Goal: Task Accomplishment & Management: Use online tool/utility

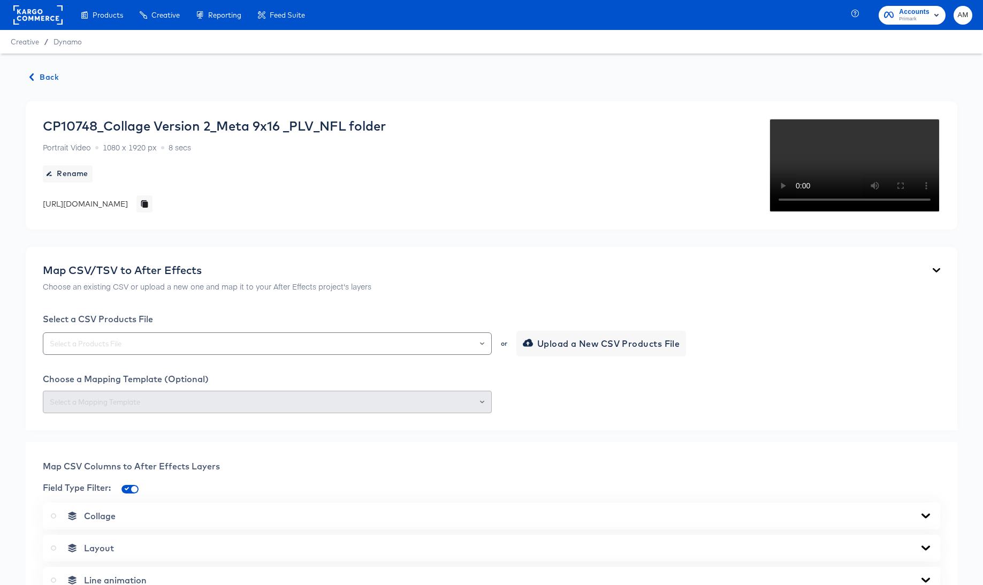
click at [29, 16] on rect at bounding box center [37, 14] width 49 height 19
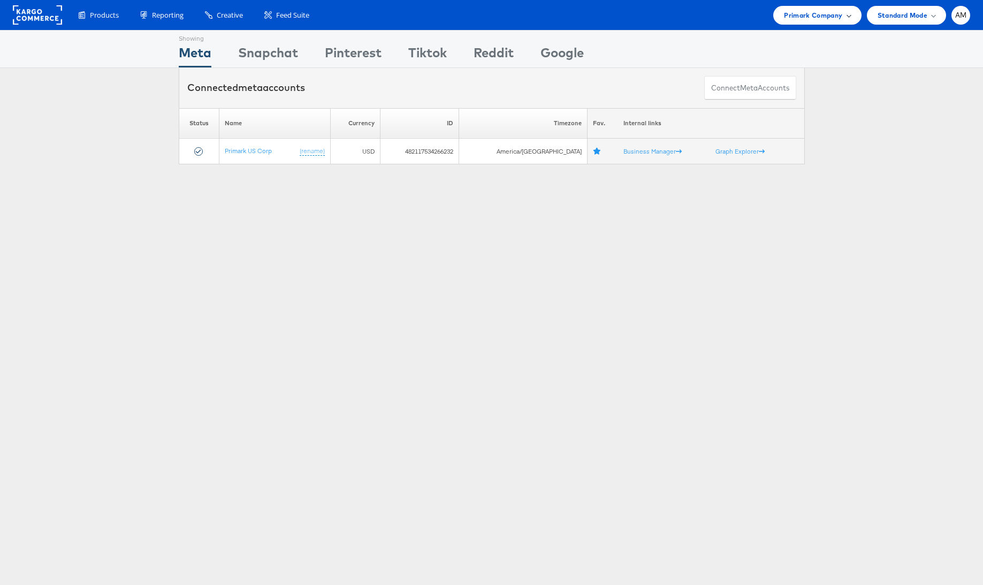
click at [822, 14] on span "Primark Company" at bounding box center [813, 15] width 58 height 11
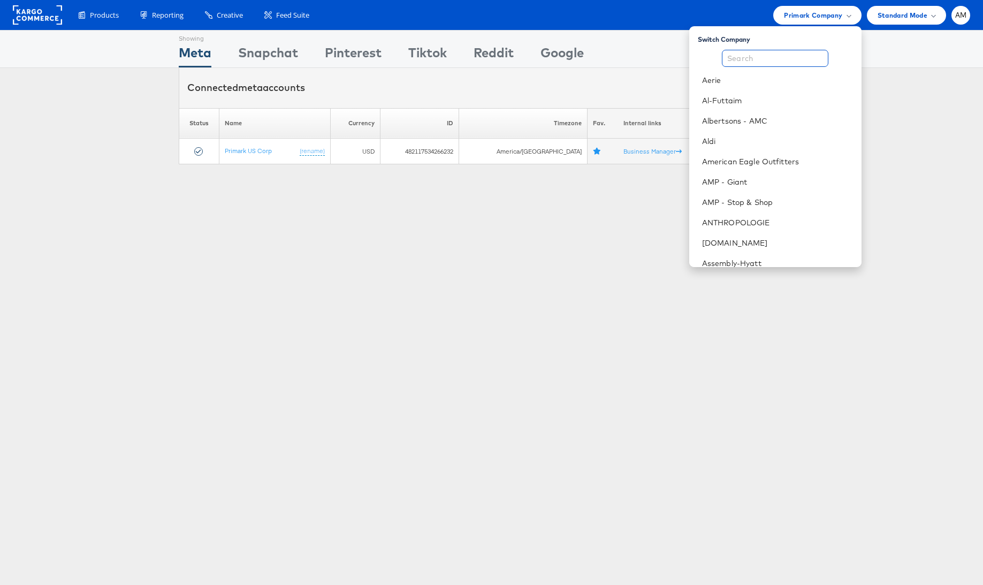
click at [752, 59] on input "text" at bounding box center [775, 58] width 106 height 17
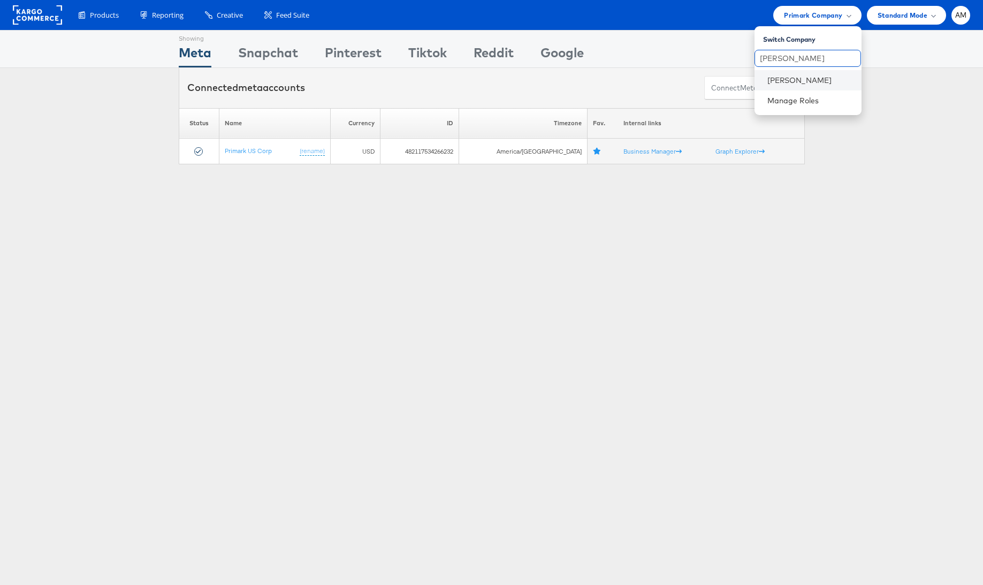
type input "[PERSON_NAME]"
click at [763, 78] on li "Belk" at bounding box center [807, 80] width 107 height 20
click at [769, 78] on link "Belk" at bounding box center [810, 80] width 86 height 11
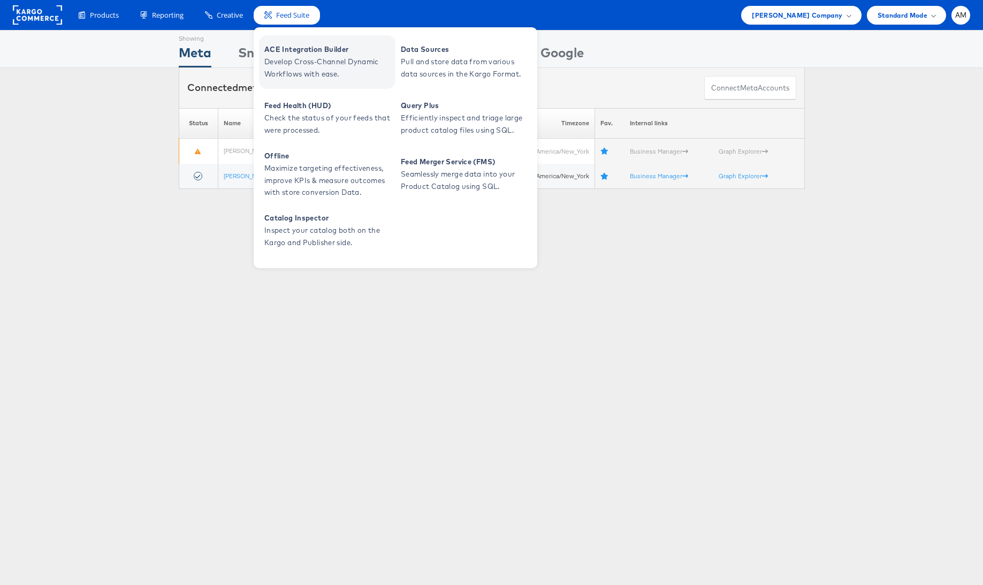
click at [323, 66] on span "Develop Cross-Channel Dynamic Workflows with ease." at bounding box center [328, 68] width 128 height 25
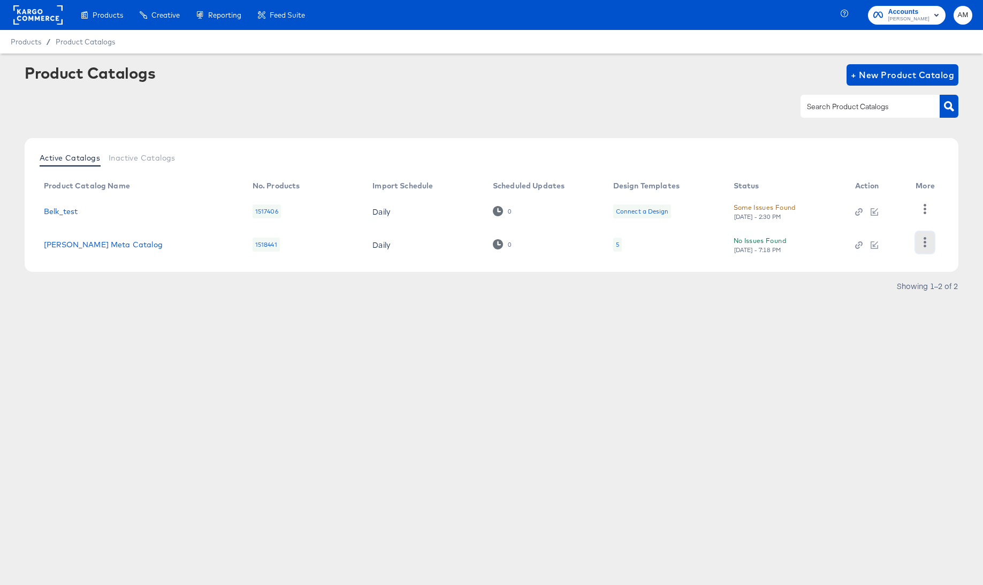
click at [928, 242] on icon "button" at bounding box center [925, 242] width 10 height 10
click at [878, 209] on div "HUD Checks (Internal)" at bounding box center [881, 208] width 107 height 17
click at [342, 349] on div "Products Products Product Catalogs Enhance Your Product Catalog, Map Them to Pu…" at bounding box center [491, 292] width 983 height 585
click at [42, 12] on rect at bounding box center [37, 14] width 49 height 19
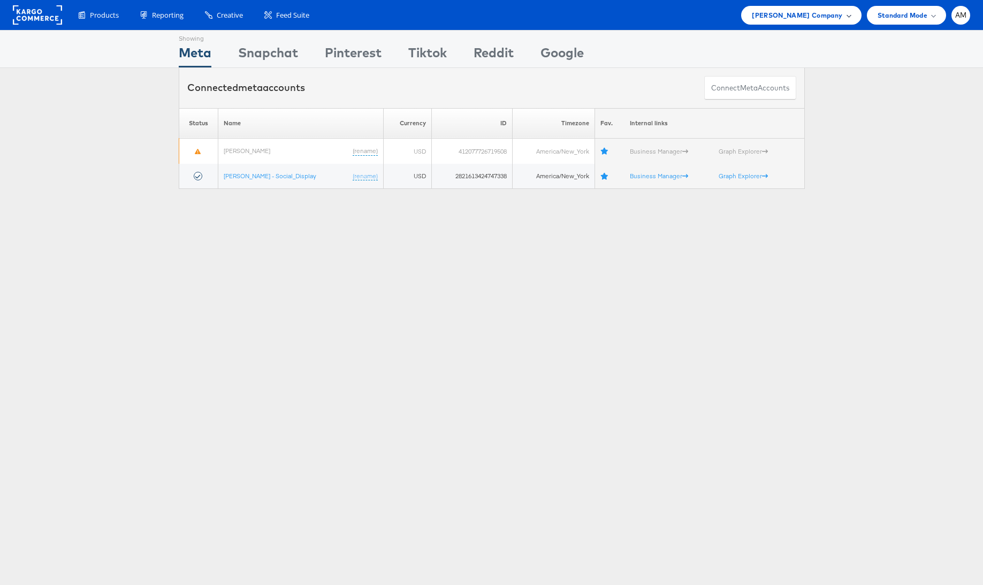
click at [832, 17] on span "[PERSON_NAME] Company" at bounding box center [797, 15] width 90 height 11
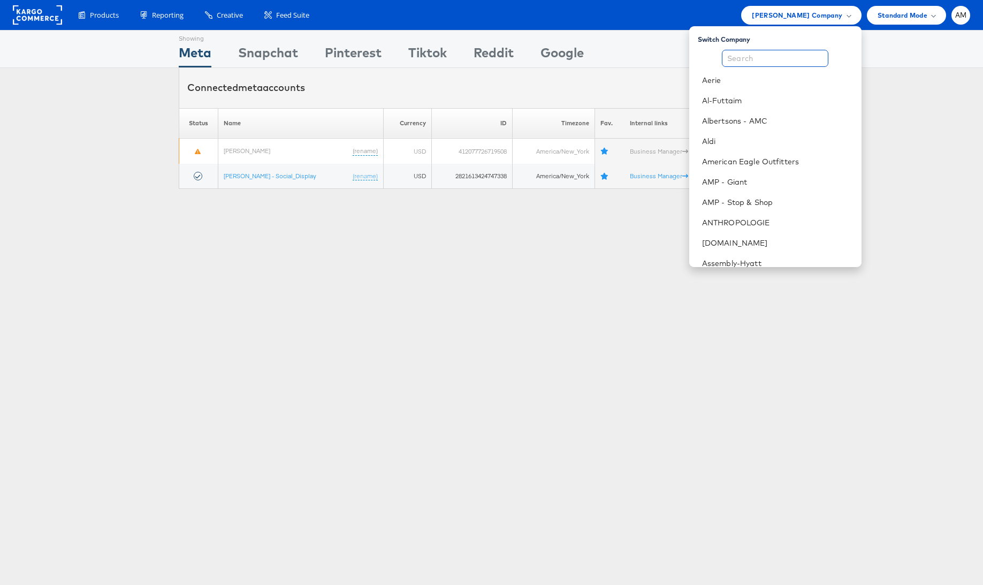
click at [760, 55] on input "text" at bounding box center [775, 58] width 106 height 17
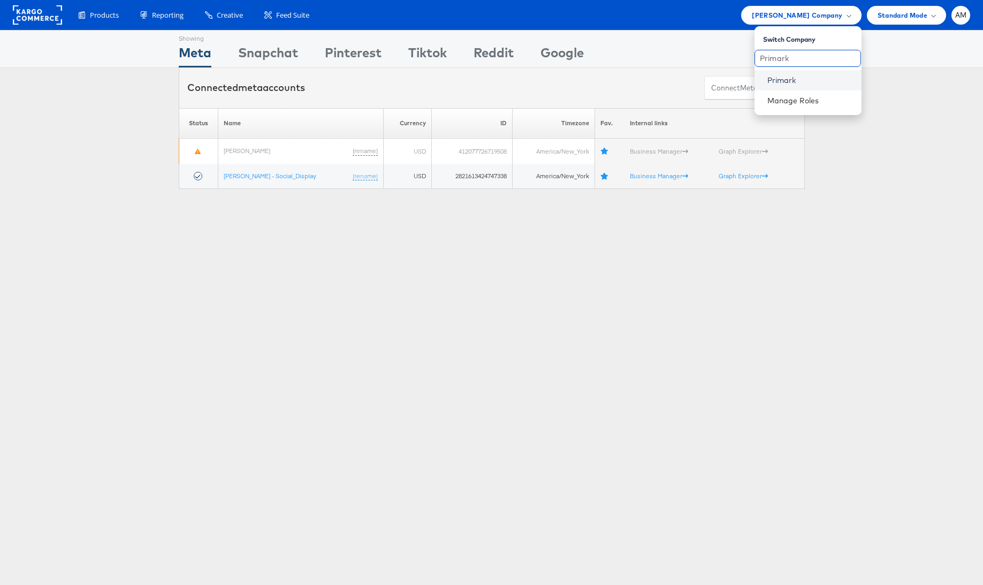
type input "Primark"
click at [767, 79] on link "Primark" at bounding box center [810, 80] width 86 height 11
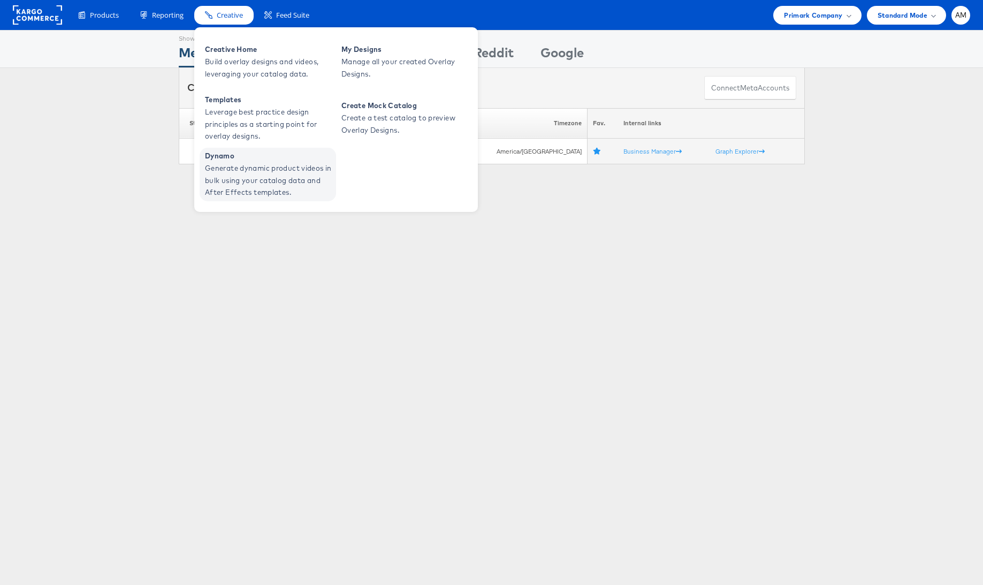
click at [243, 179] on span "Generate dynamic product videos in bulk using your catalog data and After Effec…" at bounding box center [269, 180] width 128 height 36
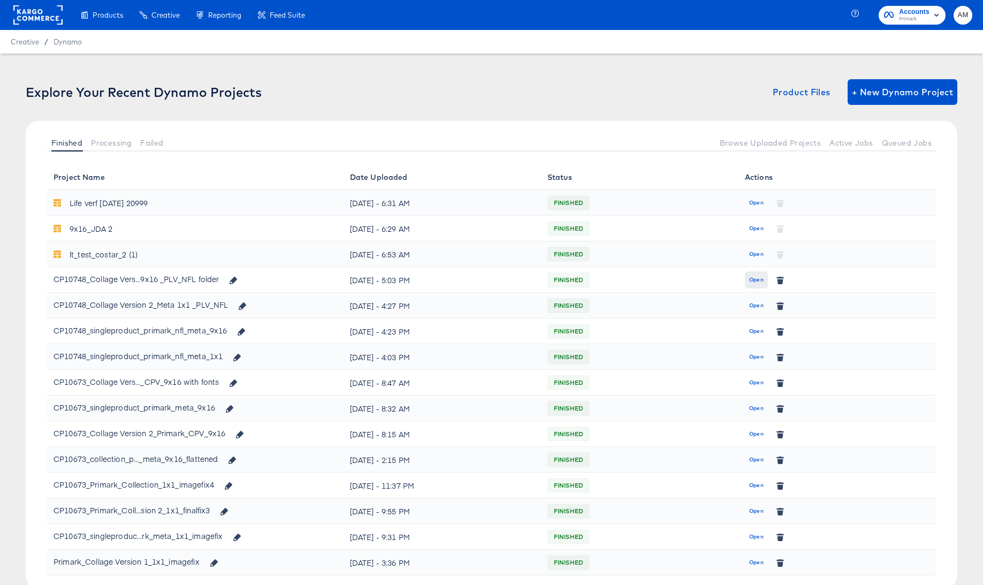
click at [756, 280] on span "Open" at bounding box center [756, 280] width 14 height 10
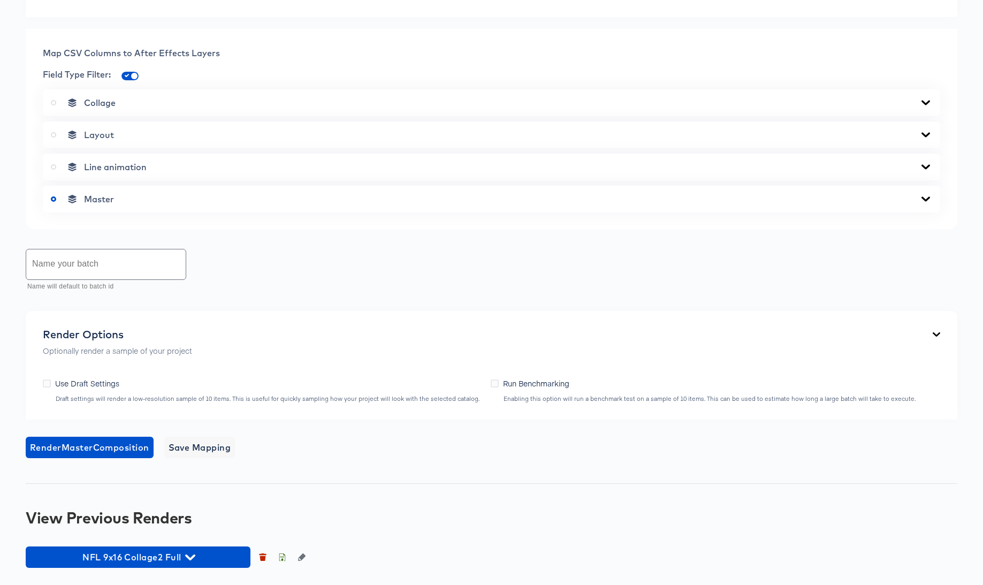
scroll to position [621, 0]
click at [284, 556] on icon "button" at bounding box center [281, 556] width 7 height 7
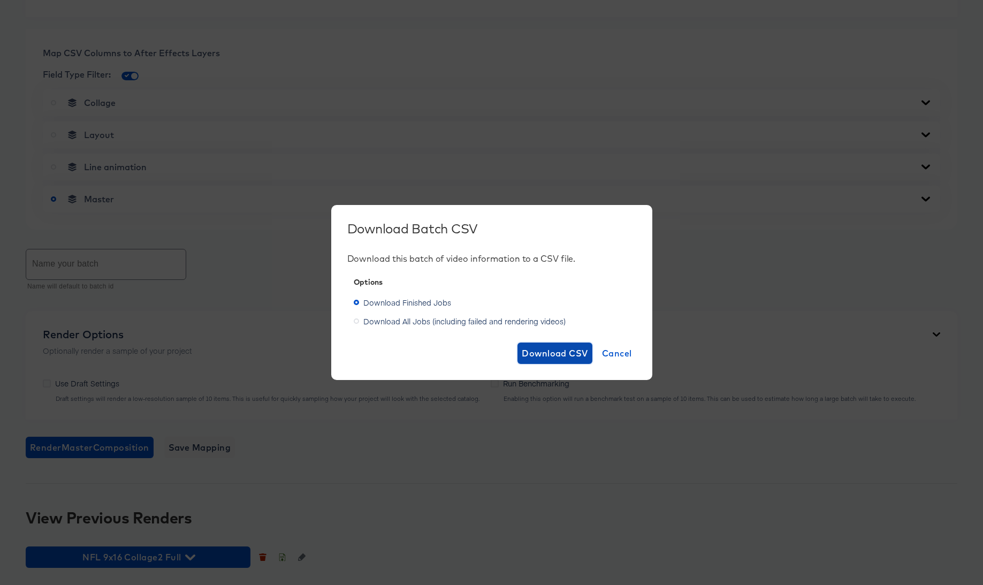
click at [558, 352] on span "Download CSV" at bounding box center [555, 353] width 66 height 15
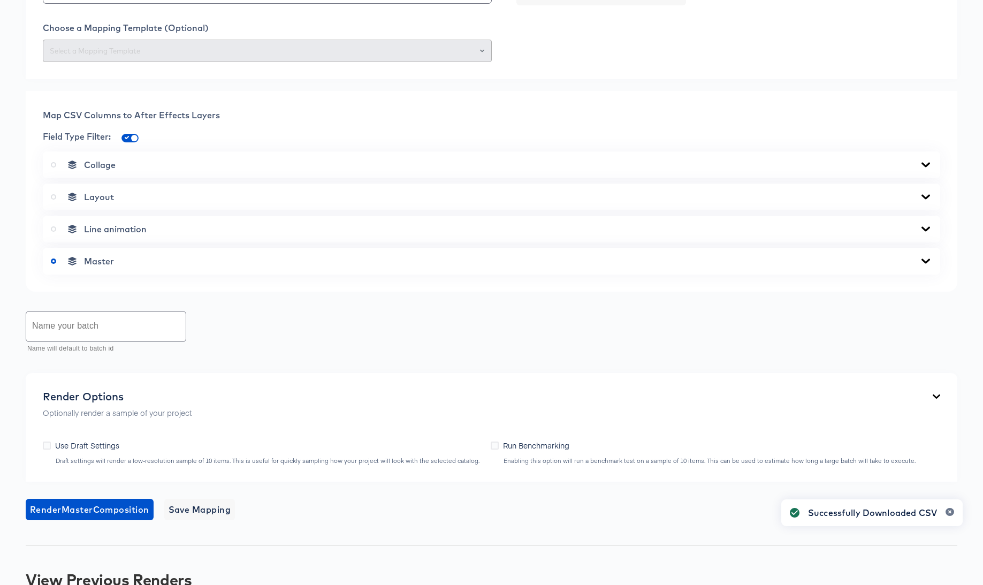
scroll to position [0, 0]
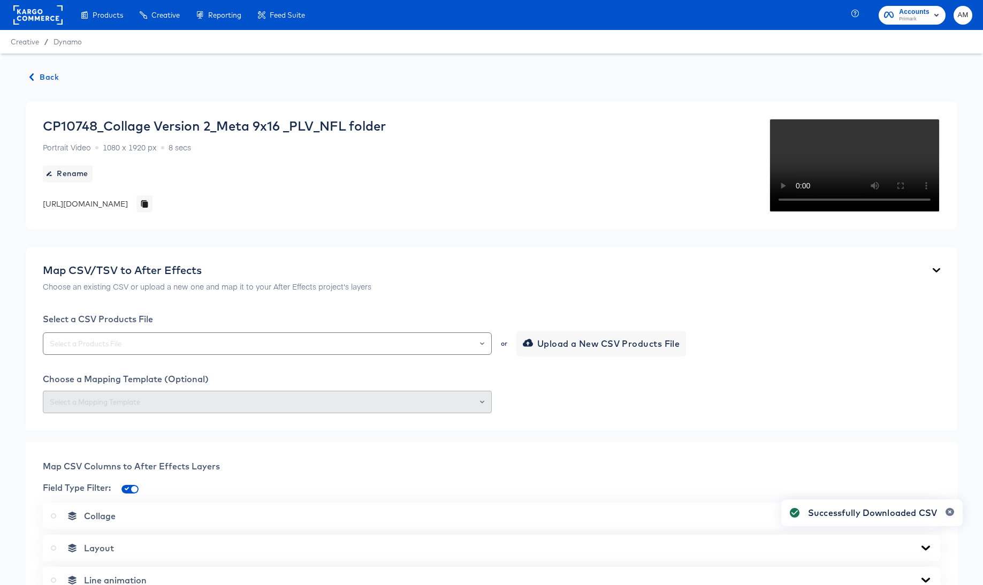
click at [36, 78] on span "Back" at bounding box center [44, 77] width 29 height 13
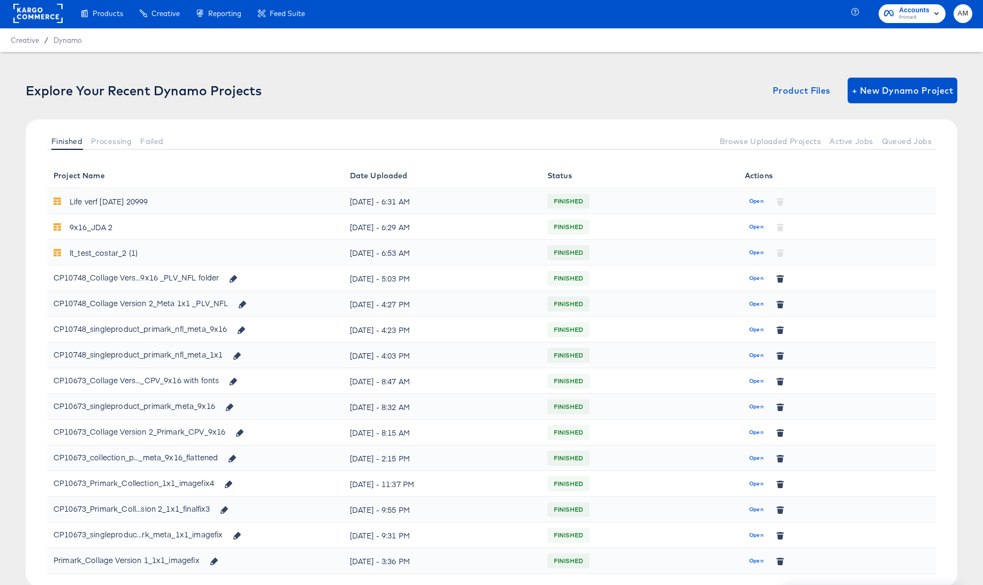
scroll to position [2, 0]
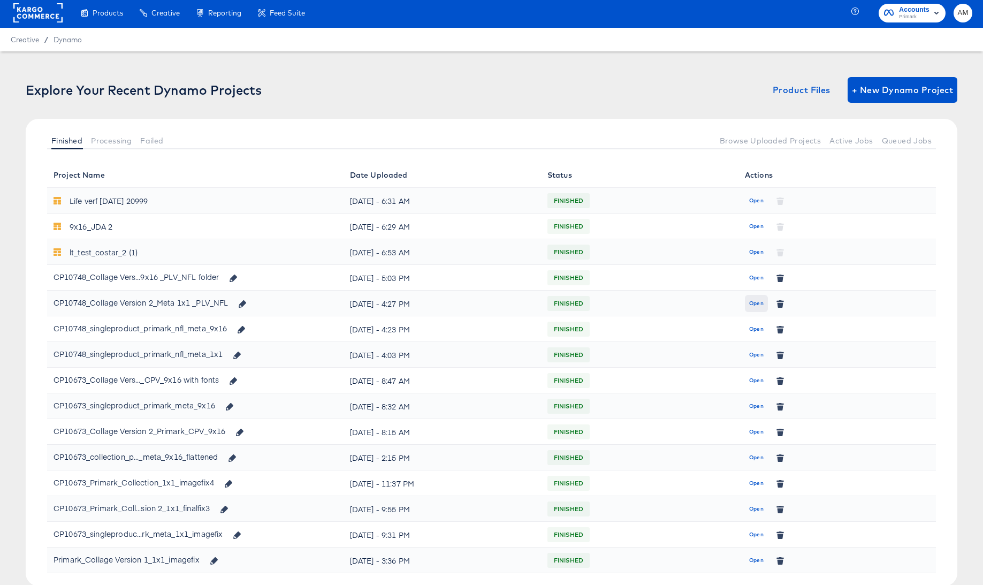
click at [754, 302] on span "Open" at bounding box center [756, 304] width 14 height 10
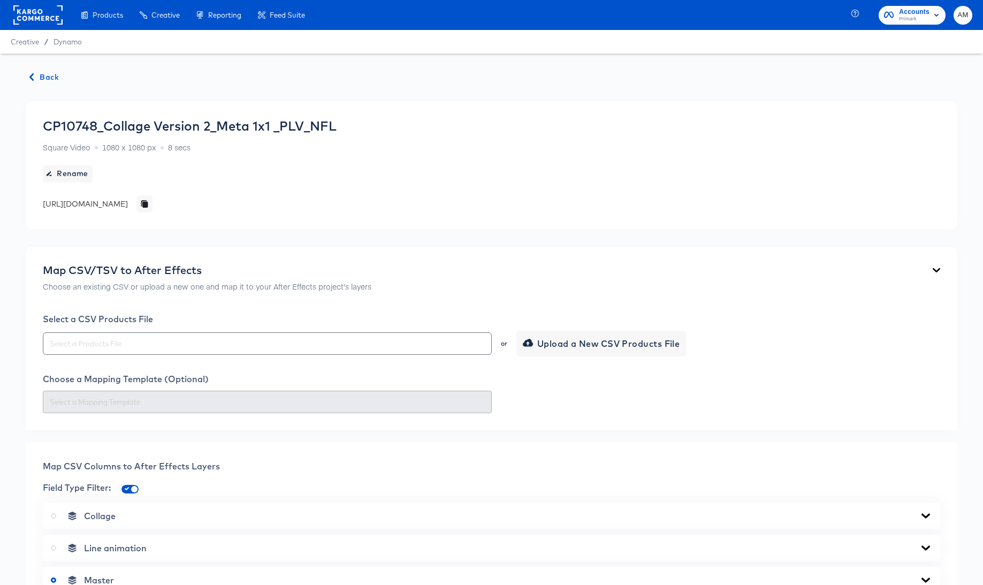
scroll to position [413, 0]
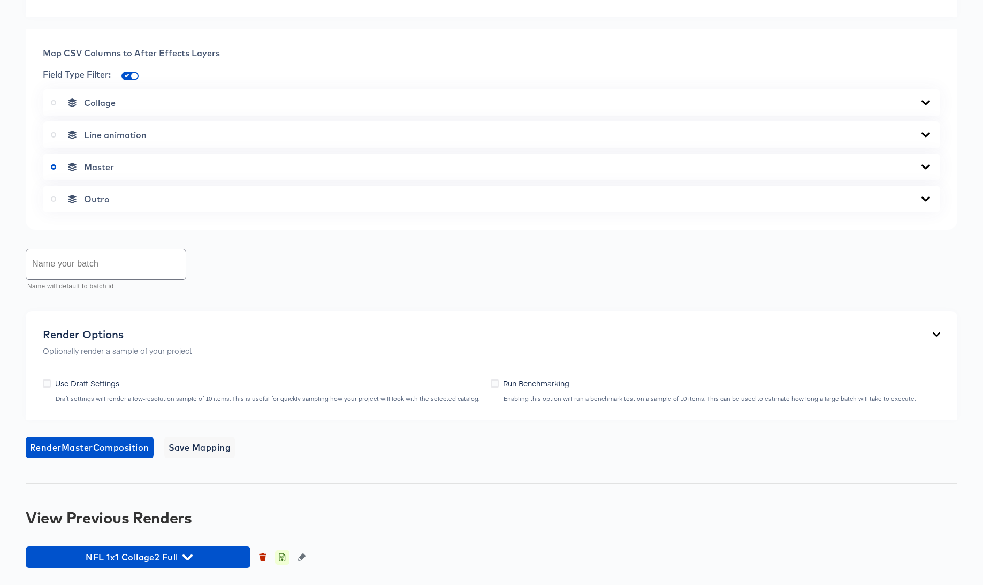
click at [283, 556] on icon "button" at bounding box center [281, 556] width 7 height 7
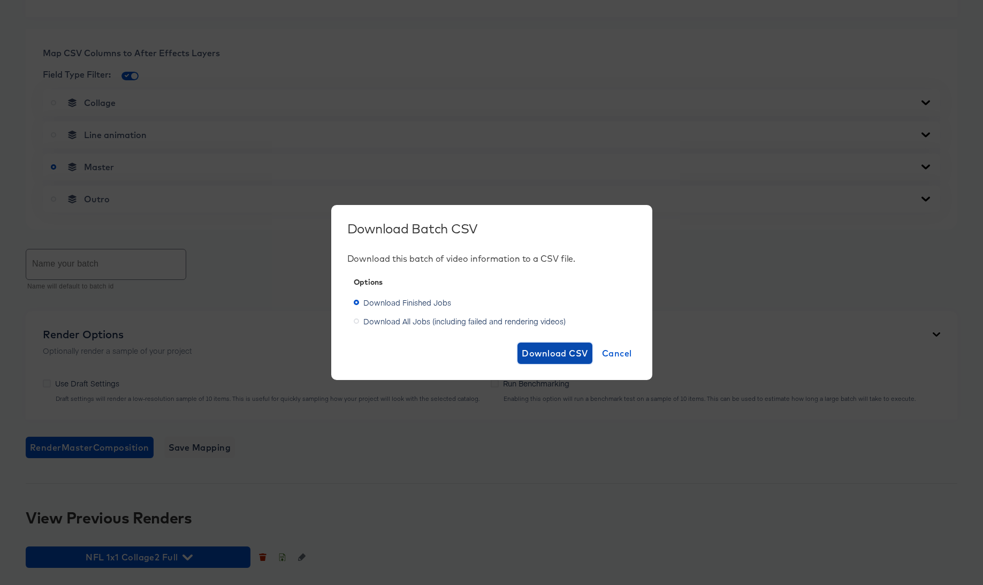
click at [563, 355] on span "Download CSV" at bounding box center [555, 353] width 66 height 15
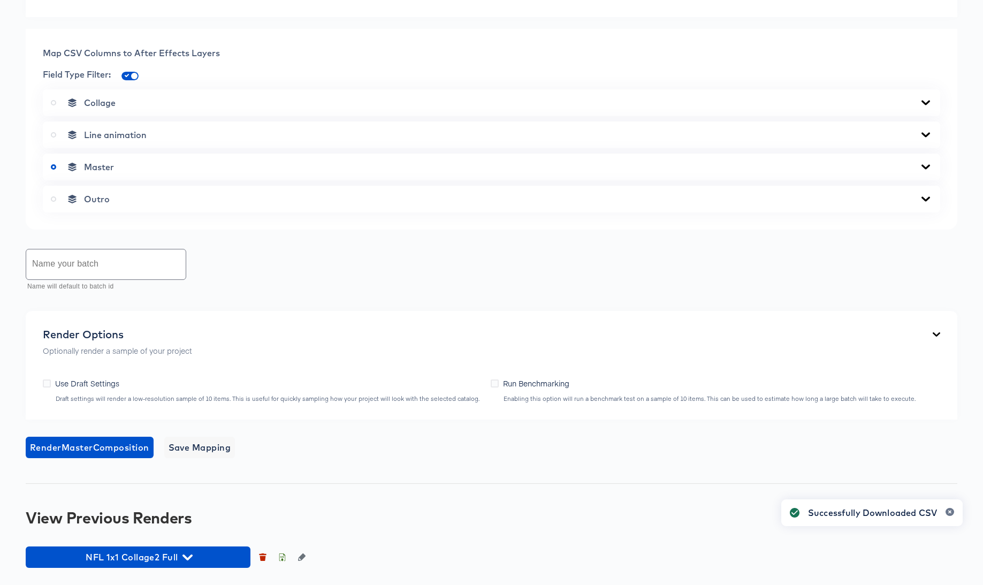
scroll to position [0, 0]
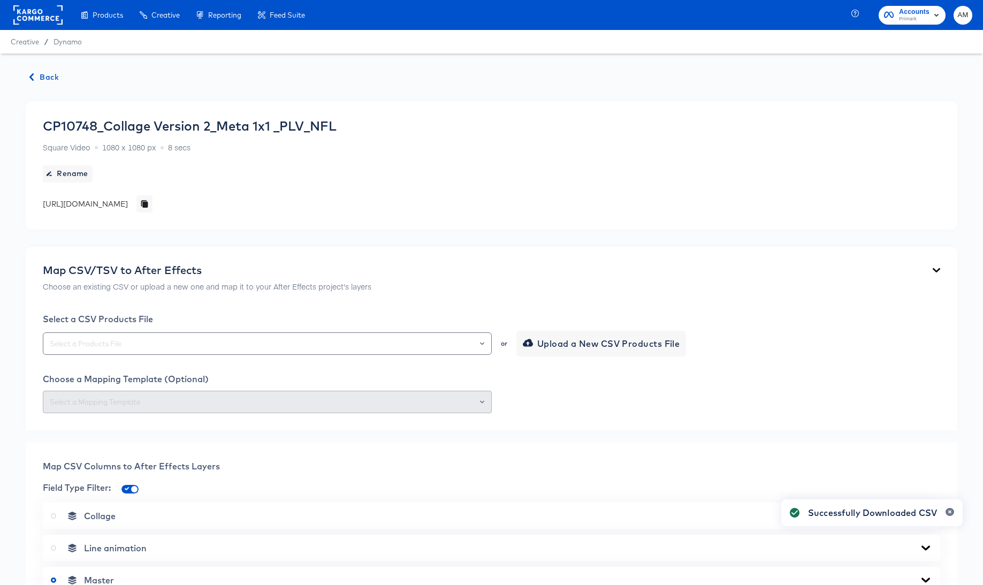
click at [39, 77] on span "Back" at bounding box center [44, 77] width 29 height 13
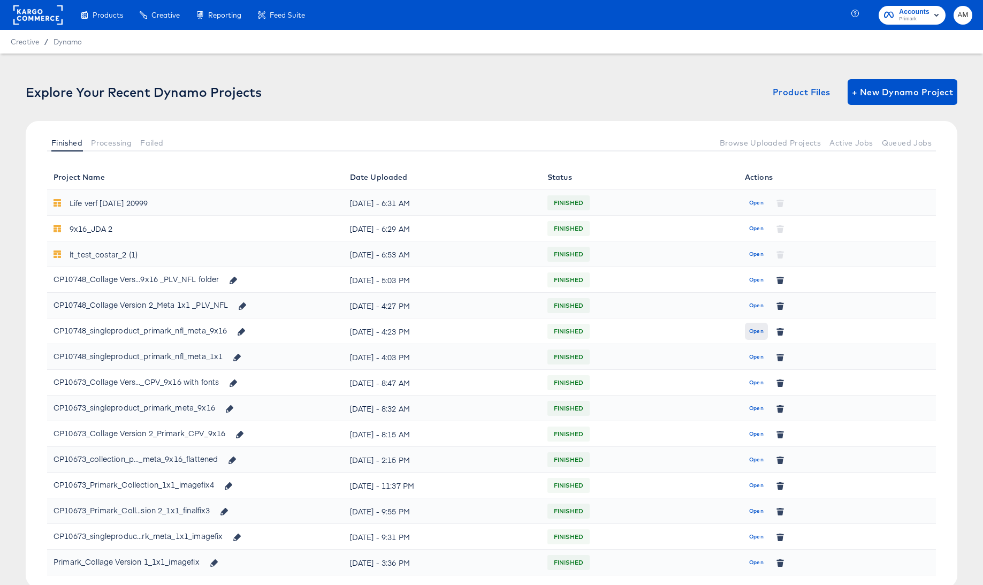
click at [754, 331] on span "Open" at bounding box center [756, 331] width 14 height 10
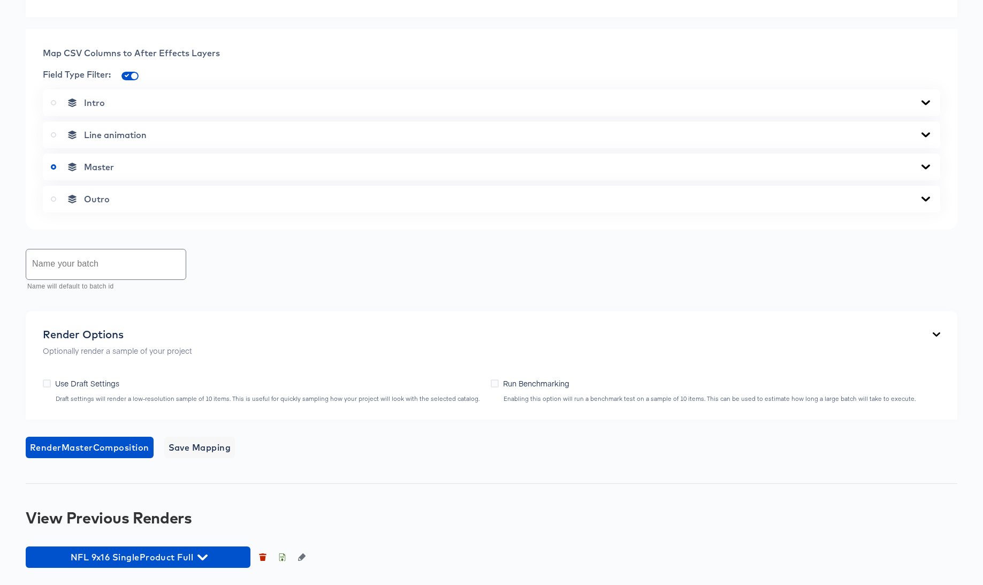
scroll to position [621, 0]
click at [282, 556] on icon "button" at bounding box center [282, 558] width 4 height 5
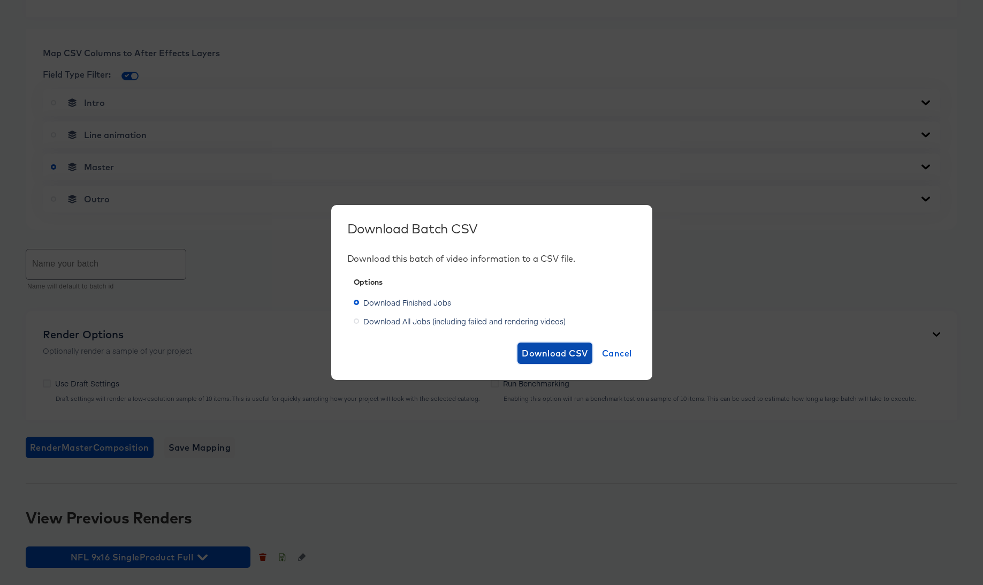
click at [568, 353] on span "Download CSV" at bounding box center [555, 353] width 66 height 15
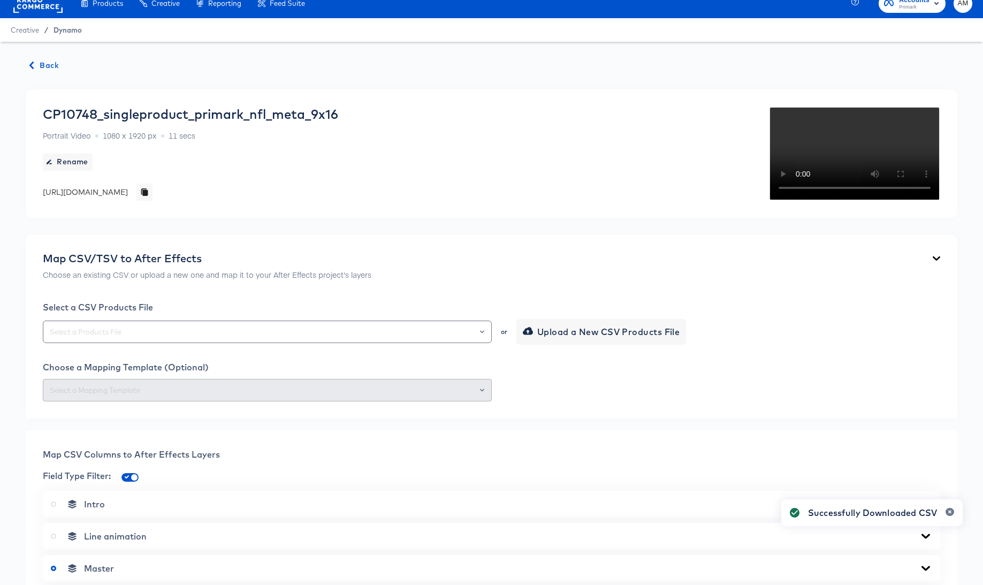
scroll to position [0, 0]
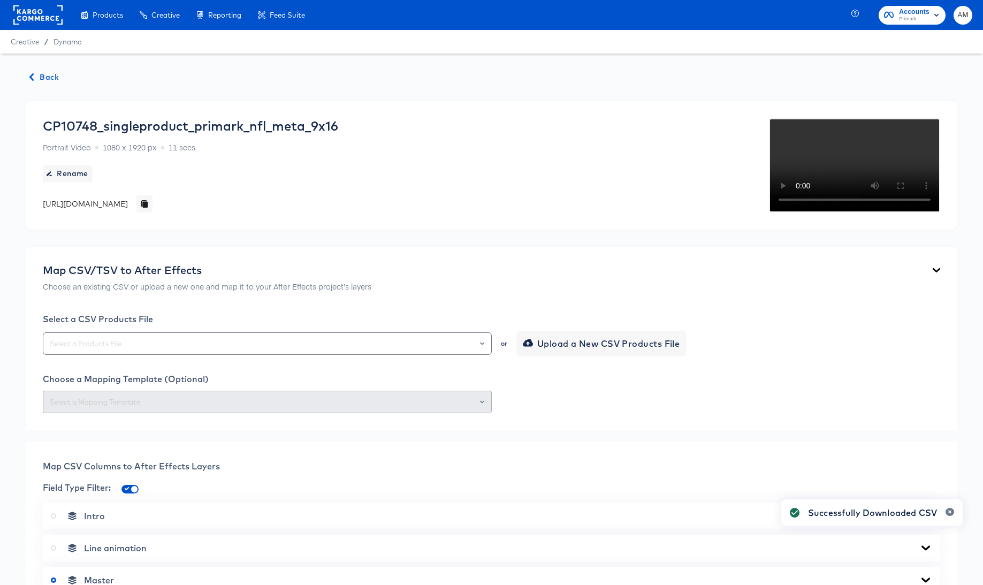
click at [39, 78] on span "Back" at bounding box center [44, 77] width 29 height 13
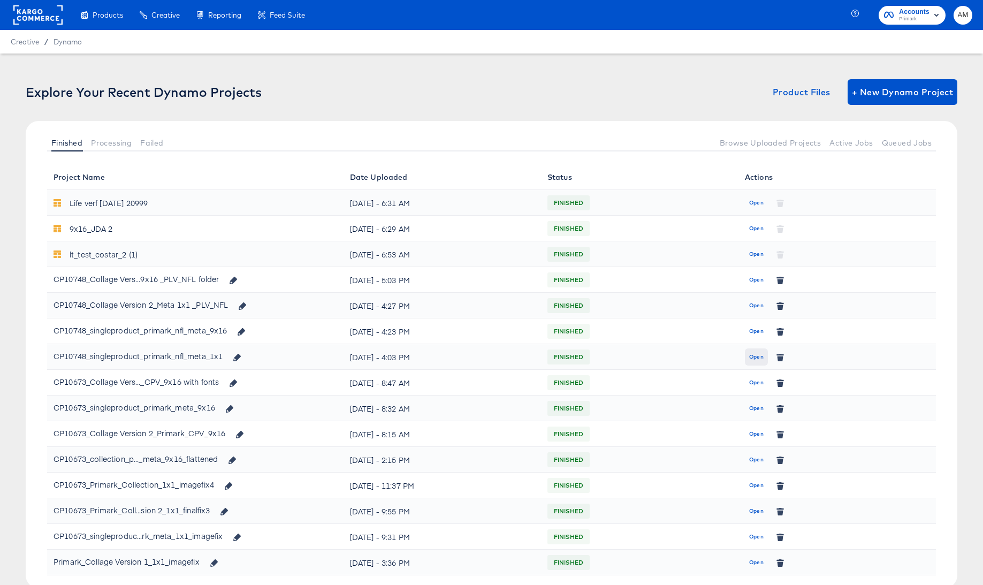
click at [754, 357] on span "Open" at bounding box center [756, 357] width 14 height 10
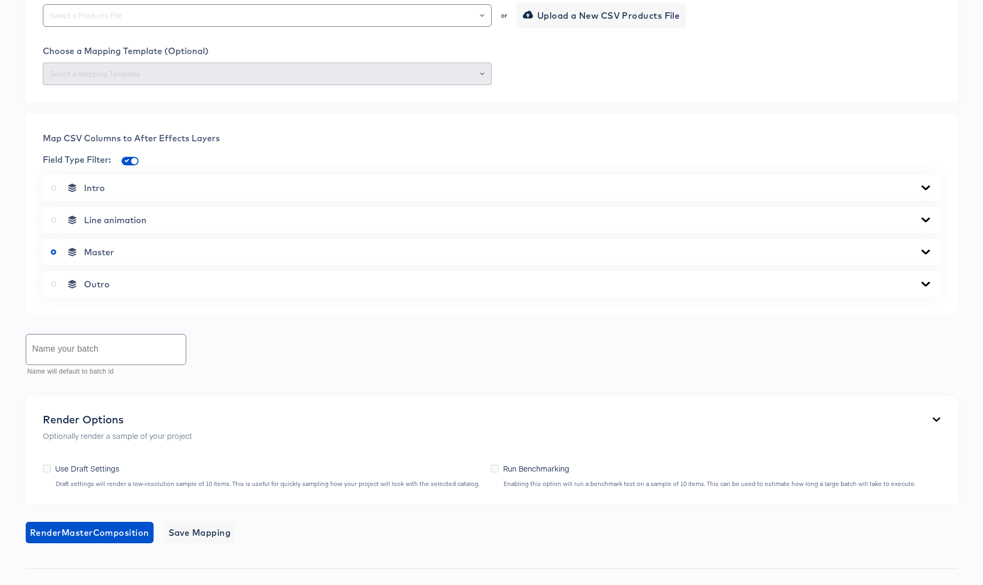
scroll to position [413, 0]
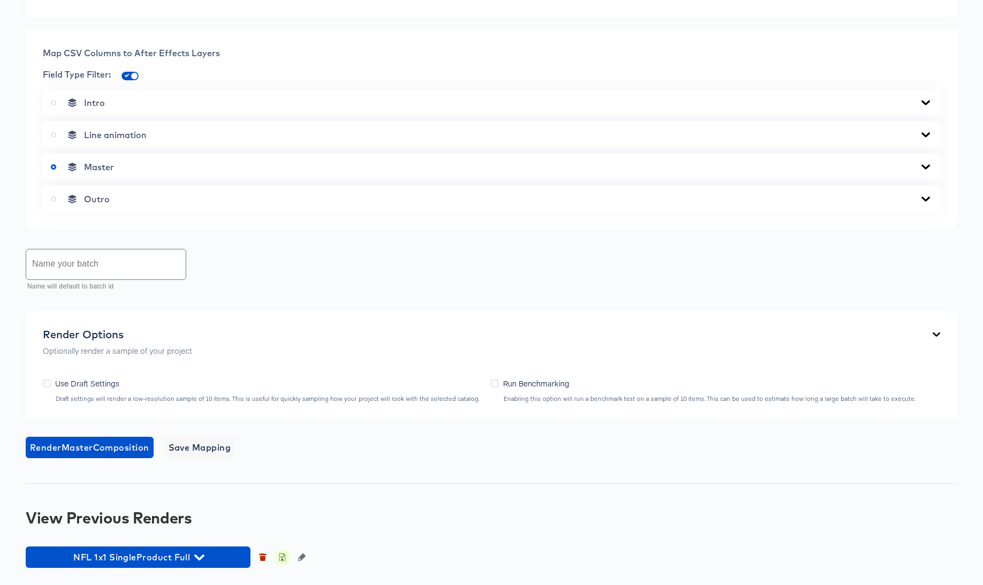
click at [281, 559] on icon "button" at bounding box center [282, 558] width 4 height 5
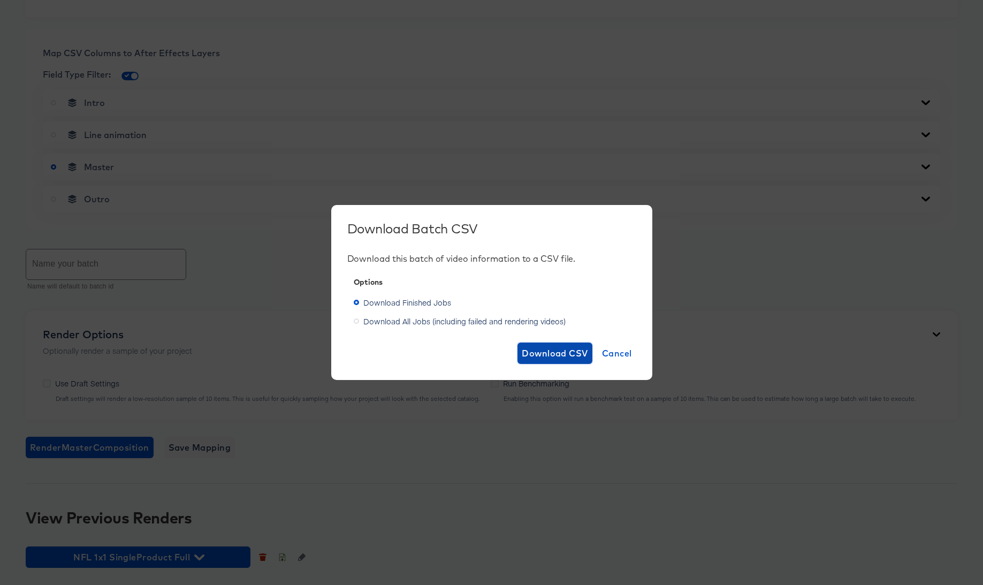
click at [550, 354] on span "Download CSV" at bounding box center [555, 353] width 66 height 15
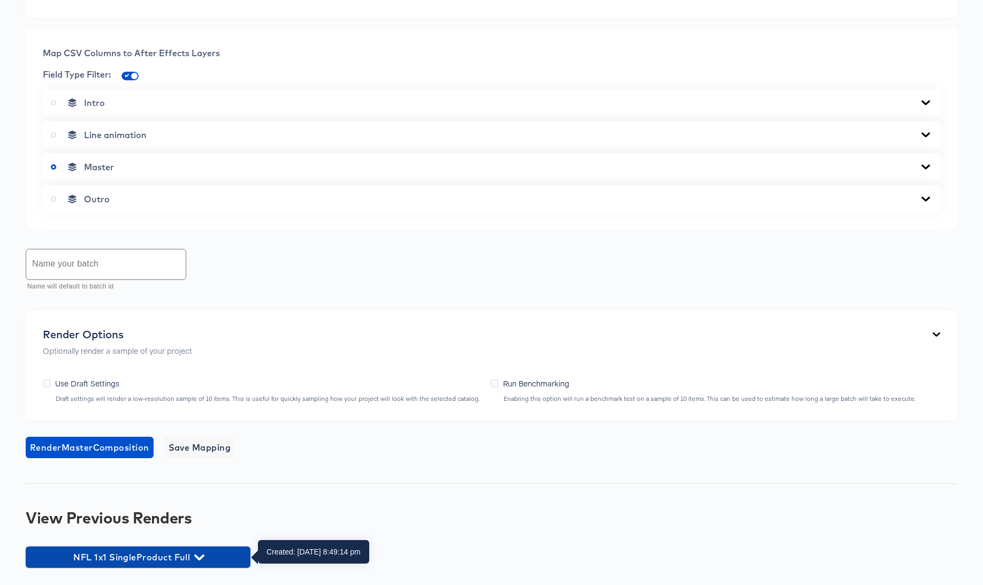
drag, startPoint x: 198, startPoint y: 556, endPoint x: 231, endPoint y: 543, distance: 35.8
click at [198, 556] on icon "button" at bounding box center [199, 557] width 10 height 6
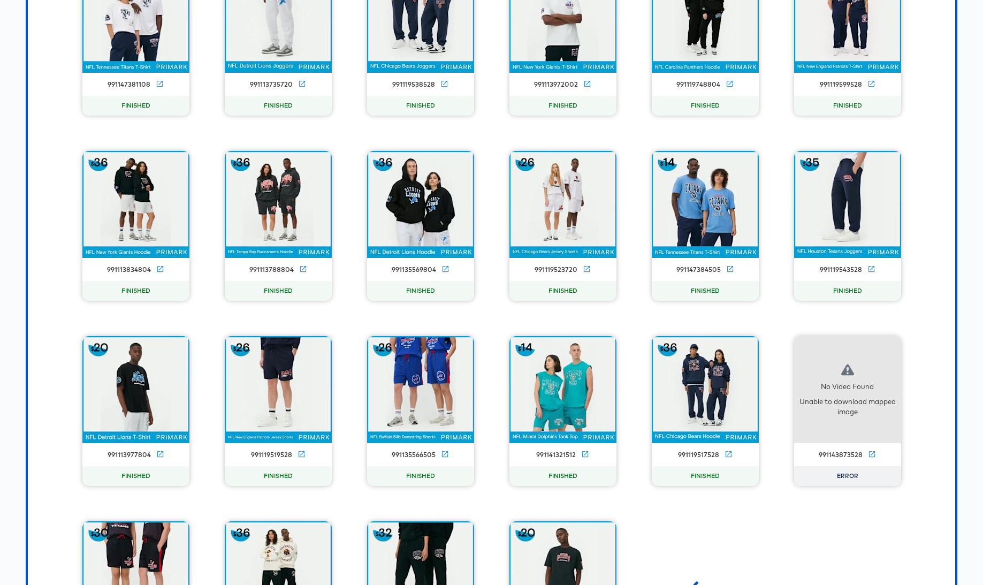
scroll to position [1615, 0]
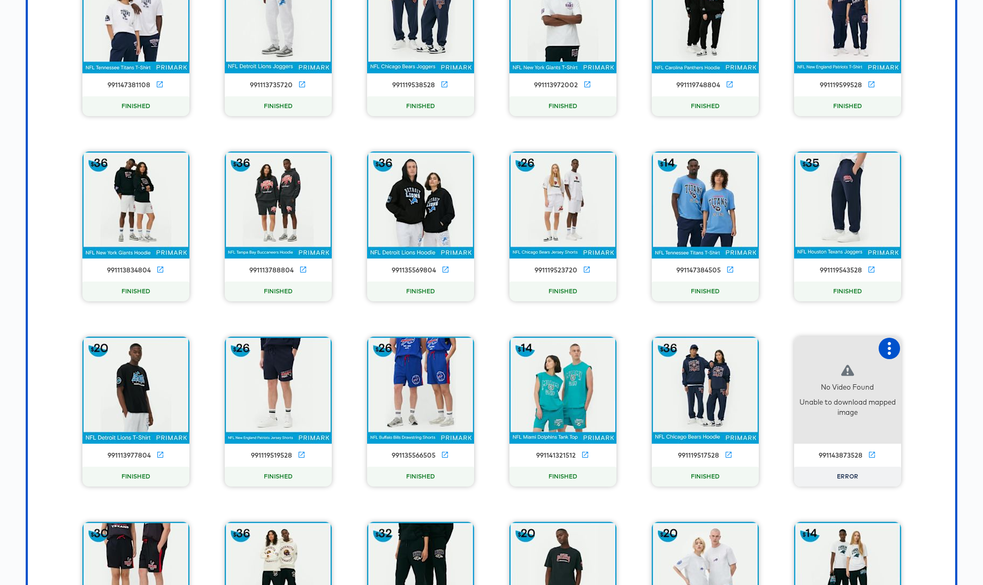
click at [883, 348] on icon "button" at bounding box center [889, 348] width 13 height 13
click at [931, 346] on div "Retry" at bounding box center [928, 347] width 21 height 9
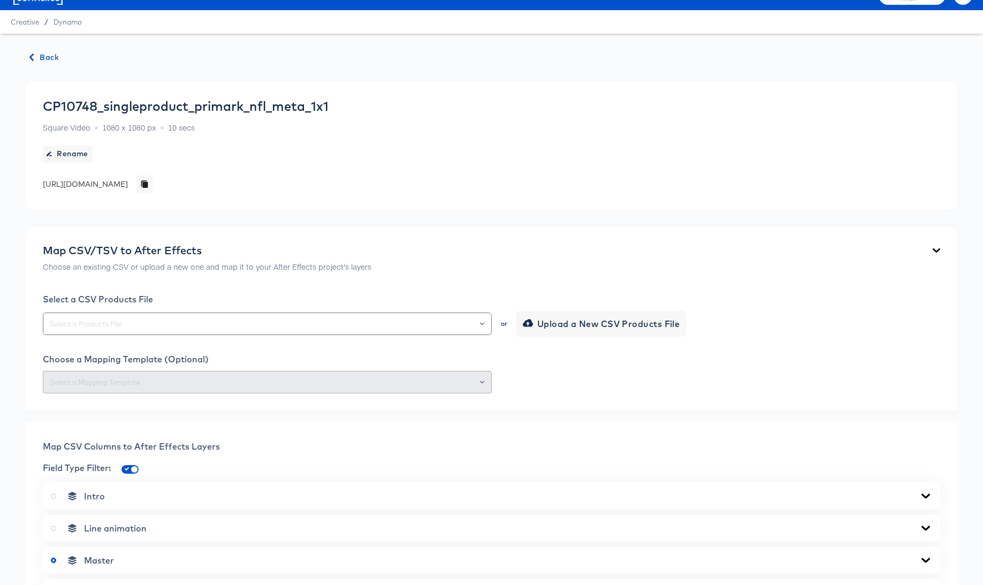
scroll to position [0, 0]
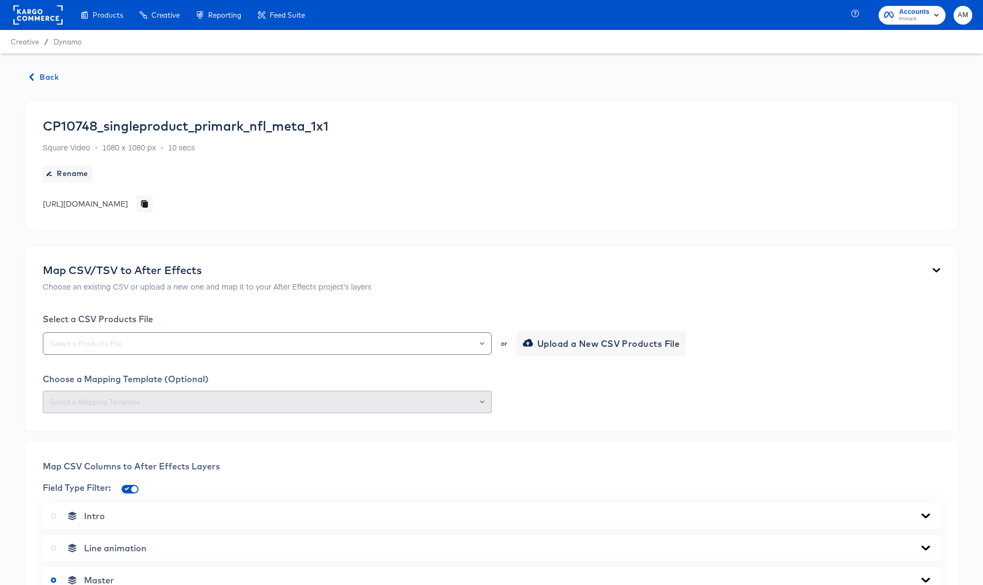
click at [36, 71] on span "Back" at bounding box center [44, 77] width 29 height 13
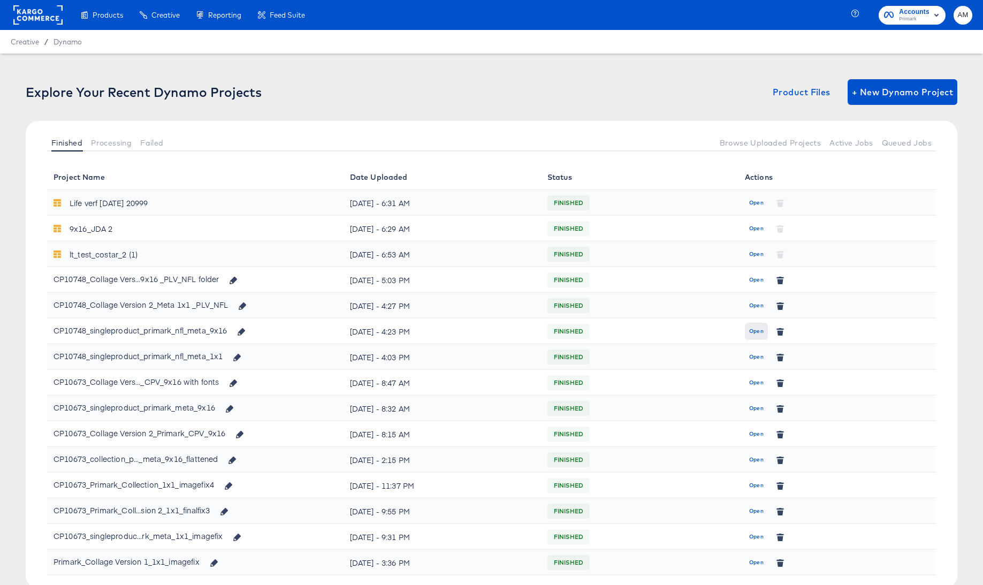
click at [753, 330] on span "Open" at bounding box center [756, 331] width 14 height 10
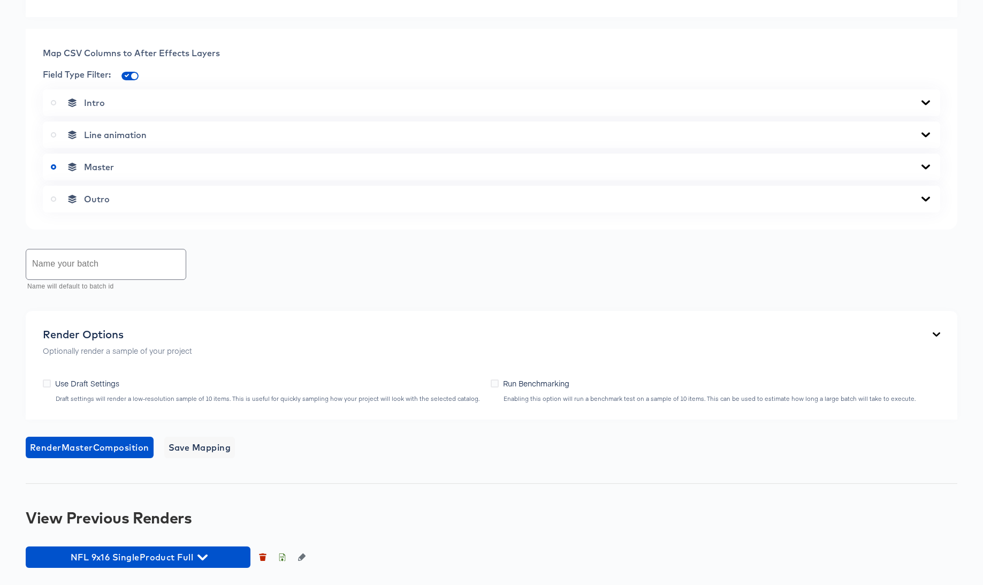
scroll to position [621, 0]
click at [204, 555] on icon "button" at bounding box center [202, 557] width 10 height 10
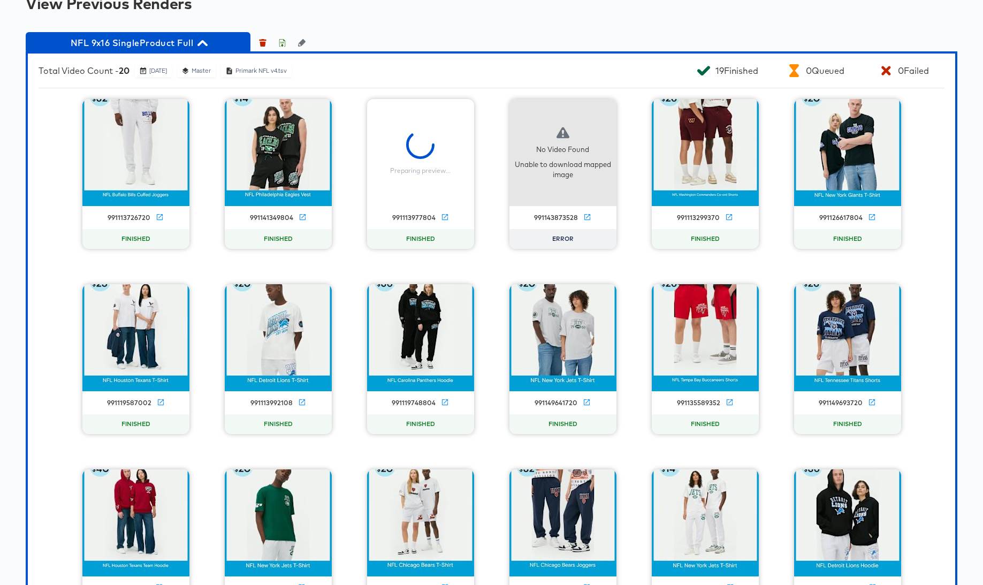
scroll to position [1160, 0]
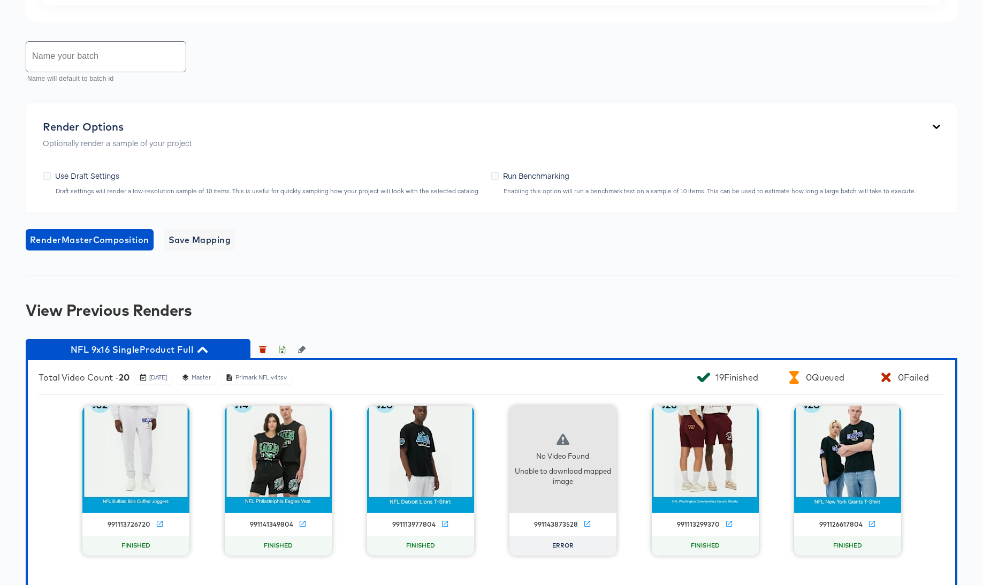
scroll to position [0, 0]
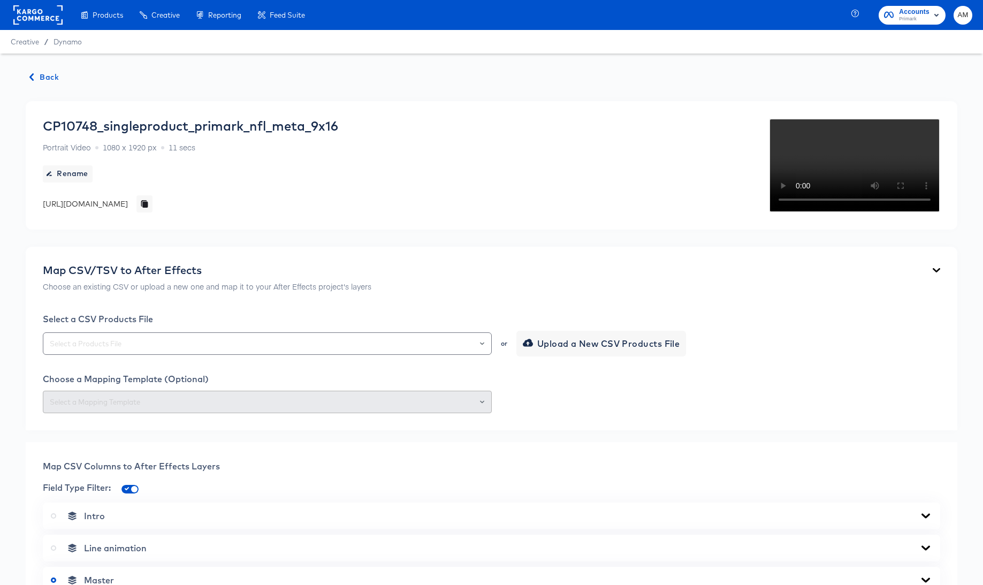
click at [34, 75] on icon "button" at bounding box center [31, 76] width 7 height 7
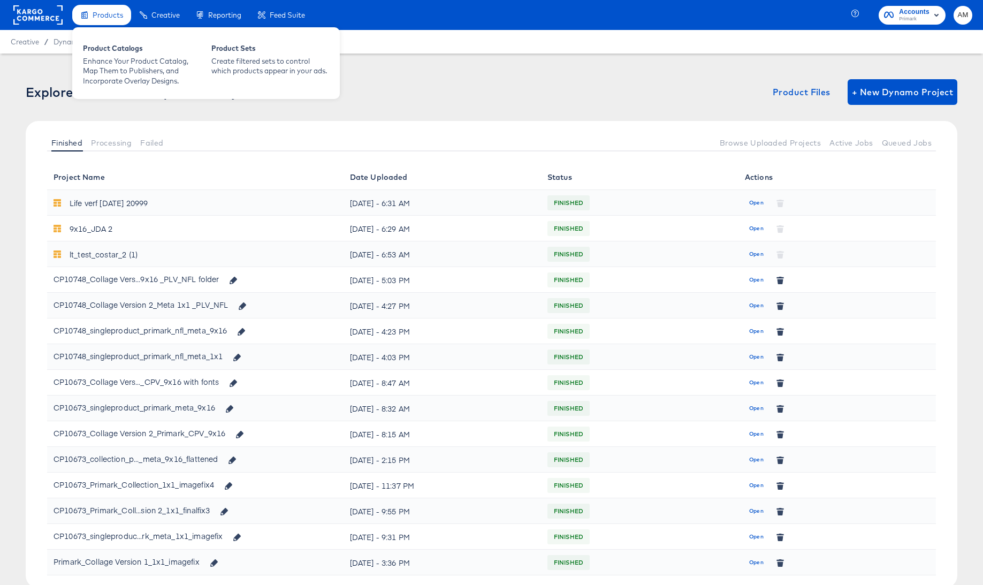
click at [113, 93] on div "Product Catalogs Enhance Your Product Catalog, Map Them to Publishers, and Inco…" at bounding box center [206, 63] width 268 height 72
click at [108, 76] on div "Enhance Your Product Catalog, Map Them to Publishers, and Incorporate Overlay D…" at bounding box center [142, 71] width 118 height 30
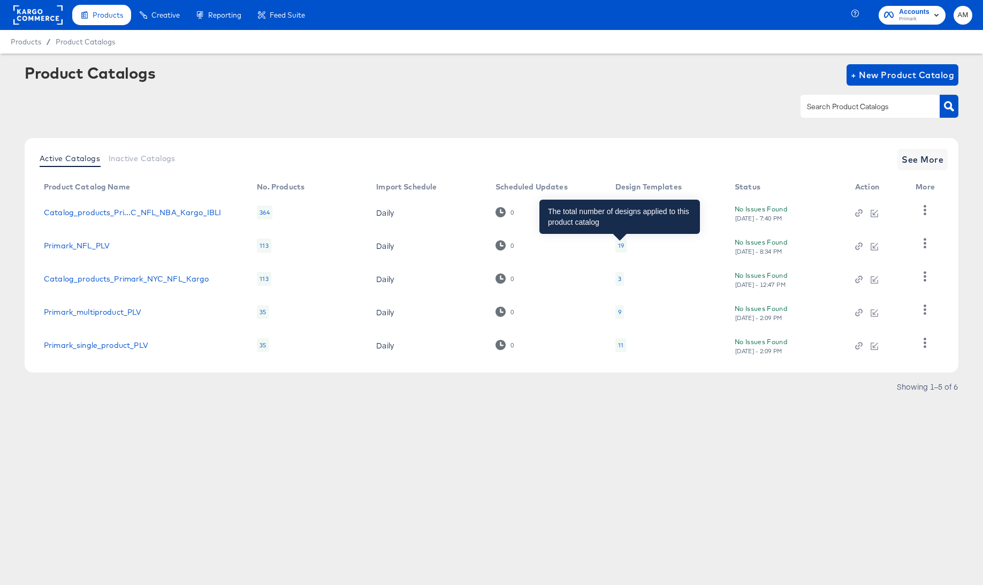
click at [620, 245] on div "19" at bounding box center [621, 245] width 6 height 9
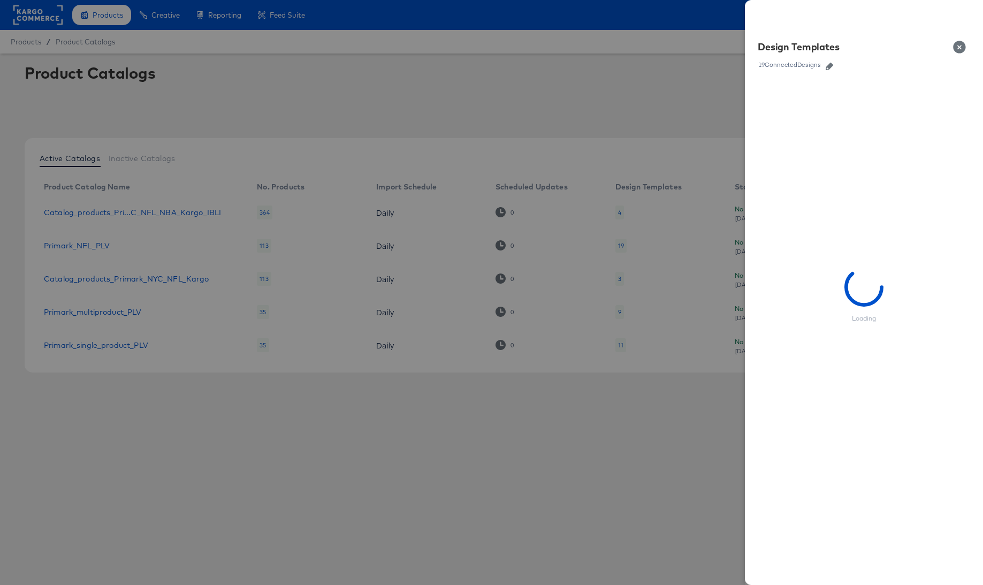
click at [832, 64] on icon "button" at bounding box center [829, 66] width 7 height 7
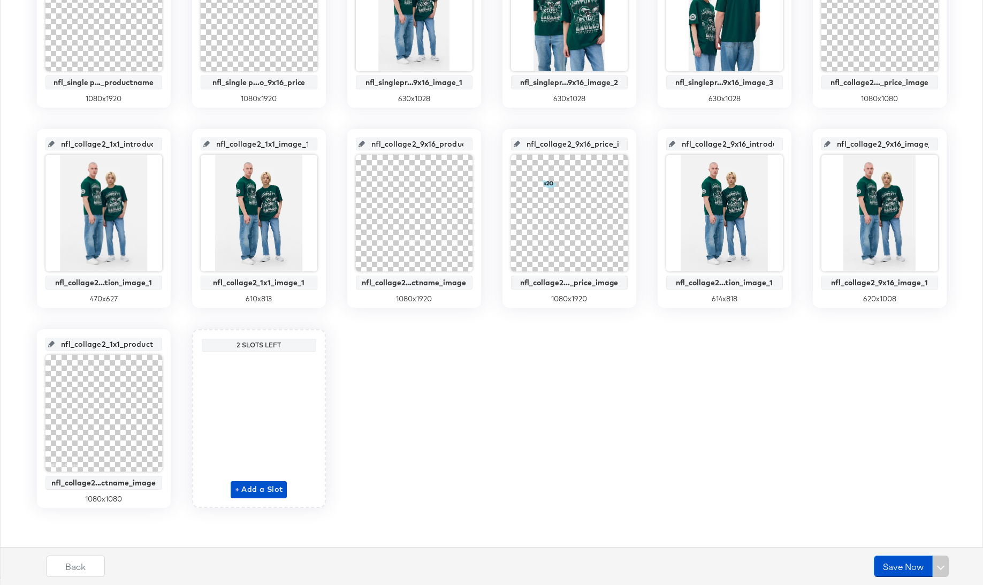
scroll to position [0, 54]
drag, startPoint x: 120, startPoint y: 342, endPoint x: 184, endPoint y: 344, distance: 64.2
click at [184, 344] on div "main_image No Overlay 600 x 600 nfl_single_product_video_1x1_productname_image …" at bounding box center [491, 118] width 971 height 779
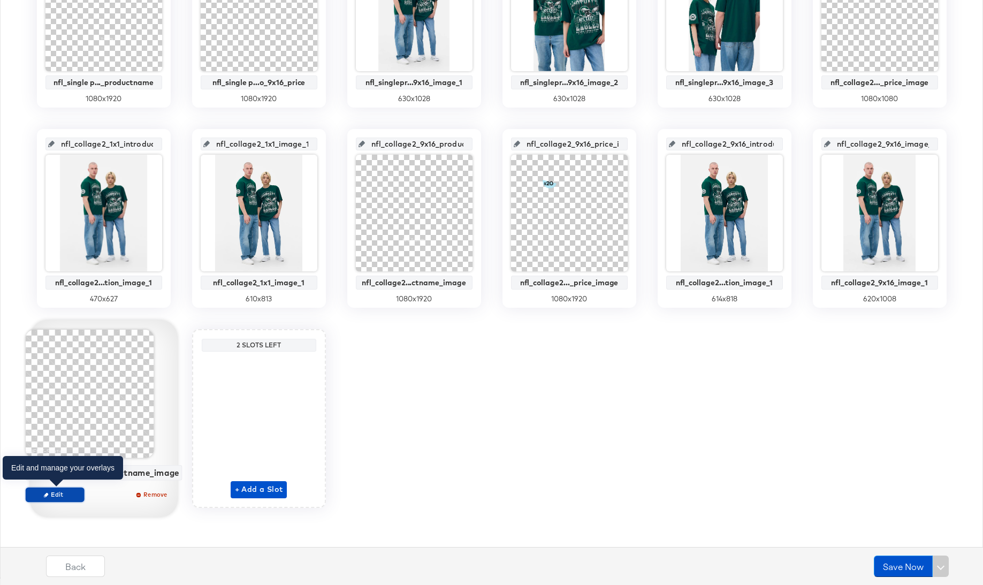
click at [55, 491] on span "Edit" at bounding box center [54, 494] width 49 height 8
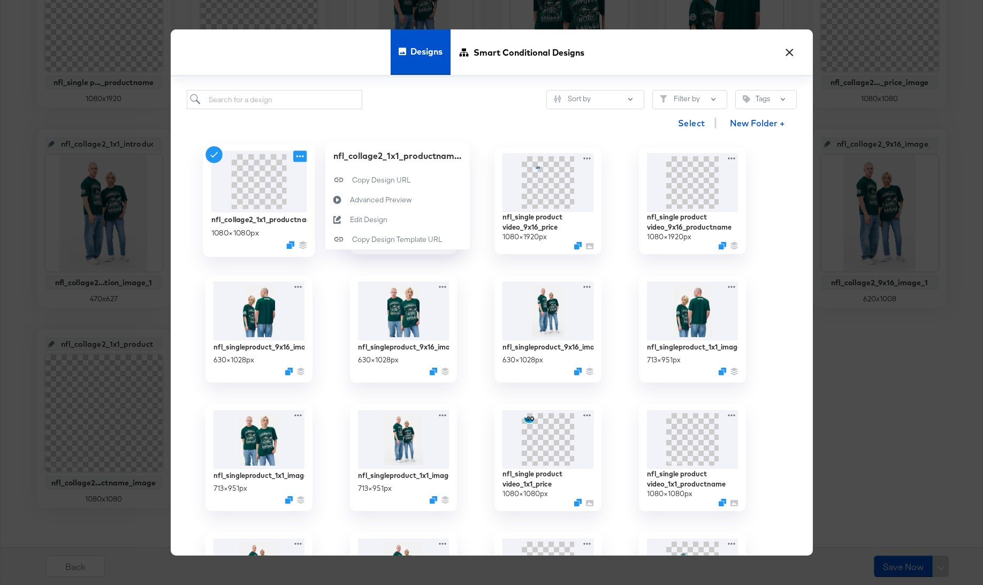
click at [295, 157] on icon at bounding box center [299, 155] width 13 height 11
click at [349, 219] on div "Edit Design Edit Design" at bounding box center [349, 219] width 0 height 0
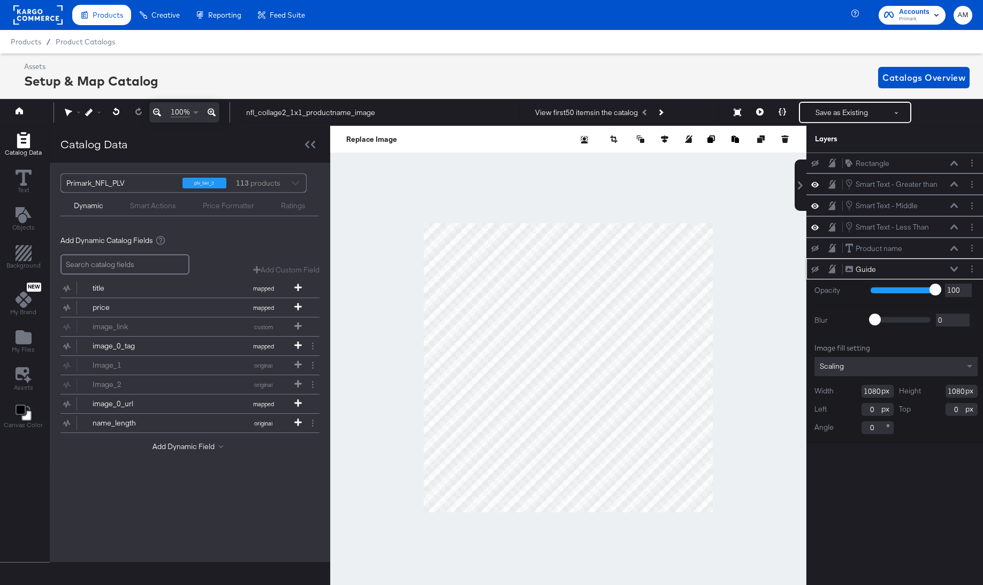
click at [814, 268] on icon at bounding box center [814, 269] width 7 height 7
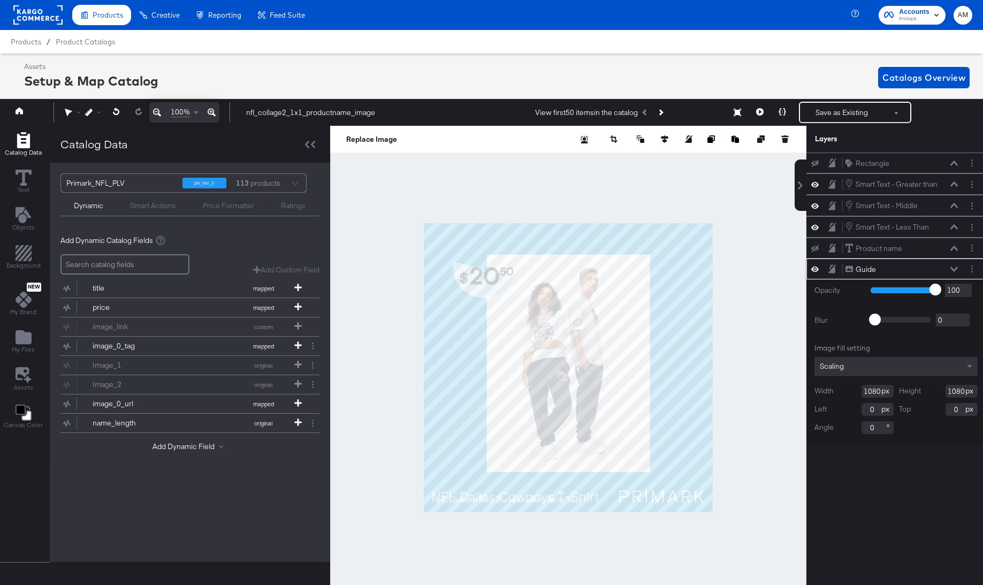
click at [814, 268] on icon at bounding box center [814, 268] width 7 height 9
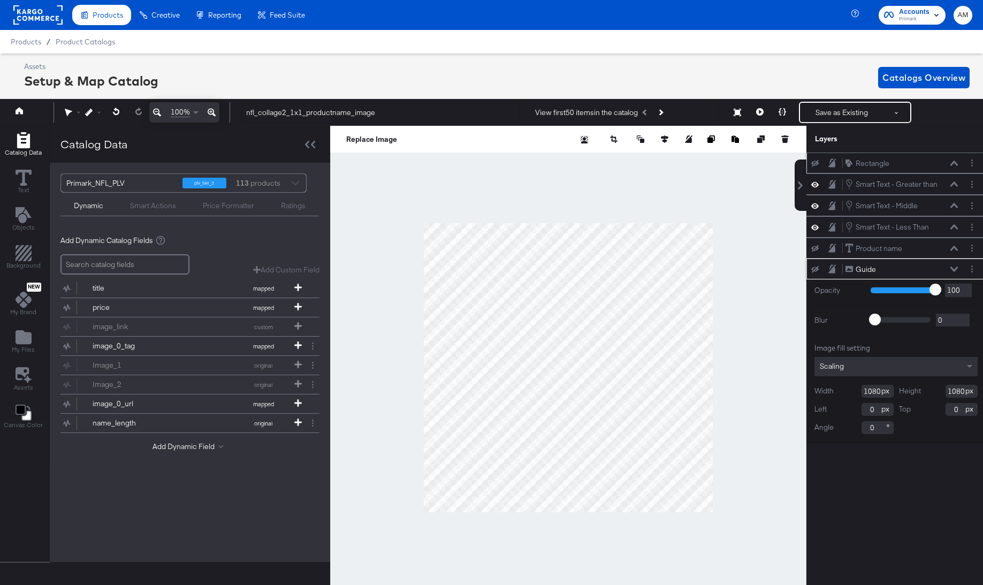
click at [815, 162] on icon at bounding box center [814, 163] width 7 height 7
click at [815, 162] on icon at bounding box center [814, 162] width 7 height 9
click at [817, 265] on button at bounding box center [815, 269] width 9 height 9
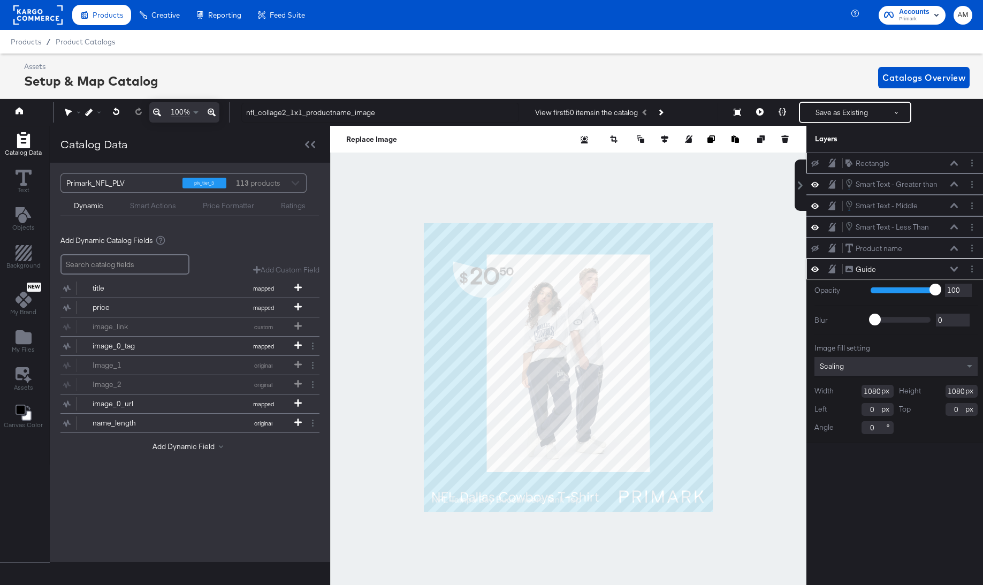
click at [816, 266] on icon at bounding box center [814, 268] width 7 height 9
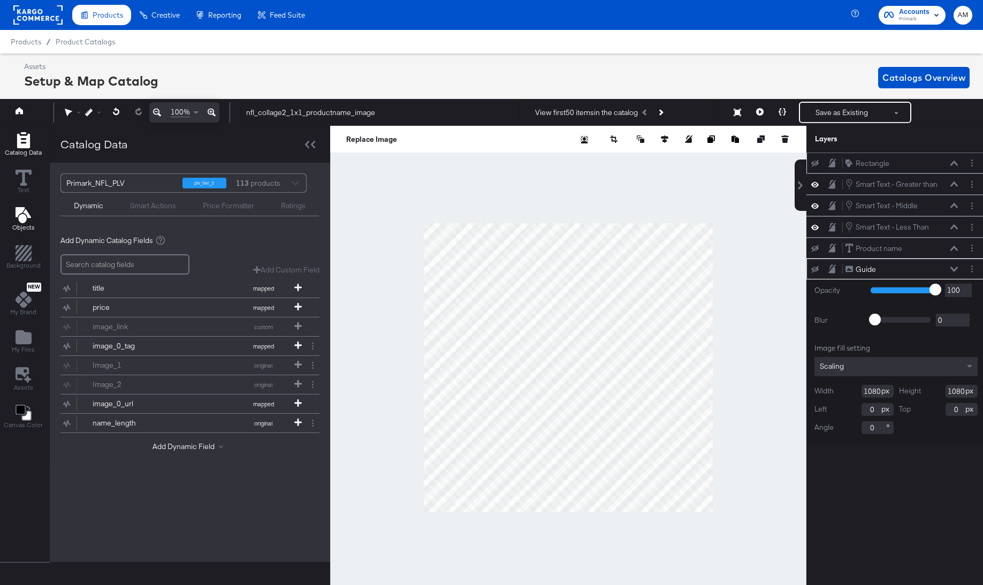
click at [20, 217] on icon "Add Text" at bounding box center [23, 215] width 16 height 16
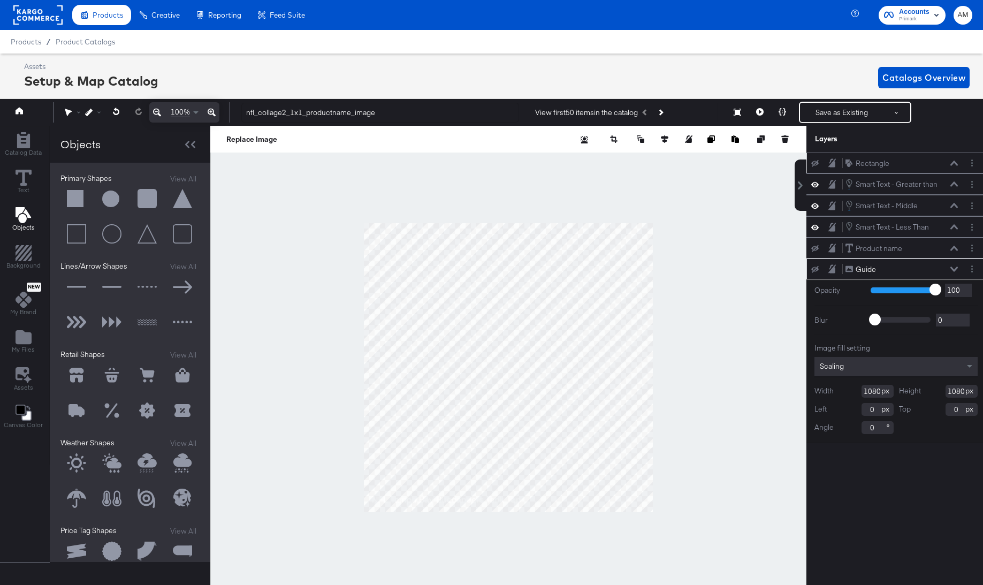
click at [70, 192] on button at bounding box center [76, 199] width 32 height 32
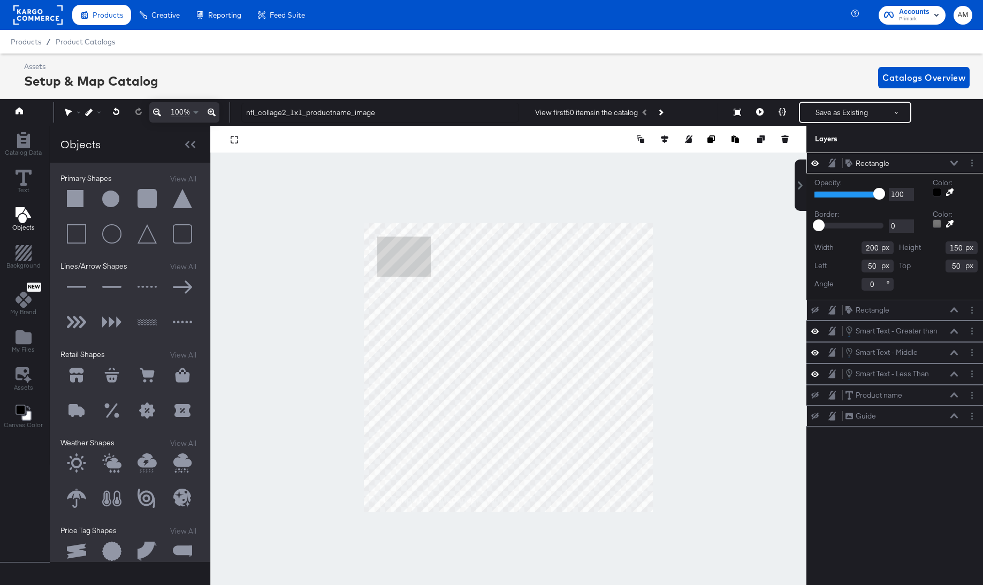
scroll to position [0, 3]
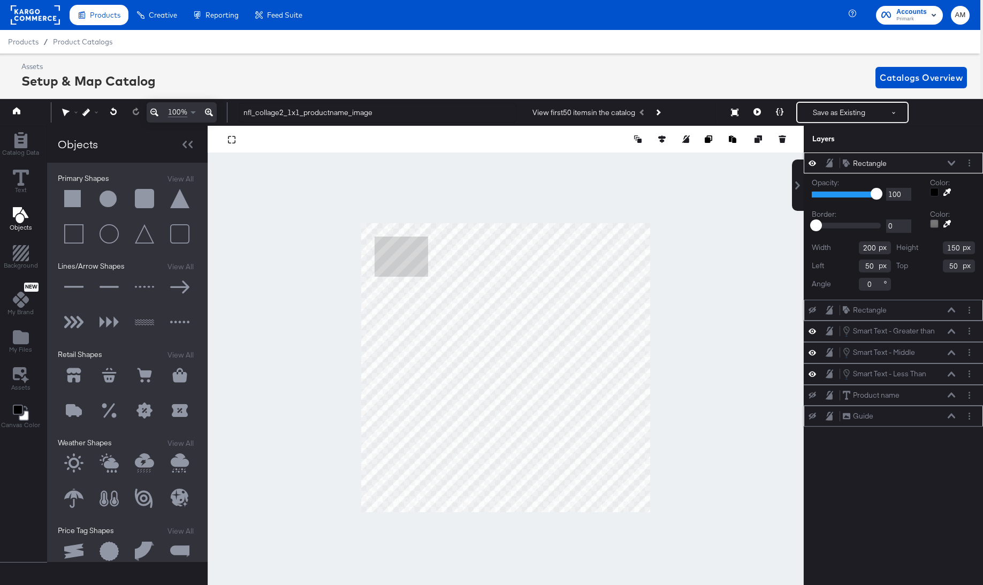
click at [868, 250] on input "200" at bounding box center [875, 247] width 32 height 13
type input "1080"
type input "200"
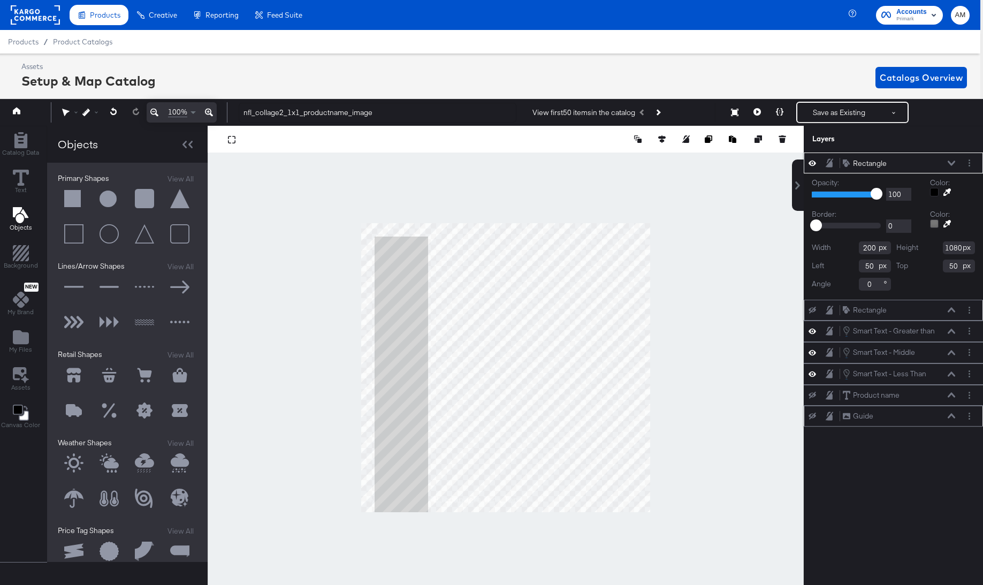
type input "1080"
click at [865, 248] on input "200" at bounding box center [875, 247] width 32 height 13
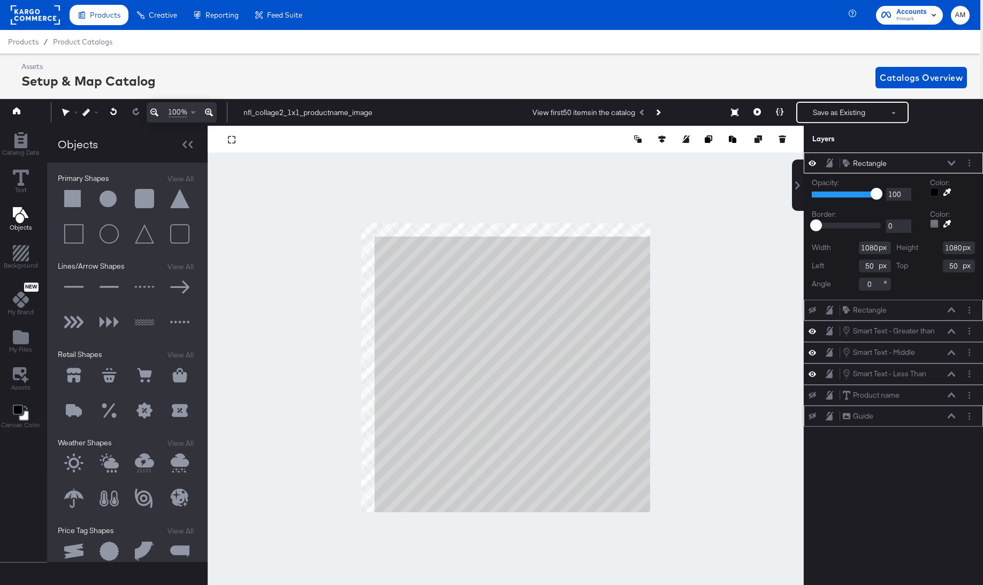
type input "1080"
type input "94"
type input "93"
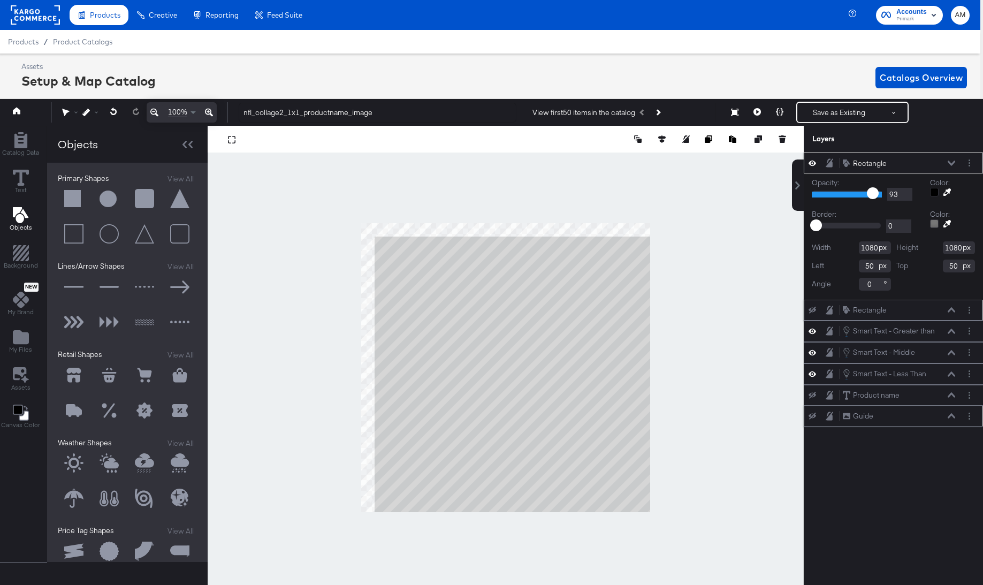
type input "91"
type input "83"
type input "77"
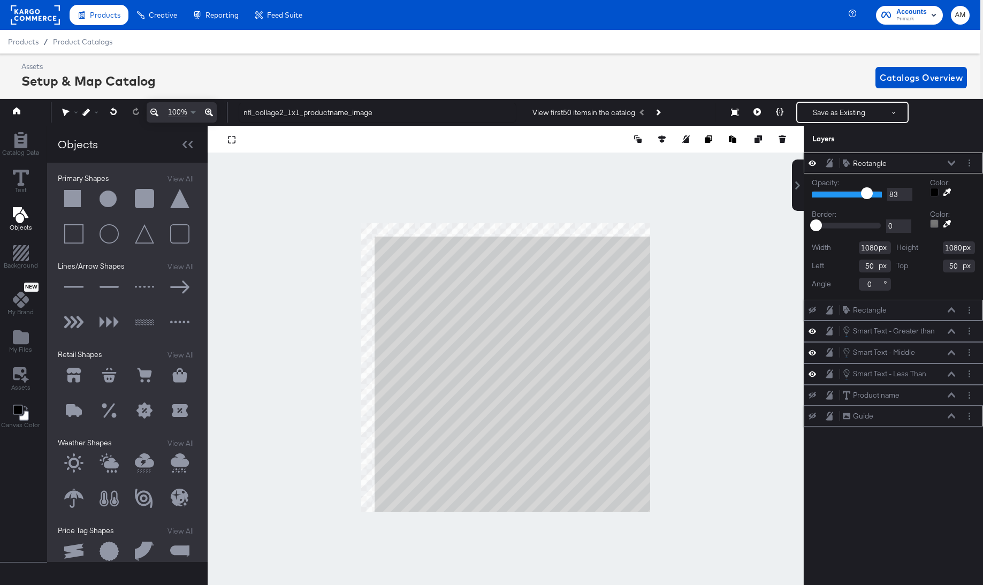
type input "77"
type input "49"
type input "34"
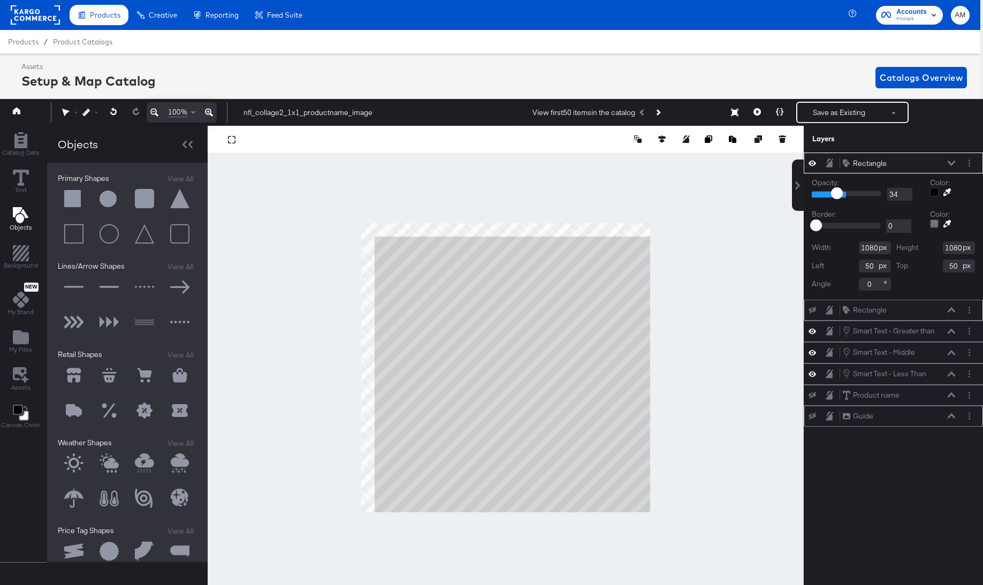
type input "25"
type input "21"
type input "20"
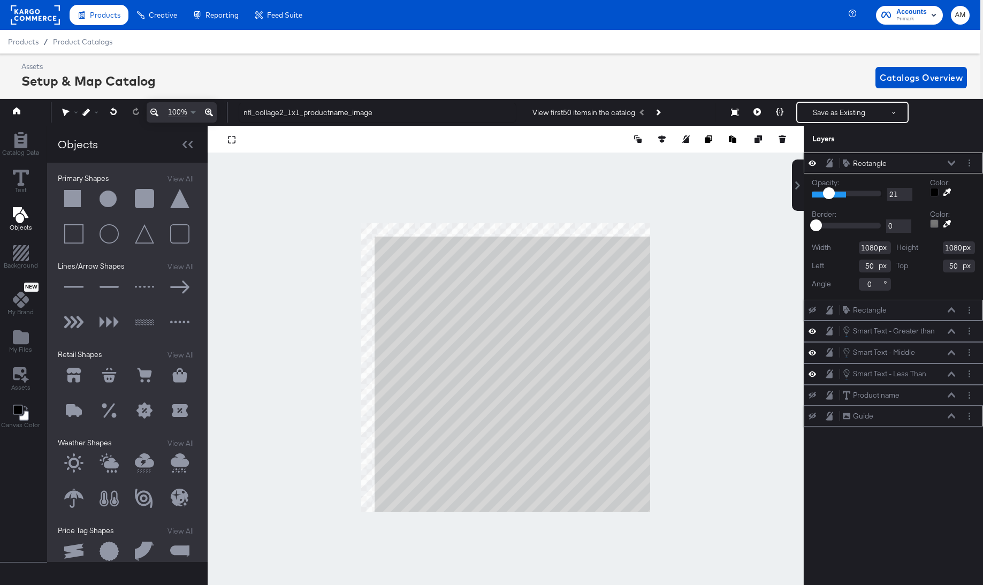
type input "20"
type input "21"
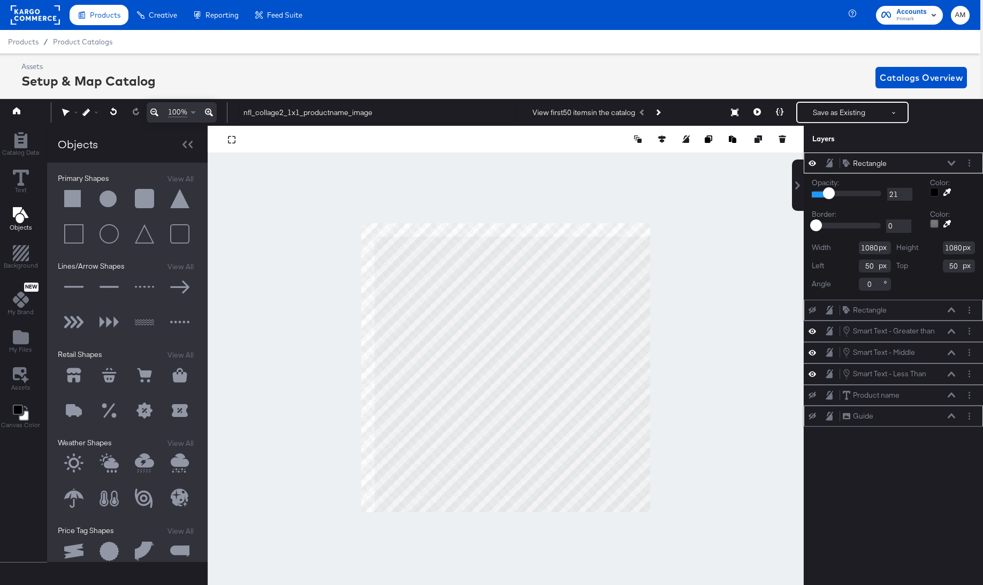
drag, startPoint x: 862, startPoint y: 195, endPoint x: 828, endPoint y: 195, distance: 34.2
type input "21"
click at [828, 195] on input "range" at bounding box center [847, 193] width 70 height 7
click at [870, 264] on input "50" at bounding box center [875, 266] width 32 height 13
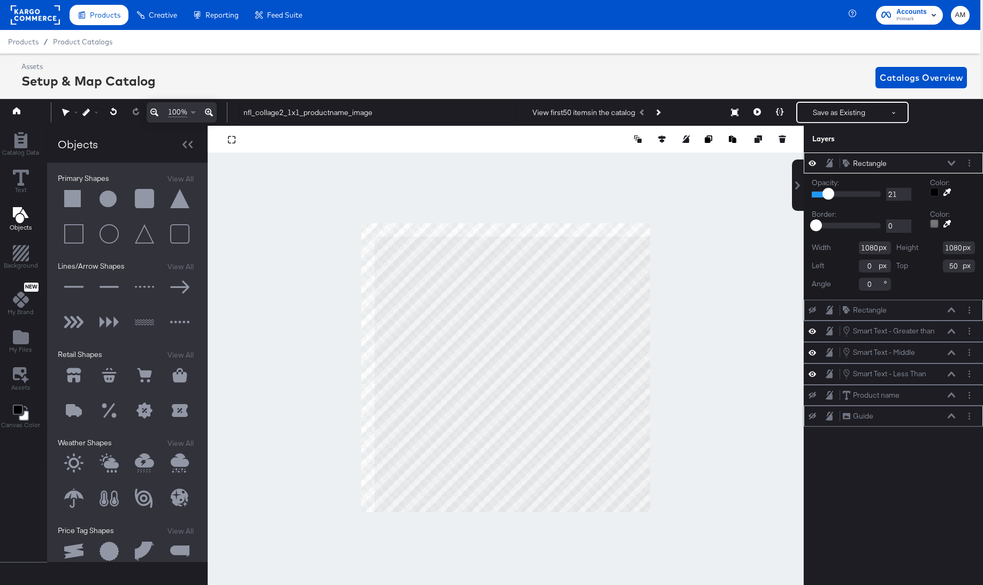
type input "0"
click at [865, 266] on input "50" at bounding box center [875, 266] width 32 height 13
type input "0"
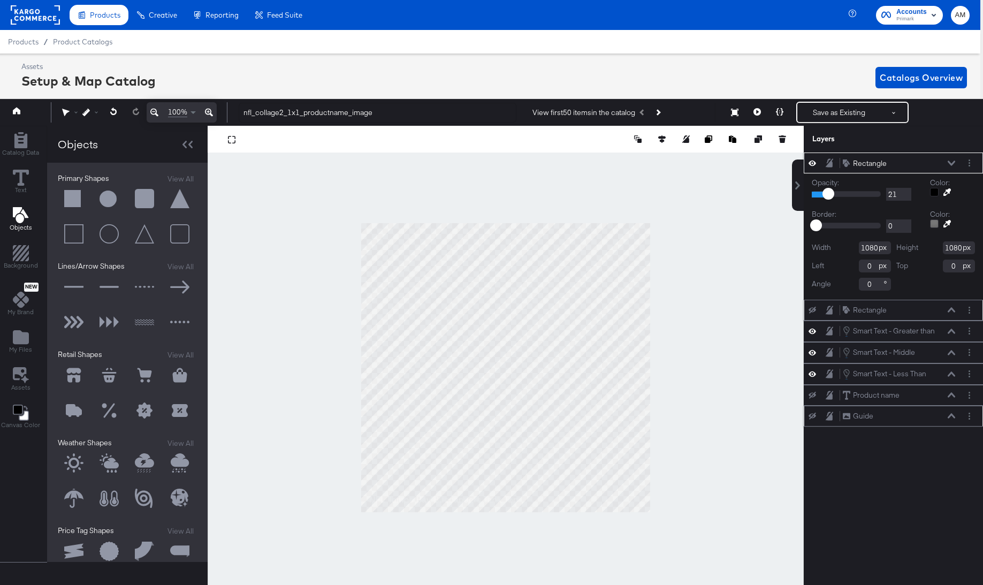
click at [954, 163] on icon at bounding box center [951, 163] width 7 height 5
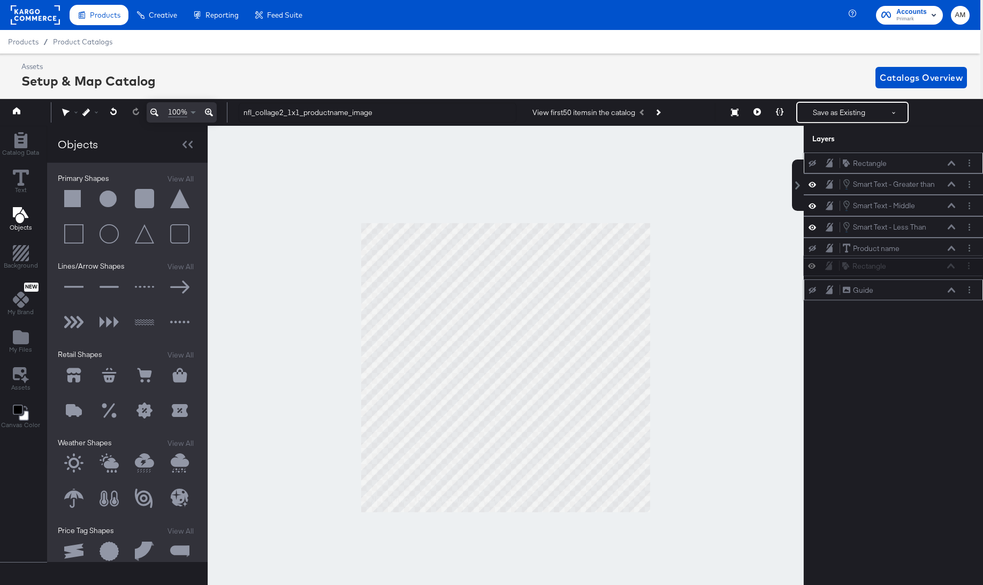
drag, startPoint x: 840, startPoint y: 160, endPoint x: 839, endPoint y: 266, distance: 106.0
click at [839, 266] on div "Rectangle Rectangle Rectangle Rectangle Smart Text - Greater than Smart Text - …" at bounding box center [893, 227] width 179 height 148
click at [760, 115] on icon at bounding box center [756, 111] width 7 height 7
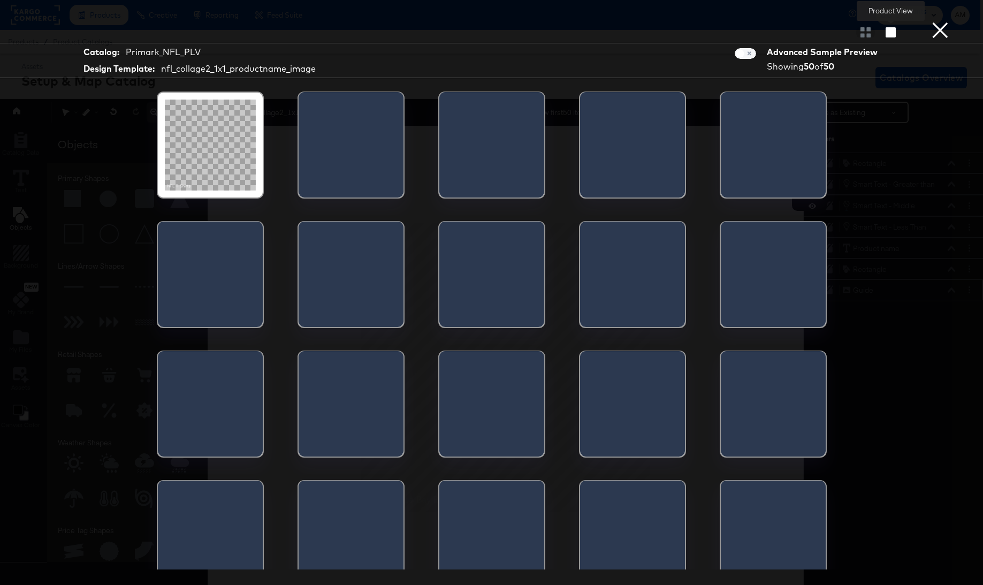
click at [893, 36] on icon "button" at bounding box center [891, 32] width 10 height 10
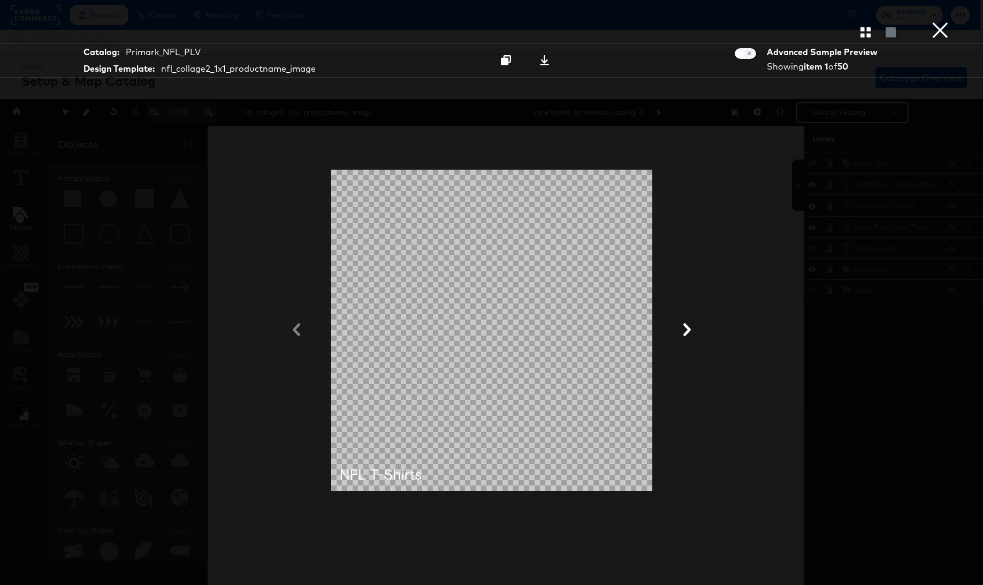
click at [692, 324] on icon at bounding box center [687, 329] width 13 height 13
click at [690, 326] on icon at bounding box center [687, 329] width 13 height 13
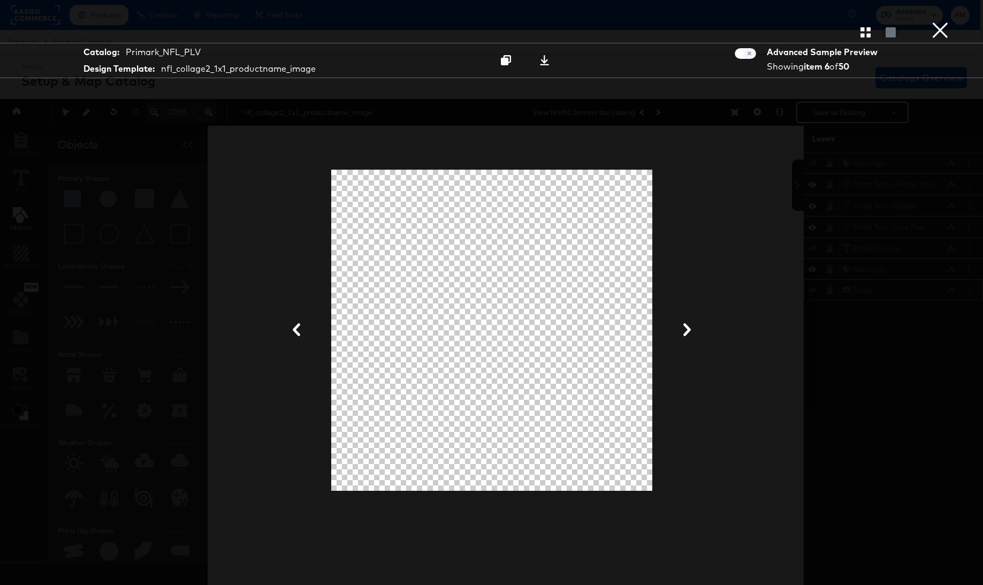
click at [690, 326] on icon at bounding box center [687, 329] width 13 height 13
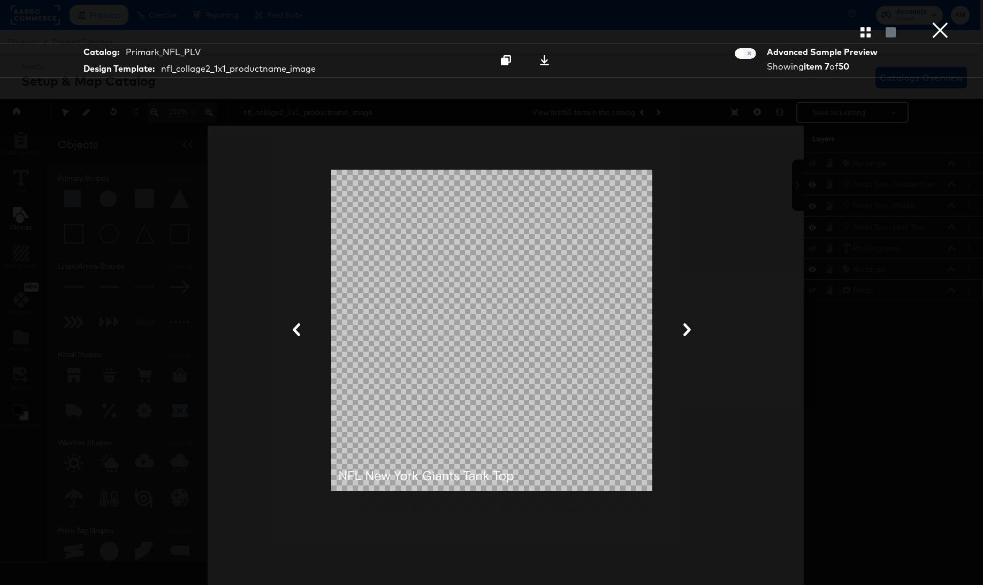
click at [690, 326] on icon at bounding box center [687, 329] width 13 height 13
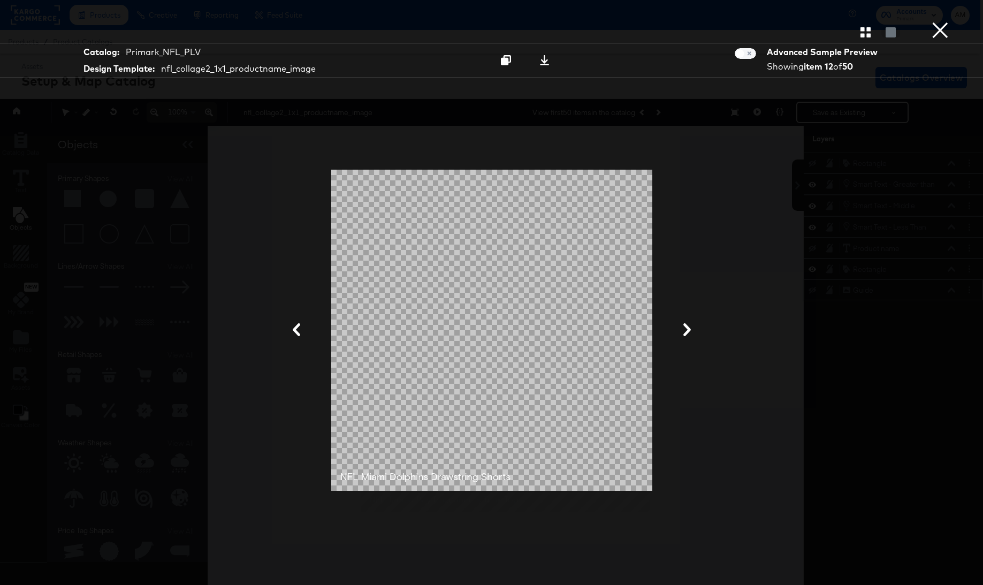
click at [690, 326] on icon at bounding box center [687, 329] width 13 height 13
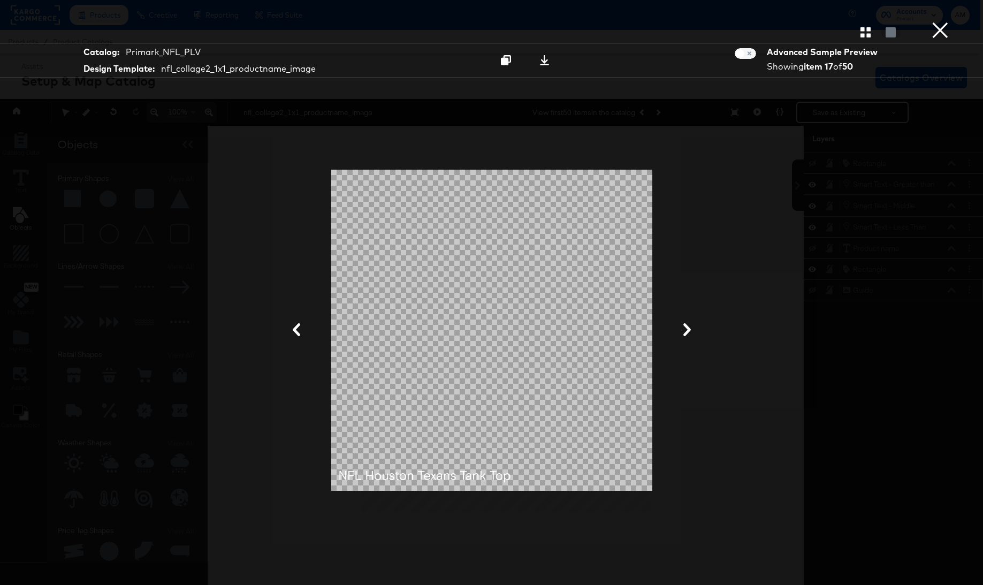
click at [690, 326] on icon at bounding box center [687, 329] width 13 height 13
click at [690, 327] on icon at bounding box center [687, 329] width 13 height 13
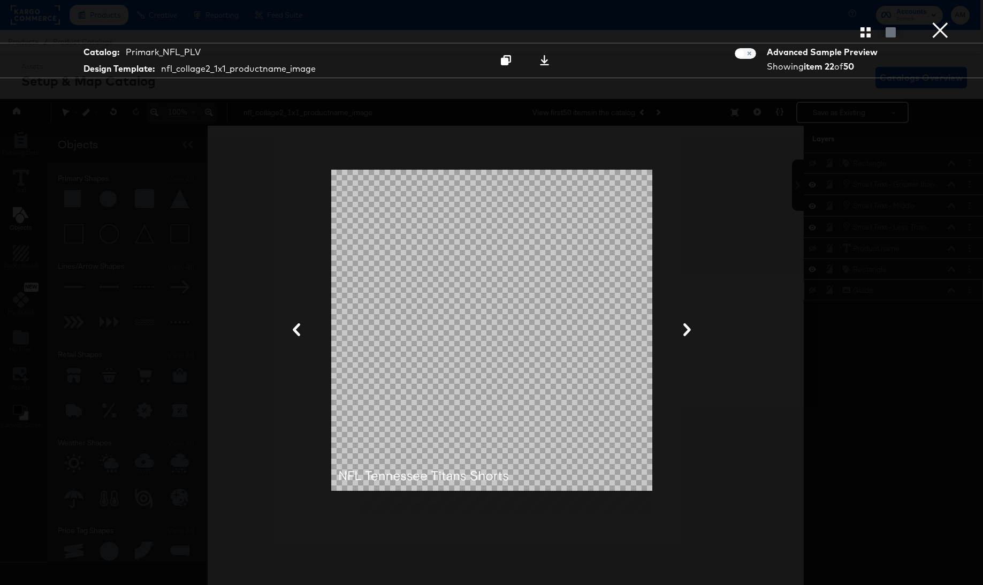
click at [690, 329] on icon at bounding box center [687, 329] width 13 height 13
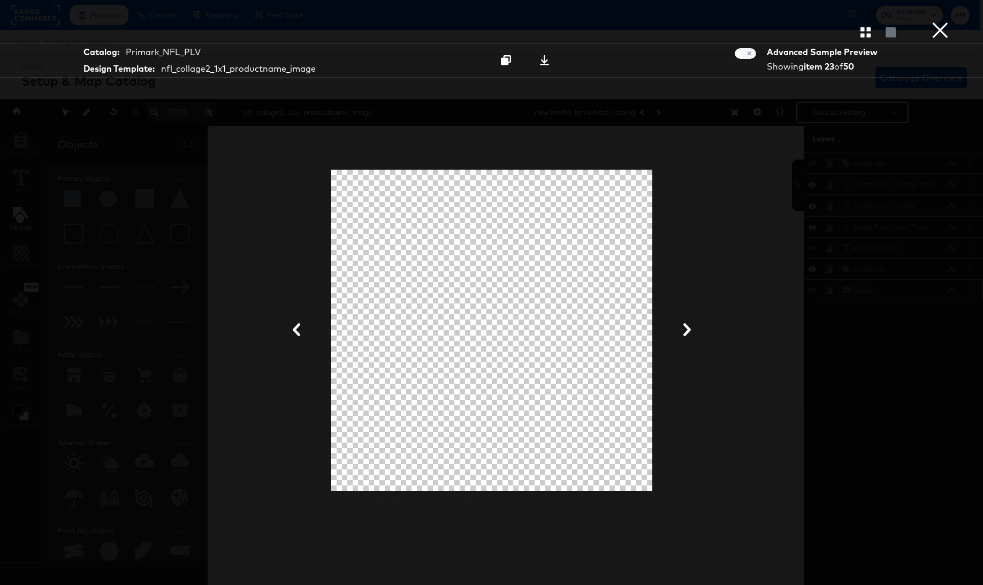
click at [690, 329] on icon at bounding box center [687, 329] width 13 height 13
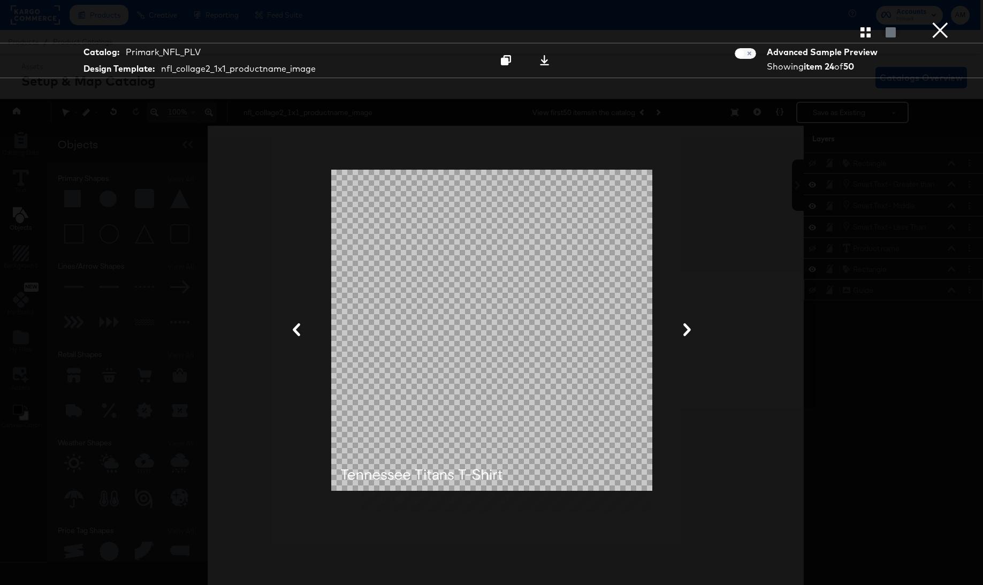
click at [690, 329] on icon at bounding box center [687, 329] width 13 height 13
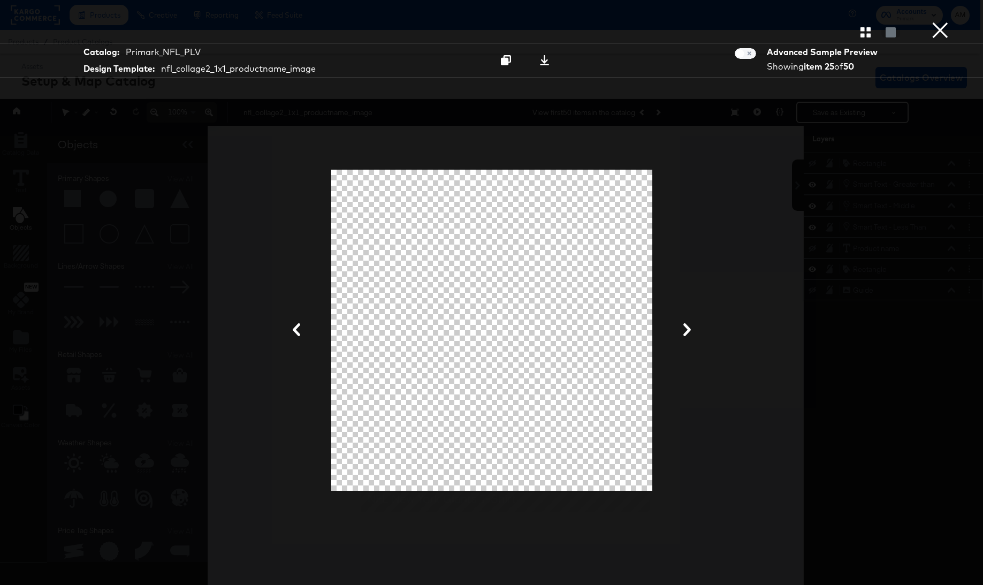
click at [690, 329] on icon at bounding box center [687, 329] width 13 height 13
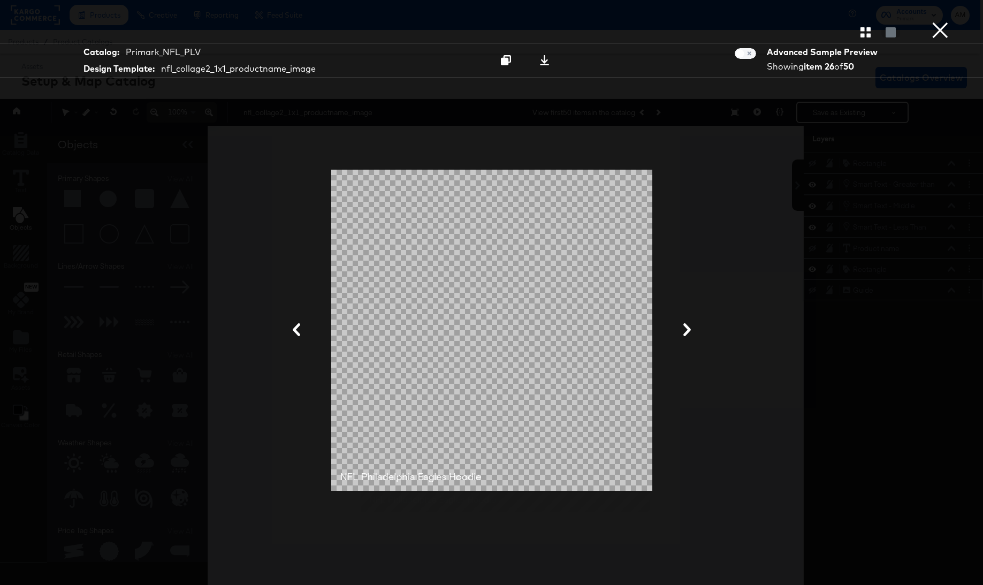
click at [690, 329] on icon at bounding box center [687, 329] width 13 height 13
click at [688, 329] on icon at bounding box center [686, 329] width 7 height 13
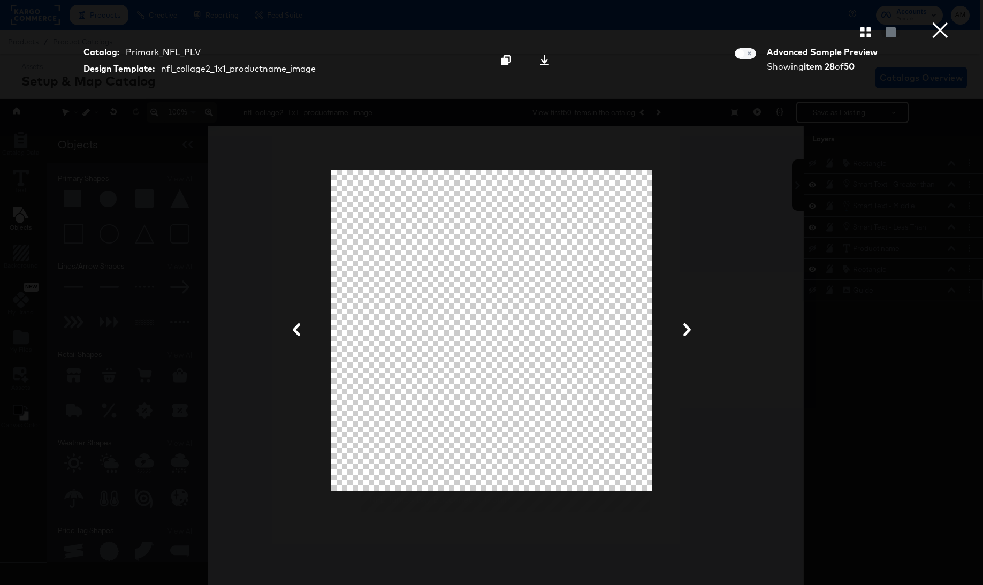
click at [689, 331] on icon at bounding box center [686, 329] width 7 height 13
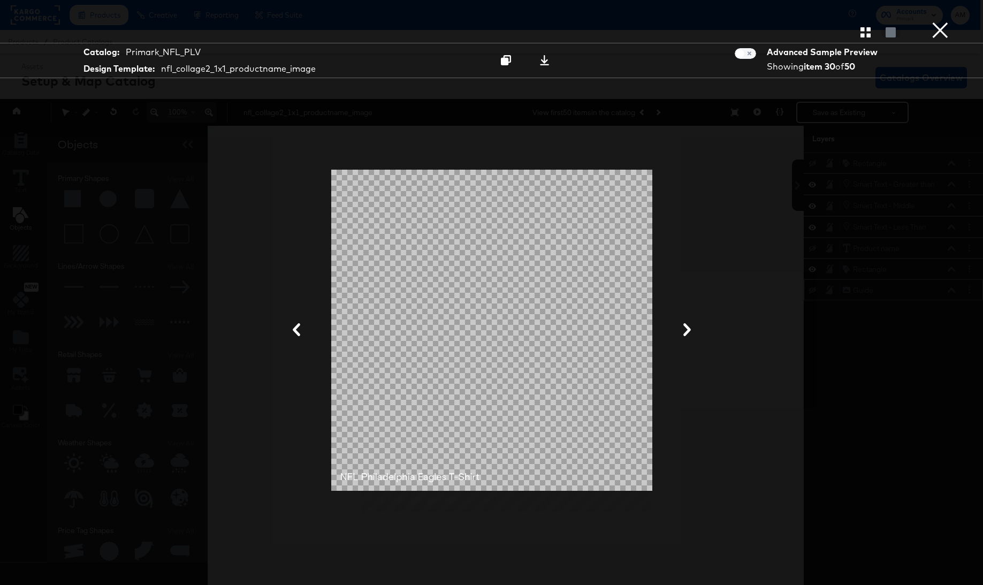
click at [689, 330] on icon at bounding box center [686, 329] width 7 height 13
click at [688, 329] on icon at bounding box center [686, 329] width 7 height 13
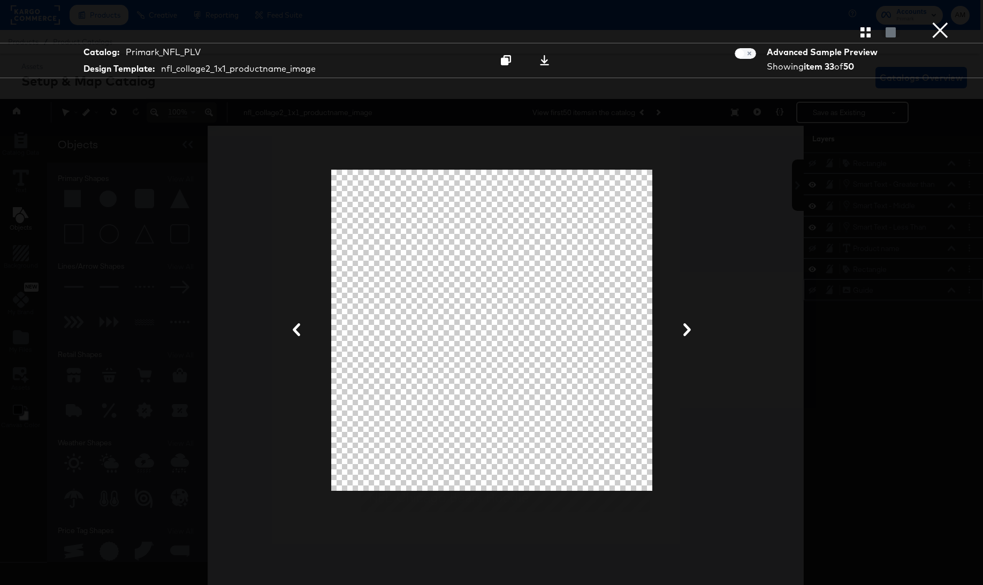
click at [688, 329] on icon at bounding box center [686, 329] width 7 height 13
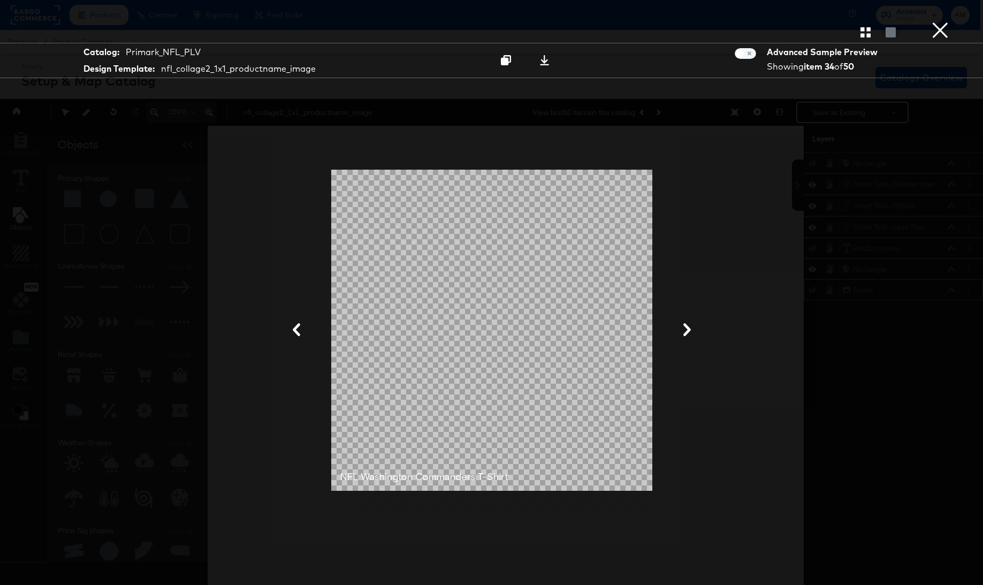
click at [688, 329] on icon at bounding box center [686, 329] width 7 height 13
click at [689, 327] on icon at bounding box center [687, 329] width 13 height 13
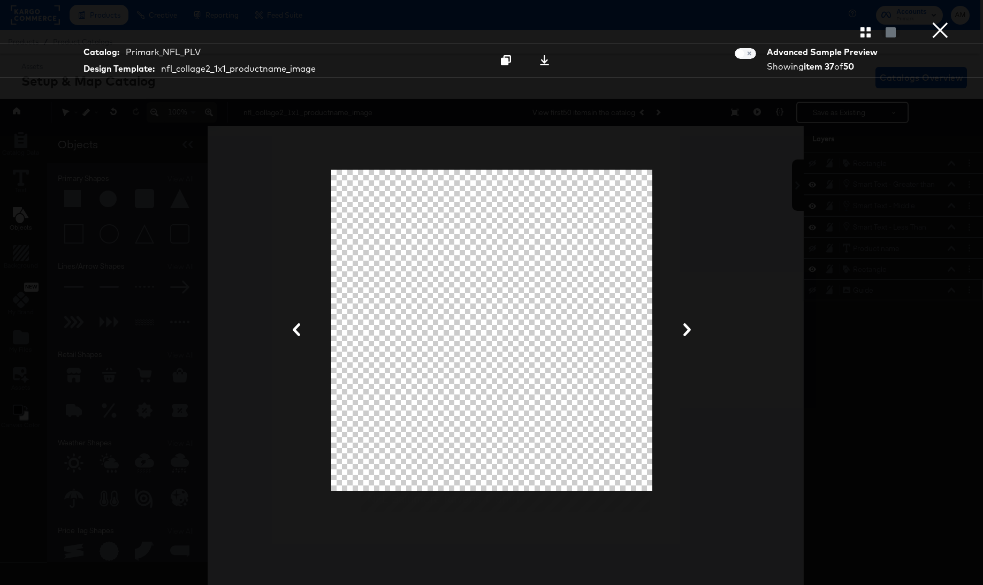
click at [689, 326] on icon at bounding box center [687, 329] width 13 height 13
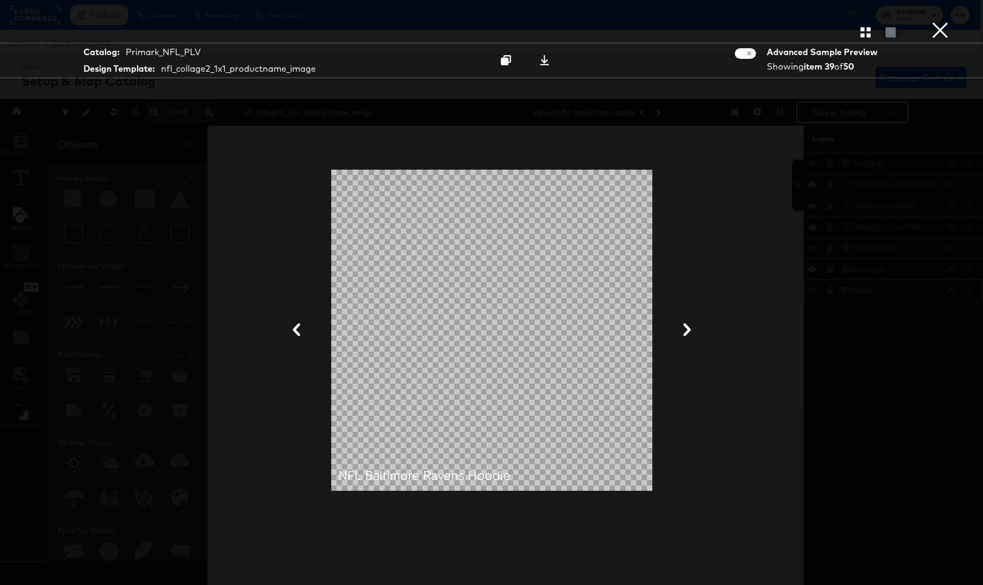
click at [689, 326] on icon at bounding box center [687, 329] width 13 height 13
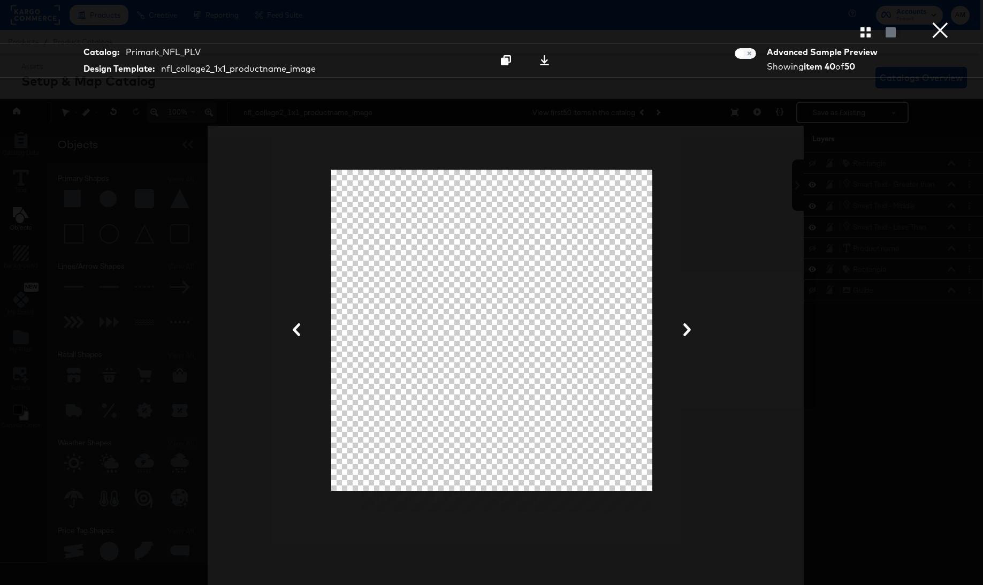
click at [689, 327] on icon at bounding box center [687, 329] width 13 height 13
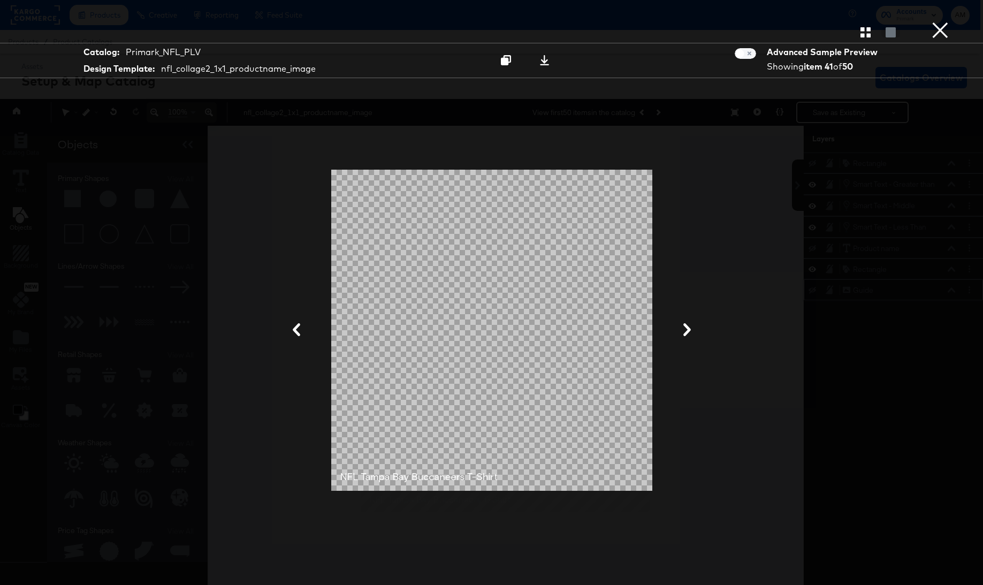
click at [689, 327] on icon at bounding box center [687, 329] width 13 height 13
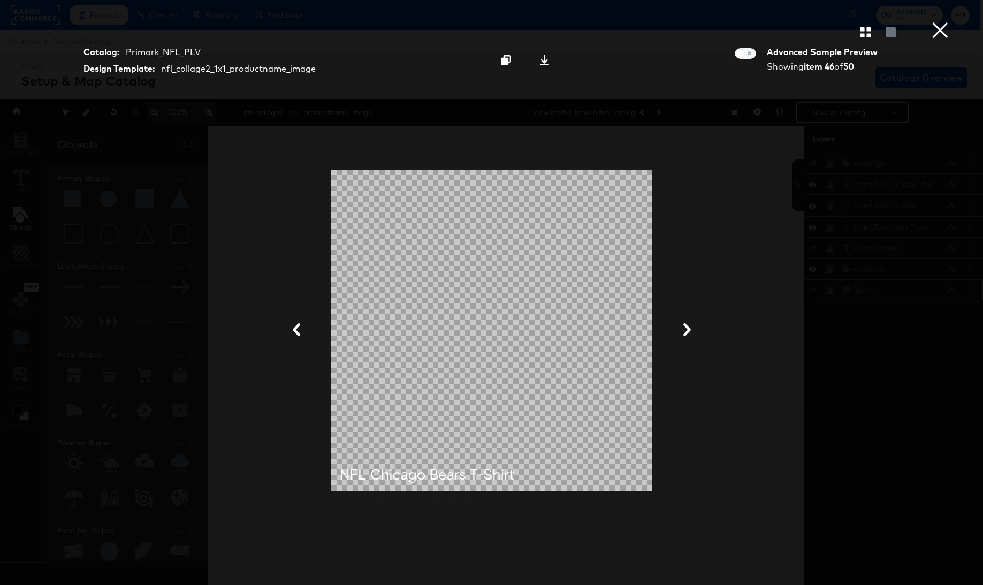
click at [689, 327] on icon at bounding box center [687, 329] width 13 height 13
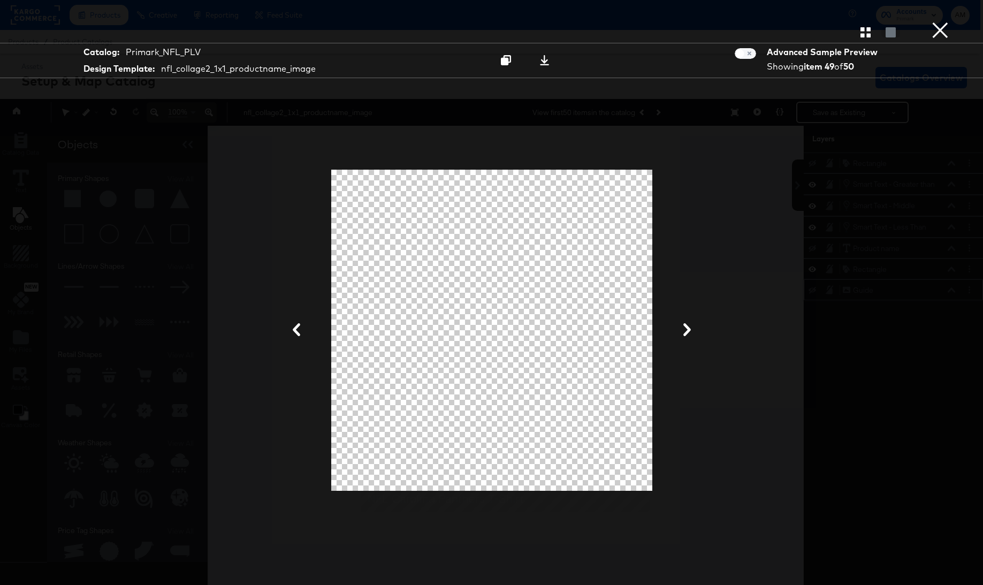
click at [689, 327] on icon at bounding box center [687, 329] width 13 height 13
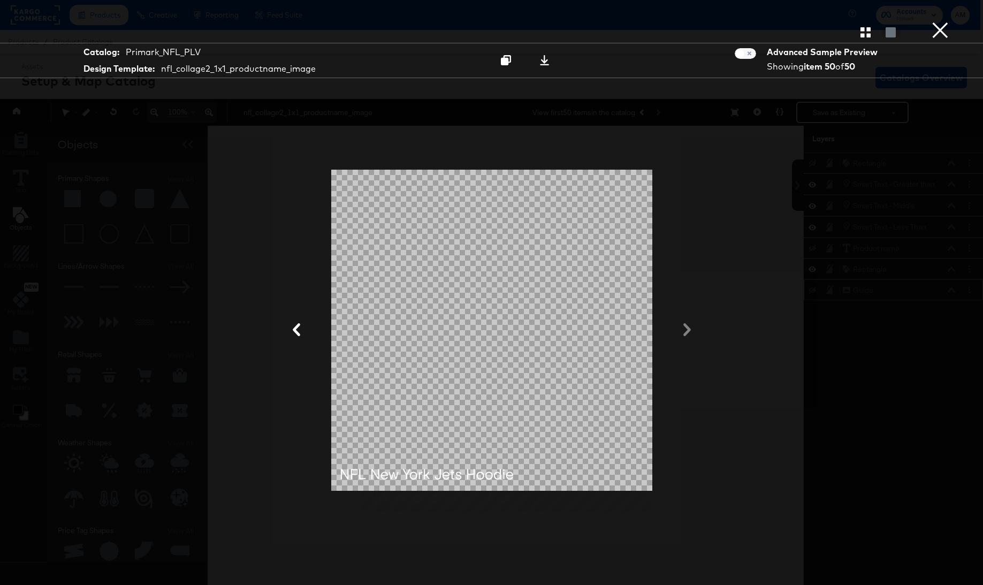
click at [687, 330] on div at bounding box center [491, 331] width 803 height 478
click at [689, 331] on div at bounding box center [491, 331] width 803 height 478
click at [941, 21] on button "×" at bounding box center [939, 10] width 21 height 21
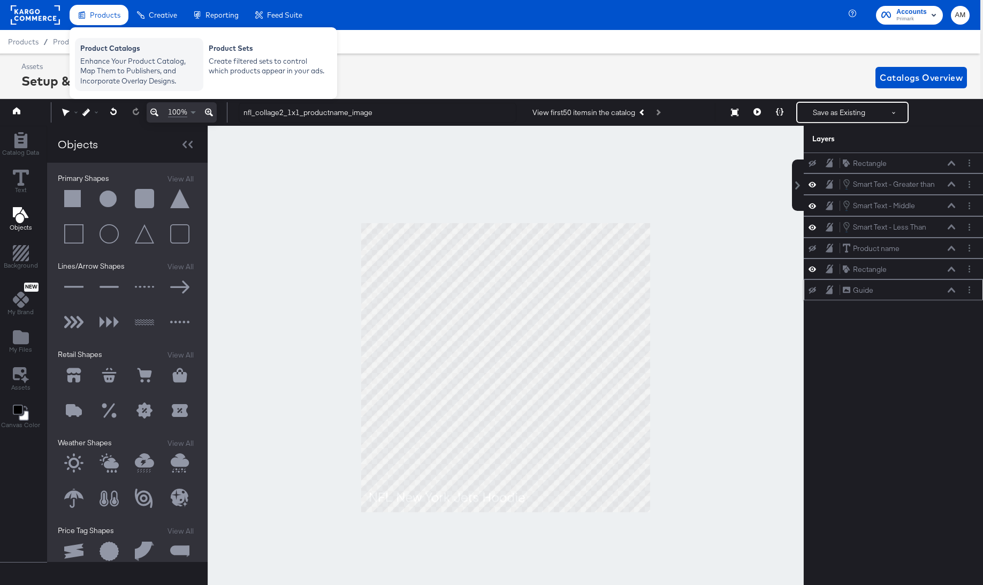
click at [100, 51] on div "Product Catalogs" at bounding box center [139, 49] width 118 height 13
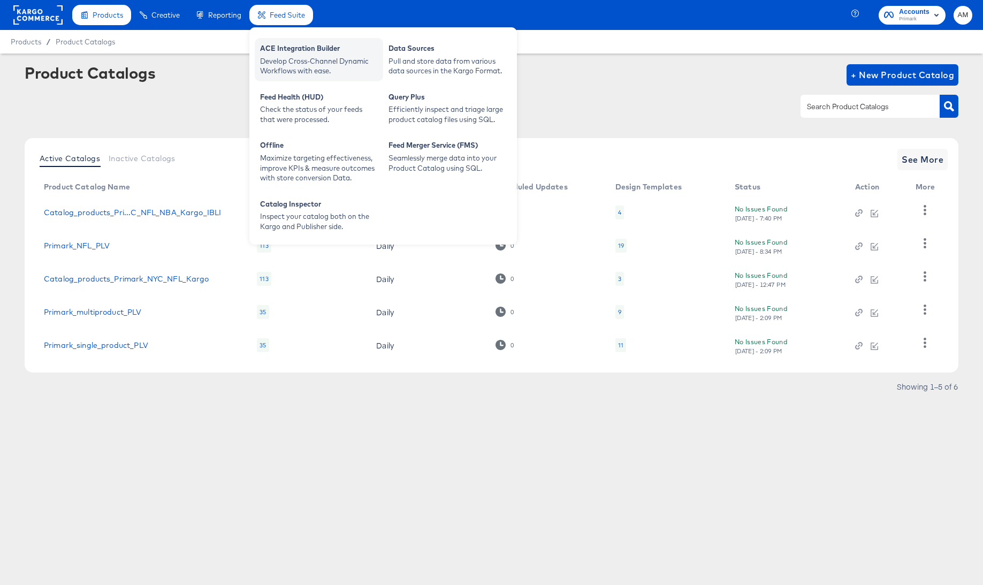
click at [301, 52] on div "ACE Integration Builder" at bounding box center [319, 49] width 118 height 13
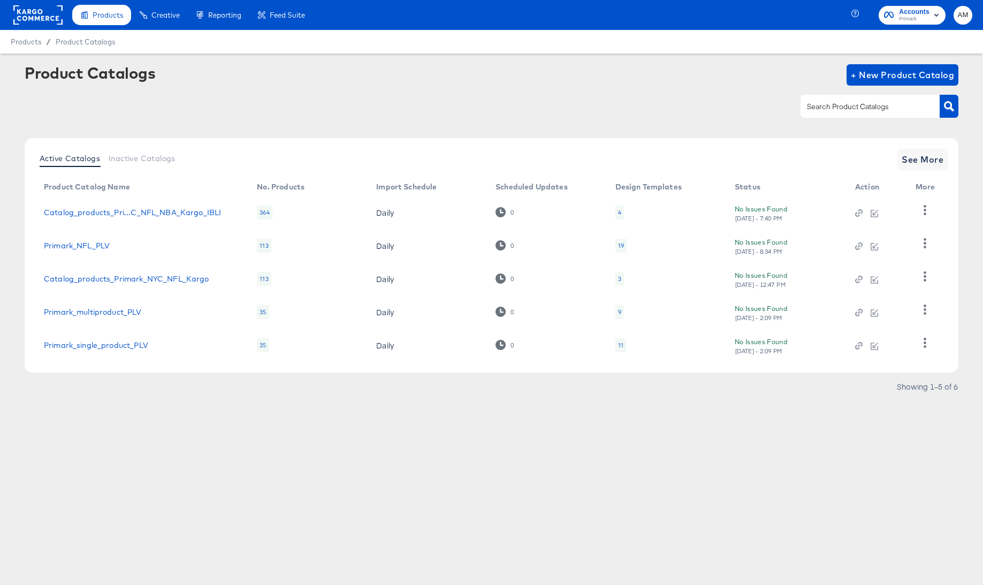
click at [86, 240] on td "Primark_NFL_PLV" at bounding box center [141, 245] width 213 height 33
click at [90, 247] on link "Primark_NFL_PLV" at bounding box center [77, 245] width 66 height 9
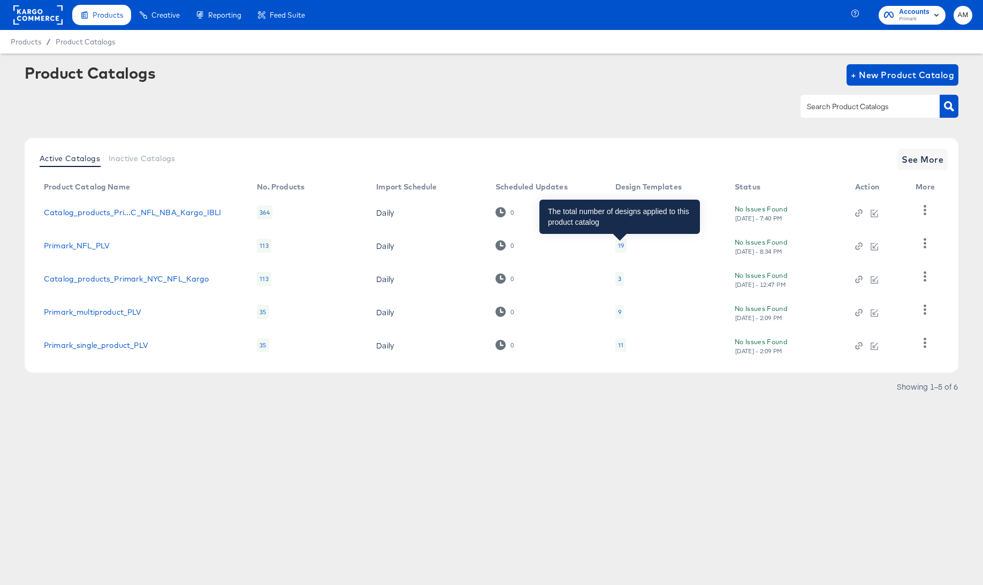
click at [618, 245] on div "19" at bounding box center [621, 245] width 6 height 9
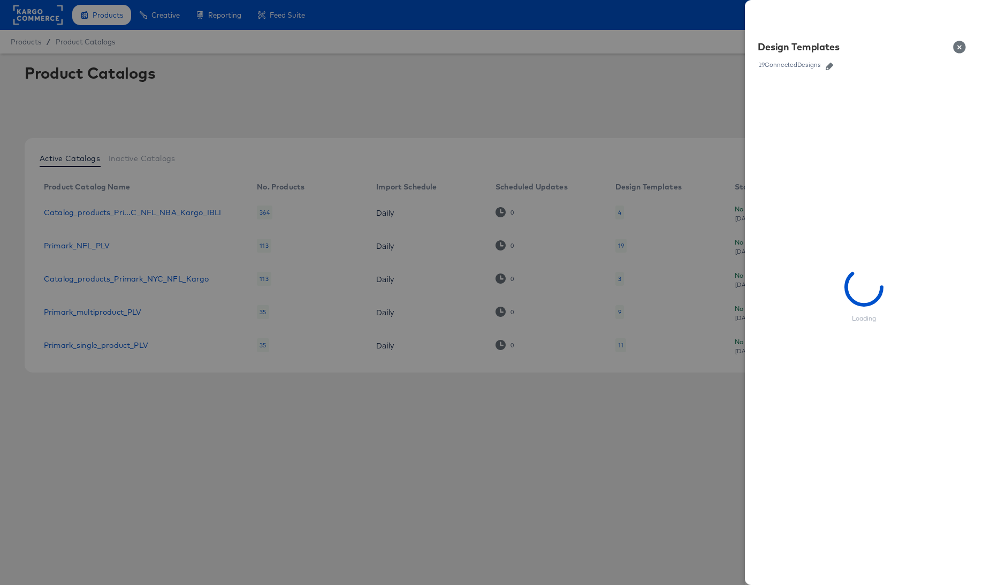
click at [833, 64] on icon "button" at bounding box center [829, 66] width 7 height 7
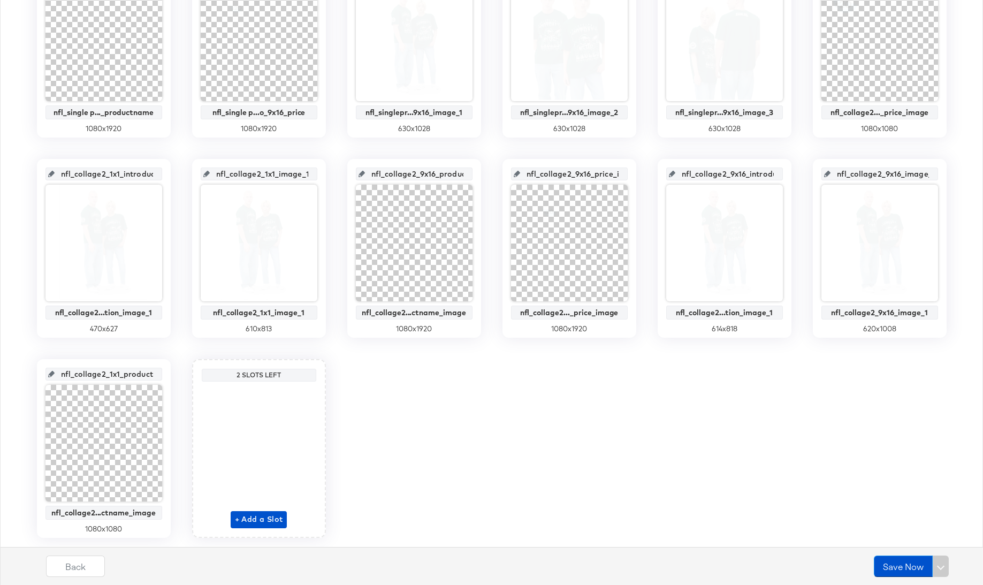
scroll to position [525, 0]
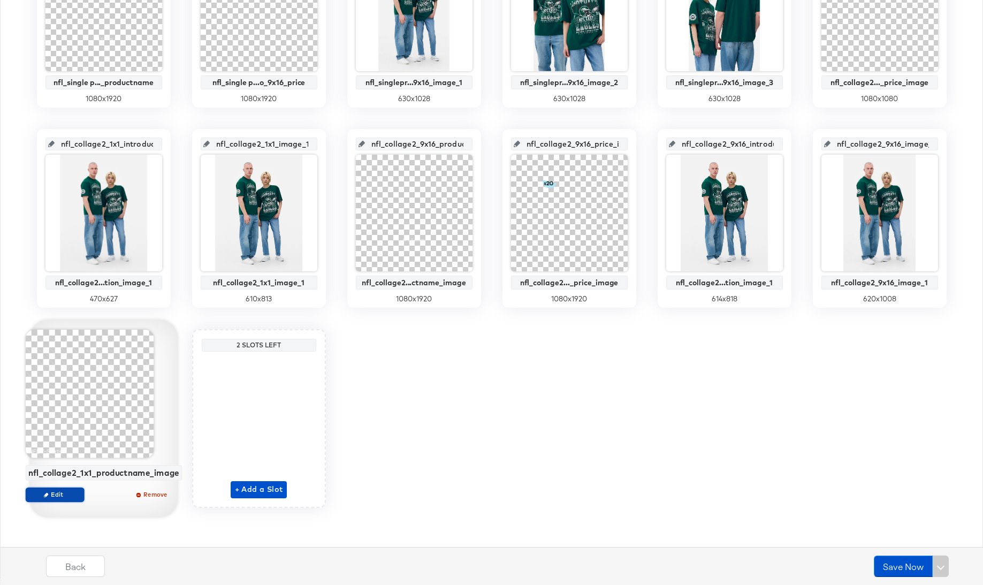
click at [48, 500] on button "Edit" at bounding box center [54, 494] width 59 height 15
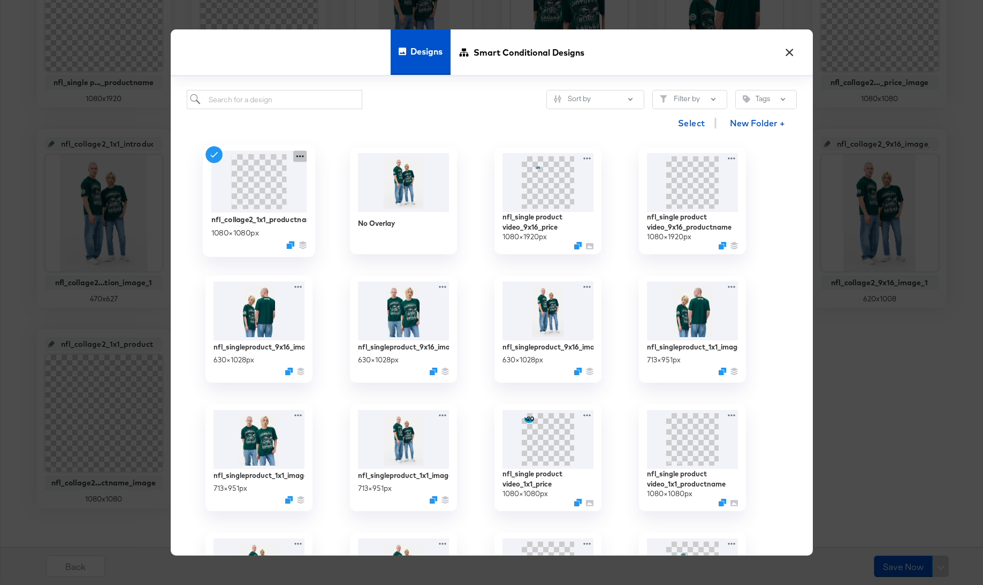
click at [294, 158] on icon at bounding box center [299, 155] width 13 height 11
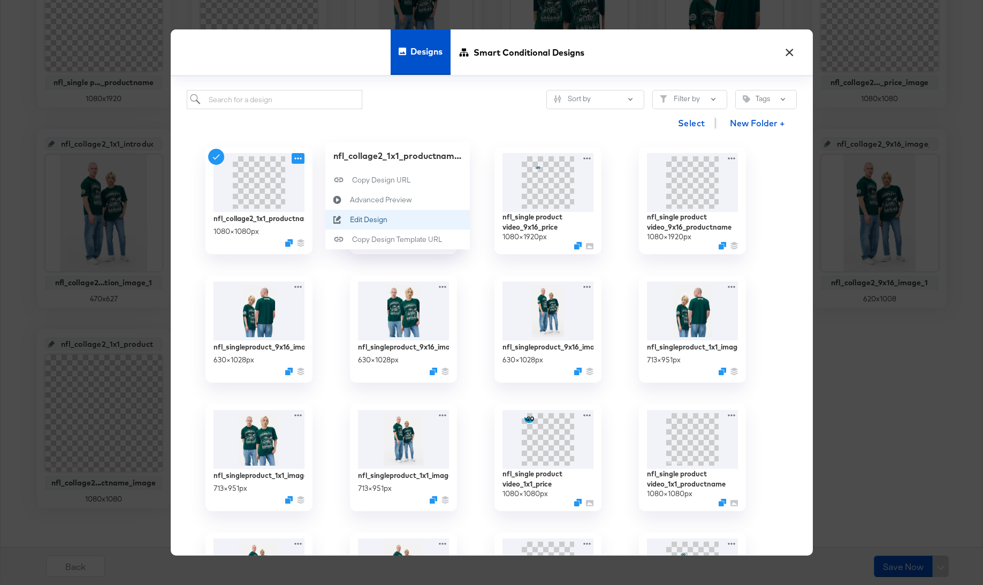
click at [402, 220] on button "Edit Design Edit Design" at bounding box center [397, 220] width 144 height 20
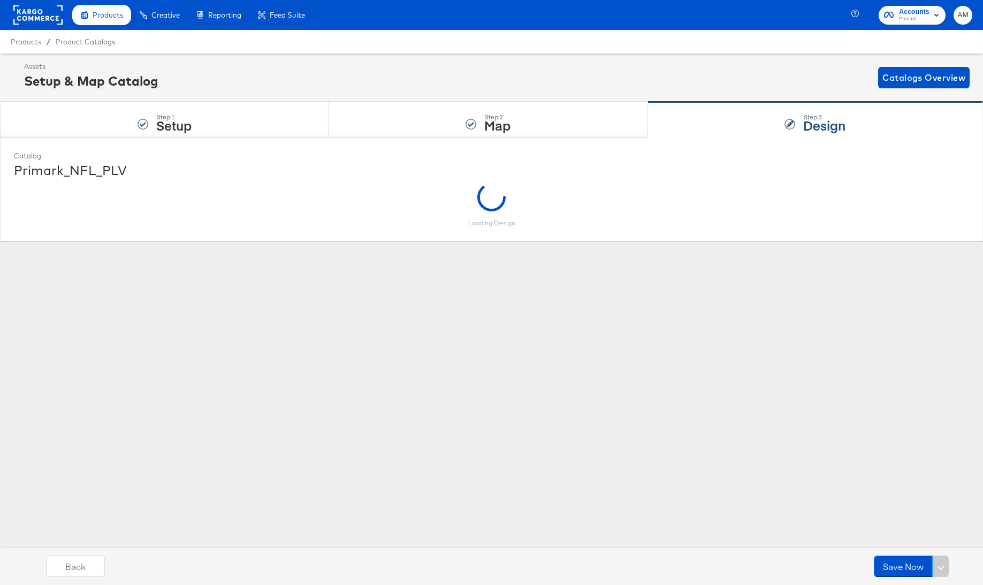
scroll to position [0, 0]
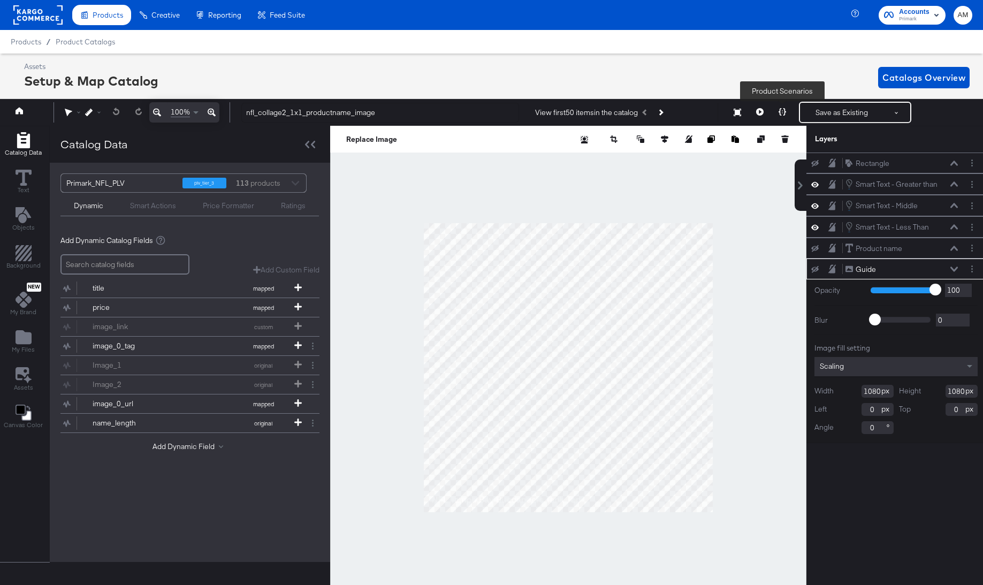
click at [782, 113] on icon at bounding box center [782, 111] width 7 height 7
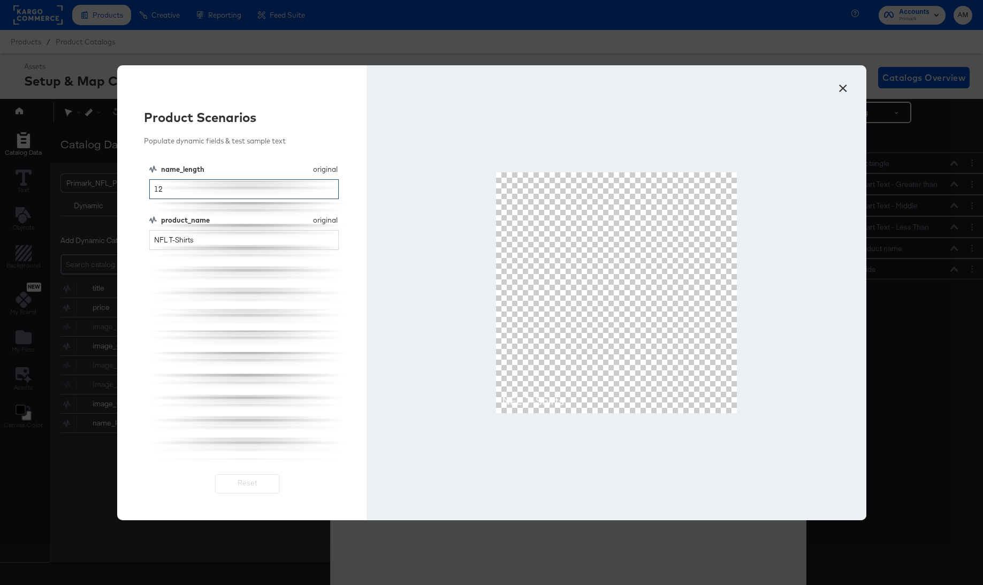
click at [97, 186] on div "× Product Scenarios Populate dynamic fields & test sample text name_length orig…" at bounding box center [491, 292] width 983 height 585
type input "26"
drag, startPoint x: 198, startPoint y: 240, endPoint x: 134, endPoint y: 236, distance: 63.8
click at [134, 236] on div "Product Scenarios Populate dynamic fields & test sample text name_length origin…" at bounding box center [242, 292] width 250 height 455
click at [252, 243] on input "NFL New York Giants Hoodie" at bounding box center [244, 240] width 190 height 20
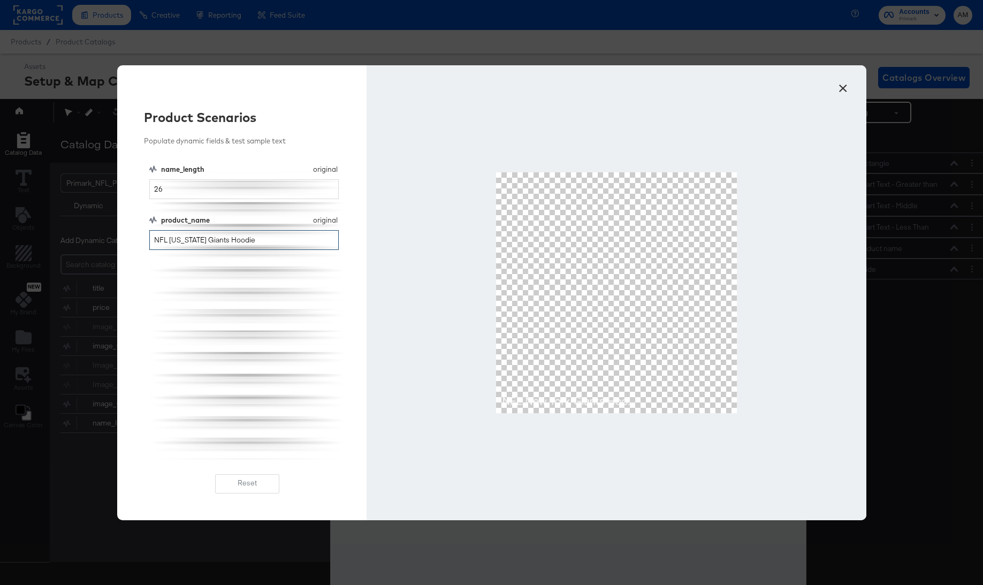
type input "NFL New York Giants Hoodie"
drag, startPoint x: 841, startPoint y: 83, endPoint x: 840, endPoint y: 90, distance: 7.1
click at [841, 83] on button "×" at bounding box center [843, 85] width 19 height 19
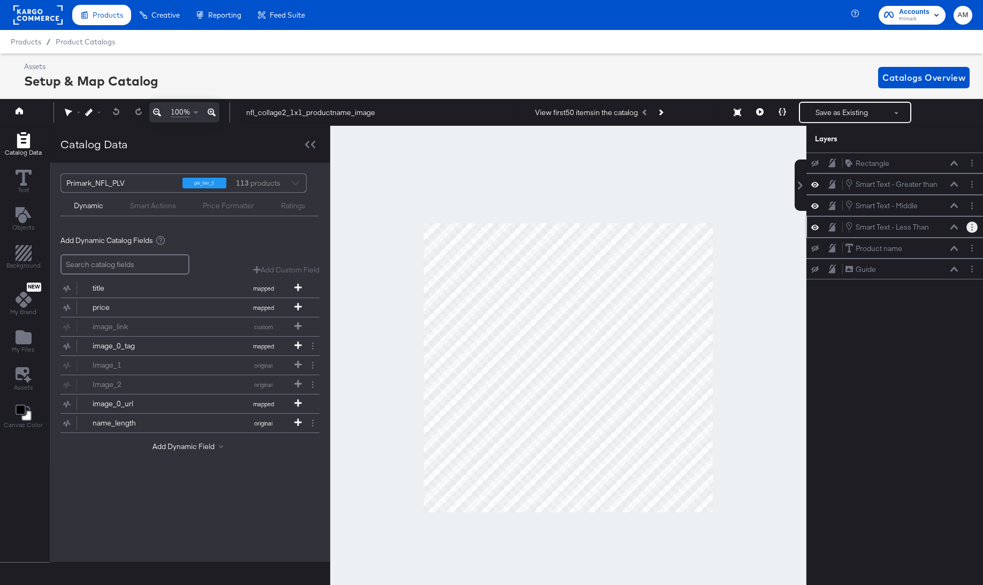
click at [968, 225] on button "Layer Options" at bounding box center [971, 227] width 11 height 11
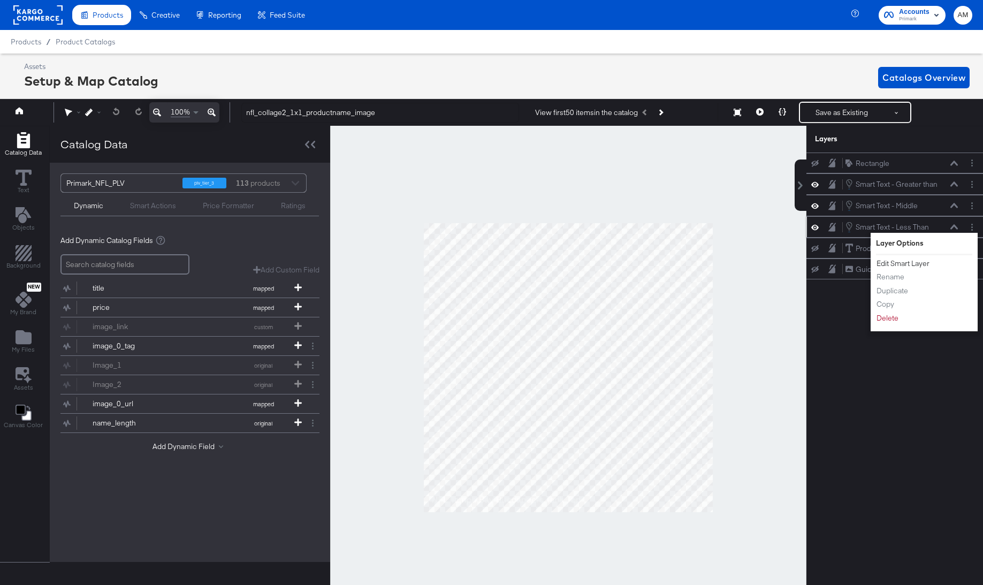
click at [886, 266] on button "Edit Smart Layer" at bounding box center [903, 263] width 54 height 11
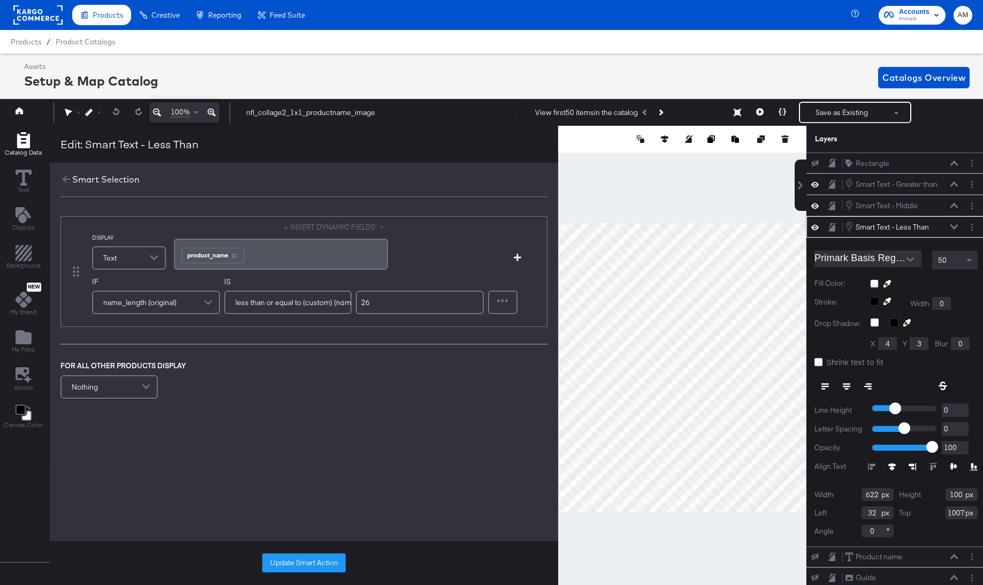
scroll to position [0, 3]
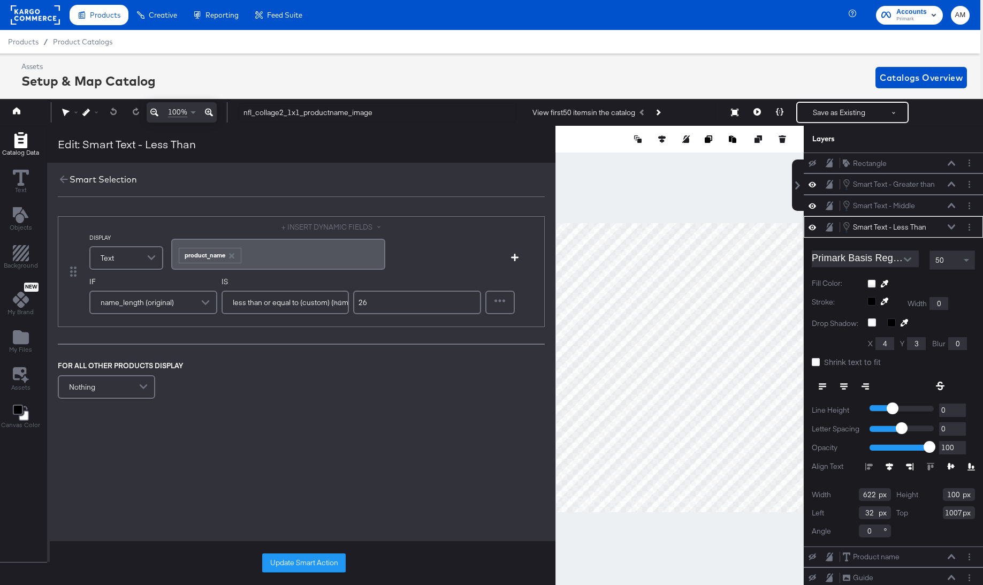
drag, startPoint x: 370, startPoint y: 308, endPoint x: 359, endPoint y: 306, distance: 10.8
click at [359, 306] on input "26" at bounding box center [417, 303] width 128 height 24
type input "25"
click at [290, 560] on button "Update Smart Action" at bounding box center [303, 562] width 83 height 19
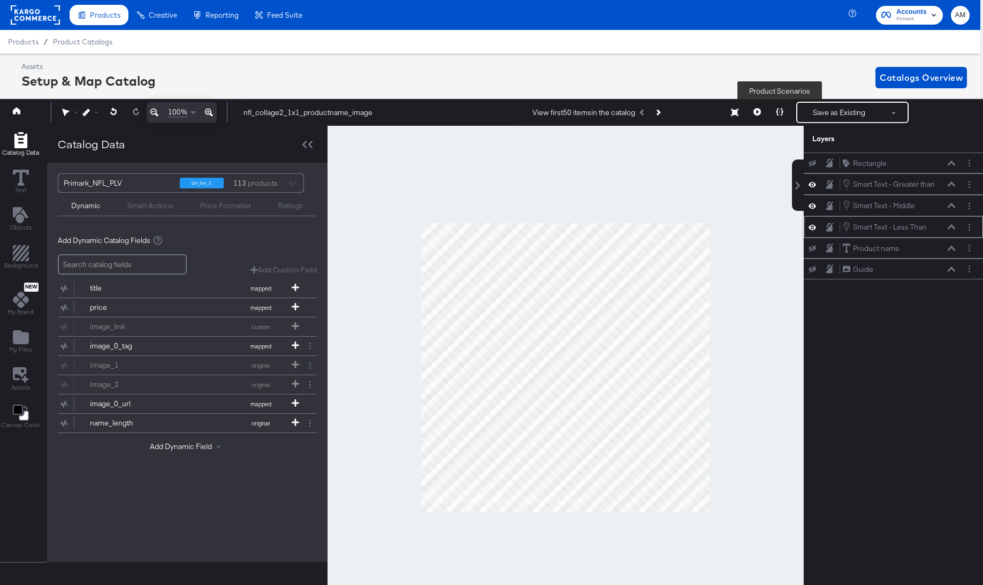
click at [781, 112] on icon at bounding box center [779, 111] width 7 height 7
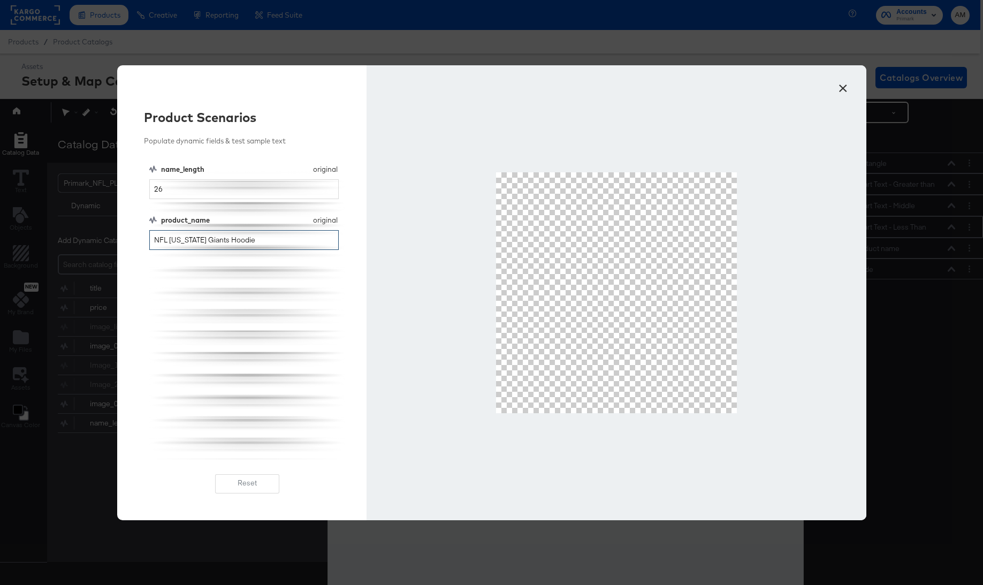
click at [271, 236] on input "NFL New York Giants Hoodie" at bounding box center [244, 240] width 190 height 20
click at [222, 185] on input "26" at bounding box center [244, 189] width 190 height 20
drag, startPoint x: 261, startPoint y: 240, endPoint x: 140, endPoint y: 238, distance: 120.9
click at [140, 238] on div "Product Scenarios Populate dynamic fields & test sample text name_length origin…" at bounding box center [242, 292] width 250 height 455
click at [270, 238] on input "NFL New York Giants Hoodie" at bounding box center [244, 240] width 190 height 20
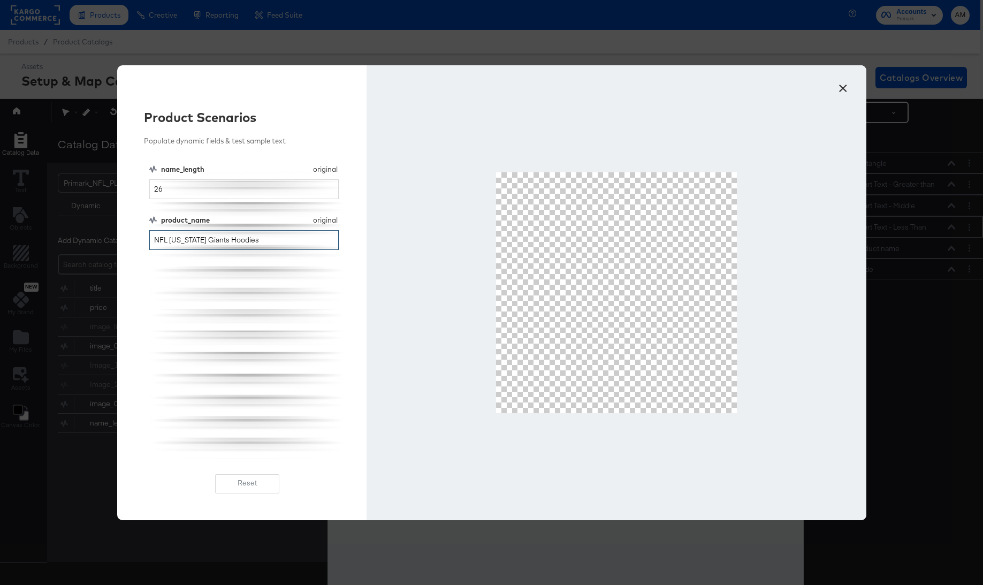
type input "NFL New York Giants Hoodie"
click at [842, 85] on button "×" at bounding box center [843, 85] width 19 height 19
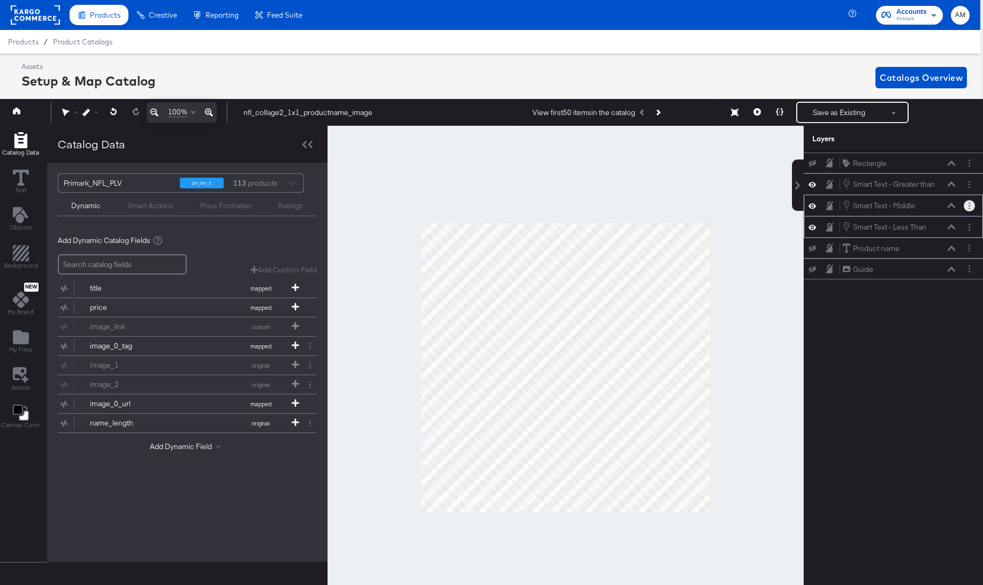
click at [967, 206] on button "Layer Options" at bounding box center [969, 205] width 11 height 11
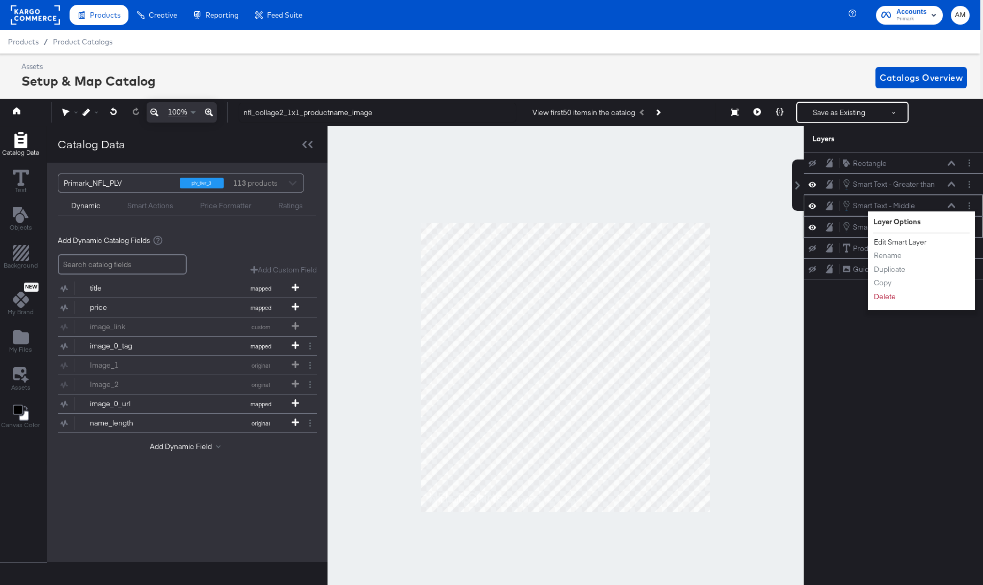
click at [912, 241] on button "Edit Smart Layer" at bounding box center [900, 242] width 54 height 11
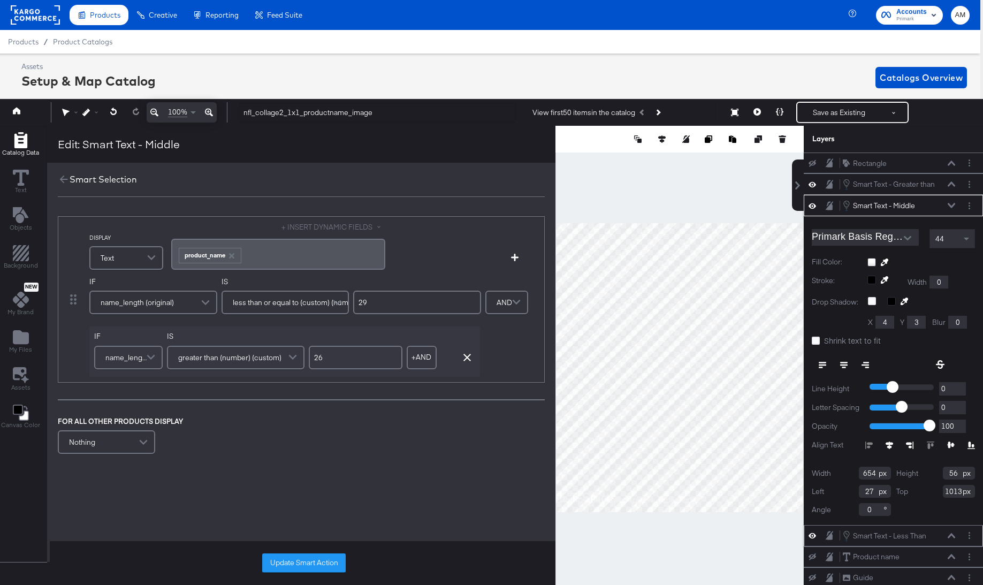
click at [322, 361] on input "26" at bounding box center [356, 358] width 94 height 24
type input "25"
click at [281, 563] on button "Update Smart Action" at bounding box center [303, 562] width 83 height 19
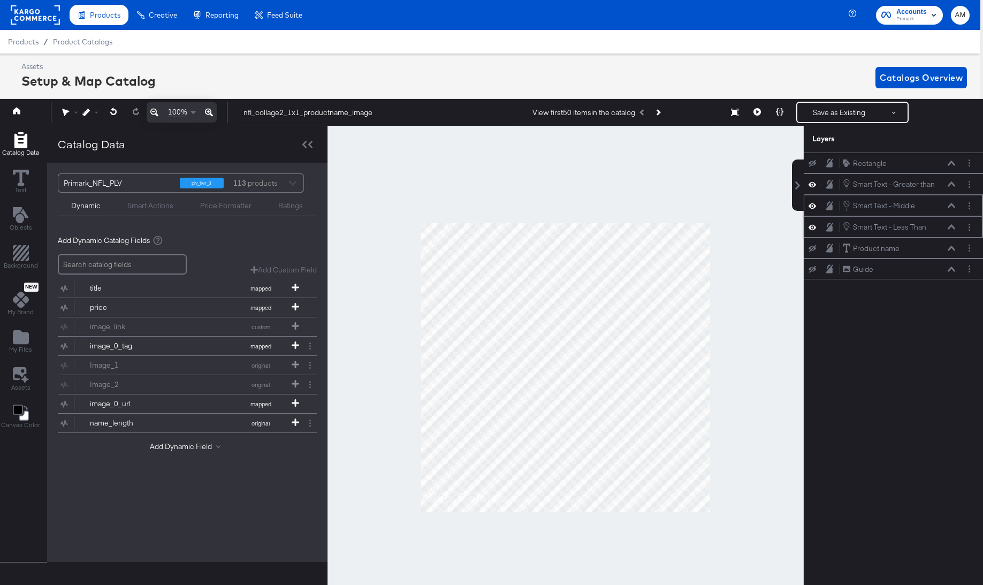
click at [958, 227] on div "Smart Text - Less Than Smart Text - Less Than" at bounding box center [901, 227] width 119 height 12
click at [951, 227] on icon at bounding box center [951, 226] width 7 height 5
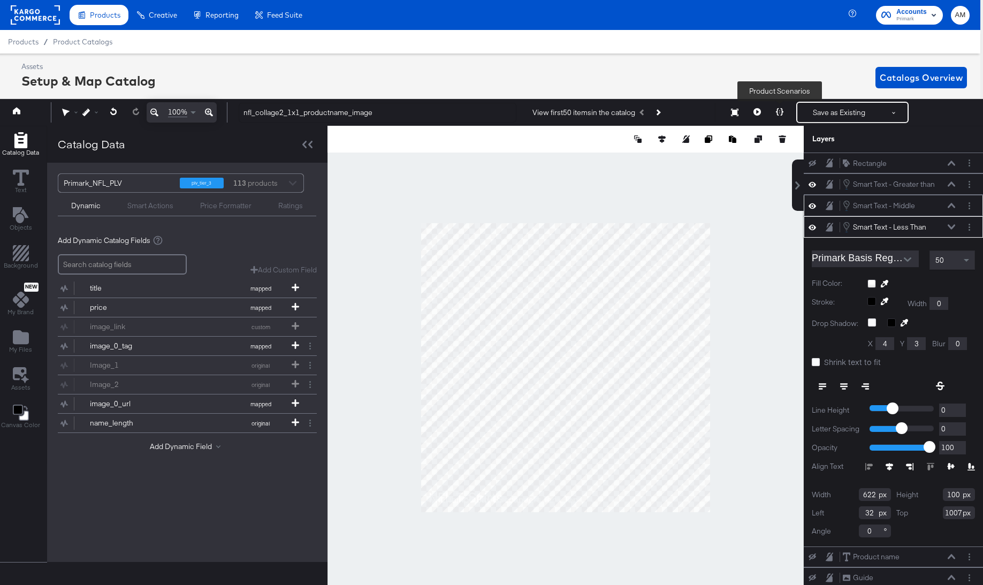
click at [776, 111] on button at bounding box center [779, 112] width 22 height 21
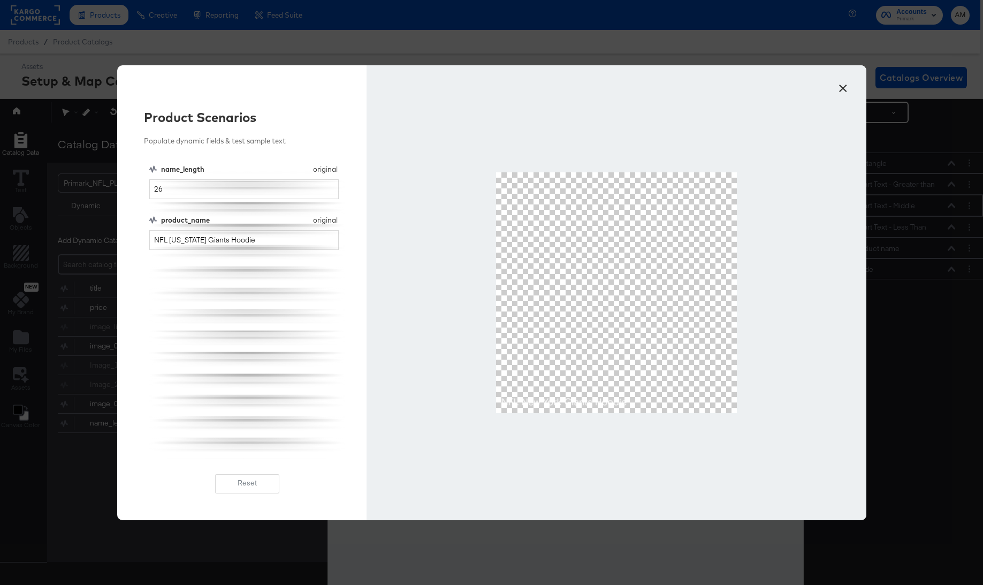
click at [839, 82] on button "×" at bounding box center [843, 85] width 19 height 19
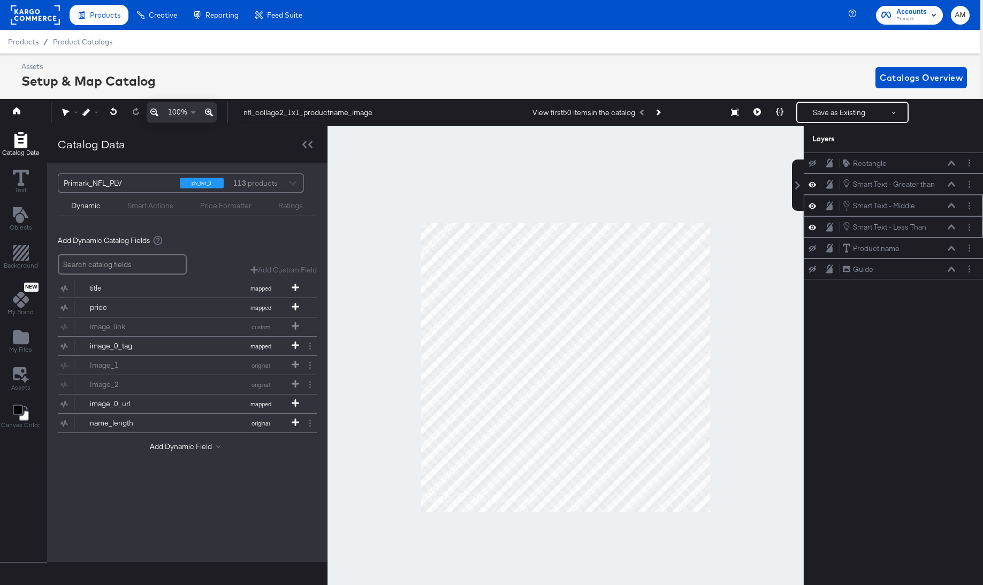
click at [952, 228] on icon at bounding box center [951, 226] width 7 height 5
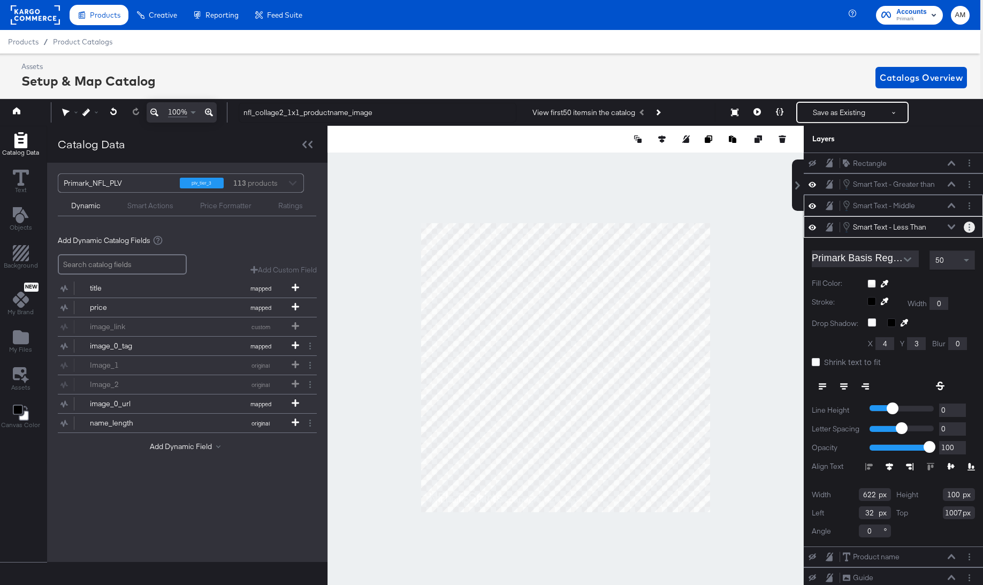
click at [967, 224] on button "Layer Options" at bounding box center [969, 227] width 11 height 11
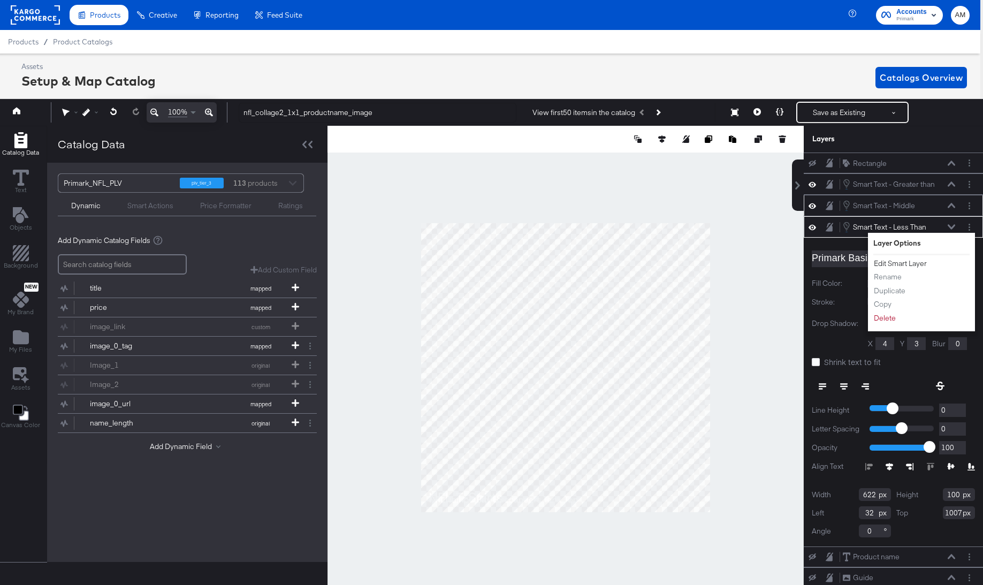
click at [902, 264] on button "Edit Smart Layer" at bounding box center [900, 263] width 54 height 11
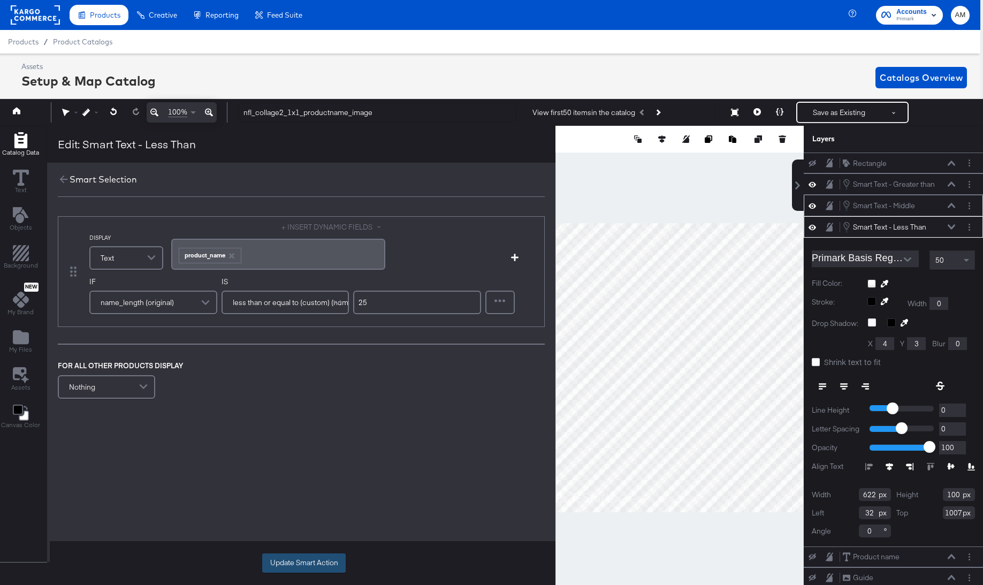
click at [307, 562] on button "Update Smart Action" at bounding box center [303, 562] width 83 height 19
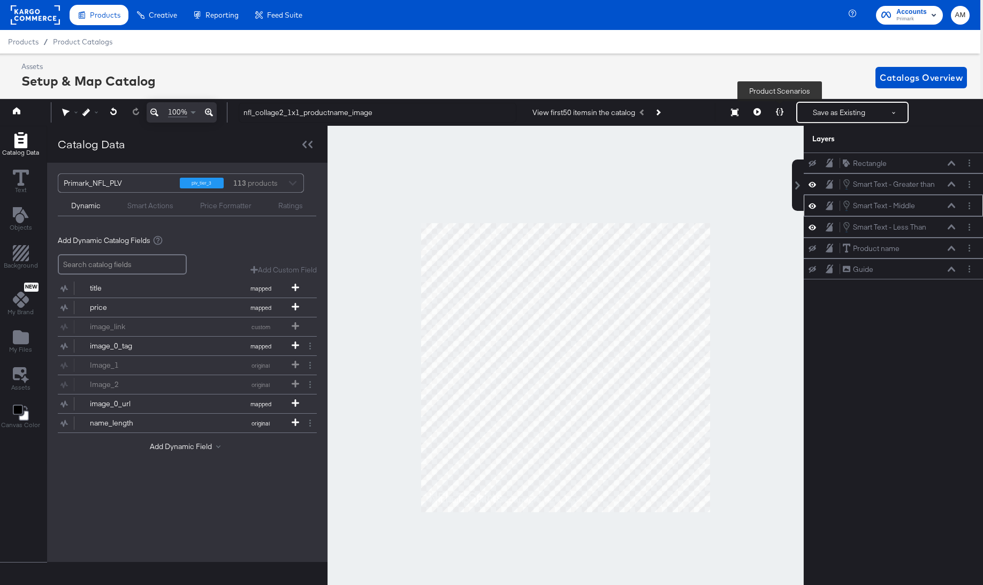
click at [781, 110] on icon at bounding box center [779, 111] width 7 height 7
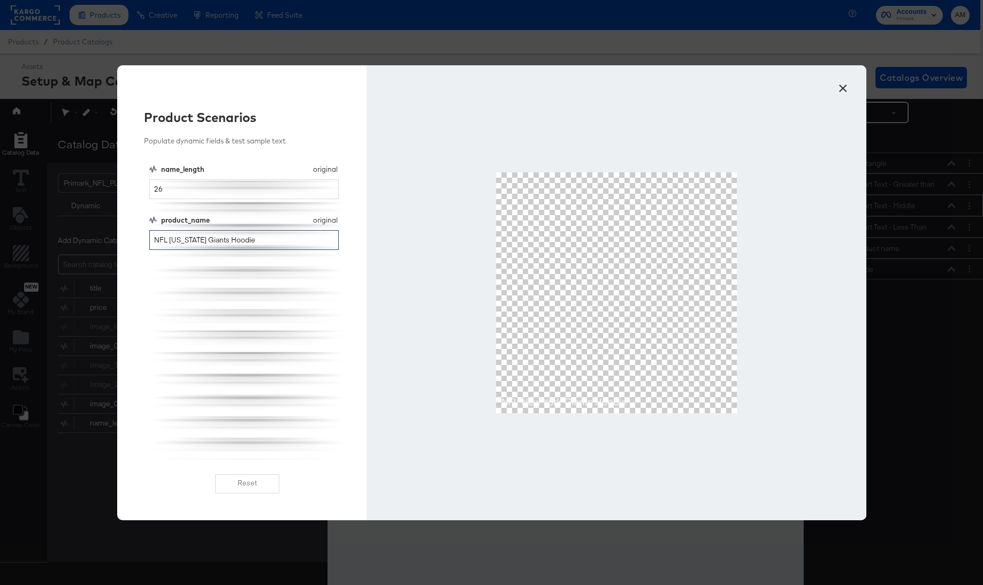
click at [275, 236] on input "NFL New York Giants Hoodie" at bounding box center [244, 240] width 190 height 20
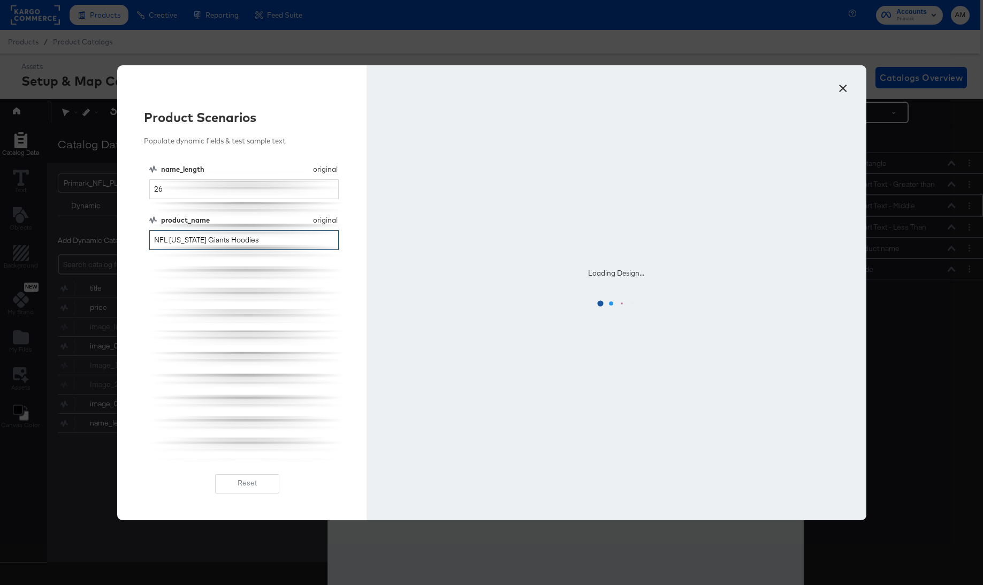
type input "NFL New York Giants Hoodie"
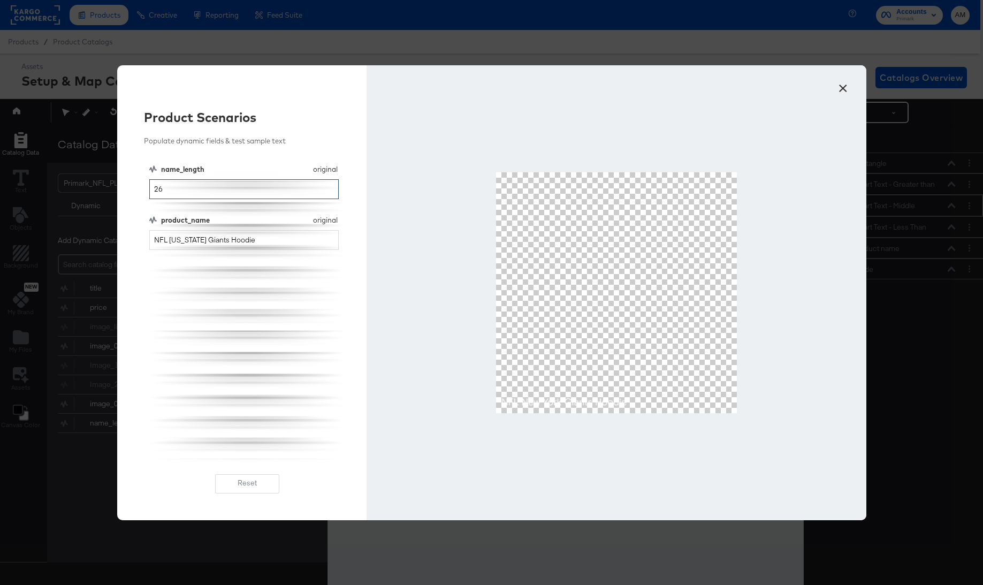
click at [157, 189] on input "26" at bounding box center [244, 189] width 190 height 20
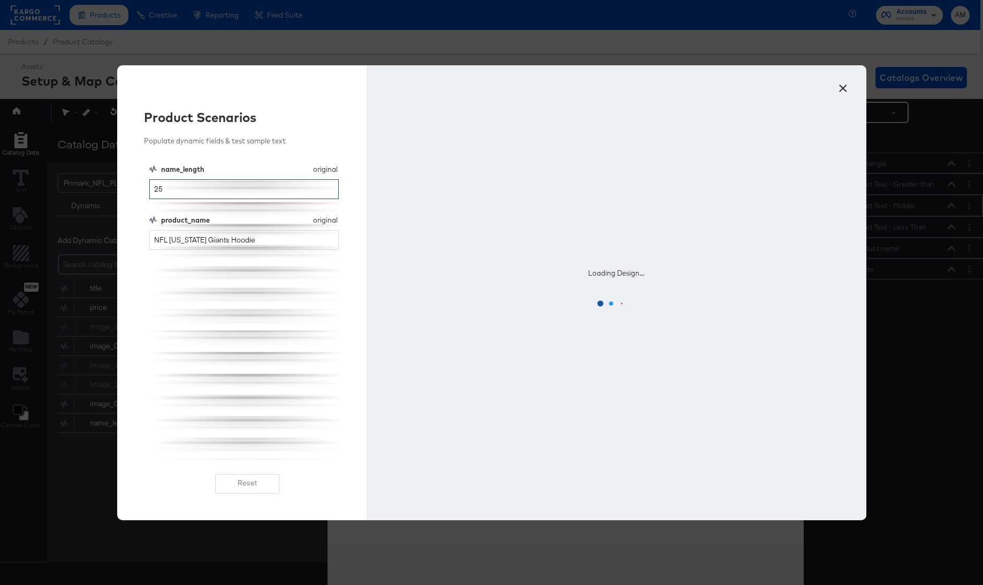
type input "25"
click at [251, 242] on input "NFL New York Giants Hoodie" at bounding box center [244, 240] width 190 height 20
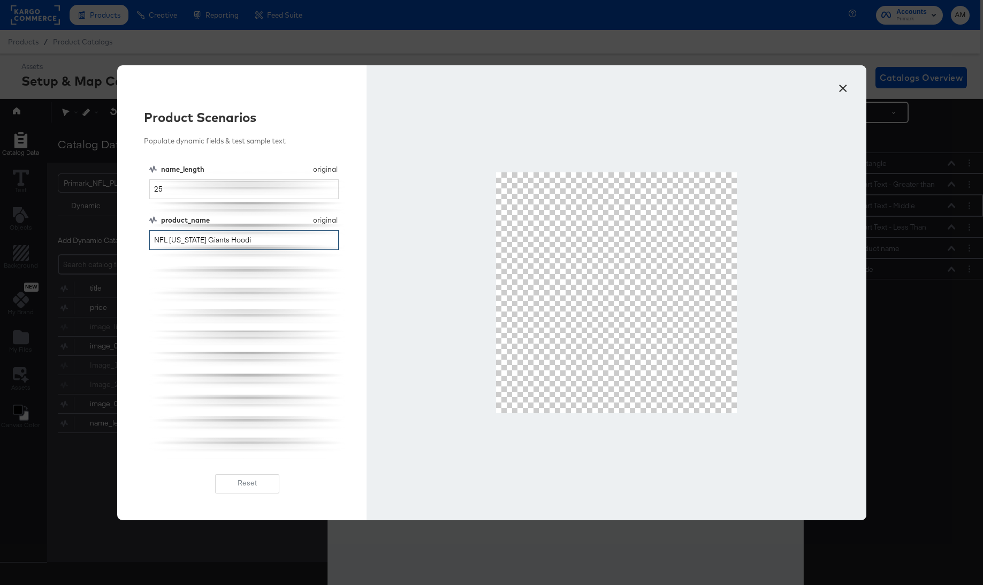
type input "NFL New York Giants Hoodi"
click at [841, 86] on button "×" at bounding box center [843, 85] width 19 height 19
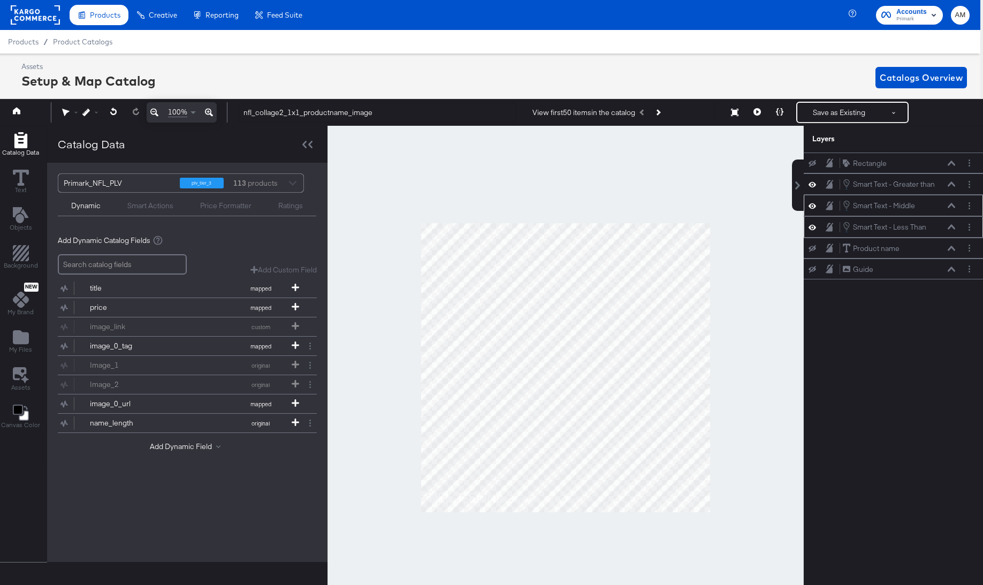
click at [949, 227] on icon at bounding box center [951, 226] width 7 height 5
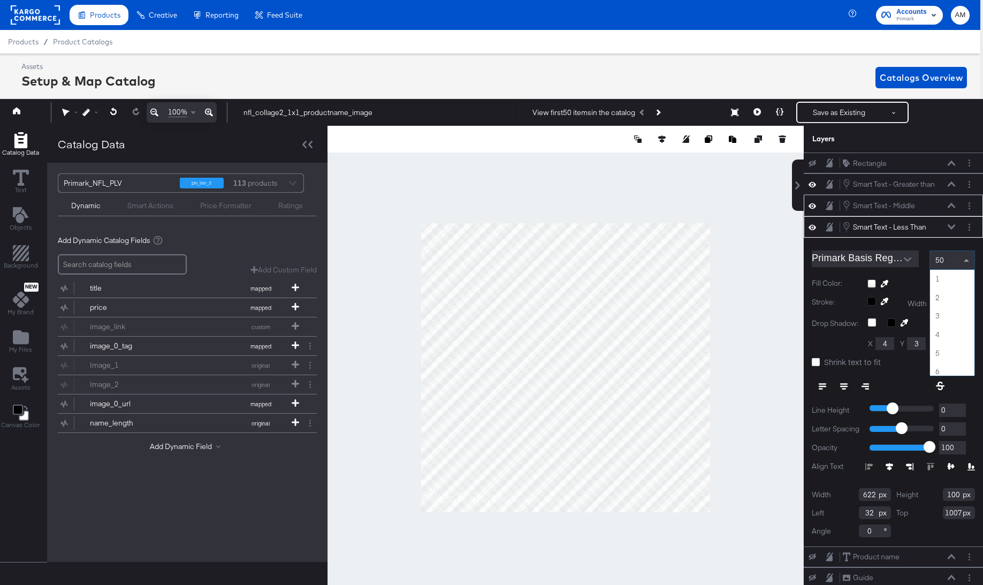
click at [948, 262] on div "50" at bounding box center [952, 260] width 44 height 18
click at [952, 224] on div "Smart Text - Less Than Smart Text - Less Than" at bounding box center [898, 227] width 113 height 12
click at [952, 205] on icon at bounding box center [951, 205] width 7 height 5
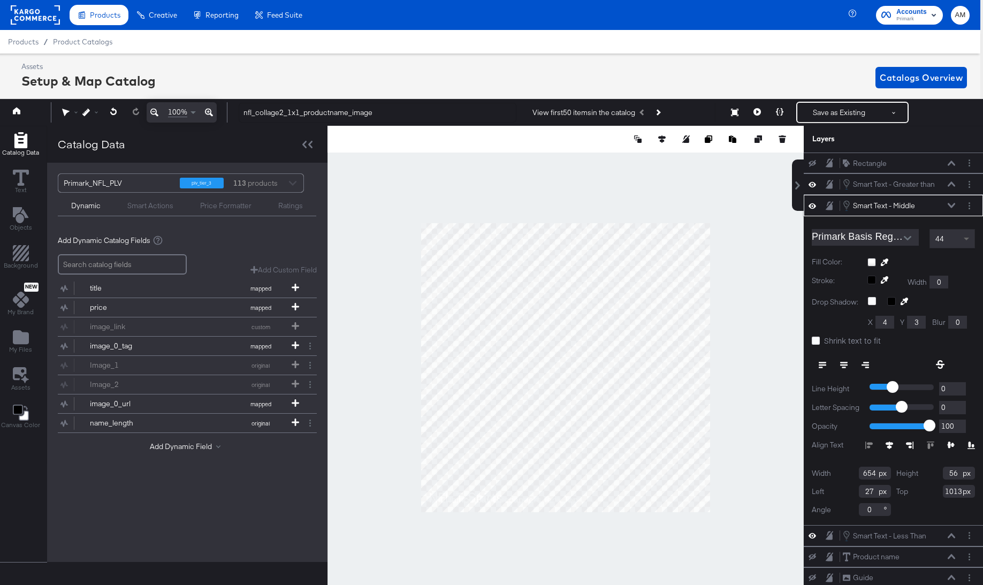
click at [969, 240] on span at bounding box center [966, 240] width 5 height 4
click at [780, 110] on icon at bounding box center [779, 111] width 7 height 7
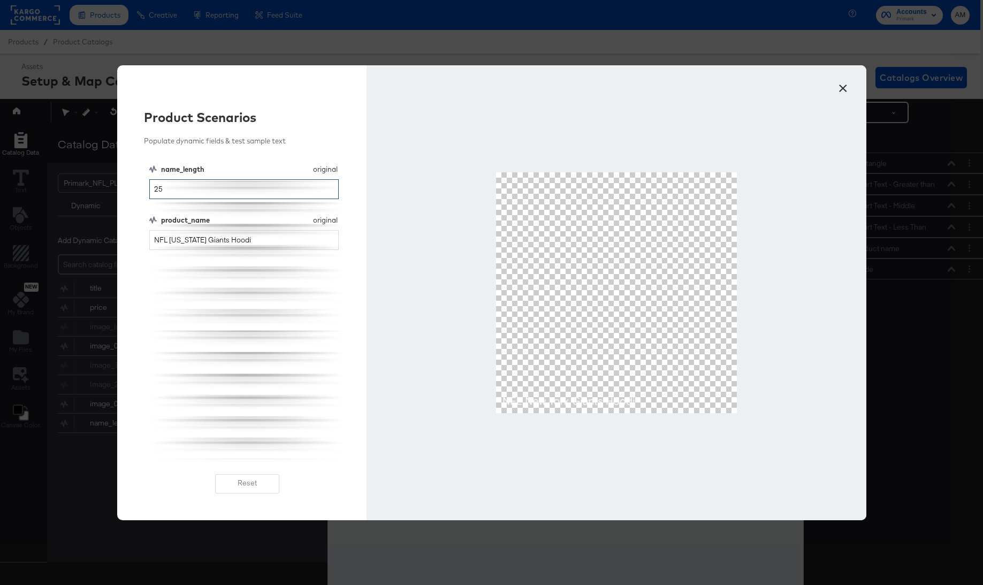
click at [180, 191] on input "25" at bounding box center [244, 189] width 190 height 20
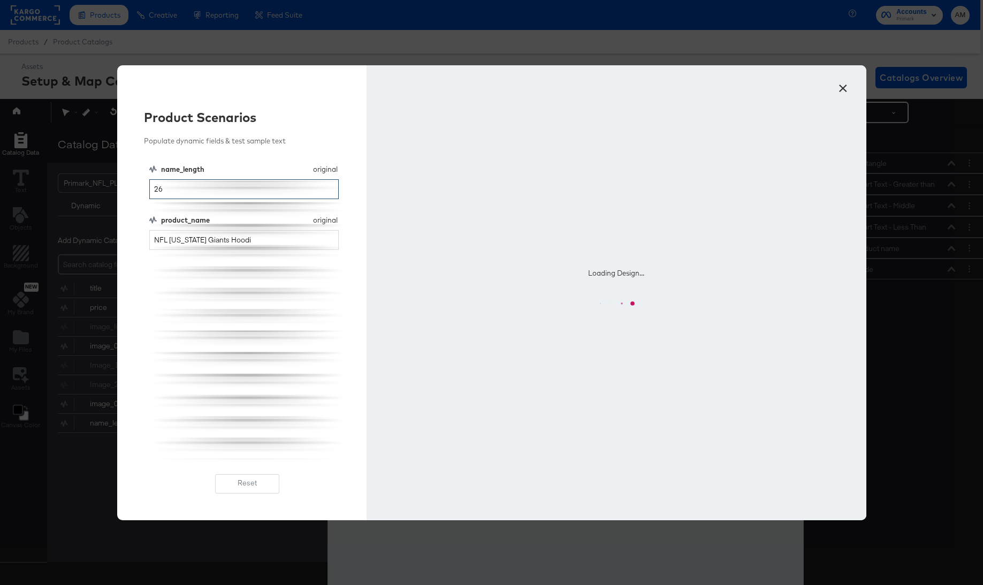
type input "26"
click at [257, 239] on input "NFL New York Giants Hoodi" at bounding box center [244, 240] width 190 height 20
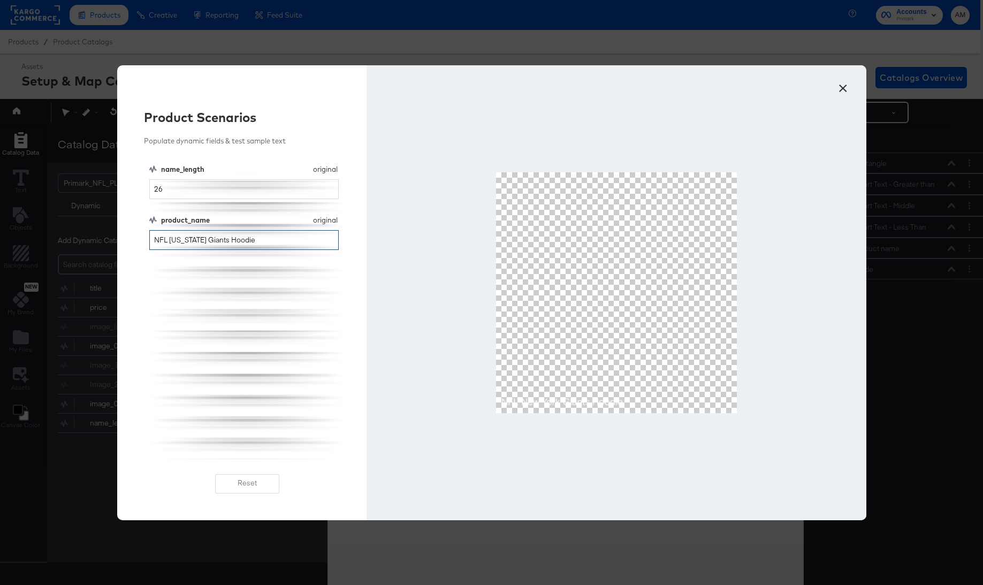
type input "NFL New York Giants Hoodie"
click at [146, 190] on div "Product Scenarios Populate dynamic fields & test sample text name_length origin…" at bounding box center [242, 292] width 250 height 455
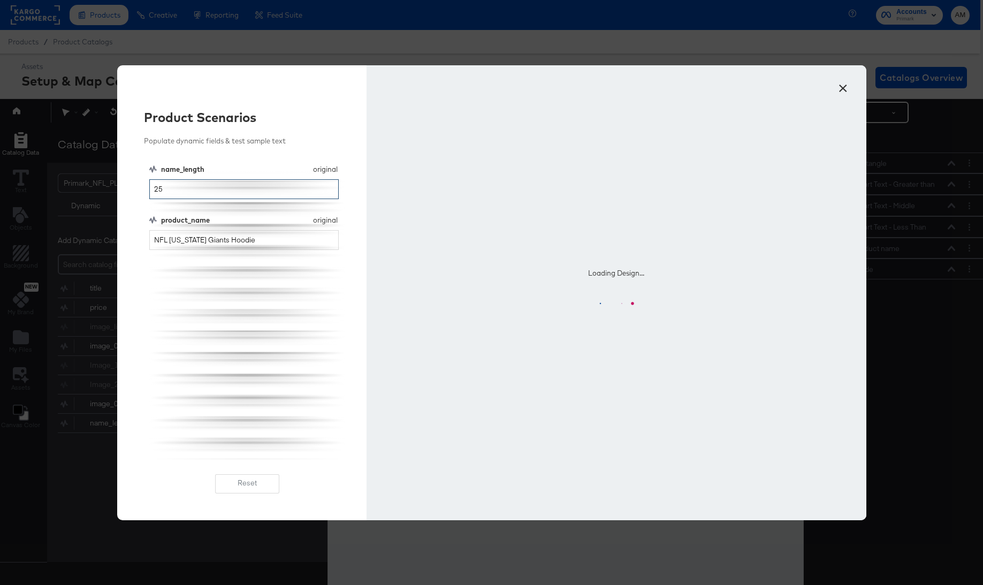
type input "25"
click at [245, 243] on input "NFL New York Giants Hoodie" at bounding box center [244, 240] width 190 height 20
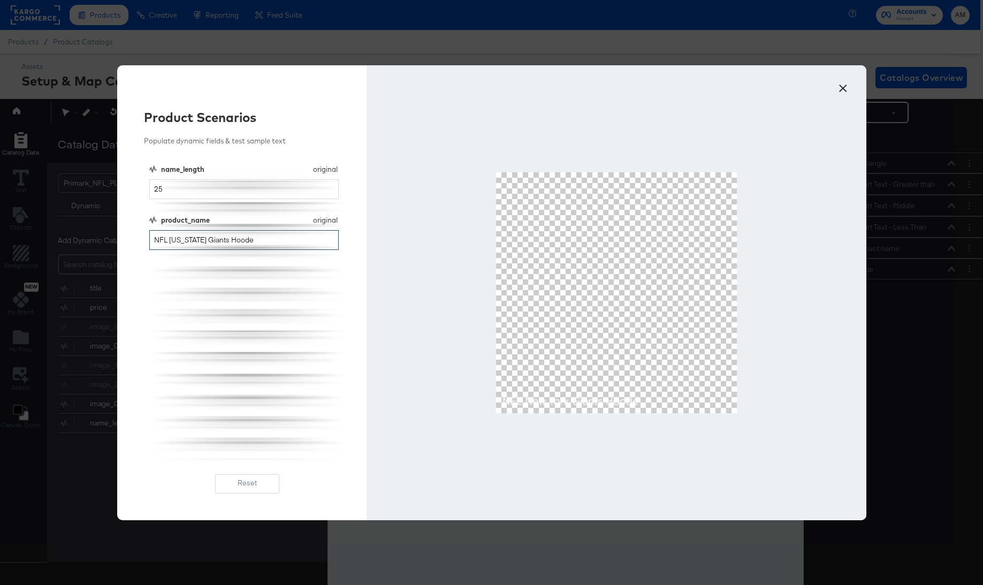
click at [206, 242] on input "NFL New York Giants Hoode" at bounding box center [244, 240] width 190 height 20
type input "NFL New York Goants Hoode"
click at [845, 85] on button "×" at bounding box center [843, 85] width 19 height 19
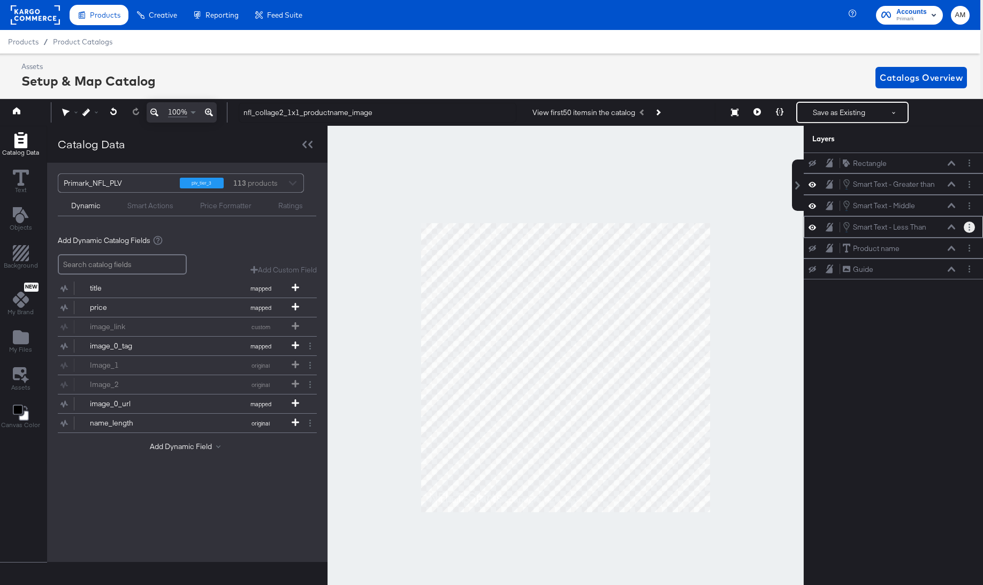
click at [972, 225] on button "Layer Options" at bounding box center [969, 227] width 11 height 11
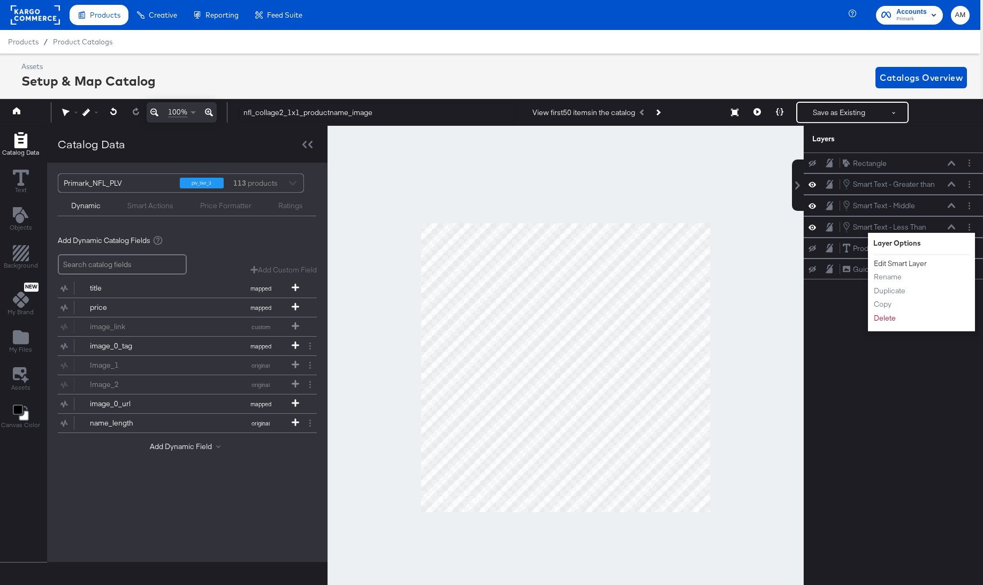
click at [886, 263] on button "Edit Smart Layer" at bounding box center [900, 263] width 54 height 11
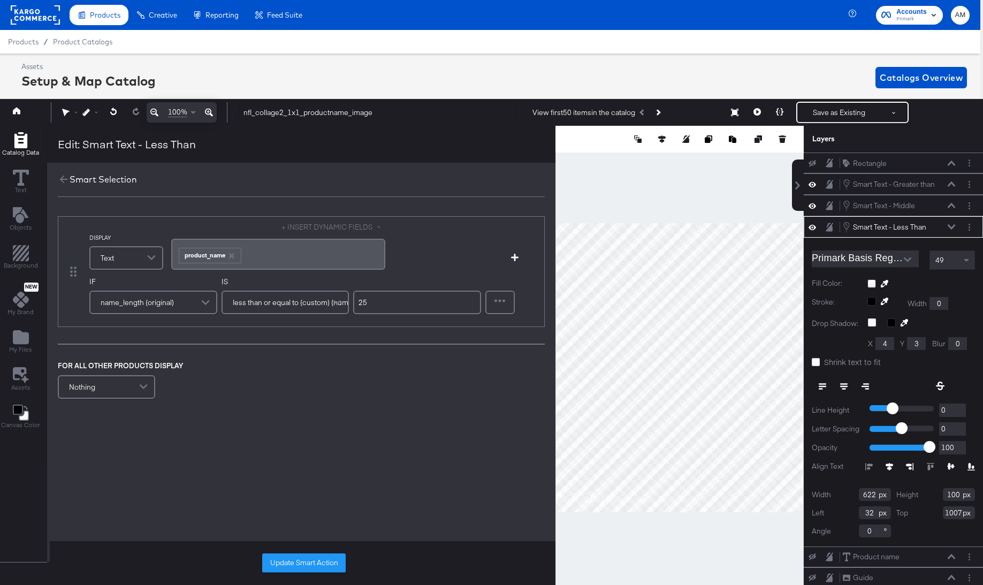
click at [363, 303] on input "25" at bounding box center [417, 303] width 128 height 24
type input "24"
drag, startPoint x: 302, startPoint y: 562, endPoint x: 376, endPoint y: 545, distance: 75.3
click at [302, 561] on button "Update Smart Action" at bounding box center [303, 562] width 83 height 19
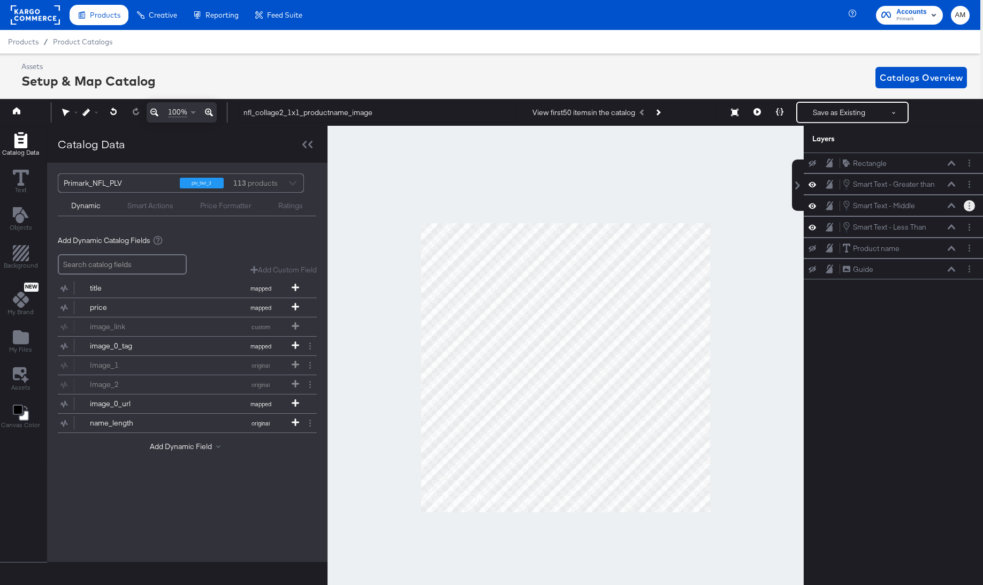
click at [966, 204] on button "Layer Options" at bounding box center [969, 205] width 11 height 11
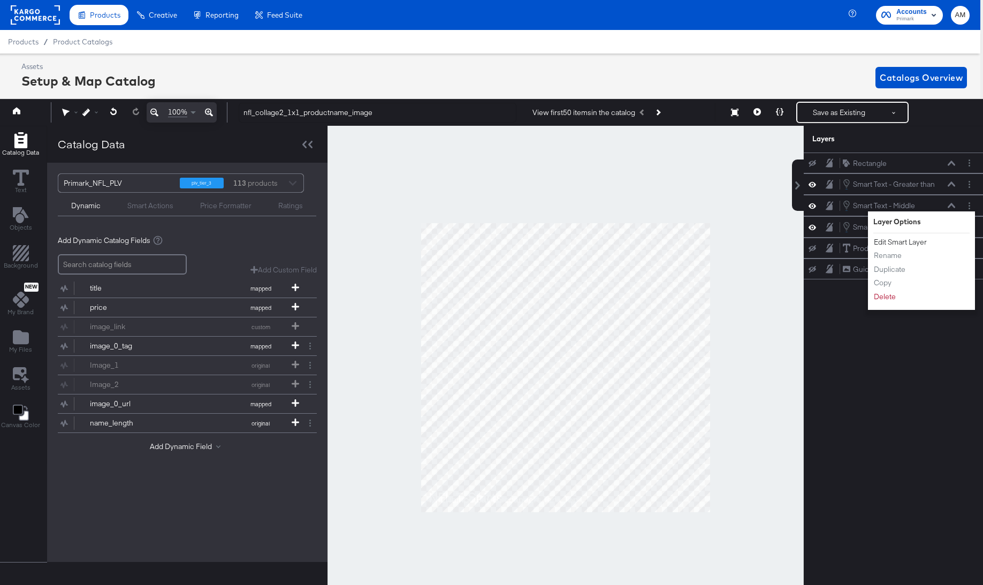
click at [914, 244] on button "Edit Smart Layer" at bounding box center [900, 242] width 54 height 11
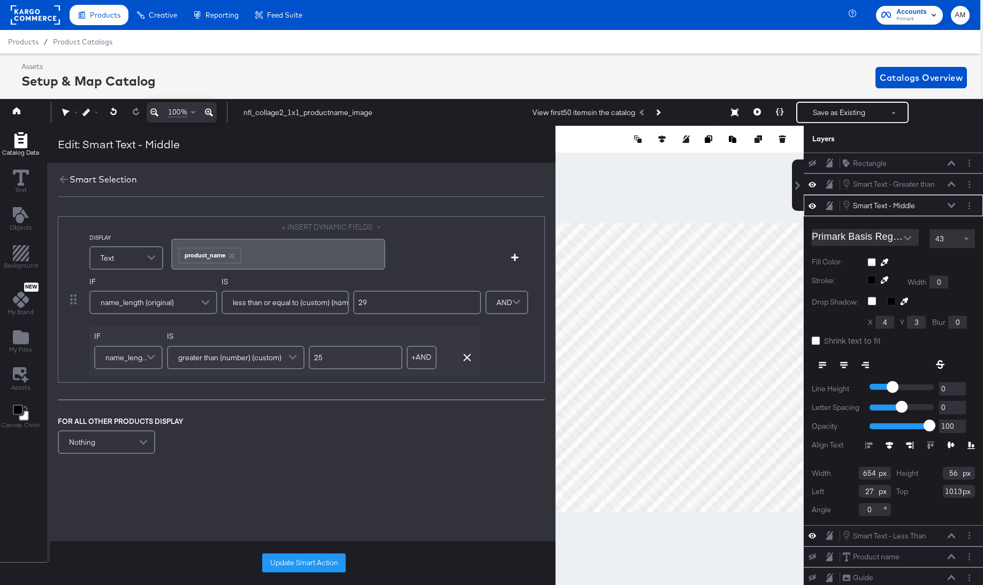
click at [364, 302] on input "29" at bounding box center [417, 303] width 128 height 24
click at [322, 359] on input "25" at bounding box center [356, 358] width 94 height 24
type input "24"
click at [291, 561] on button "Update Smart Action" at bounding box center [303, 562] width 83 height 19
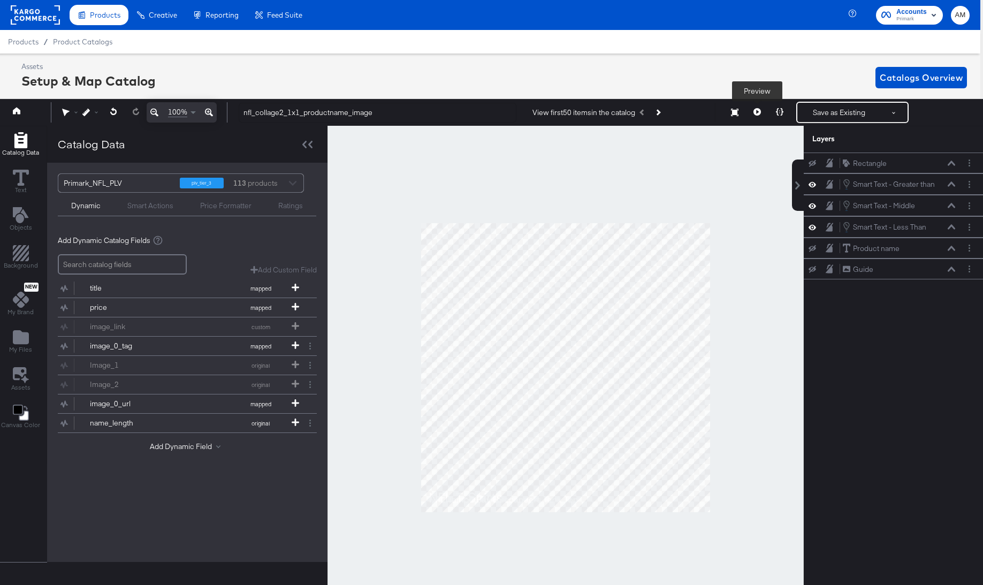
click at [754, 115] on icon at bounding box center [756, 111] width 7 height 7
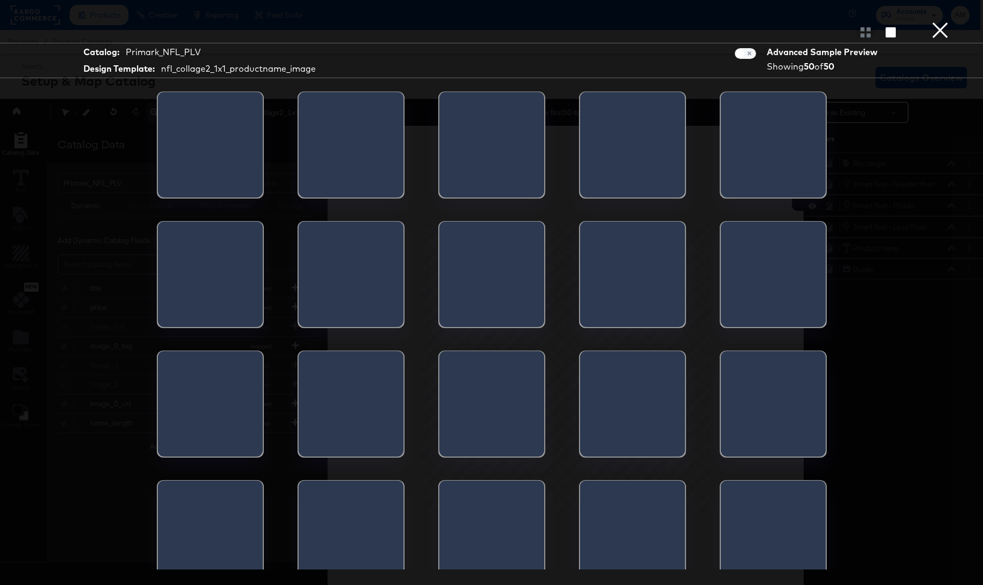
click at [937, 21] on button "×" at bounding box center [939, 10] width 21 height 21
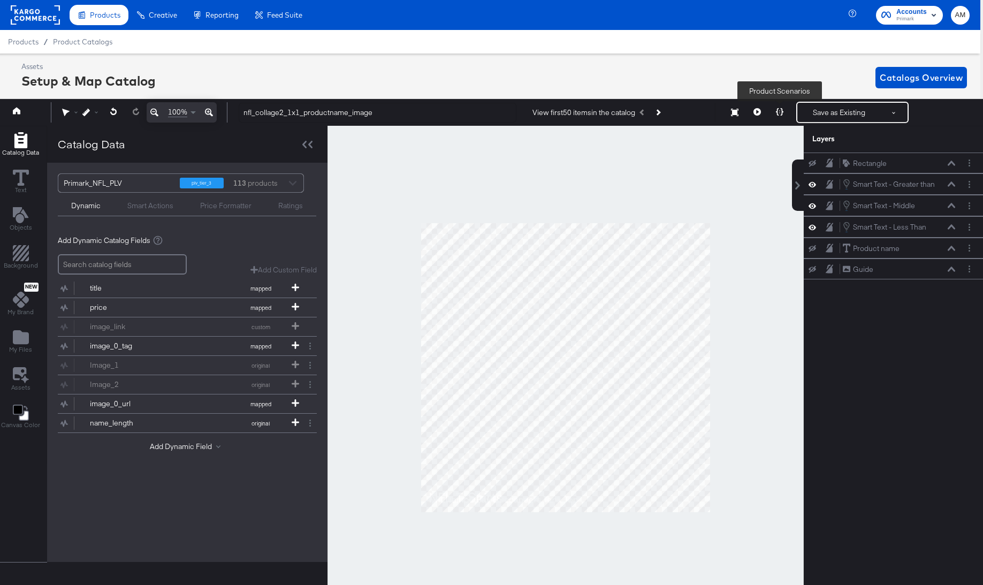
click at [781, 111] on icon at bounding box center [779, 111] width 7 height 7
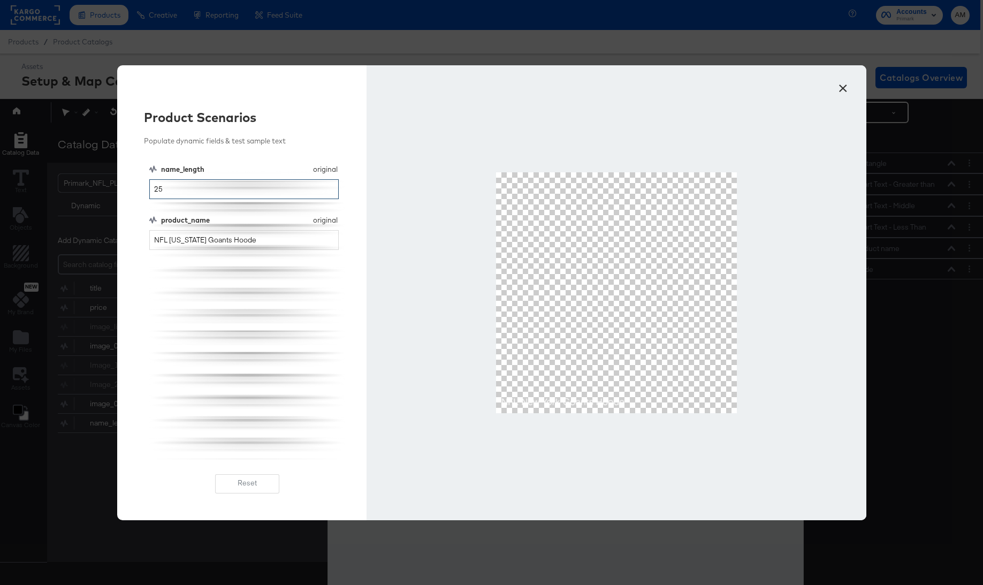
click at [219, 184] on input "25" at bounding box center [244, 189] width 190 height 20
click at [260, 241] on input "NFL New York Goants Hoode" at bounding box center [244, 240] width 190 height 20
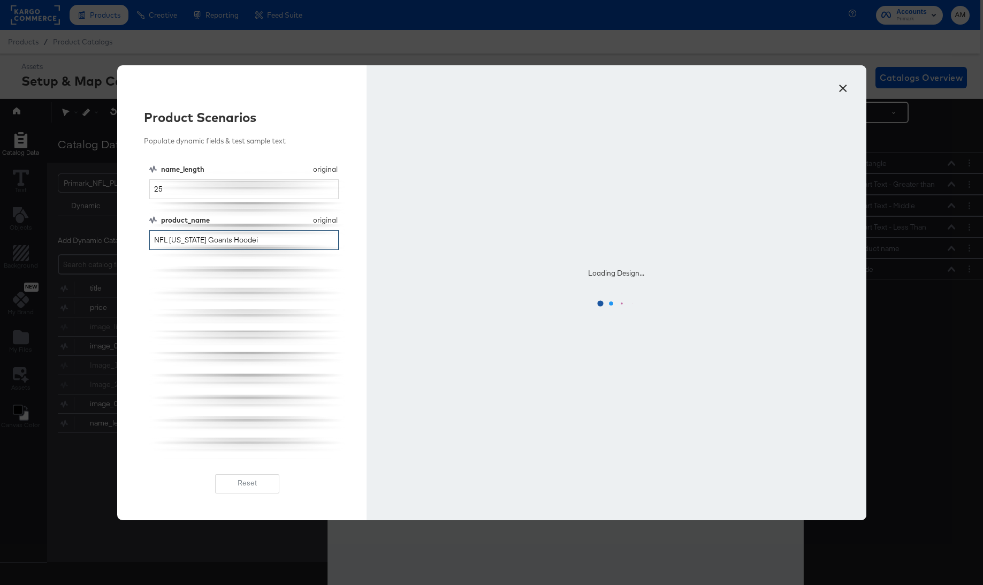
type input "NFL New York Goants Hoode"
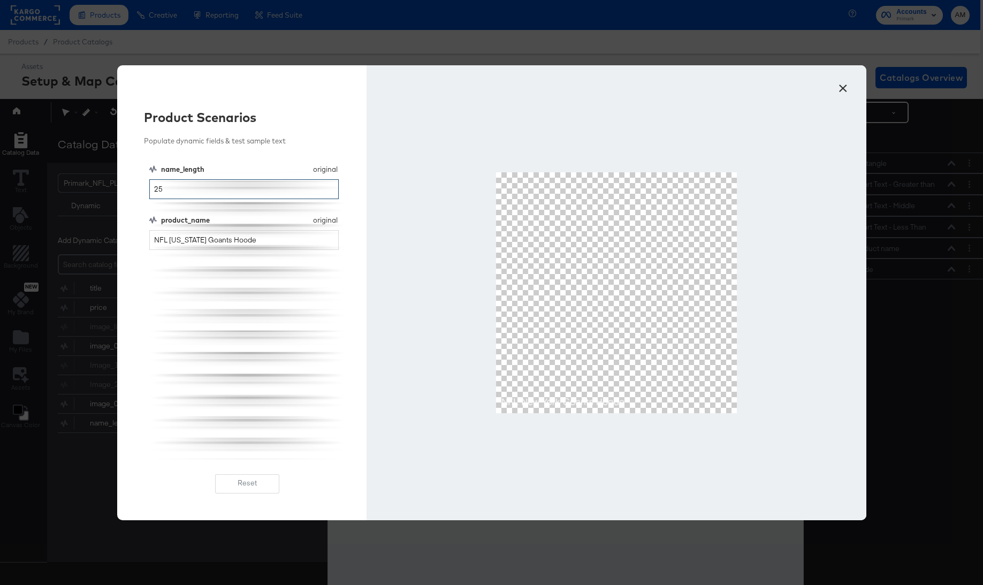
click at [161, 192] on input "25" at bounding box center [244, 189] width 190 height 20
type input "24"
click at [251, 241] on input "NFL New York Goants Hoode" at bounding box center [244, 240] width 190 height 20
type input "NFL New York Goants Hood"
click at [842, 88] on button "×" at bounding box center [843, 85] width 19 height 19
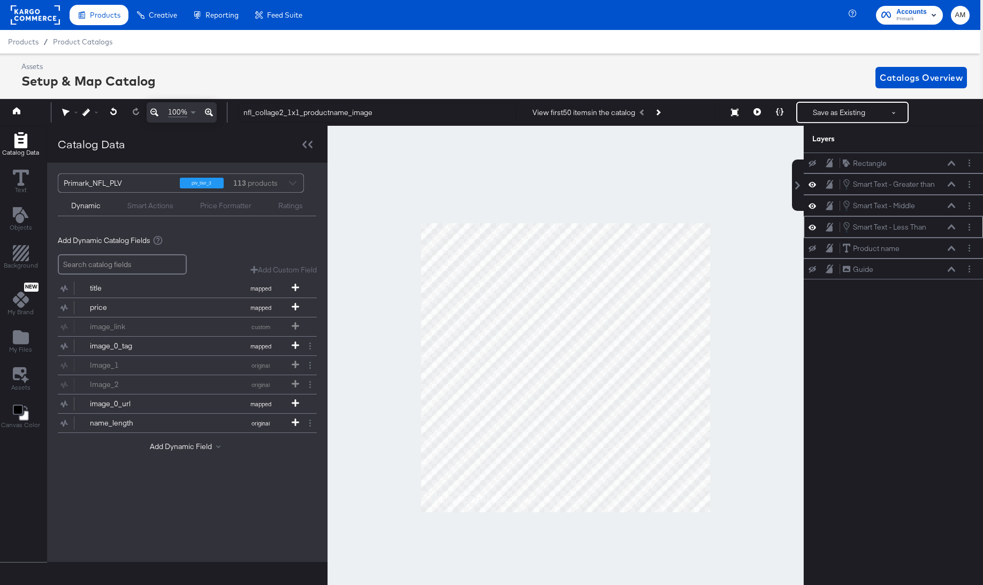
click at [952, 230] on div "Smart Text - Less Than Smart Text - Less Than" at bounding box center [898, 227] width 113 height 12
click at [952, 228] on icon at bounding box center [951, 227] width 7 height 5
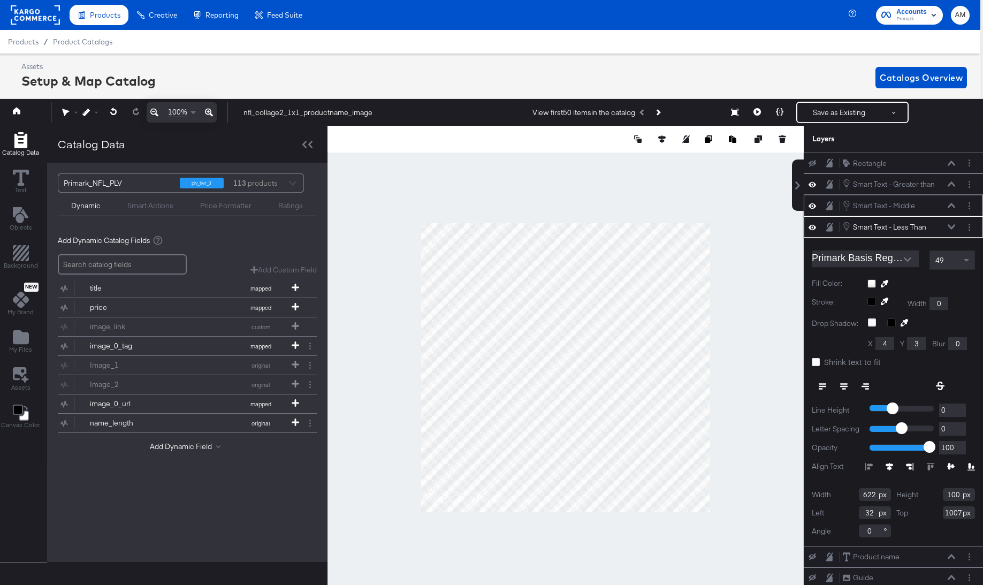
click at [952, 202] on button at bounding box center [951, 205] width 9 height 6
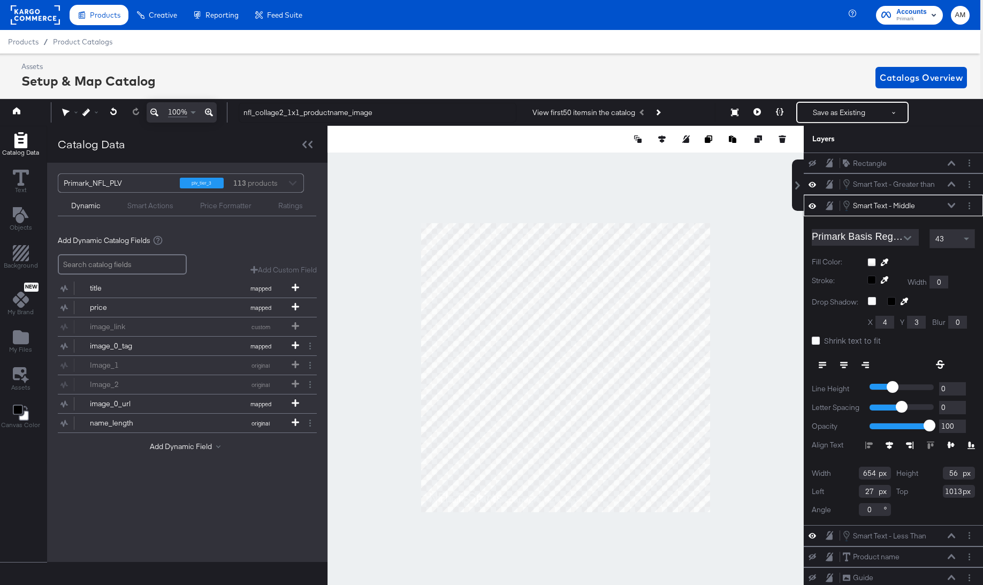
click at [949, 203] on icon at bounding box center [951, 205] width 7 height 5
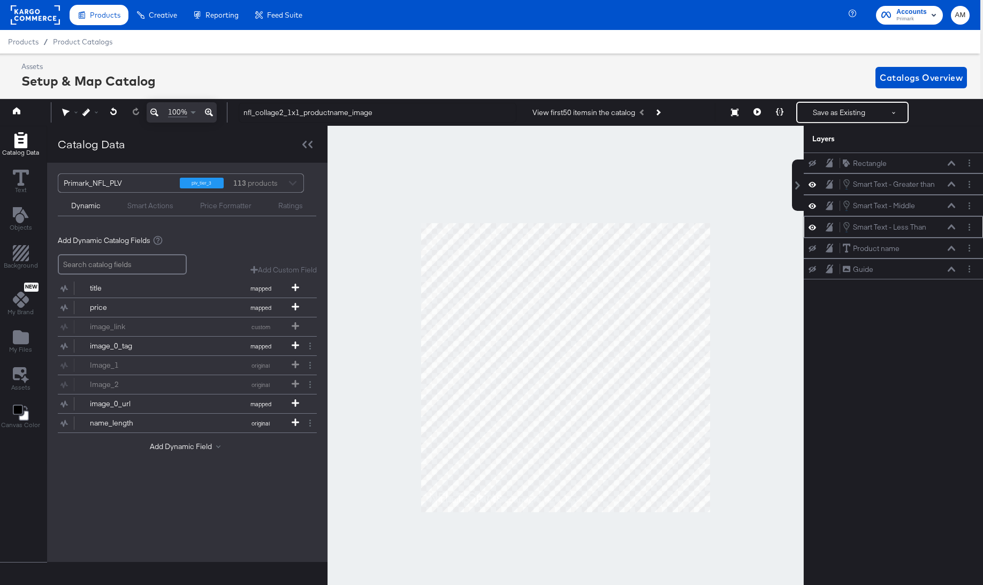
click at [951, 226] on icon at bounding box center [951, 227] width 7 height 5
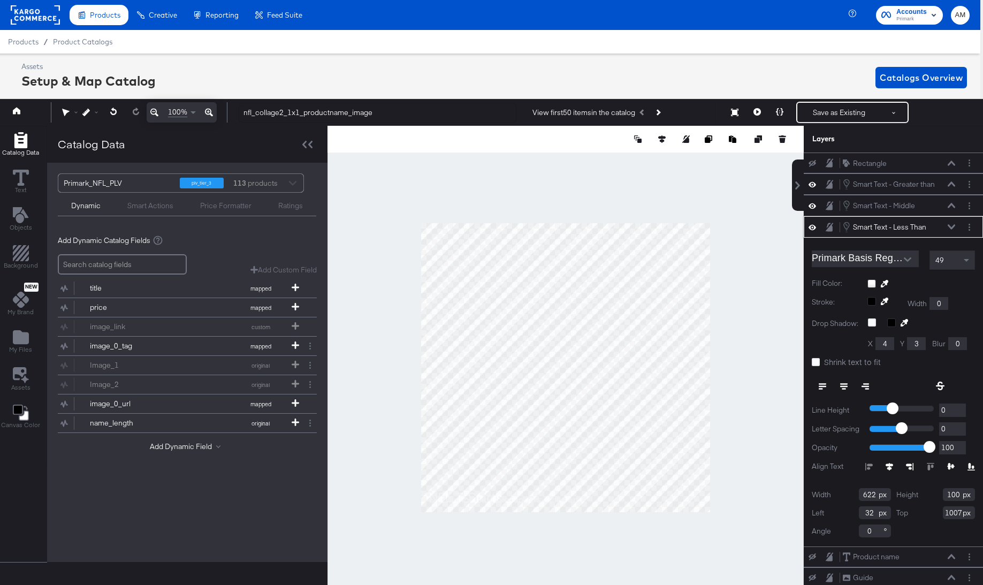
click at [951, 226] on icon at bounding box center [951, 226] width 7 height 5
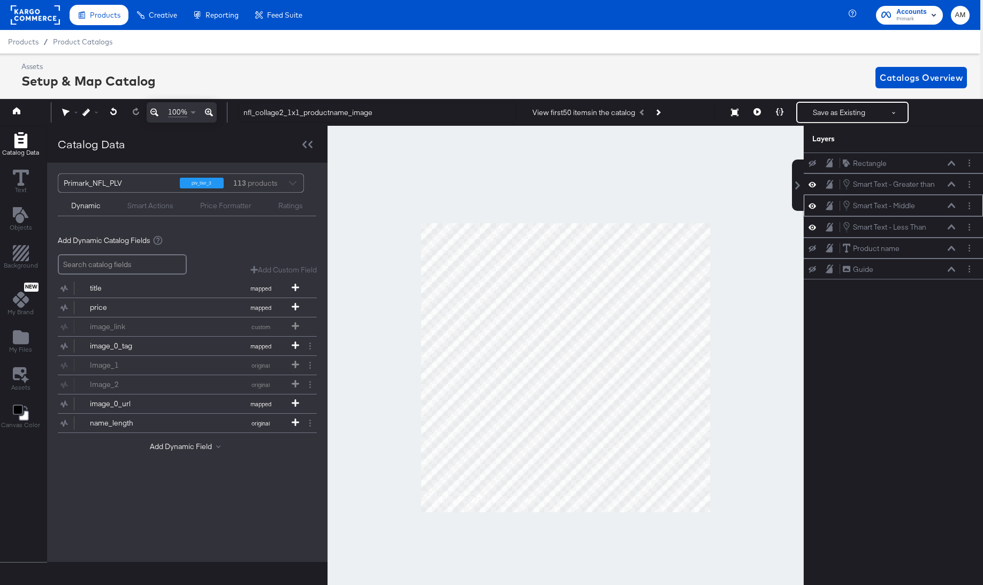
click at [951, 202] on div "Smart Text - Middle Smart Text - Middle" at bounding box center [898, 206] width 113 height 12
click at [951, 204] on icon at bounding box center [951, 205] width 7 height 5
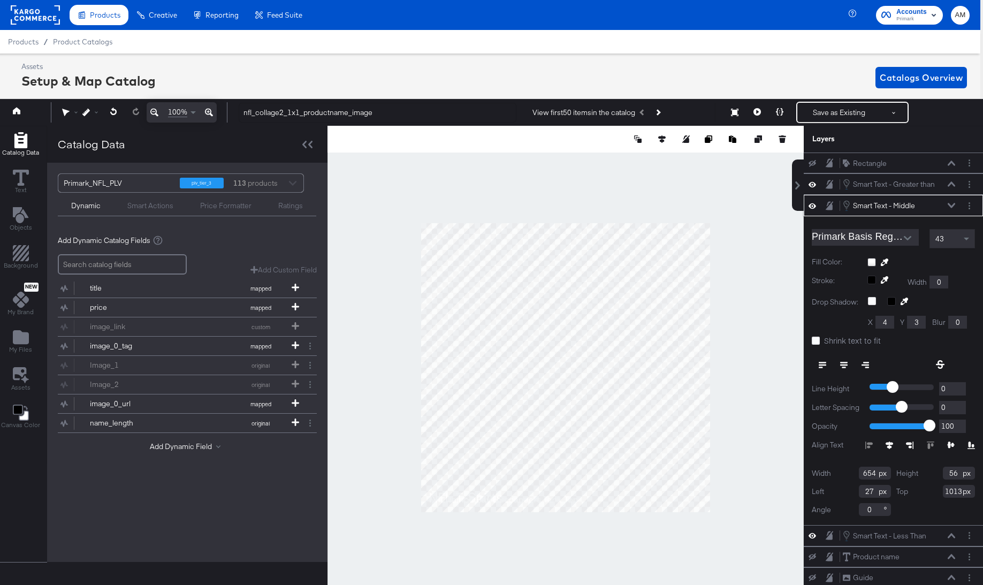
click at [951, 204] on icon at bounding box center [951, 205] width 7 height 5
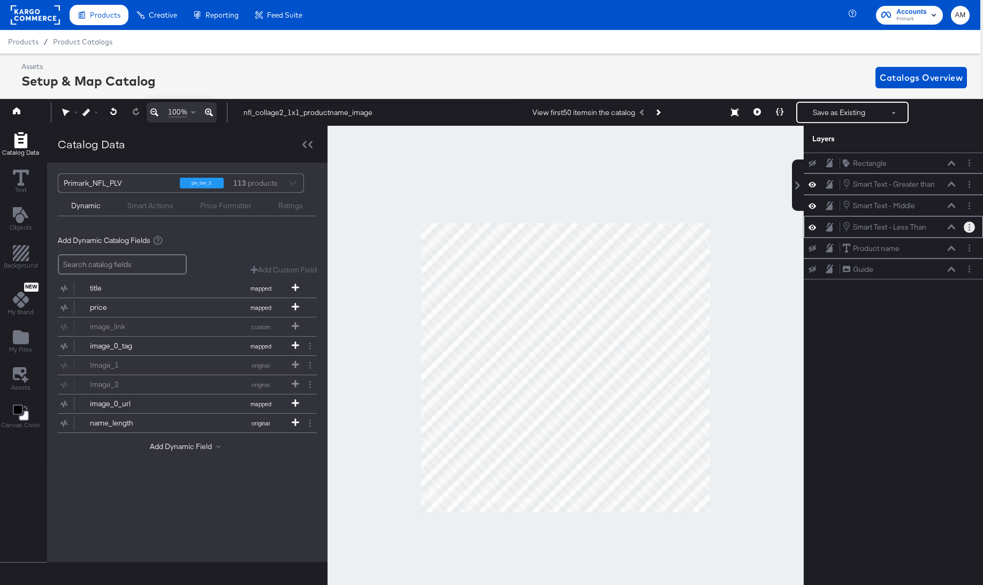
click at [971, 226] on button "Layer Options" at bounding box center [969, 227] width 11 height 11
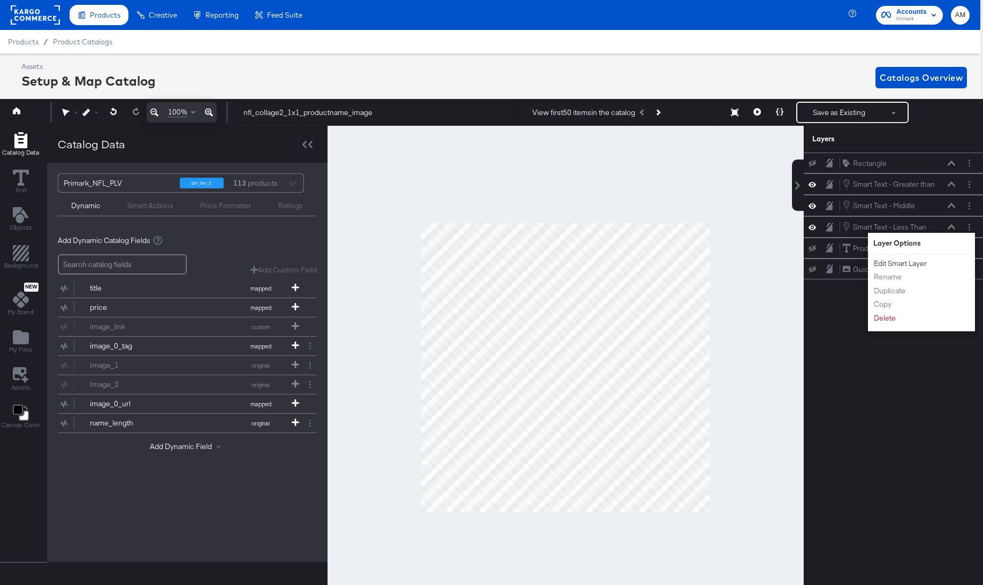
click at [913, 265] on button "Edit Smart Layer" at bounding box center [900, 263] width 54 height 11
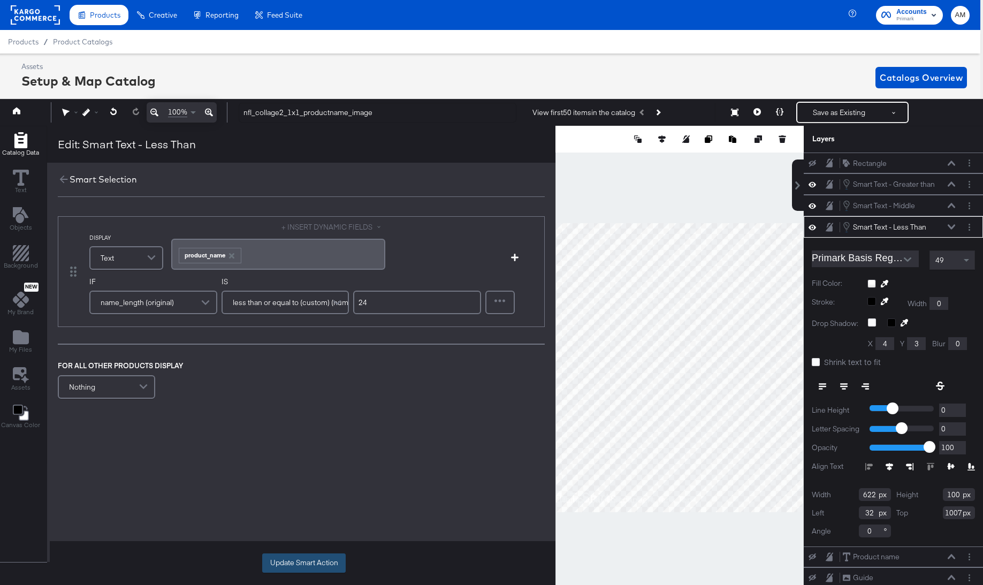
click at [310, 565] on button "Update Smart Action" at bounding box center [303, 562] width 83 height 19
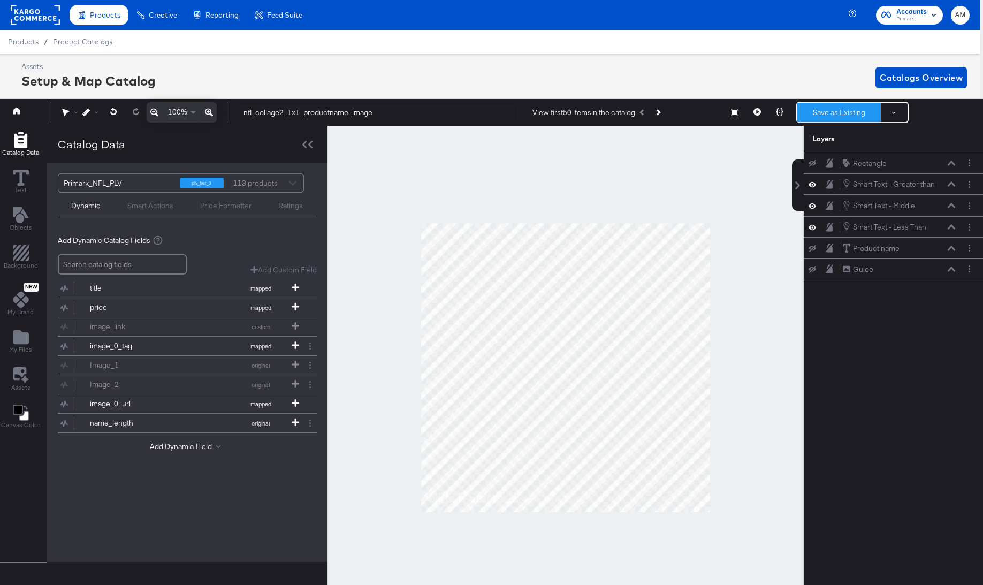
click at [819, 113] on button "Save as Existing" at bounding box center [838, 112] width 83 height 19
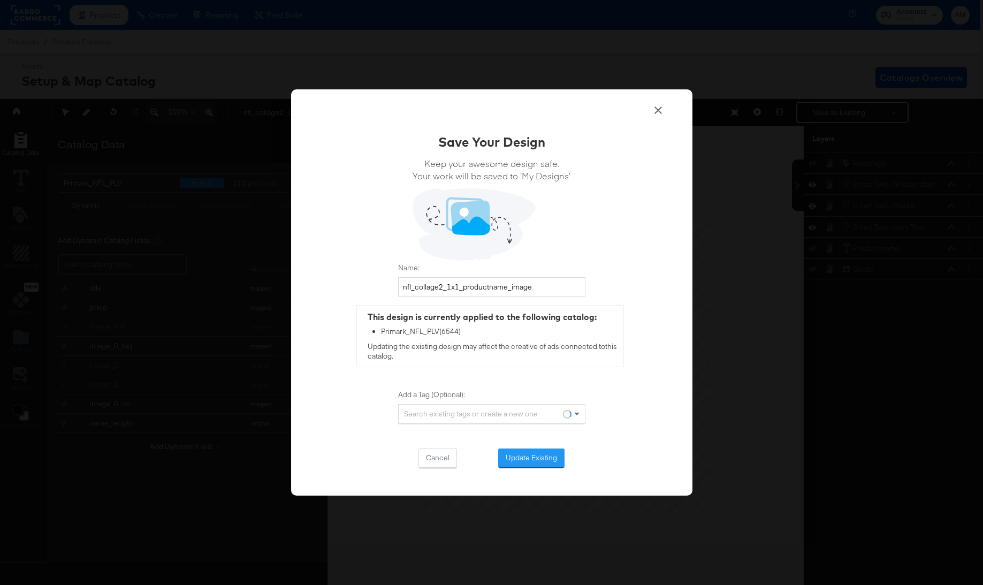
click at [520, 454] on button "Update Existing" at bounding box center [531, 457] width 66 height 19
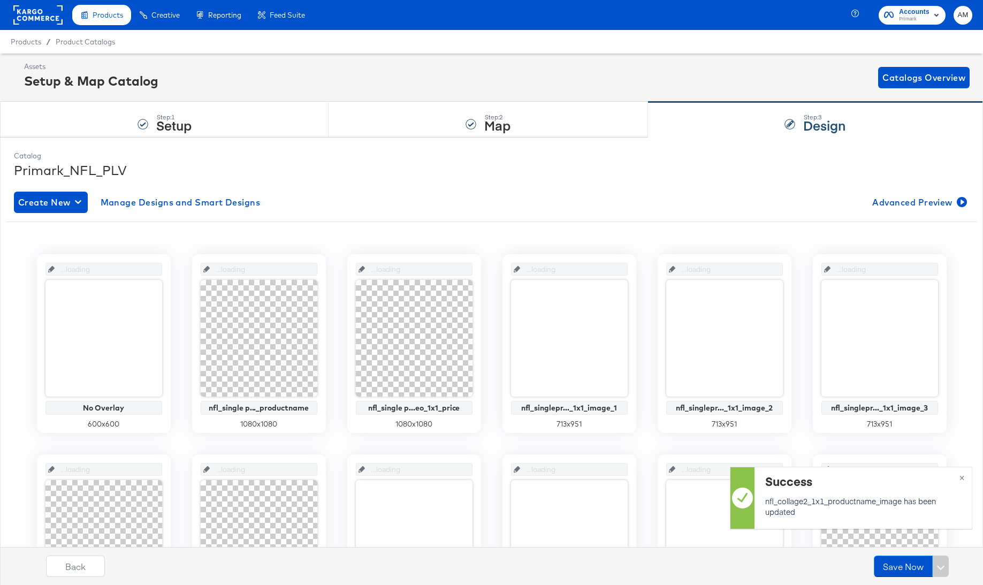
scroll to position [0, 0]
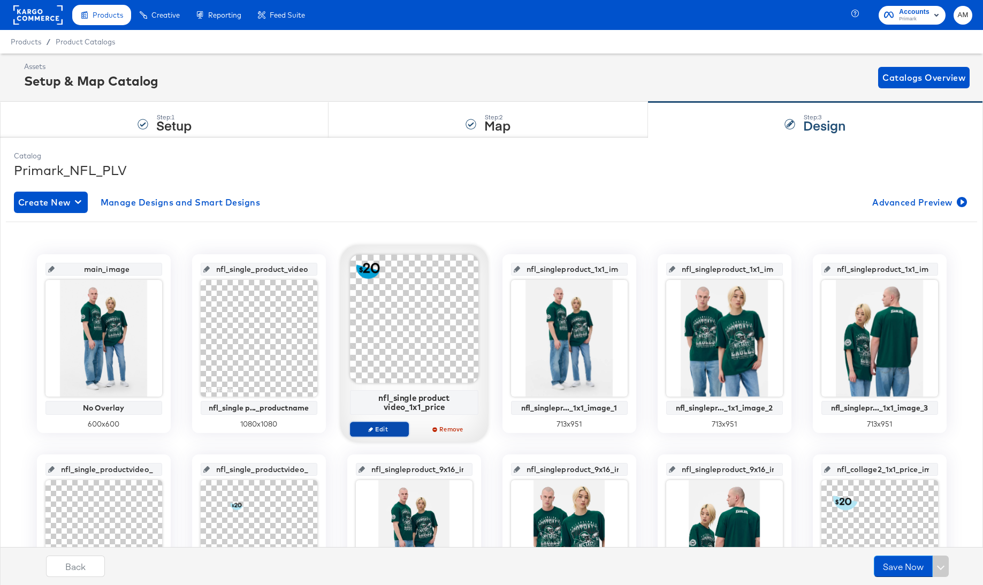
click at [376, 428] on span "Edit" at bounding box center [378, 429] width 49 height 8
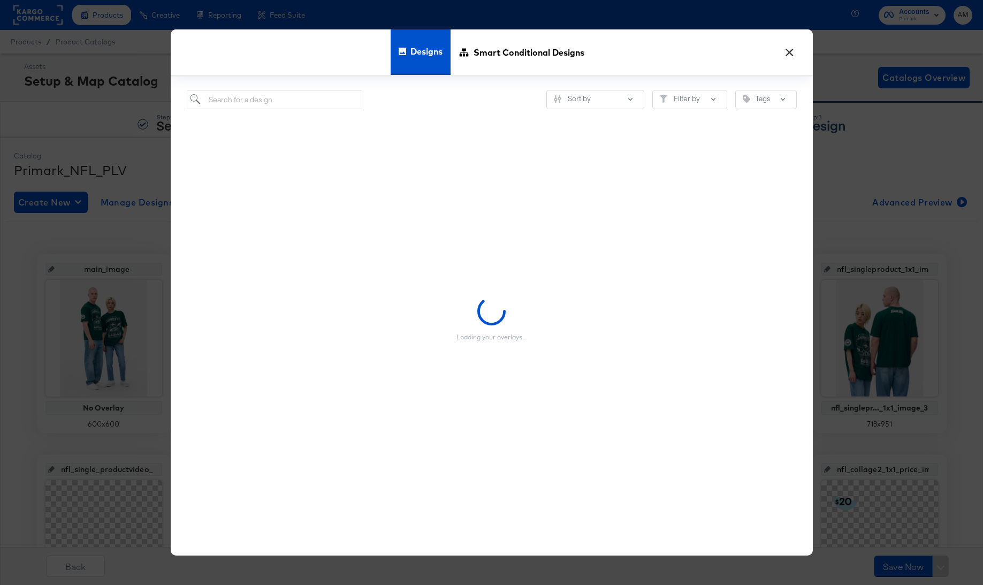
click at [789, 50] on button "×" at bounding box center [789, 49] width 19 height 19
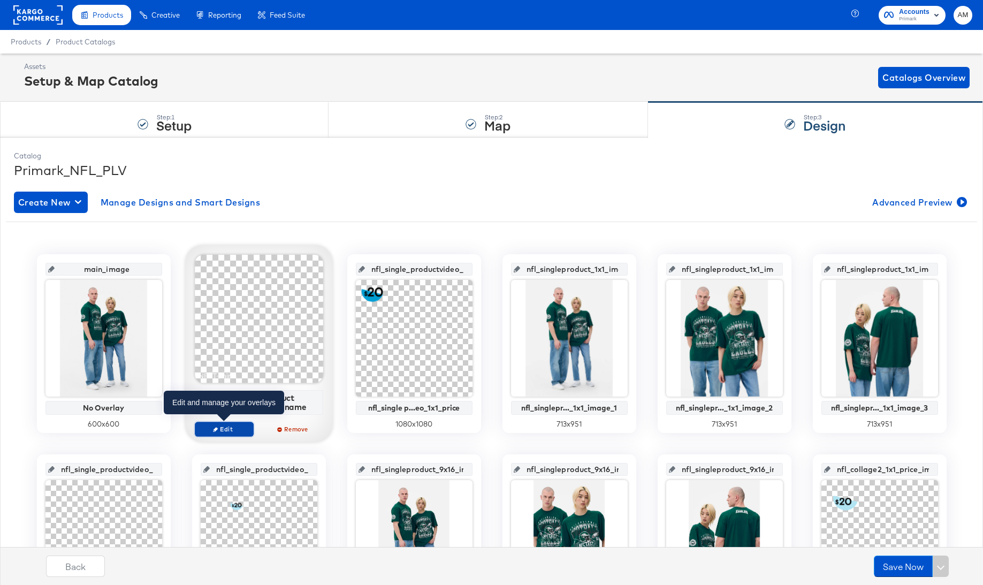
click at [223, 425] on span "Edit" at bounding box center [223, 429] width 49 height 8
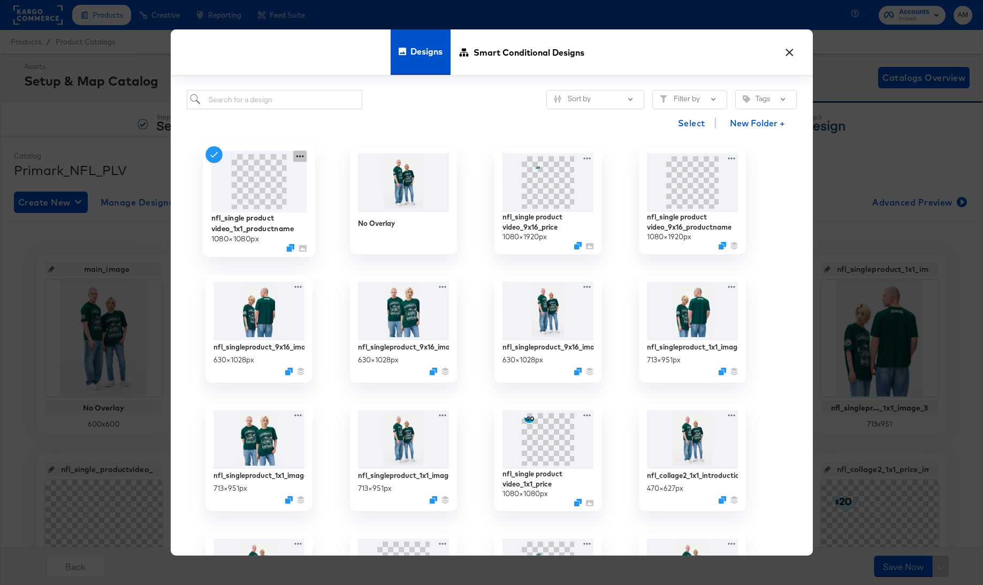
click at [297, 157] on icon at bounding box center [299, 155] width 13 height 11
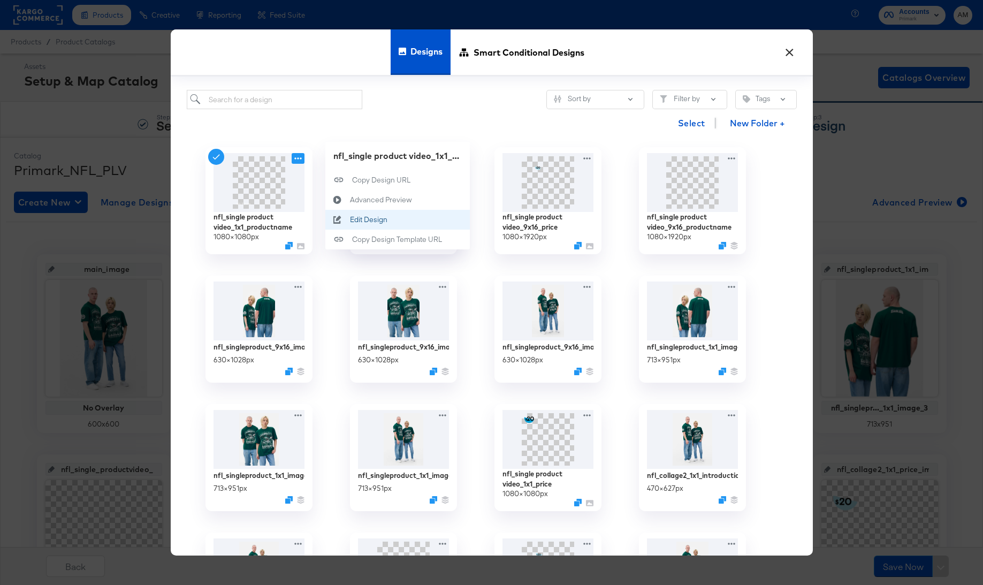
click at [349, 219] on div "Edit Design Edit Design" at bounding box center [349, 219] width 0 height 0
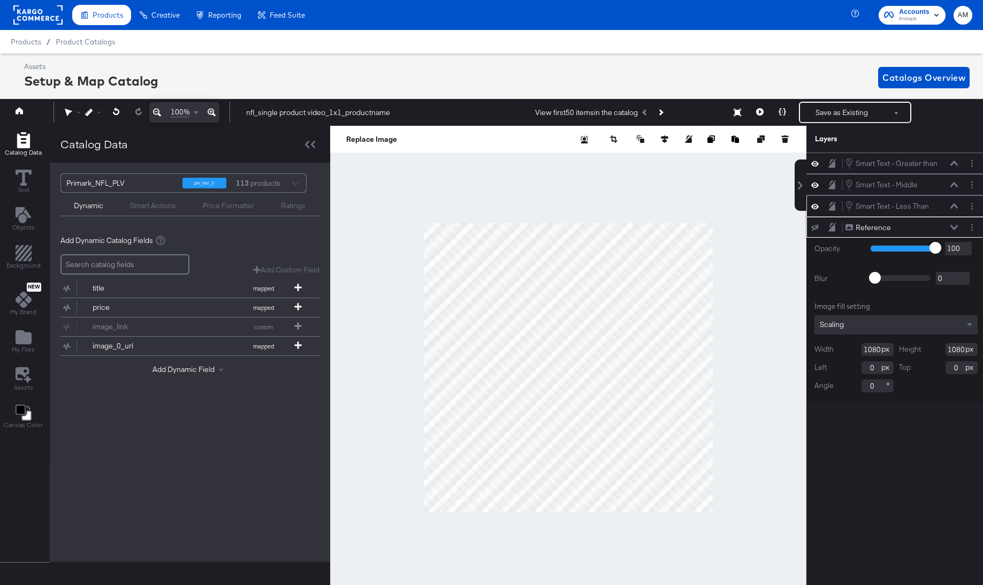
click at [954, 207] on icon at bounding box center [953, 205] width 7 height 5
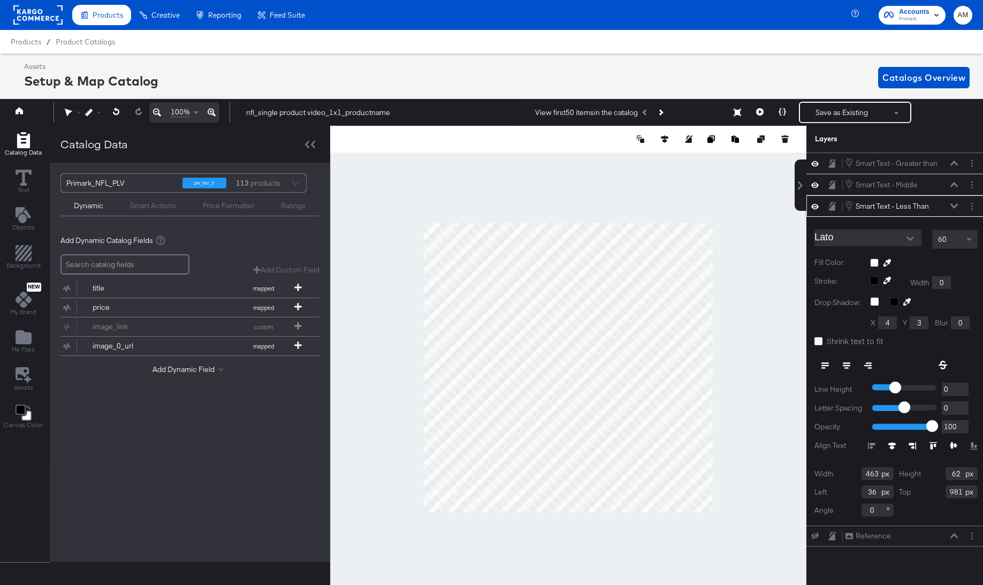
scroll to position [0, 3]
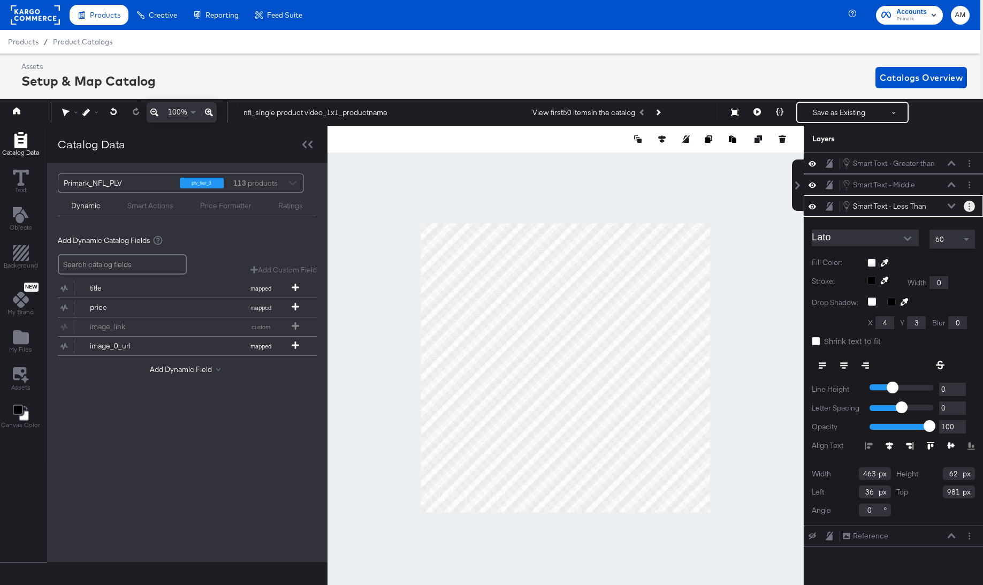
click at [970, 207] on icon "Layer Options" at bounding box center [970, 206] width 2 height 7
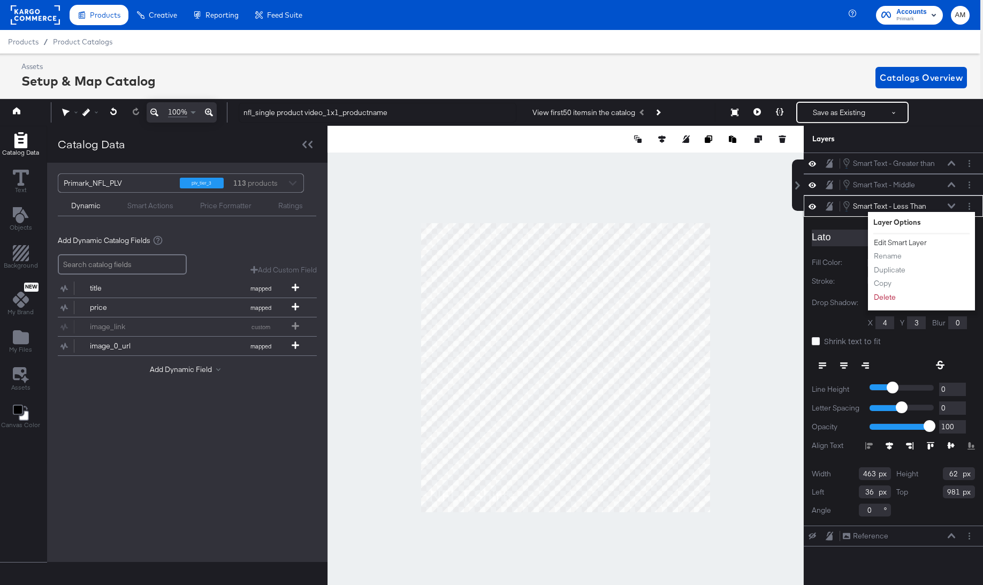
click at [915, 241] on button "Edit Smart Layer" at bounding box center [900, 242] width 54 height 11
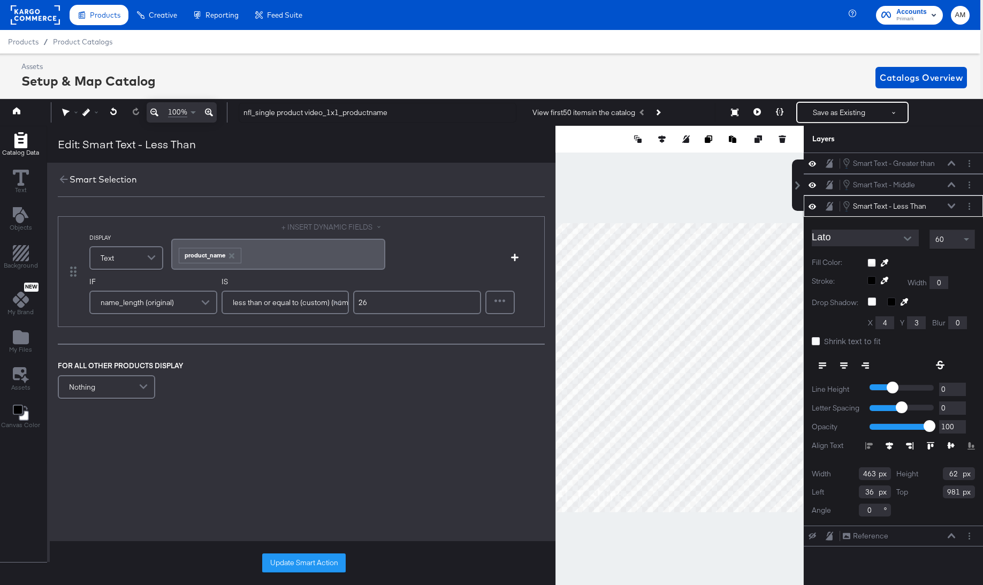
drag, startPoint x: 364, startPoint y: 306, endPoint x: 350, endPoint y: 305, distance: 14.5
click at [350, 305] on div "IF name_length (original) IS less than or equal to (custom) (number) 26" at bounding box center [285, 299] width 392 height 45
type input "24"
click at [309, 560] on button "Update Smart Action" at bounding box center [303, 562] width 83 height 19
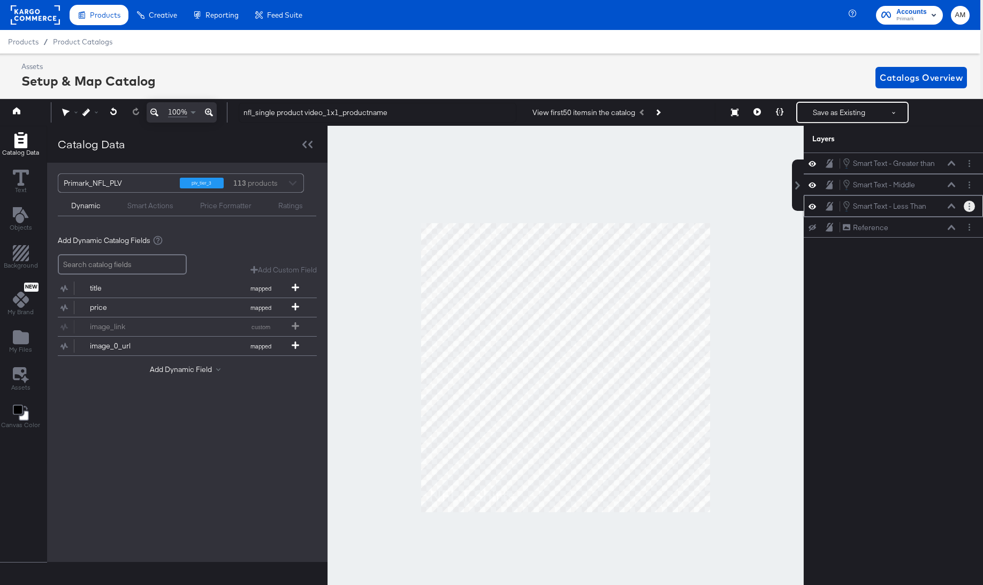
click at [970, 209] on button "Layer Options" at bounding box center [969, 206] width 11 height 11
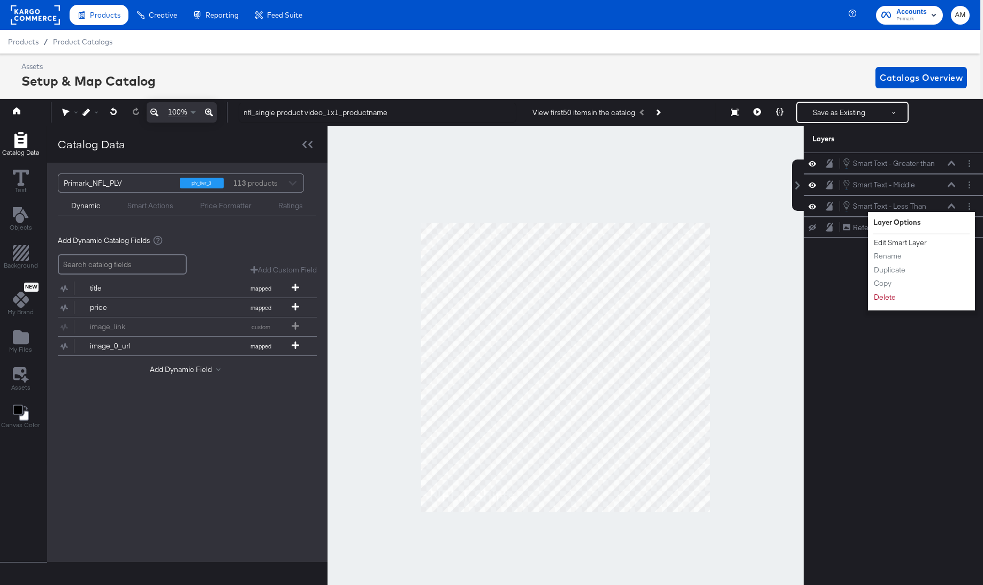
click at [910, 246] on button "Edit Smart Layer" at bounding box center [900, 242] width 54 height 11
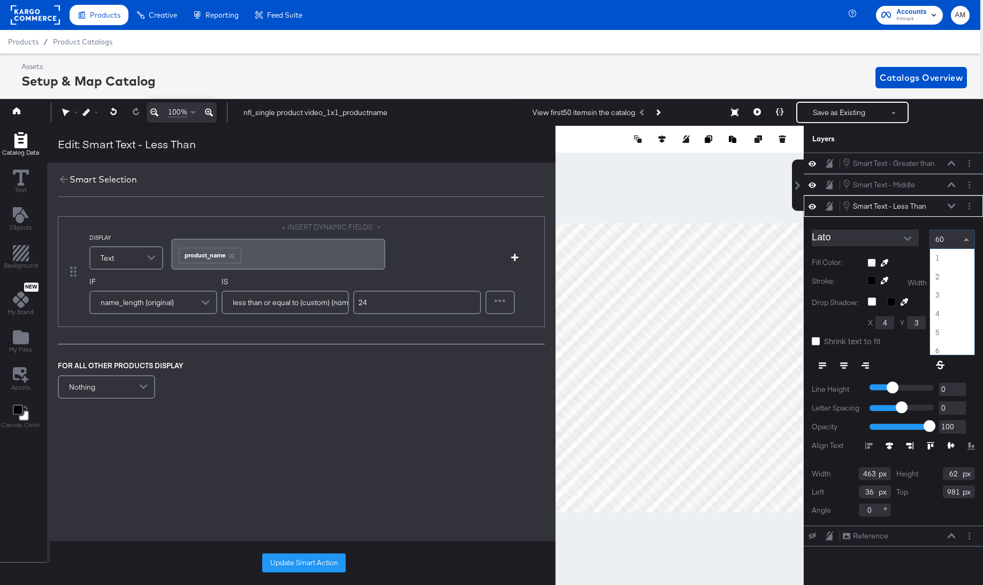
click at [962, 239] on span at bounding box center [967, 239] width 13 height 18
click at [971, 184] on button "Layer Options" at bounding box center [969, 184] width 11 height 11
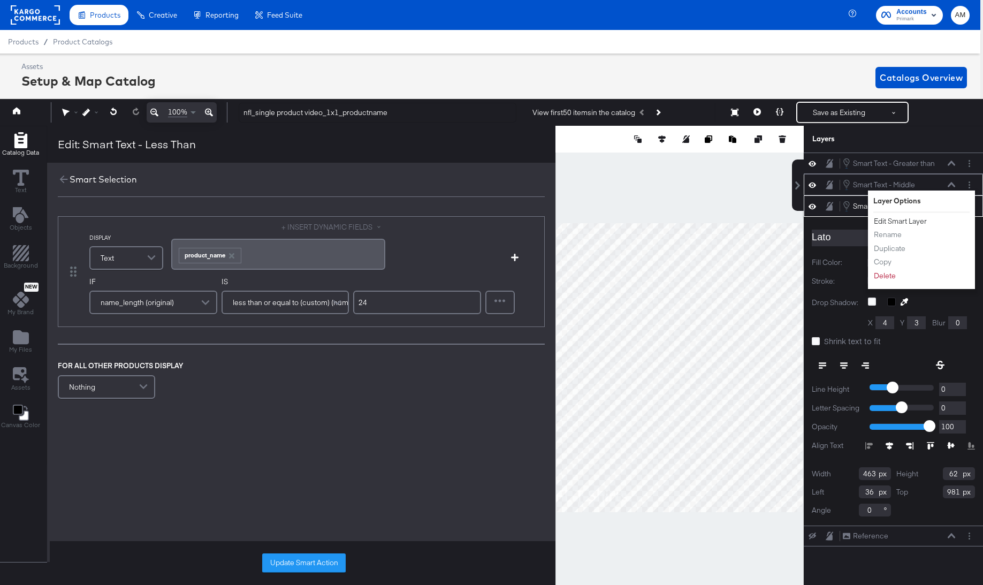
click at [909, 219] on button "Edit Smart Layer" at bounding box center [900, 221] width 54 height 11
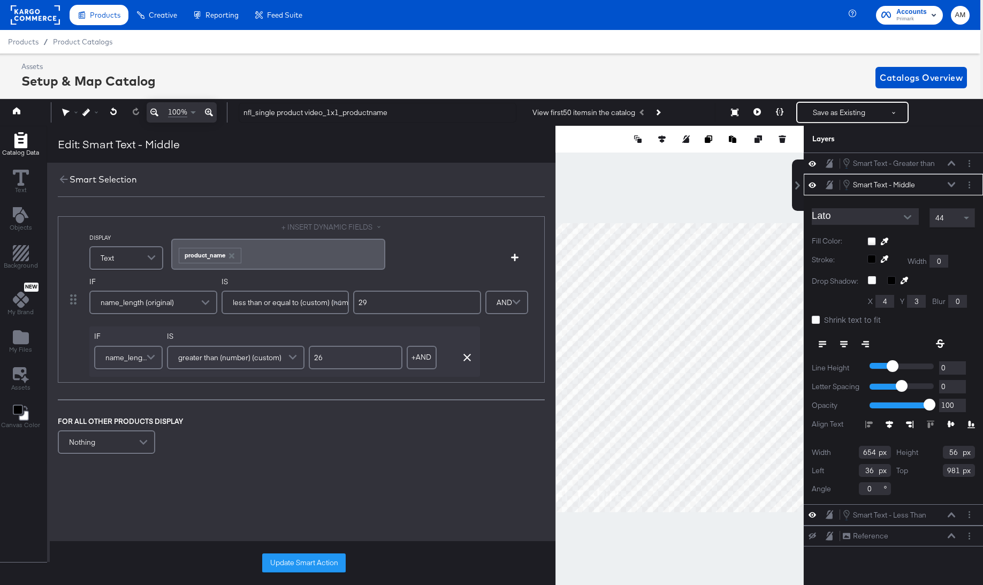
drag, startPoint x: 345, startPoint y: 358, endPoint x: 294, endPoint y: 358, distance: 50.3
click at [297, 358] on div "IF name_length (original) IS greater than (number) (custom) 26 + AND Add AND Co…" at bounding box center [284, 351] width 391 height 50
type input "24"
click at [946, 218] on div "44" at bounding box center [952, 218] width 44 height 18
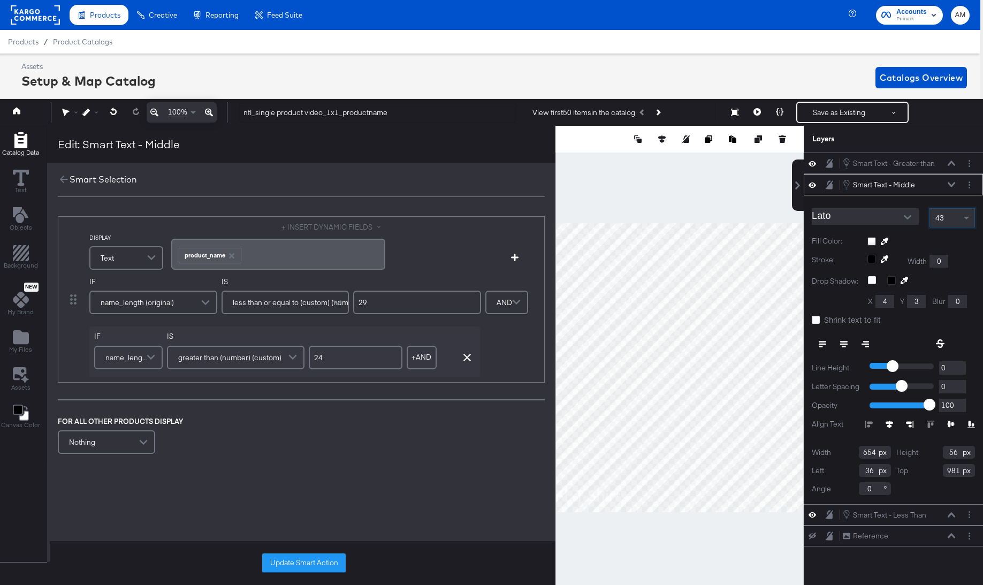
click at [954, 185] on icon at bounding box center [951, 184] width 7 height 5
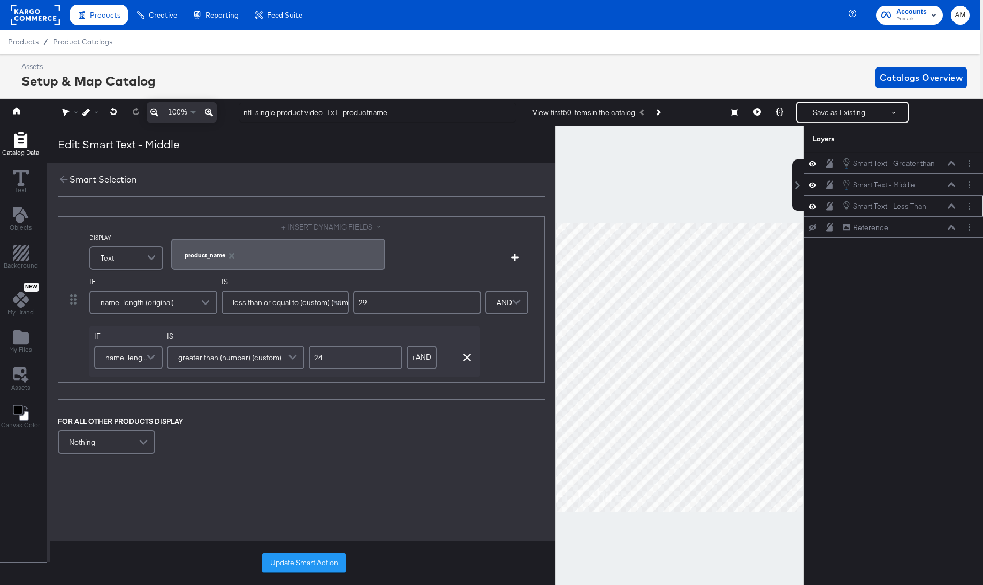
click at [953, 209] on icon at bounding box center [951, 205] width 7 height 5
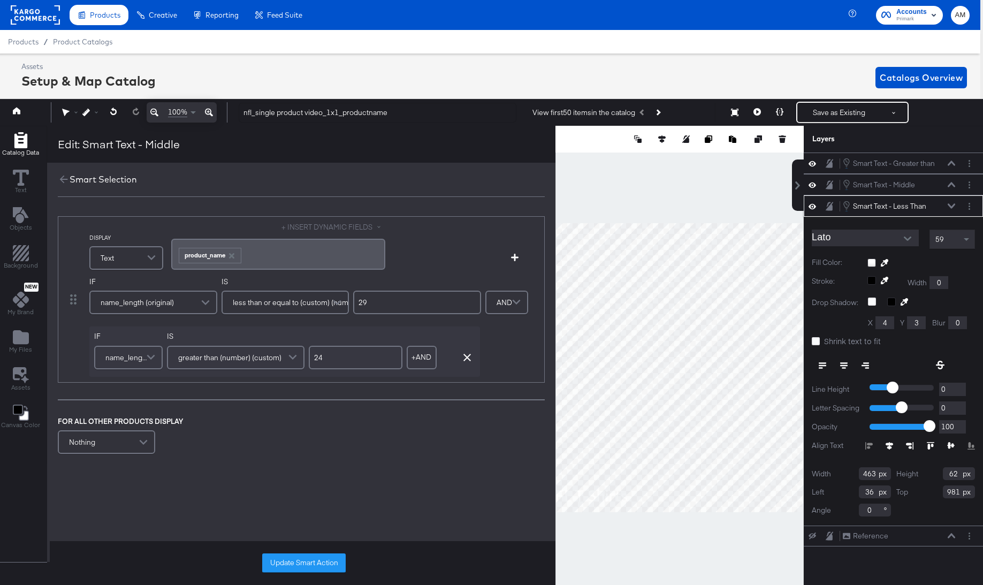
click at [953, 209] on icon at bounding box center [951, 205] width 7 height 5
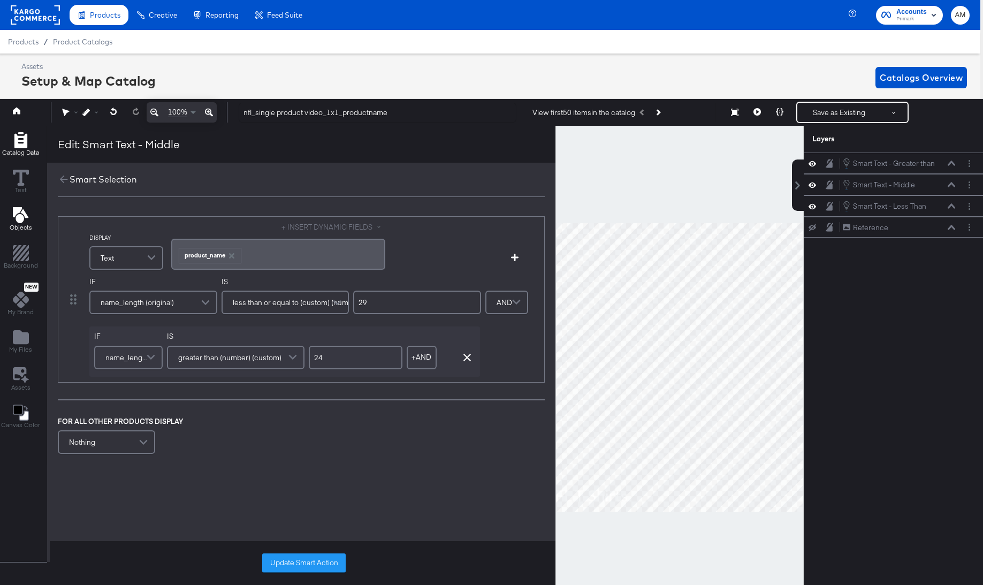
click at [21, 215] on icon "Add Text" at bounding box center [21, 215] width 16 height 16
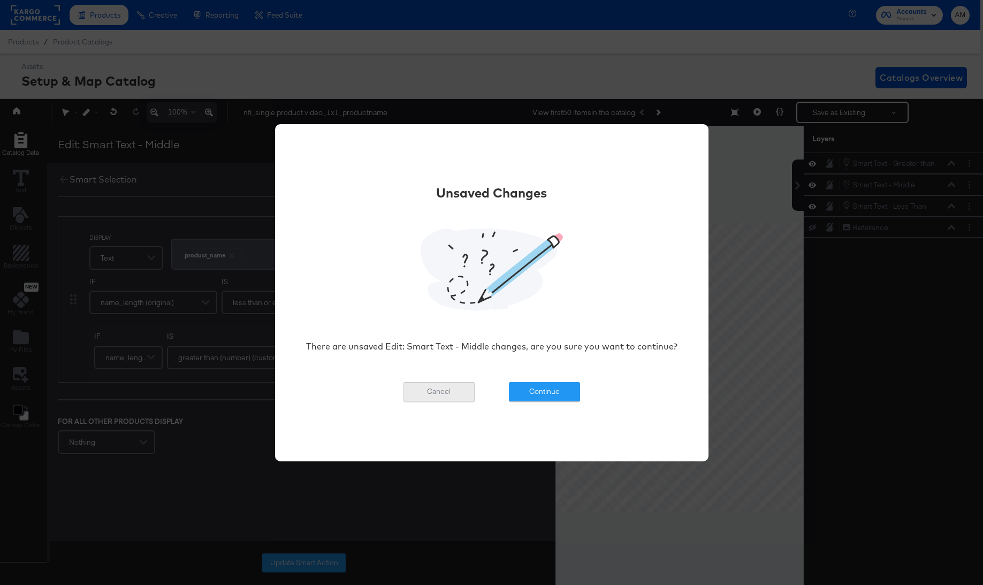
click at [439, 388] on button "Cancel" at bounding box center [438, 391] width 71 height 19
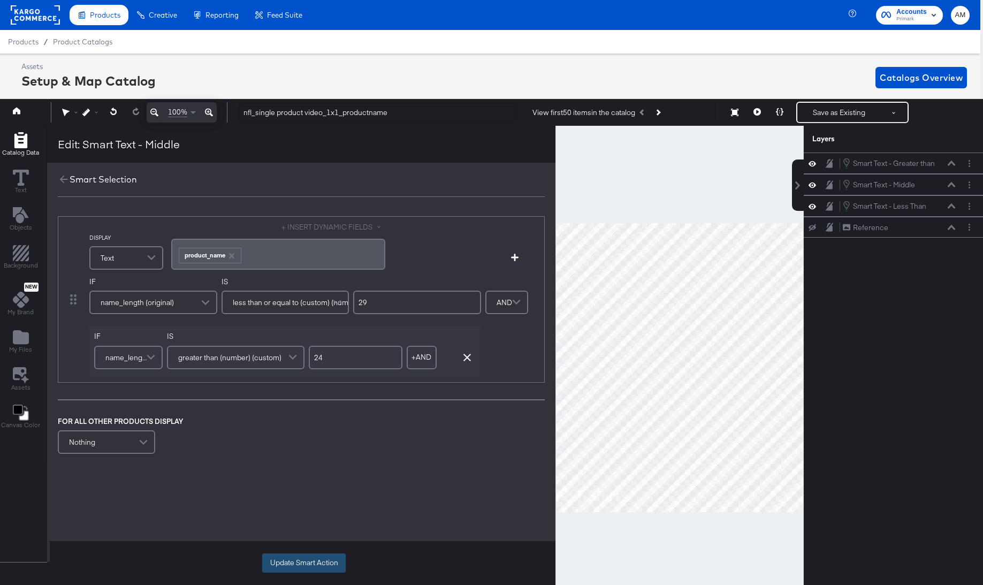
click at [300, 564] on button "Update Smart Action" at bounding box center [303, 562] width 83 height 19
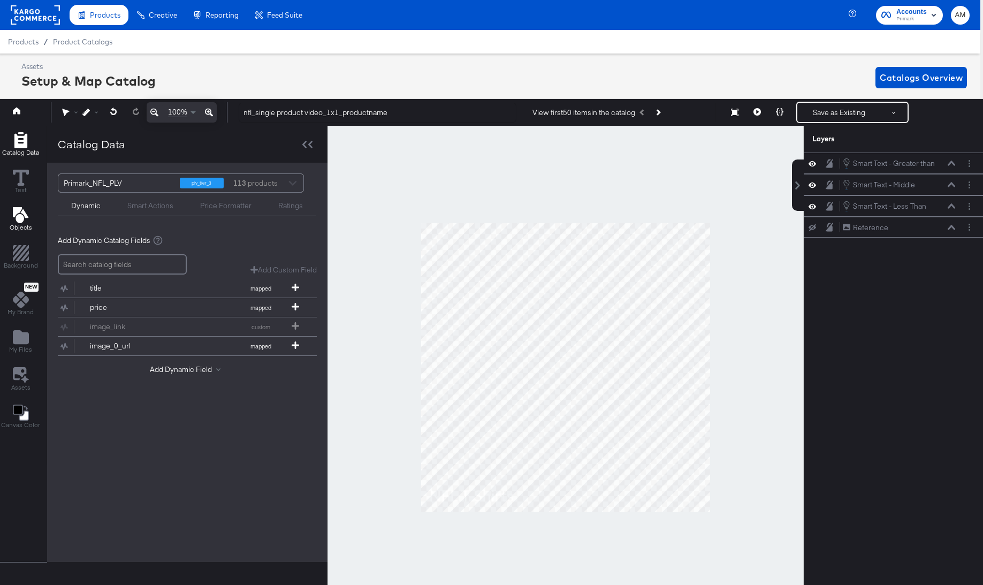
click at [17, 211] on icon "Add Text" at bounding box center [20, 215] width 16 height 16
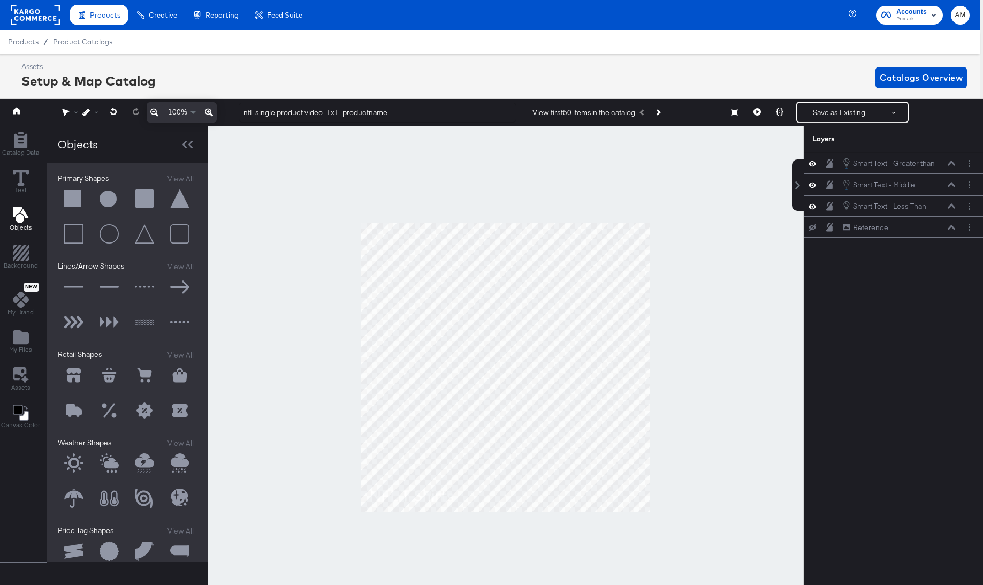
click at [80, 197] on button at bounding box center [74, 199] width 32 height 32
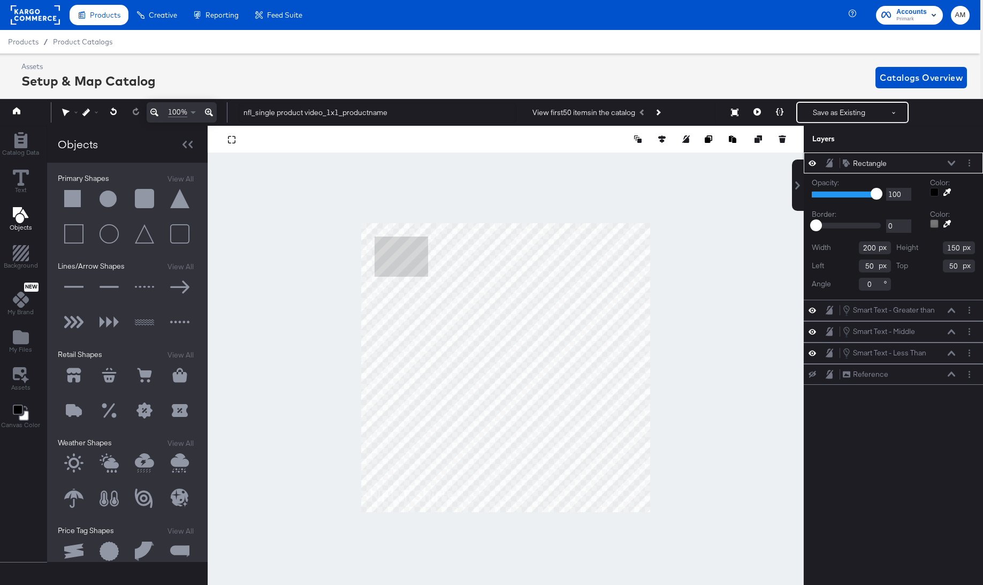
click at [867, 250] on input "200" at bounding box center [875, 247] width 32 height 13
type input "1080"
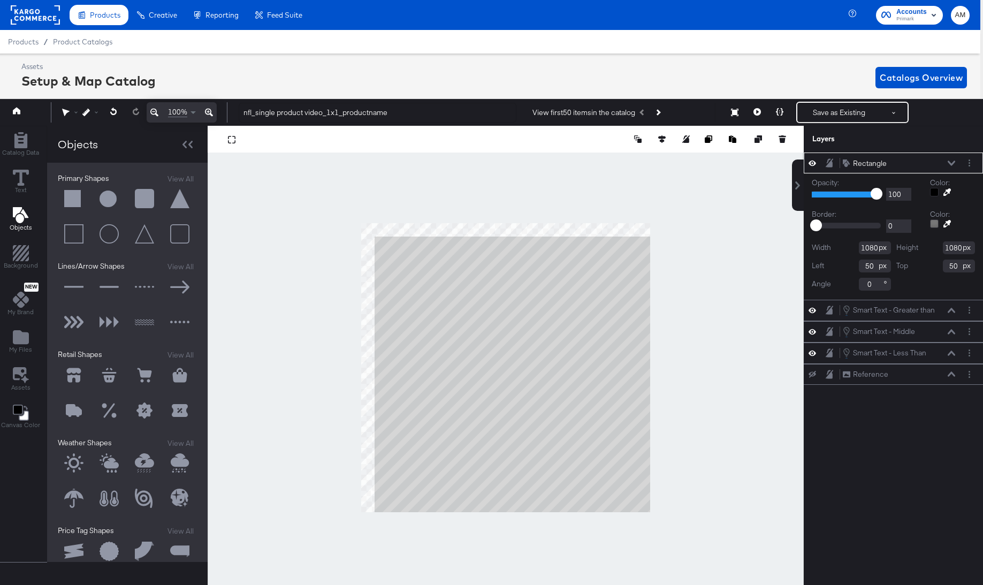
type input "1080"
click at [863, 266] on input "50" at bounding box center [875, 266] width 32 height 13
type input "0"
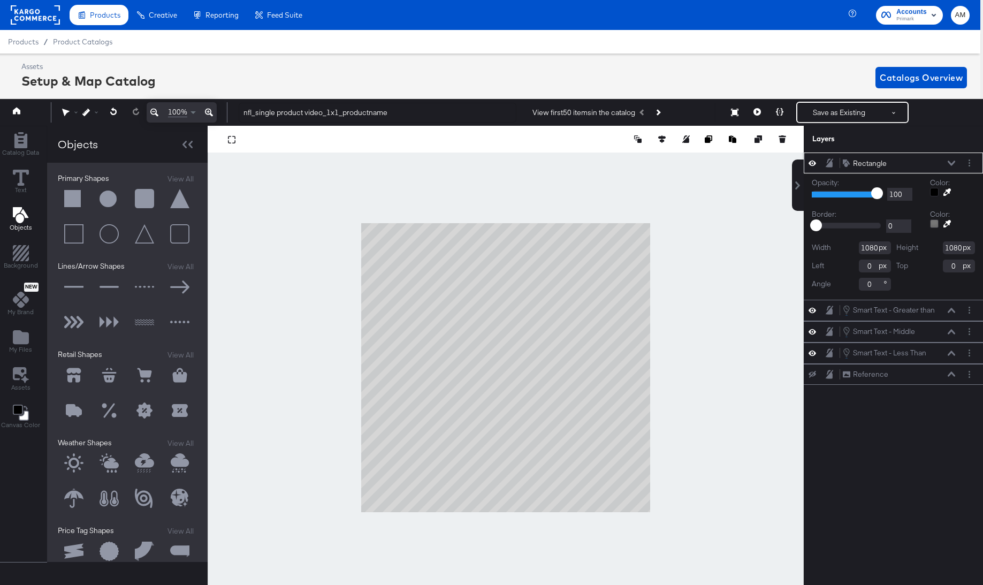
type input "94"
type input "92"
type input "79"
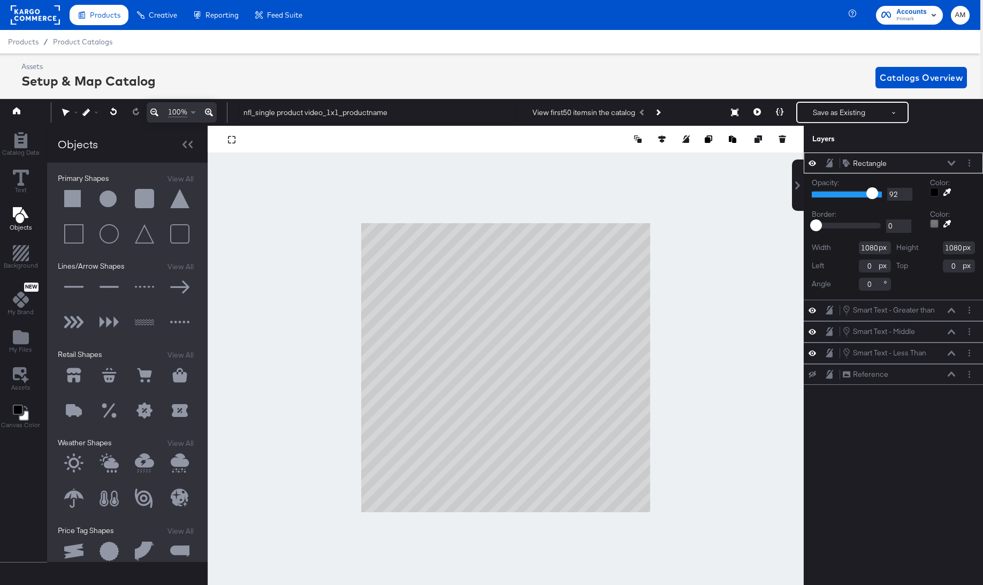
type input "79"
type input "68"
type input "54"
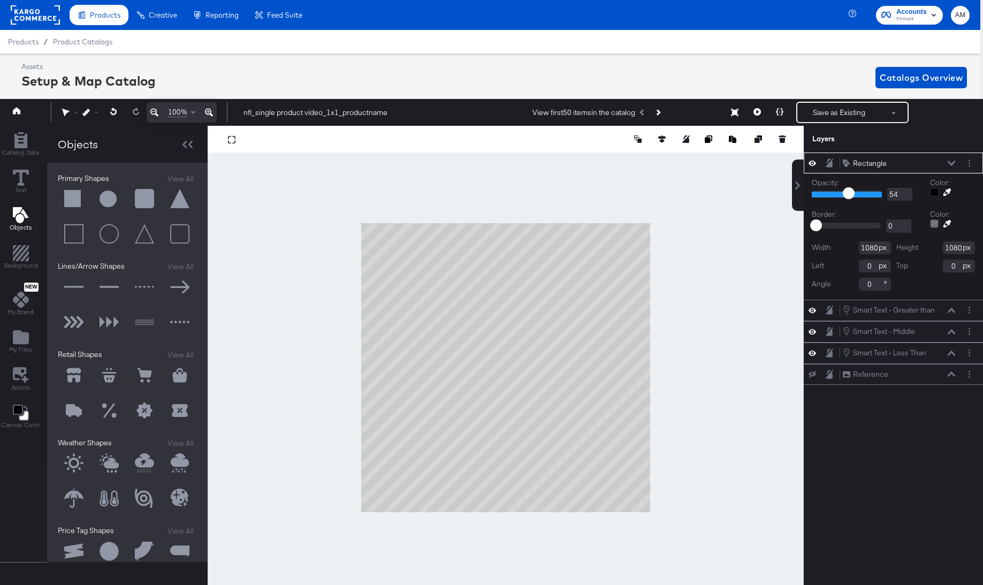
type input "42"
type input "39"
type input "38"
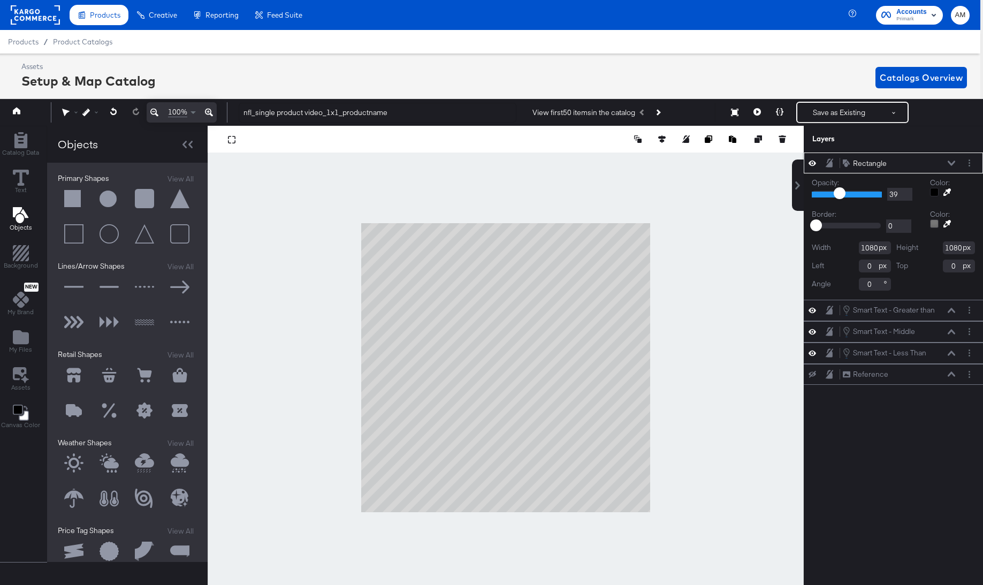
type input "38"
type input "41"
type input "43"
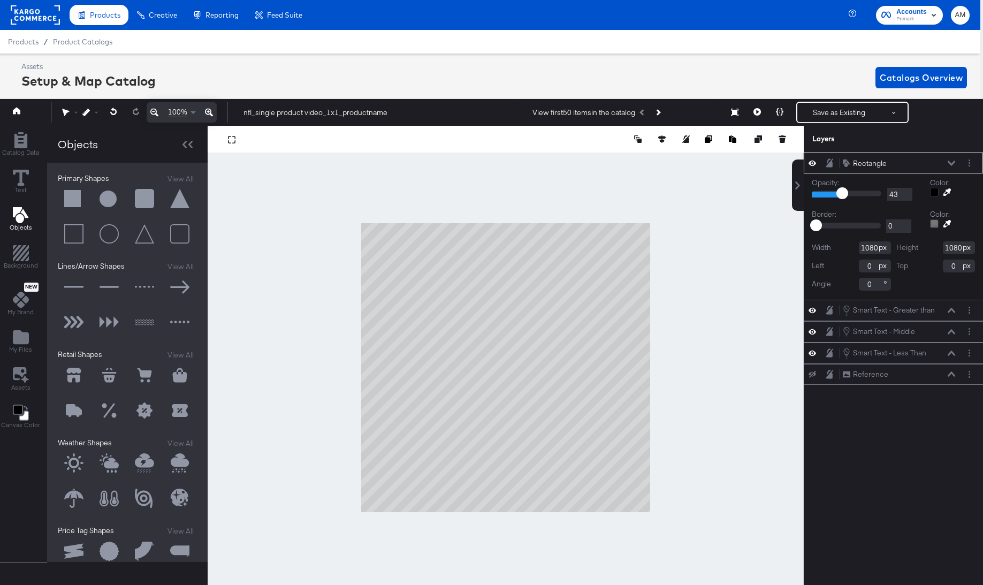
type input "46"
type input "49"
drag, startPoint x: 873, startPoint y: 191, endPoint x: 845, endPoint y: 193, distance: 27.9
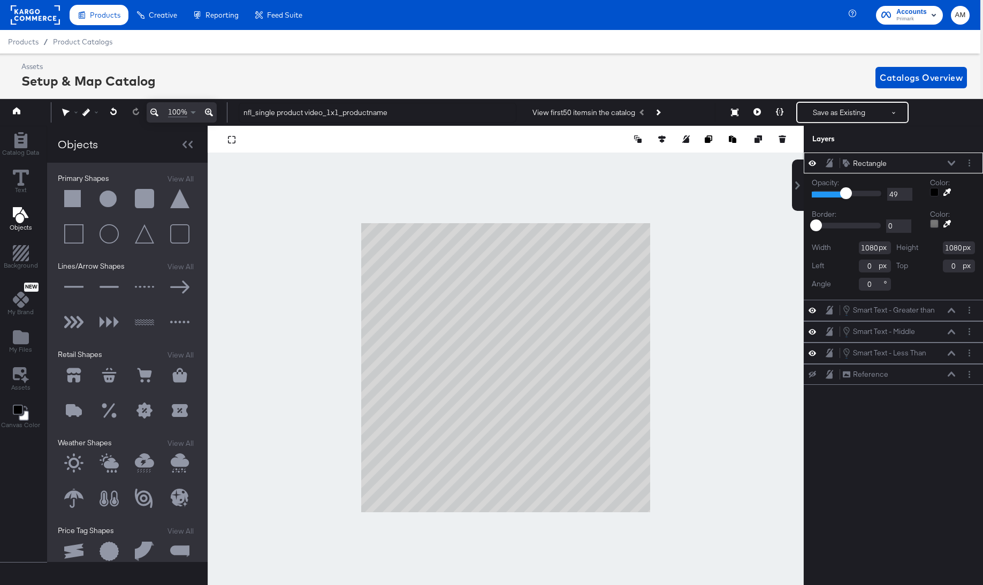
type input "49"
click at [845, 193] on input "range" at bounding box center [847, 193] width 70 height 7
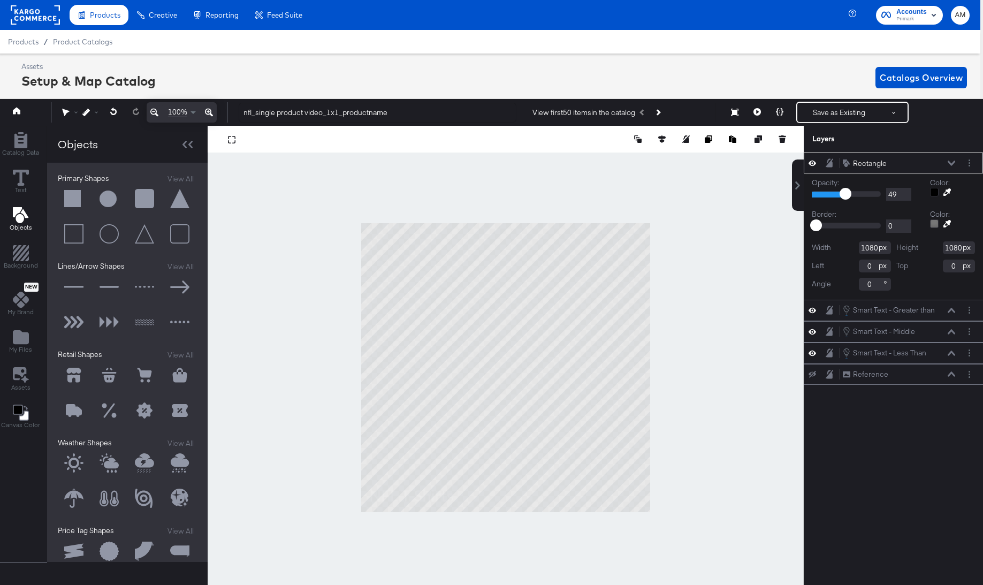
drag, startPoint x: 954, startPoint y: 159, endPoint x: 944, endPoint y: 160, distance: 9.7
click at [954, 159] on div "Rectangle Rectangle" at bounding box center [898, 163] width 113 height 11
click at [952, 164] on icon at bounding box center [951, 163] width 7 height 5
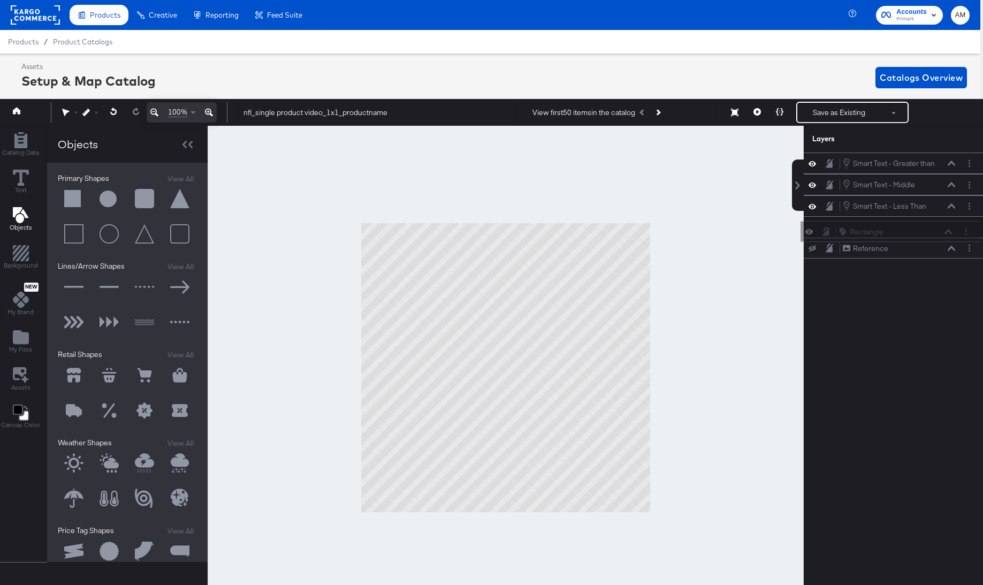
drag, startPoint x: 841, startPoint y: 162, endPoint x: 837, endPoint y: 235, distance: 73.4
click at [837, 235] on div "Rectangle Rectangle Smart Text - Greater than Smart Text - Greater than Smart T…" at bounding box center [893, 206] width 179 height 106
click at [756, 112] on icon at bounding box center [756, 111] width 7 height 7
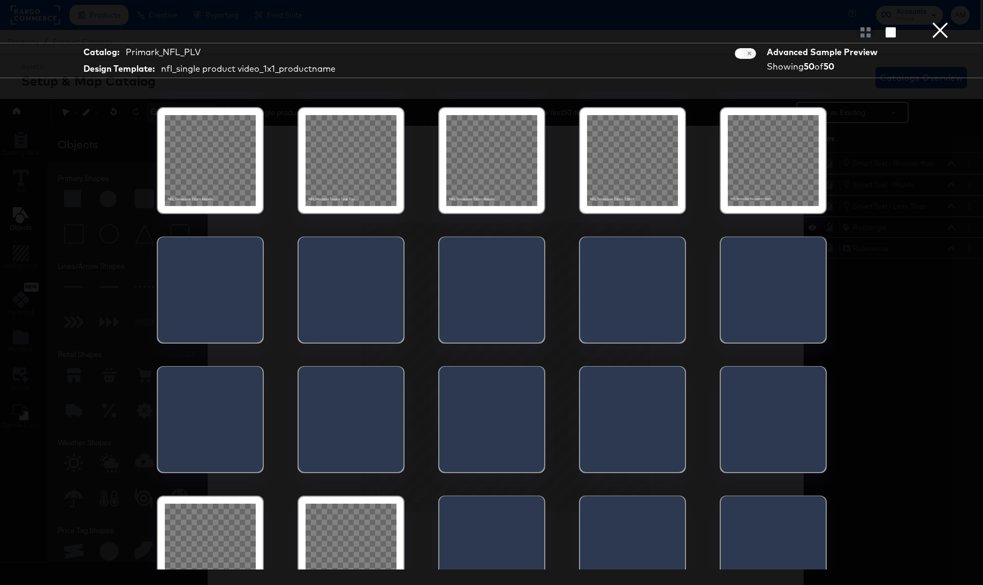
scroll to position [504, 0]
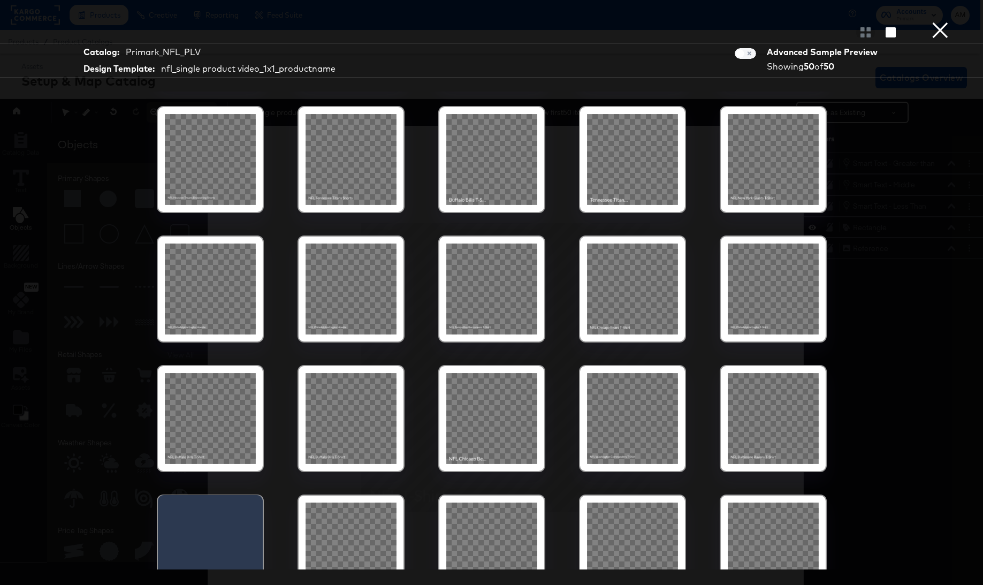
click at [495, 173] on div at bounding box center [491, 159] width 91 height 91
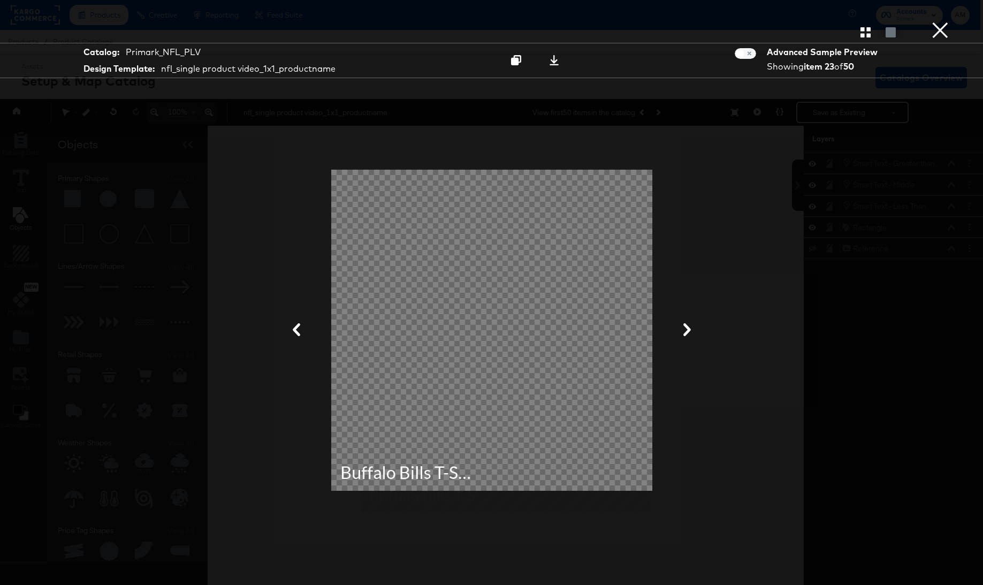
click at [940, 21] on button "×" at bounding box center [939, 10] width 21 height 21
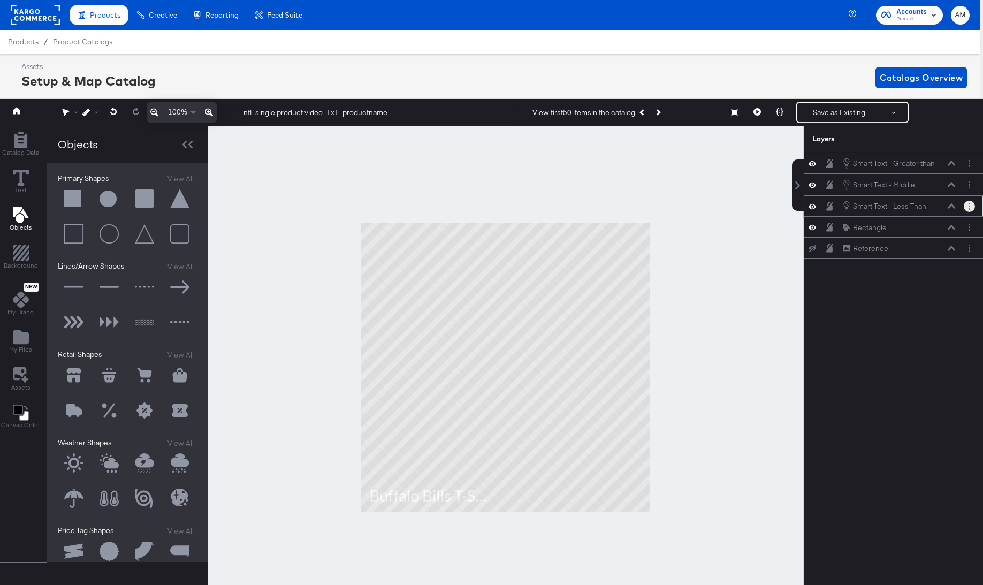
click at [972, 208] on button "Layer Options" at bounding box center [969, 206] width 11 height 11
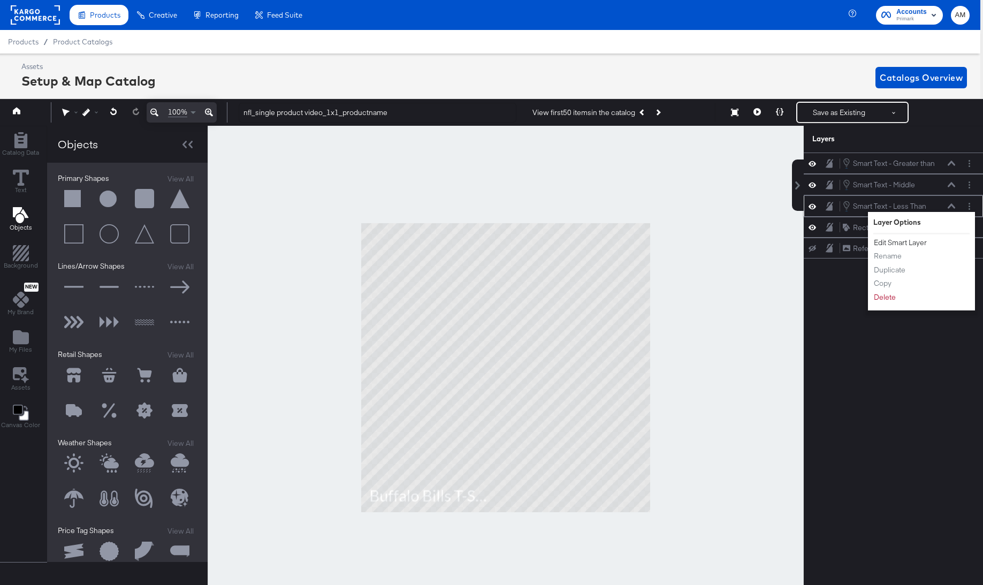
click at [895, 243] on button "Edit Smart Layer" at bounding box center [900, 242] width 54 height 11
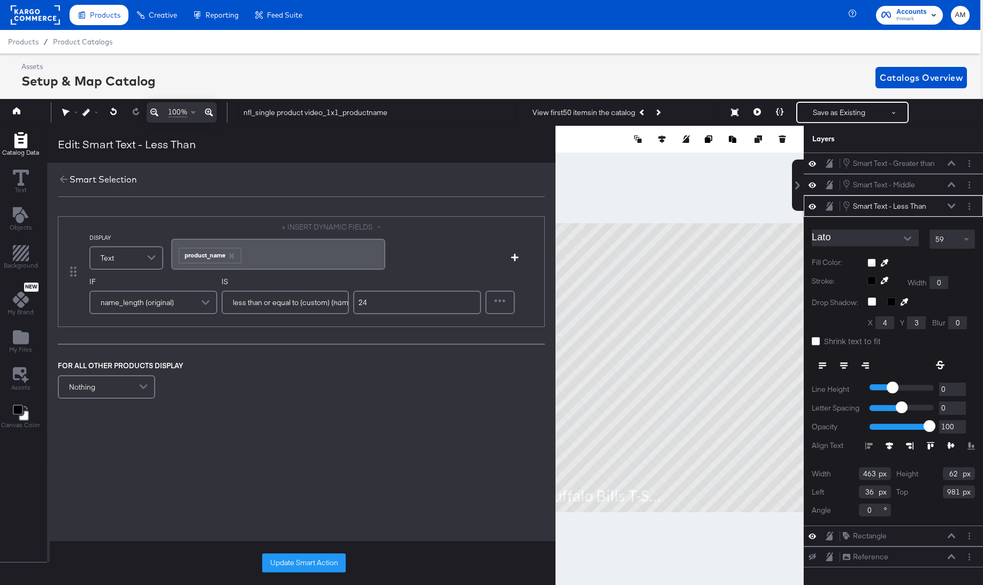
click at [970, 238] on span at bounding box center [967, 239] width 13 height 18
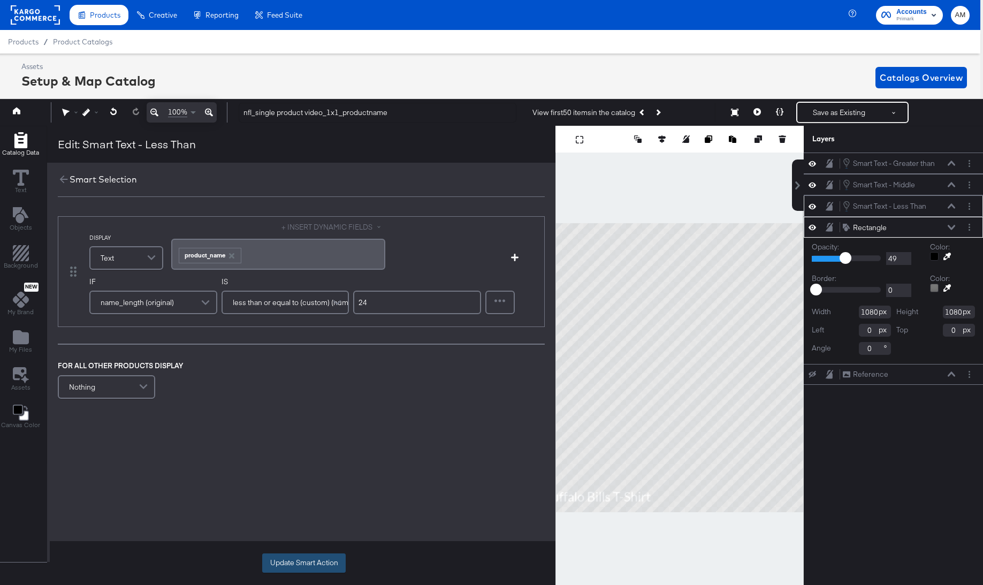
click at [298, 563] on button "Update Smart Action" at bounding box center [303, 562] width 83 height 19
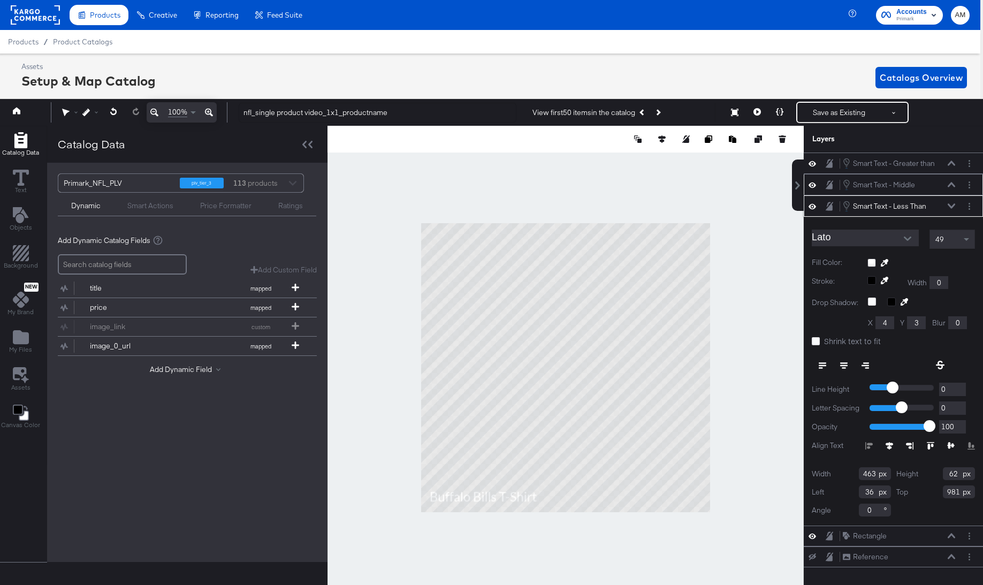
click at [952, 184] on icon at bounding box center [951, 184] width 7 height 5
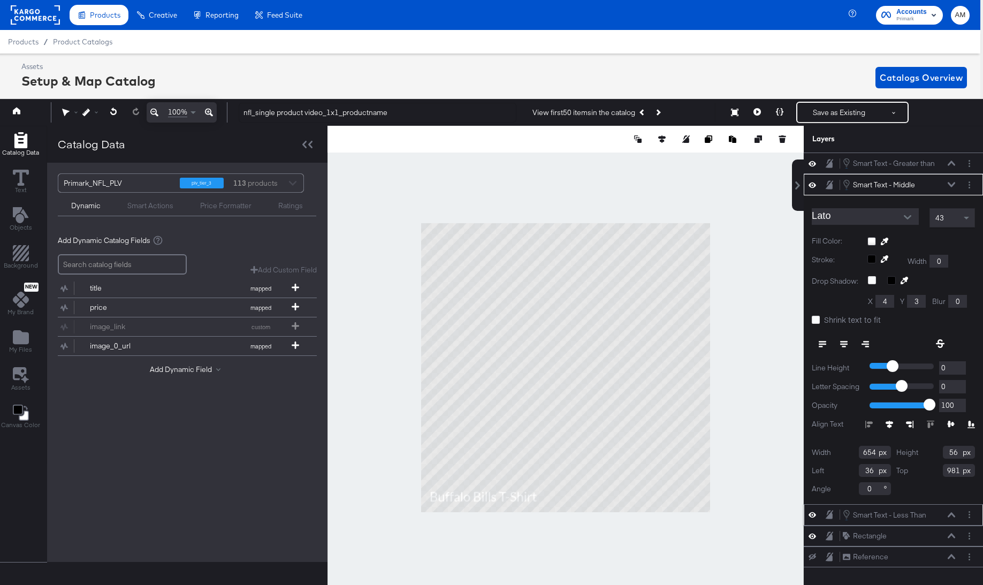
click at [952, 187] on icon at bounding box center [951, 184] width 7 height 5
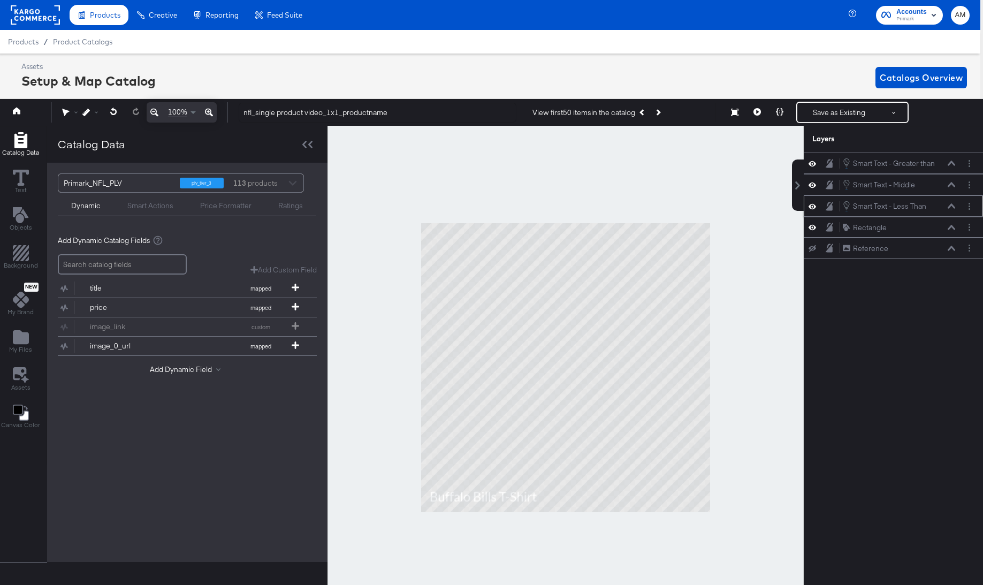
click at [954, 210] on div "Smart Text - Less Than Smart Text - Less Than" at bounding box center [898, 206] width 113 height 12
click at [949, 207] on icon at bounding box center [951, 206] width 7 height 5
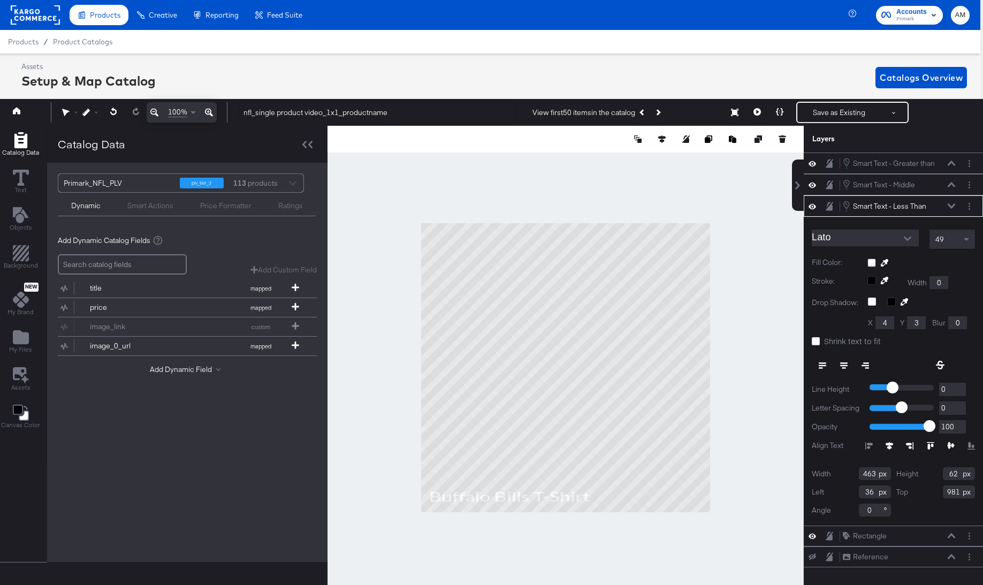
type input "695"
click at [953, 185] on icon at bounding box center [951, 184] width 7 height 5
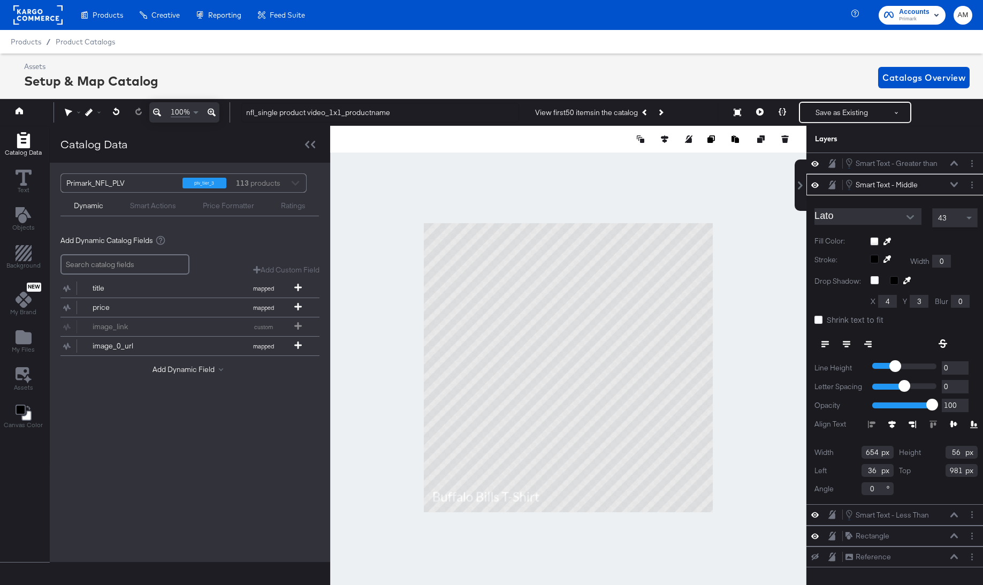
scroll to position [0, 3]
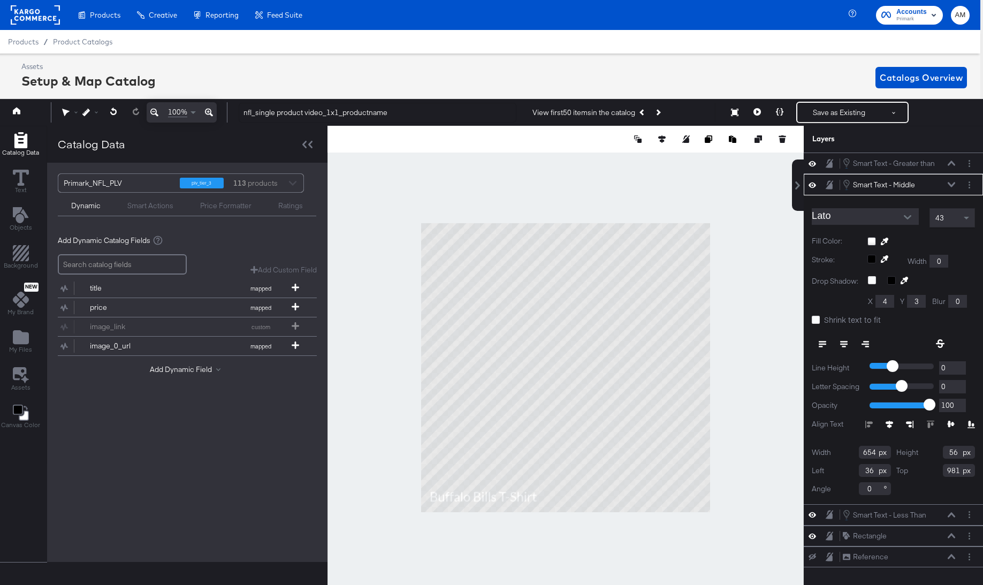
click at [954, 163] on icon at bounding box center [951, 163] width 7 height 5
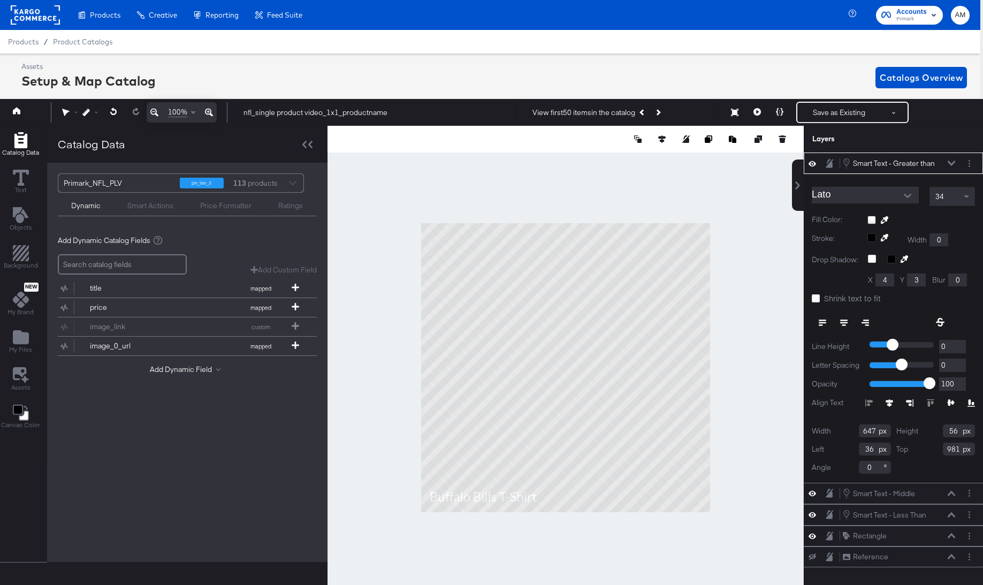
click at [865, 431] on input "647" at bounding box center [875, 430] width 32 height 13
type input "654"
click at [951, 161] on icon at bounding box center [951, 163] width 7 height 5
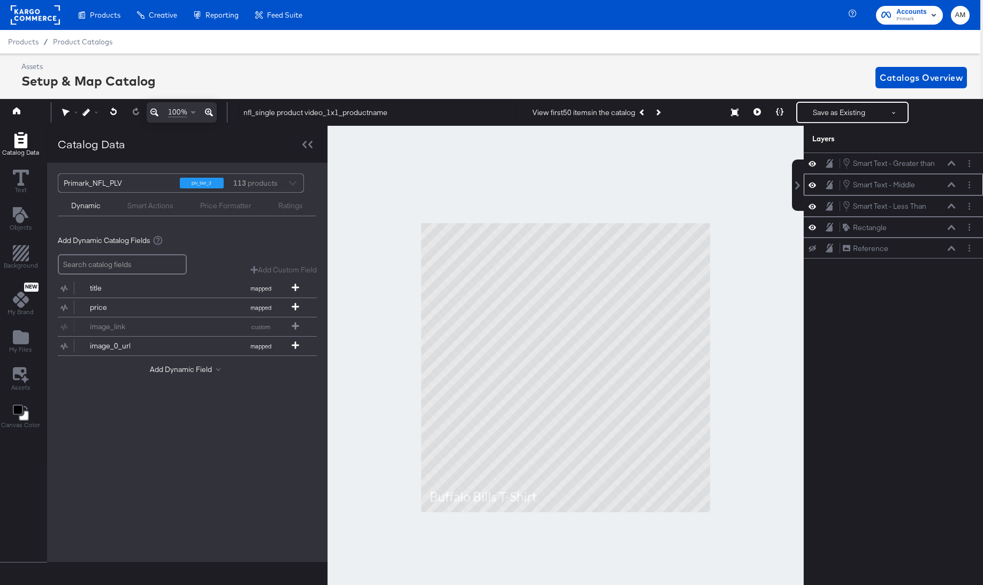
click at [952, 190] on div "Smart Text - Middle Smart Text - Middle" at bounding box center [898, 185] width 113 height 12
click at [953, 186] on icon at bounding box center [951, 184] width 7 height 5
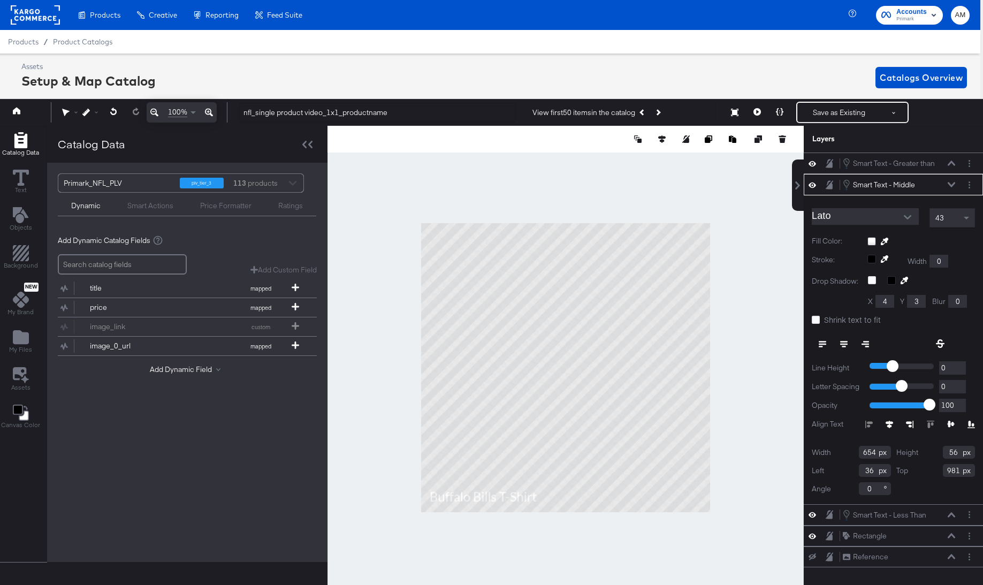
click at [953, 186] on icon at bounding box center [951, 184] width 7 height 5
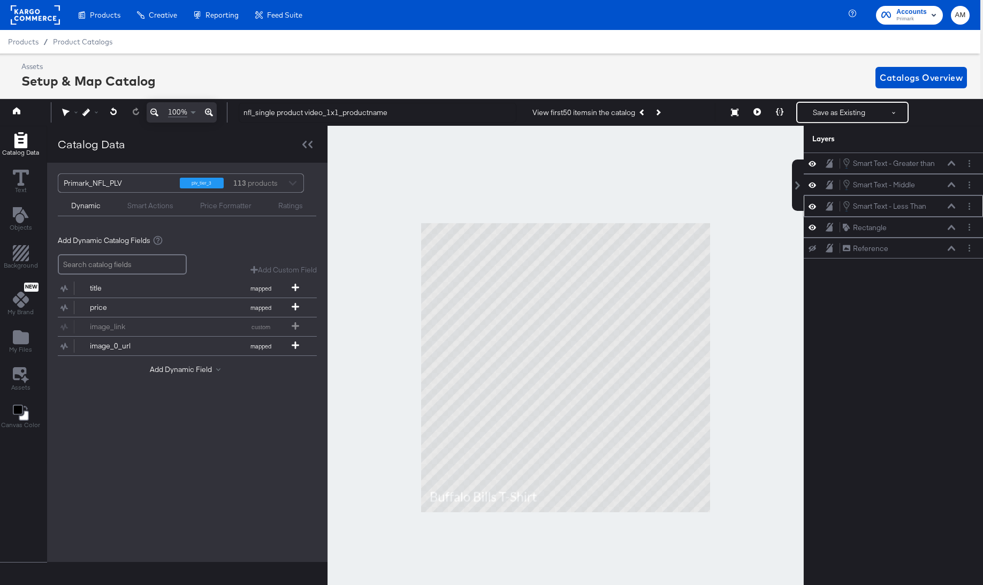
click at [952, 208] on icon at bounding box center [951, 205] width 7 height 5
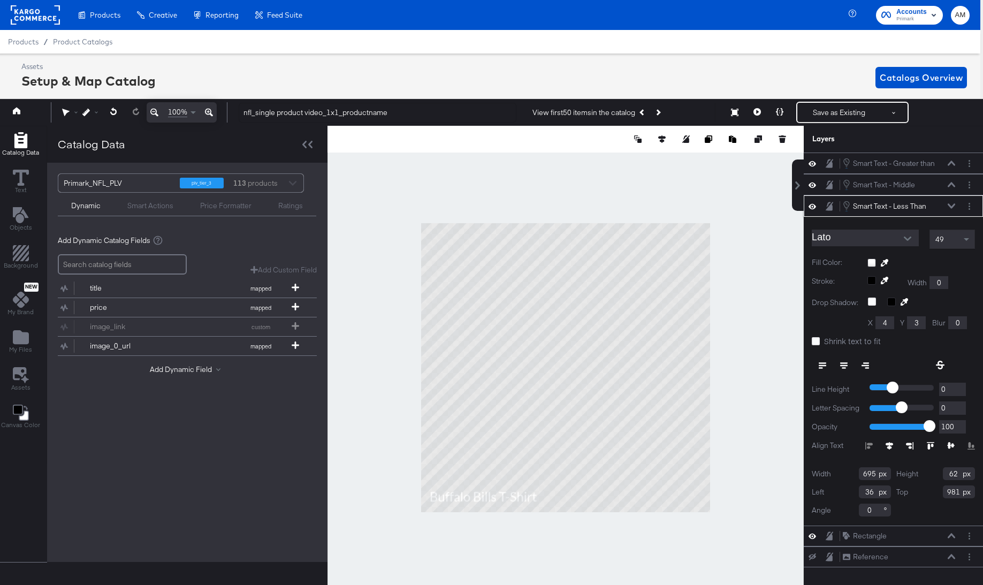
click at [867, 475] on input "695" at bounding box center [875, 473] width 32 height 13
type input "654"
click at [758, 112] on icon at bounding box center [756, 111] width 7 height 7
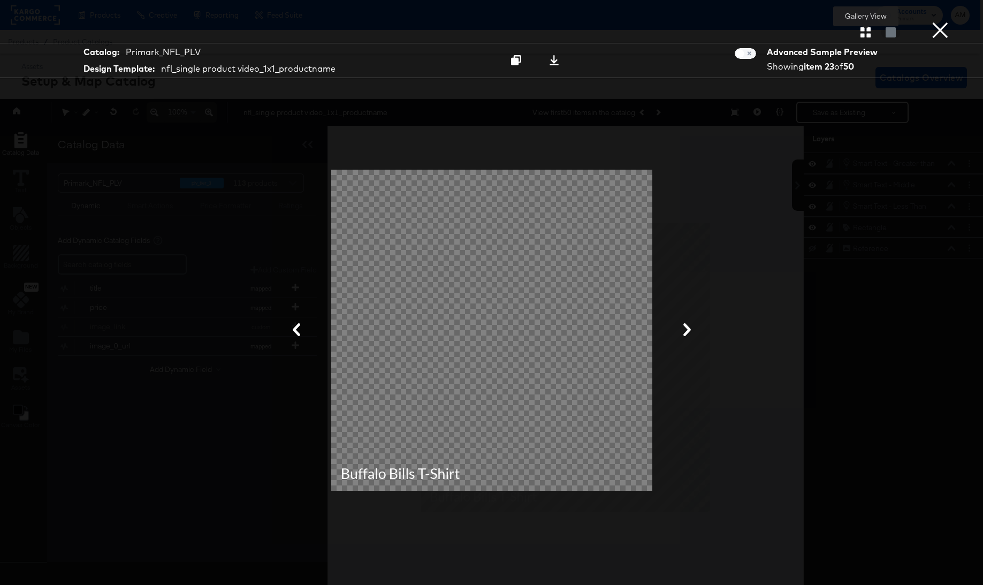
click at [866, 34] on icon "button" at bounding box center [865, 32] width 10 height 10
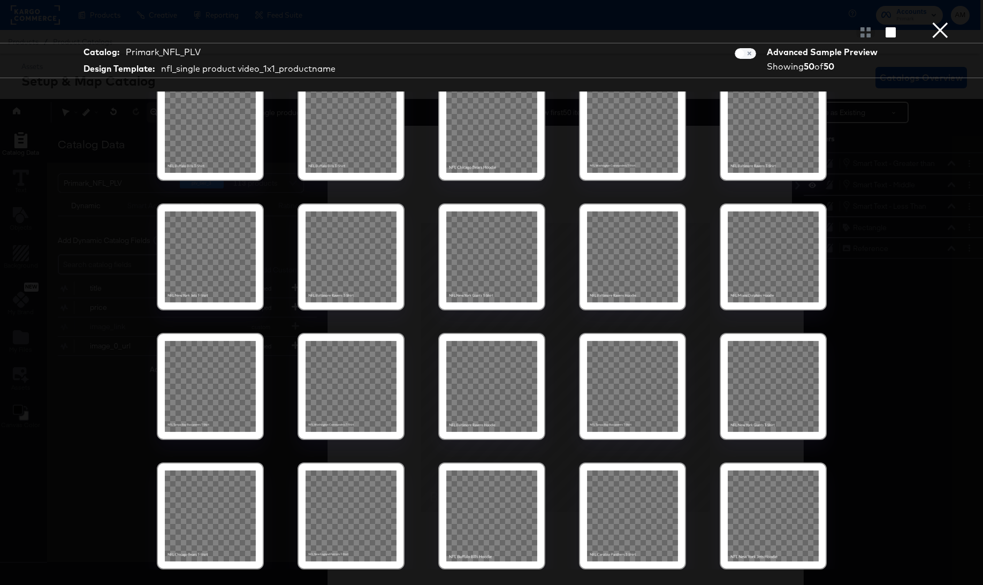
scroll to position [24, 3]
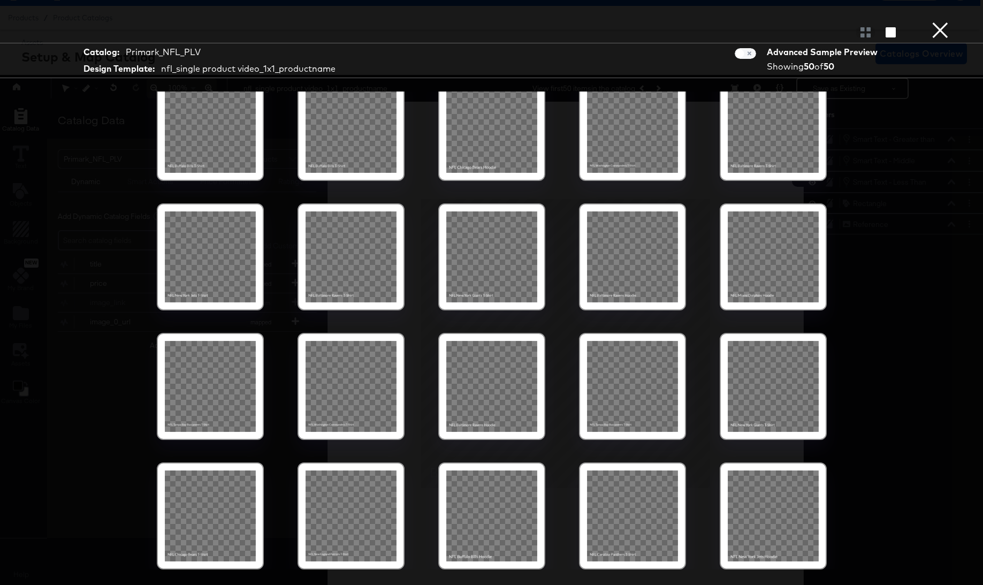
click at [340, 545] on div at bounding box center [351, 515] width 91 height 91
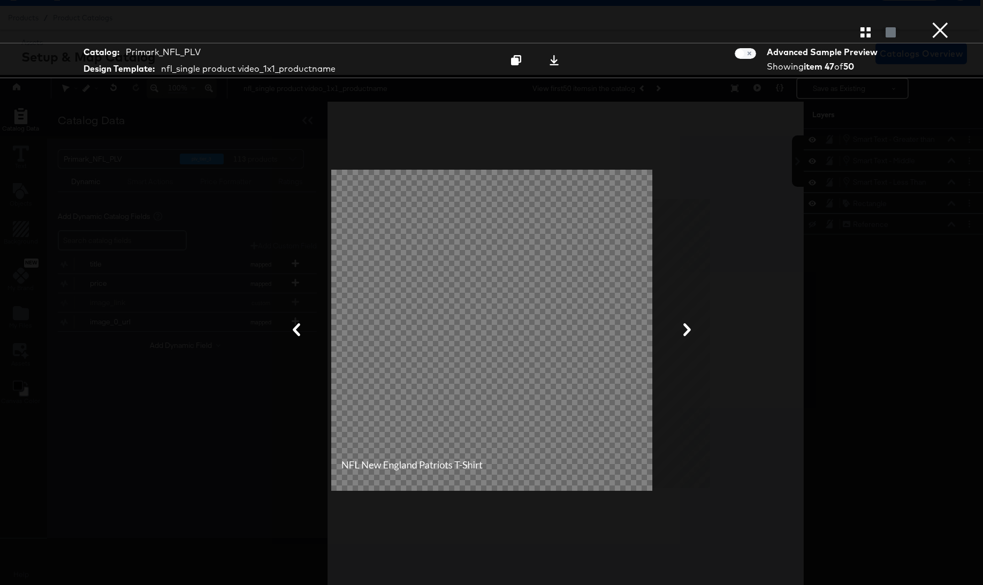
click at [939, 21] on button "×" at bounding box center [939, 10] width 21 height 21
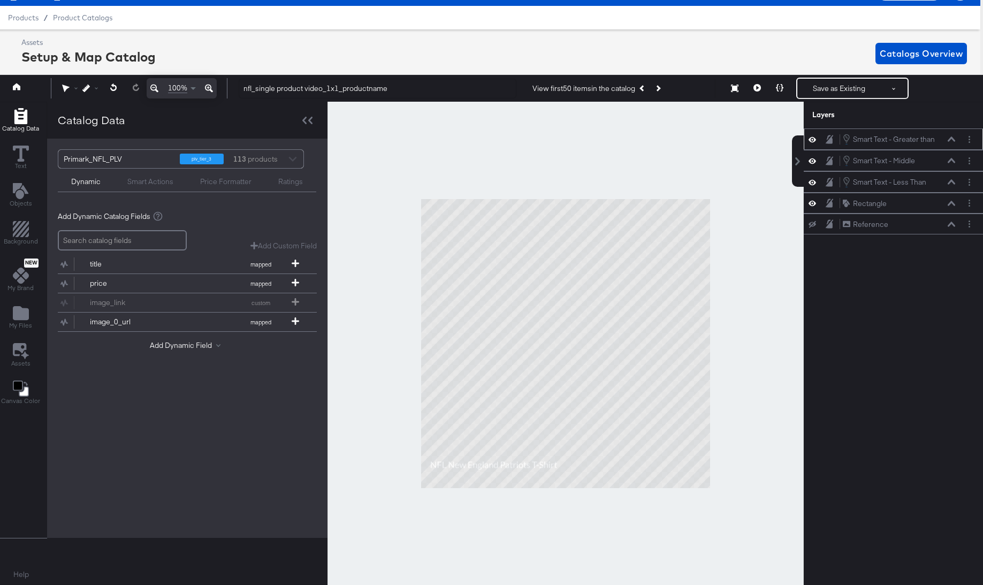
click at [952, 139] on icon at bounding box center [951, 139] width 7 height 5
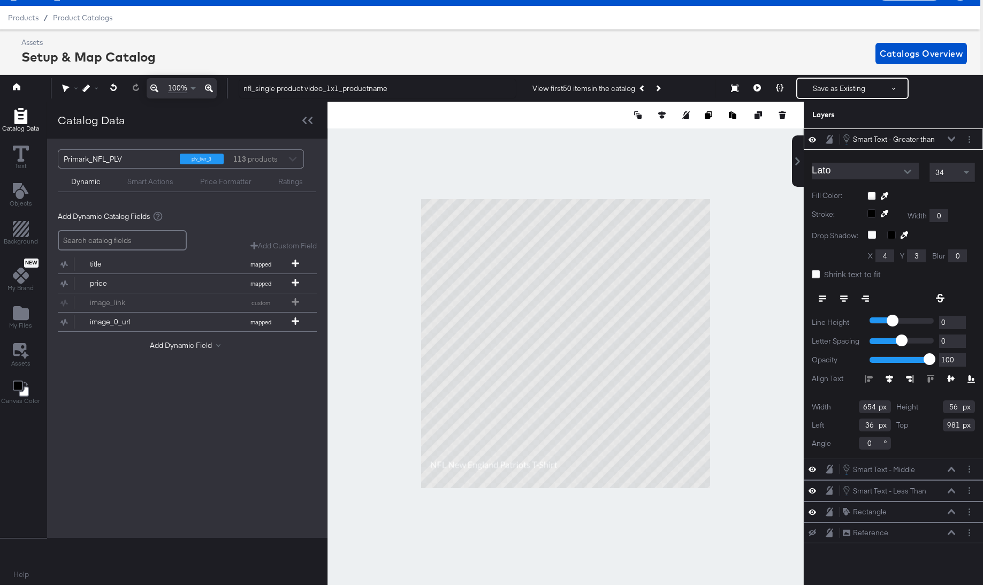
click at [951, 138] on icon at bounding box center [951, 138] width 7 height 5
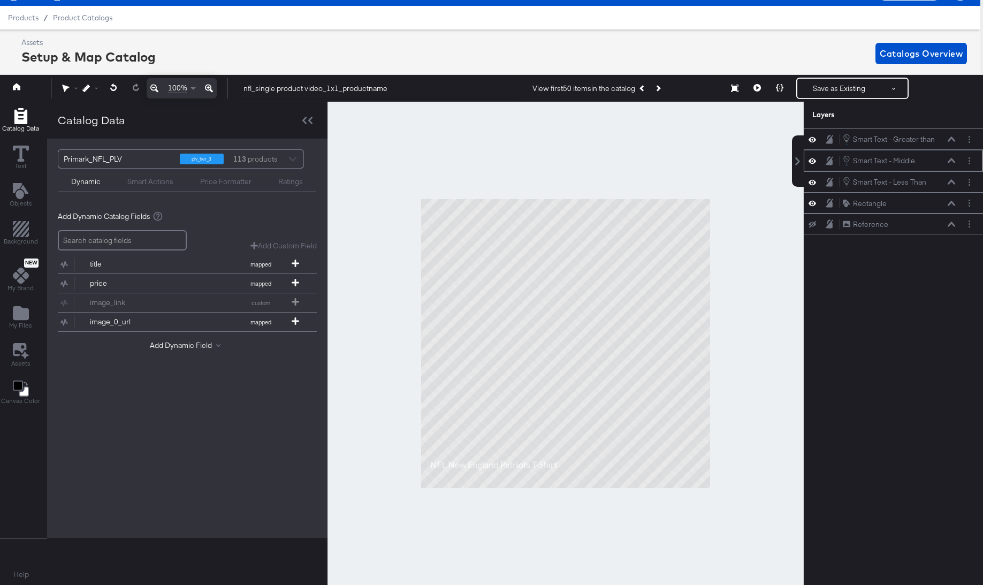
click at [953, 161] on icon at bounding box center [951, 160] width 7 height 5
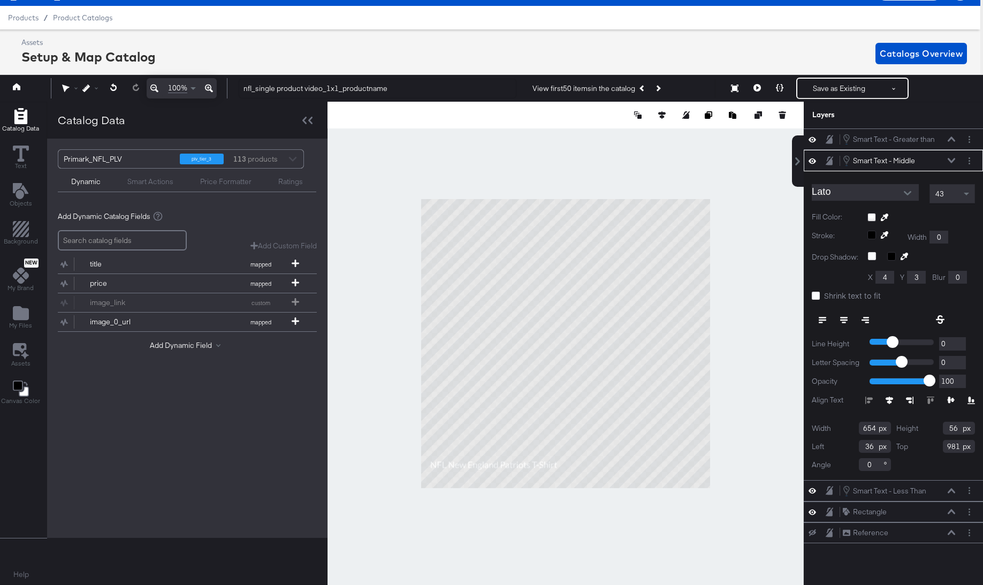
click at [953, 161] on icon at bounding box center [951, 160] width 7 height 5
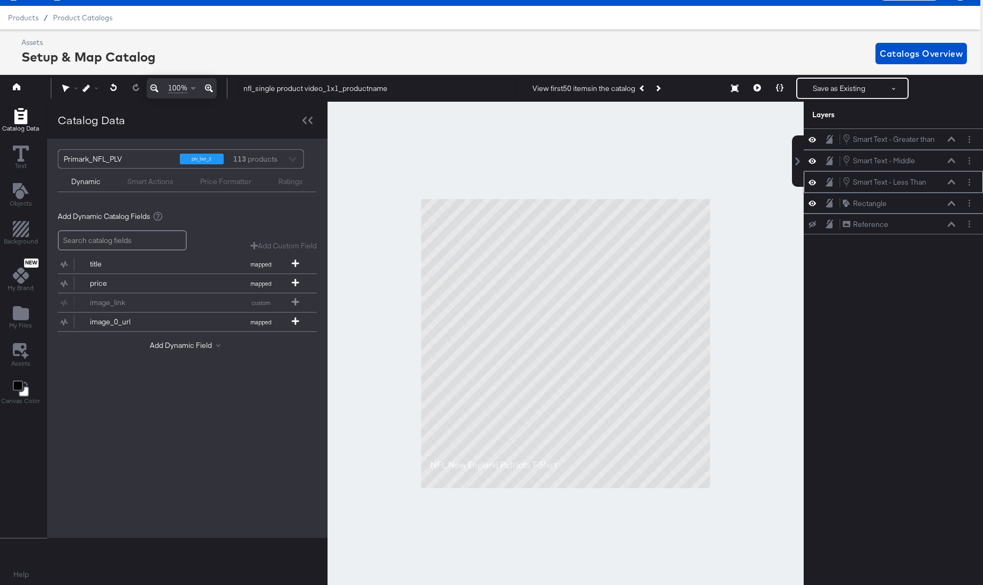
click at [951, 185] on button at bounding box center [951, 182] width 9 height 6
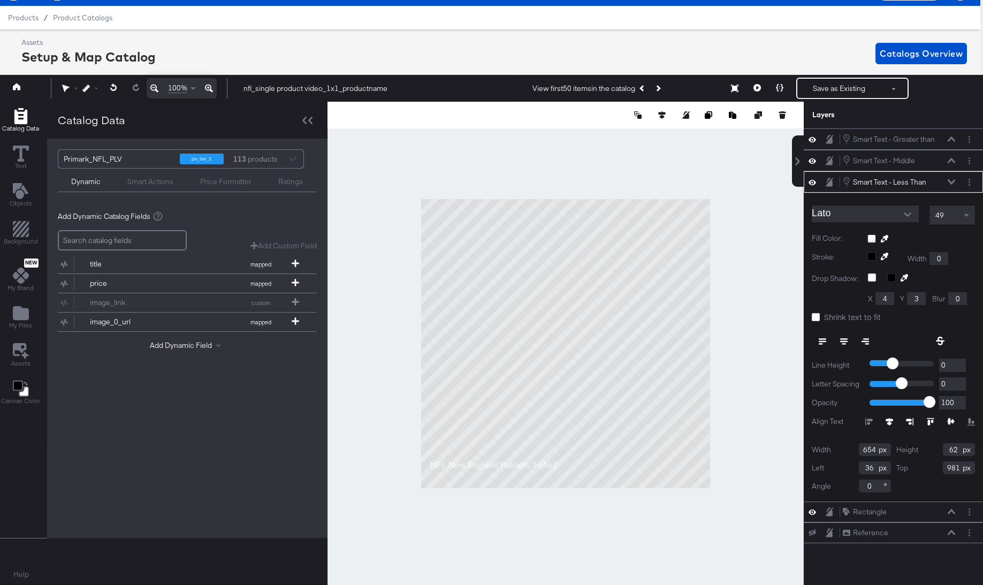
click at [931, 419] on icon at bounding box center [930, 421] width 7 height 7
click at [952, 159] on icon at bounding box center [951, 160] width 7 height 5
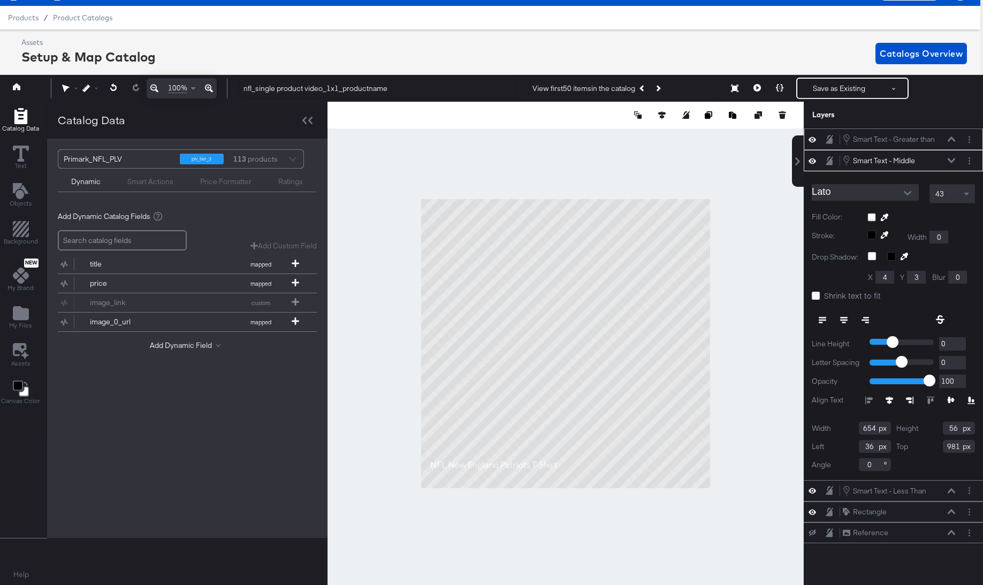
click at [952, 140] on icon at bounding box center [951, 138] width 7 height 5
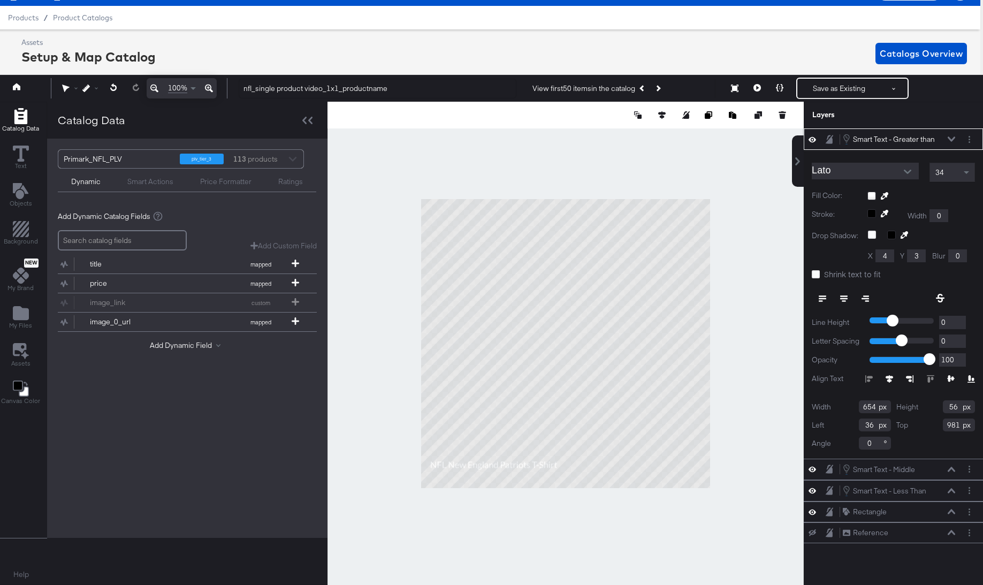
click at [952, 140] on icon at bounding box center [951, 139] width 7 height 5
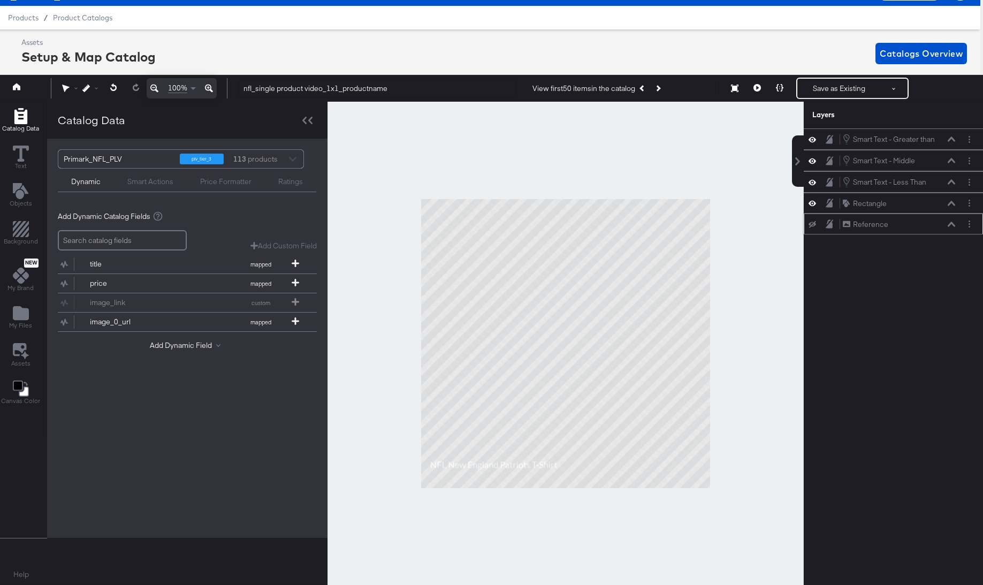
click at [812, 225] on icon at bounding box center [812, 224] width 7 height 7
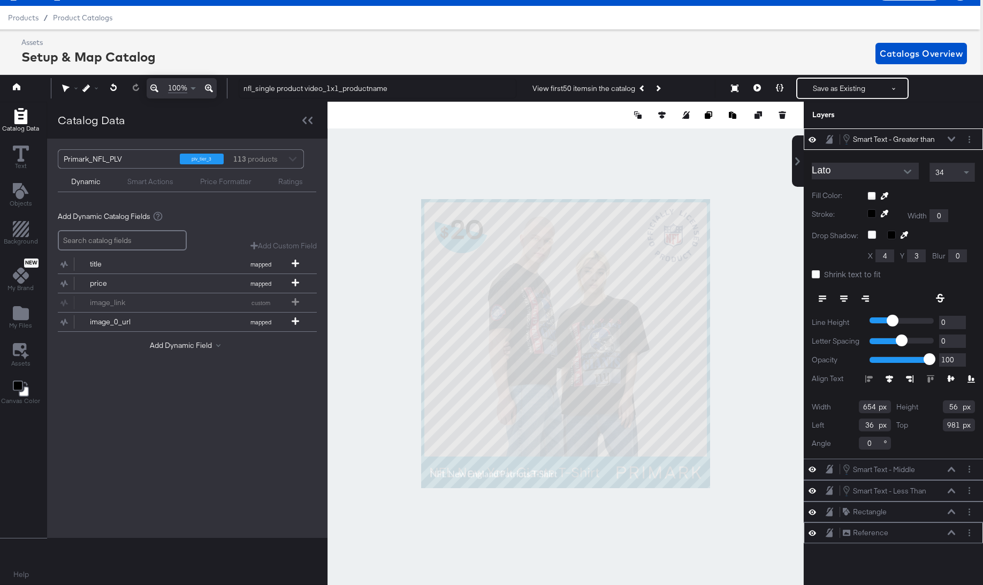
type input "1015"
click at [950, 136] on button at bounding box center [951, 139] width 9 height 6
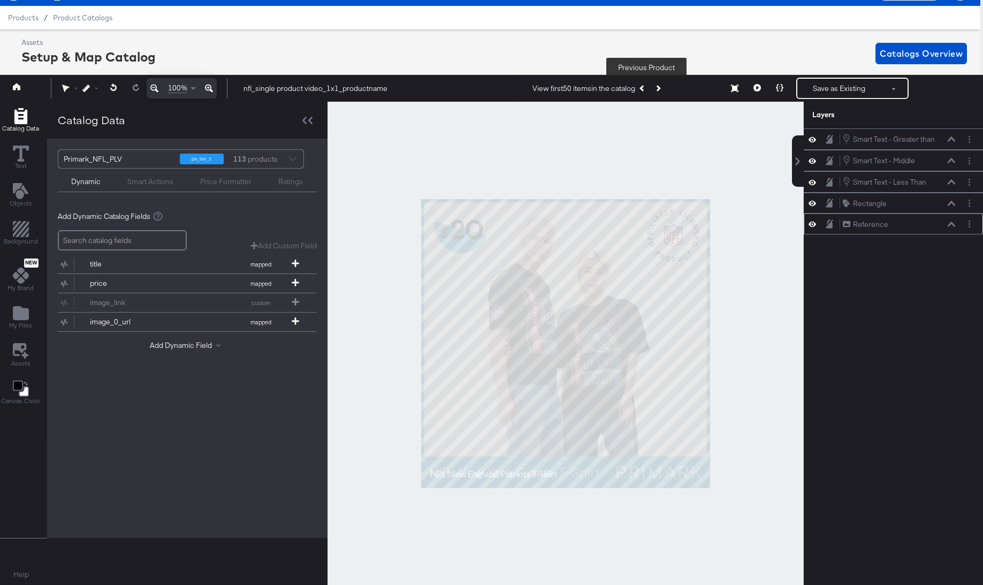
click at [645, 88] on icon "Previous Product" at bounding box center [642, 89] width 6 height 6
click at [814, 161] on icon at bounding box center [812, 160] width 7 height 9
click at [814, 161] on icon at bounding box center [812, 160] width 7 height 7
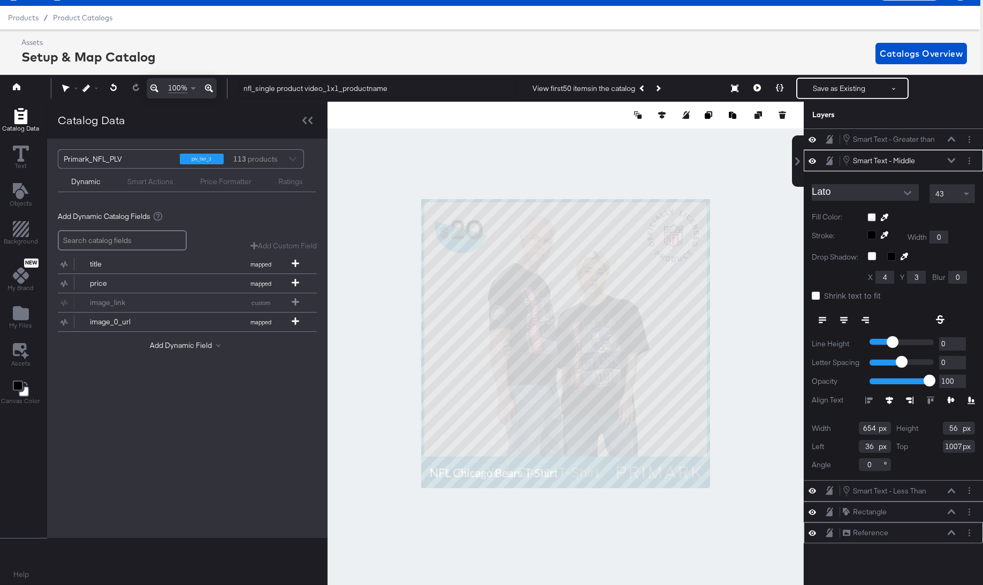
type input "1006"
click at [950, 157] on div "Smart Text - Middle Smart Text - Middle" at bounding box center [898, 161] width 113 height 12
click at [951, 163] on button at bounding box center [951, 160] width 9 height 6
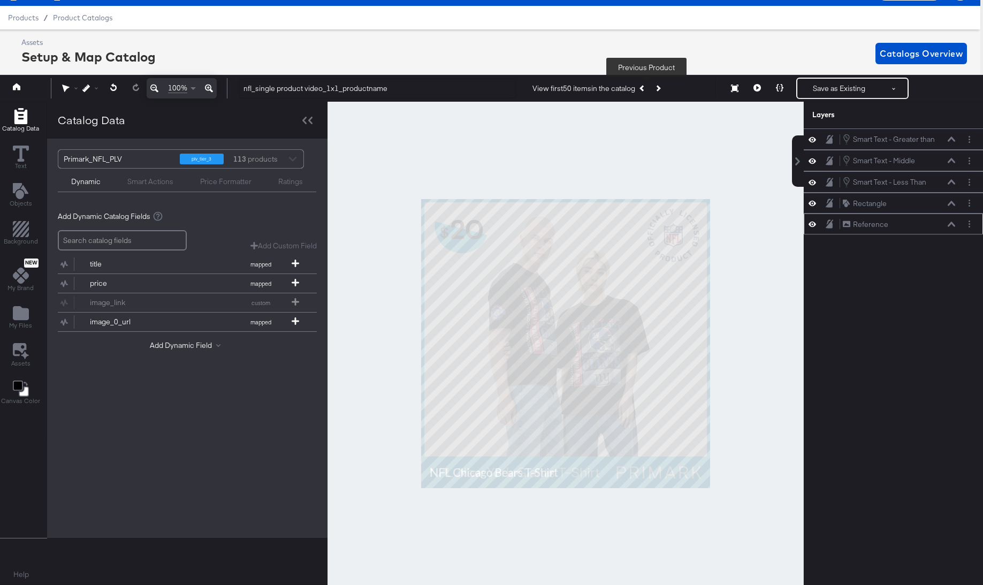
click at [645, 88] on icon "Previous Product" at bounding box center [642, 89] width 6 height 6
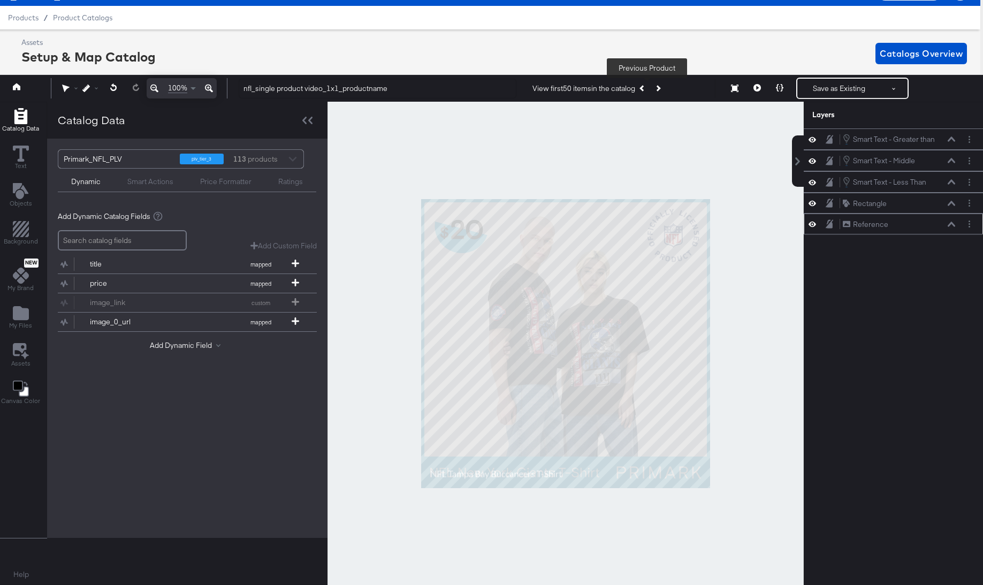
click at [645, 88] on icon "Previous Product" at bounding box center [642, 89] width 6 height 6
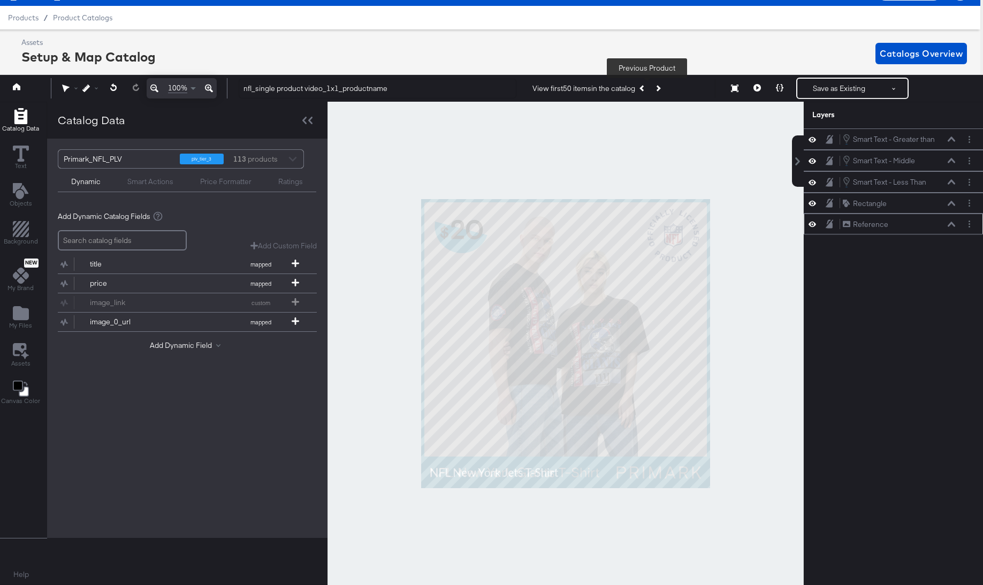
click at [645, 88] on icon "Previous Product" at bounding box center [642, 89] width 6 height 6
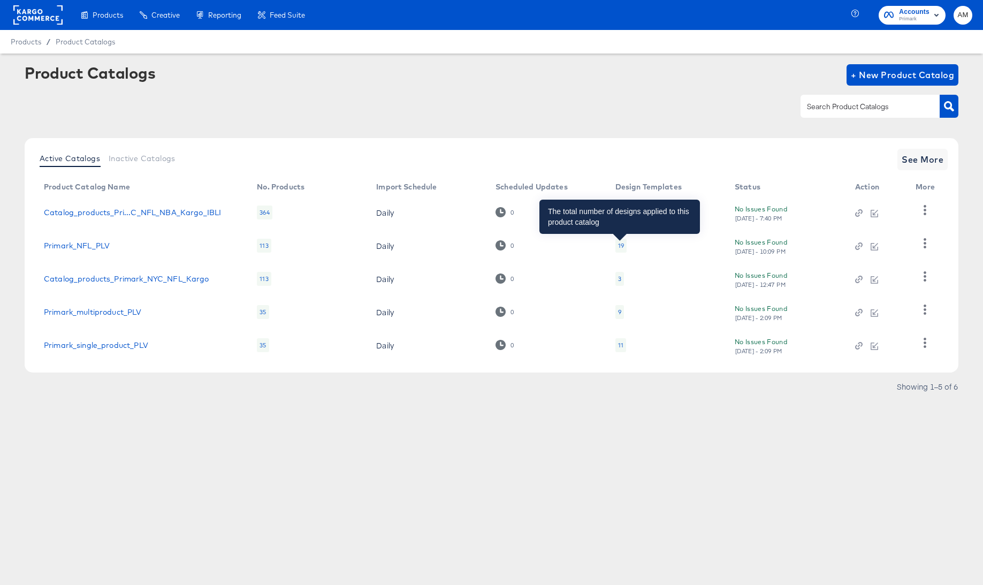
click at [619, 246] on div "19" at bounding box center [621, 245] width 6 height 9
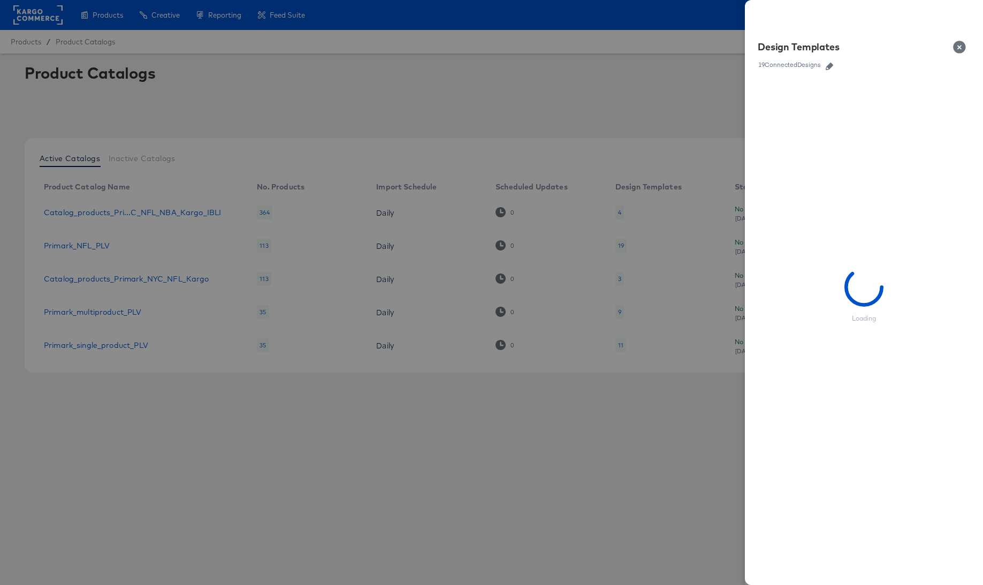
click at [831, 66] on icon "button" at bounding box center [829, 66] width 7 height 7
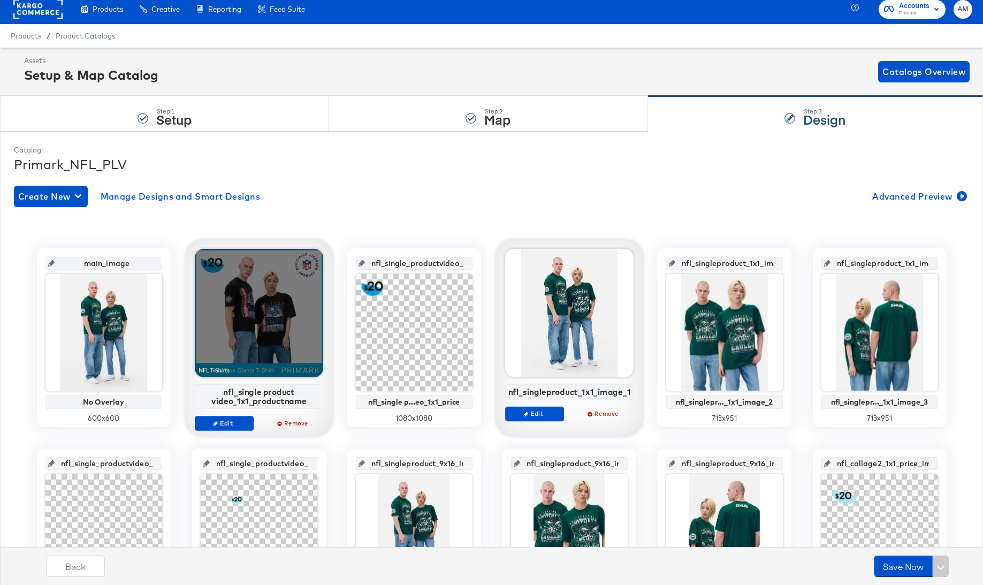
scroll to position [6, 0]
click at [219, 425] on span "Edit" at bounding box center [223, 422] width 49 height 8
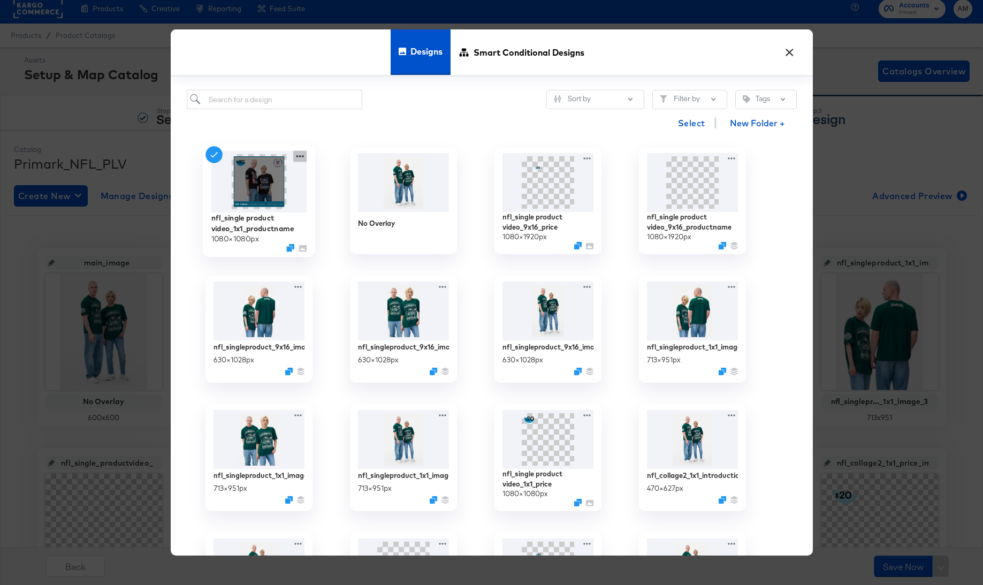
click at [297, 156] on icon at bounding box center [299, 156] width 7 height 2
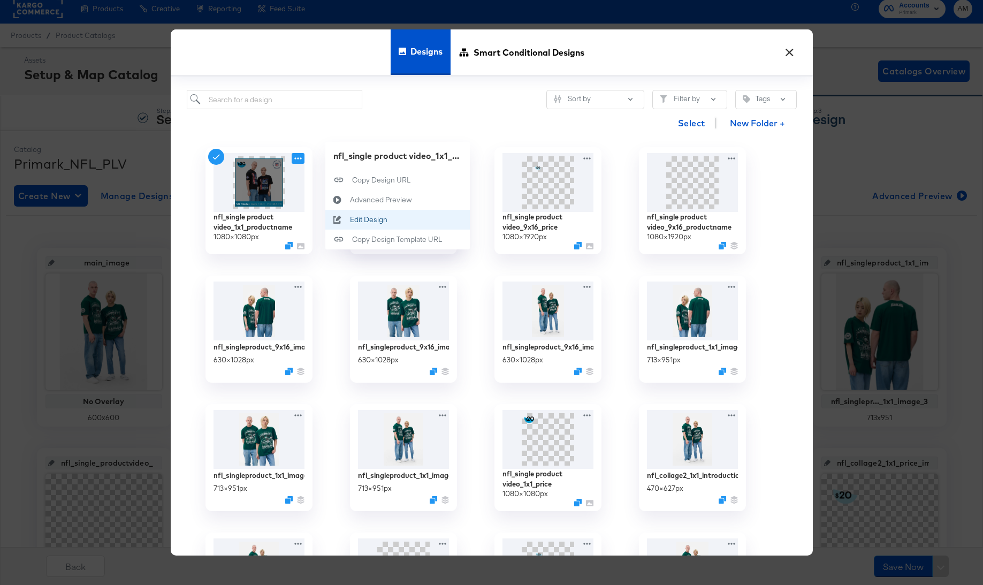
click at [349, 219] on div "Edit Design Edit Design" at bounding box center [349, 219] width 0 height 0
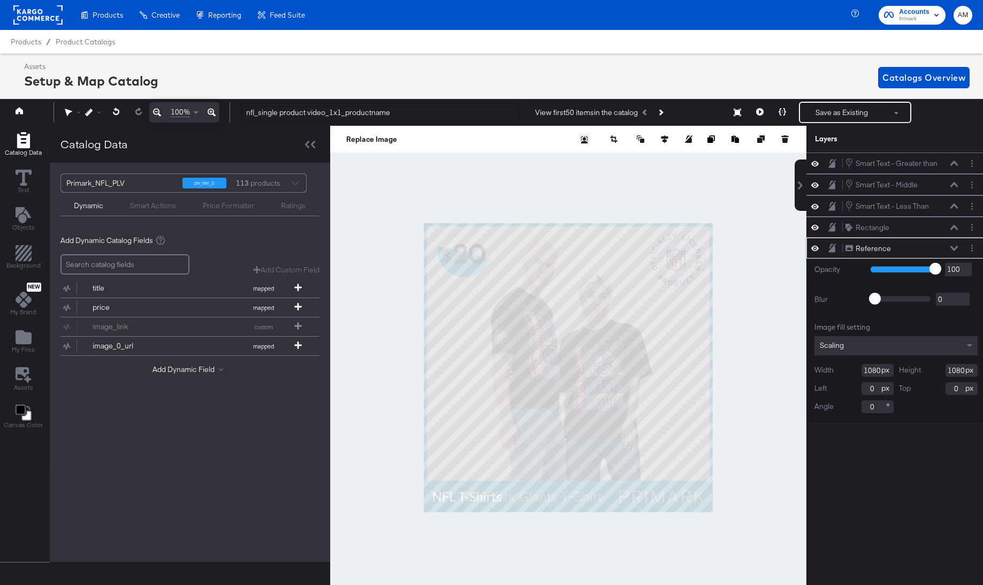
click at [812, 247] on icon at bounding box center [814, 247] width 7 height 9
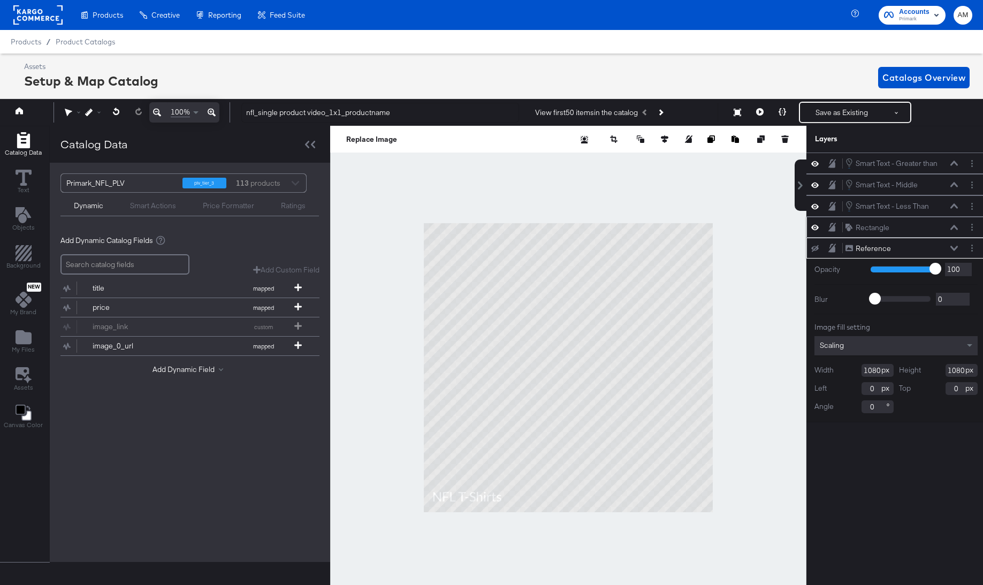
click at [813, 228] on icon at bounding box center [814, 227] width 7 height 9
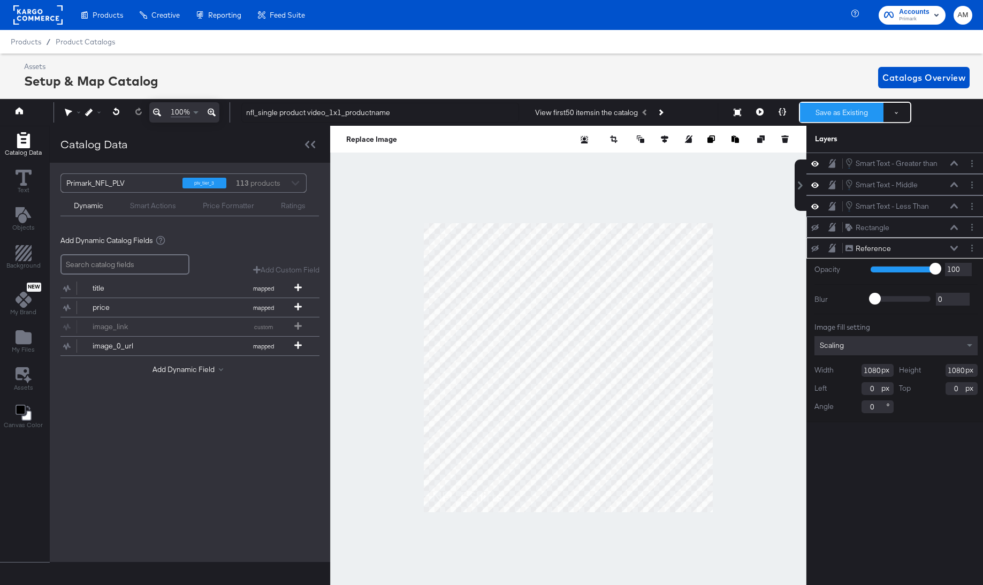
click at [828, 112] on button "Save as Existing" at bounding box center [841, 112] width 83 height 19
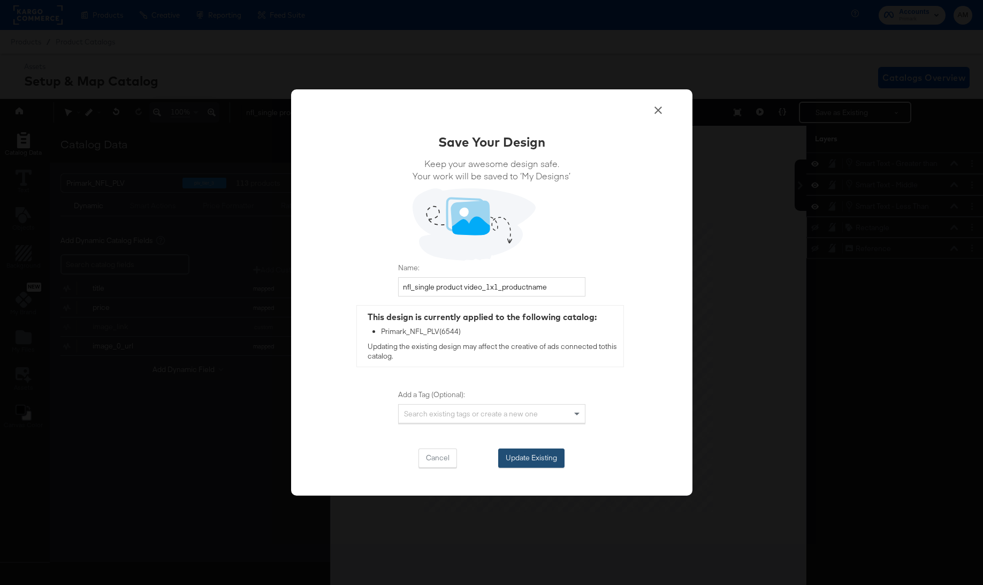
click at [533, 463] on button "Update Existing" at bounding box center [531, 457] width 66 height 19
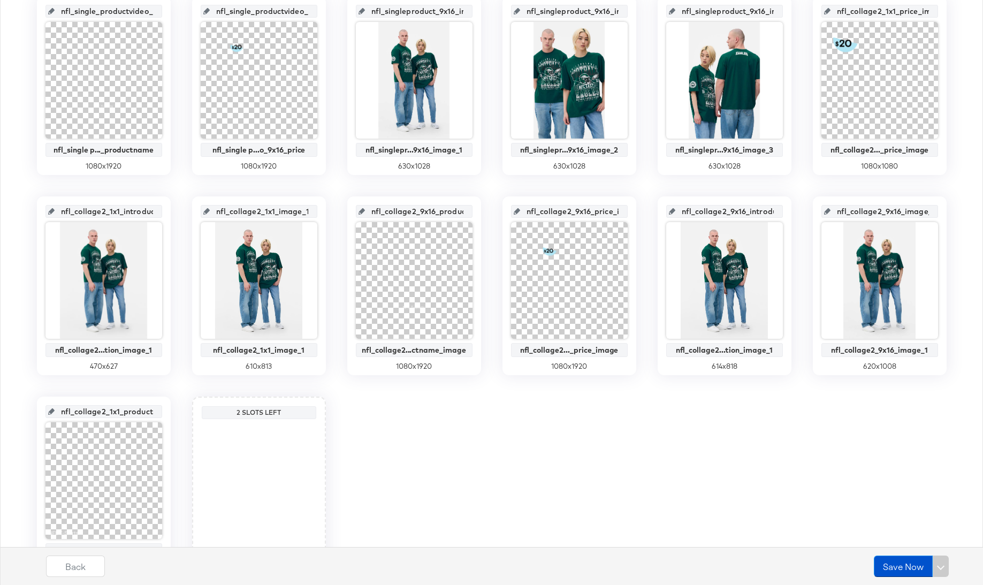
scroll to position [525, 0]
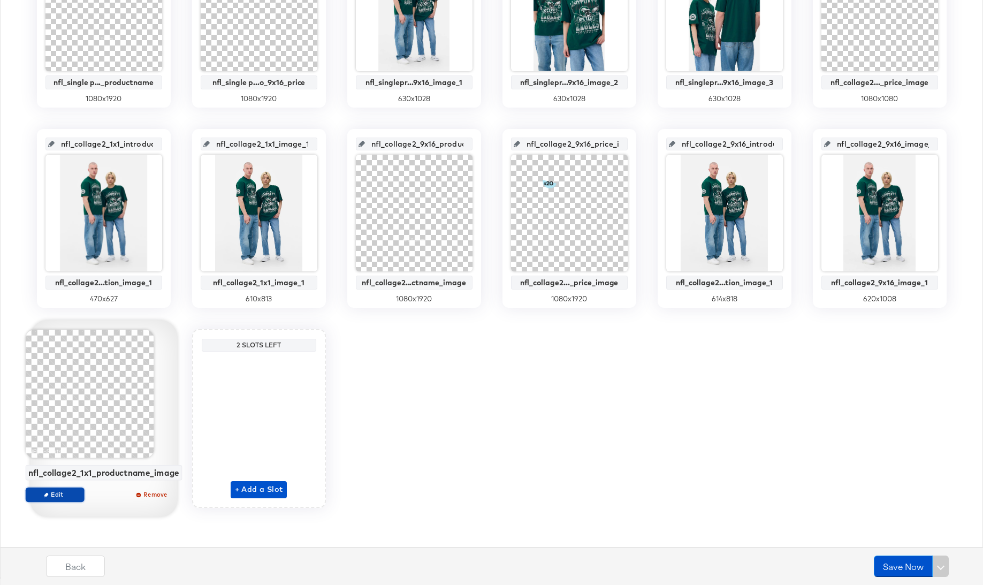
click at [66, 498] on span "Edit" at bounding box center [54, 494] width 49 height 8
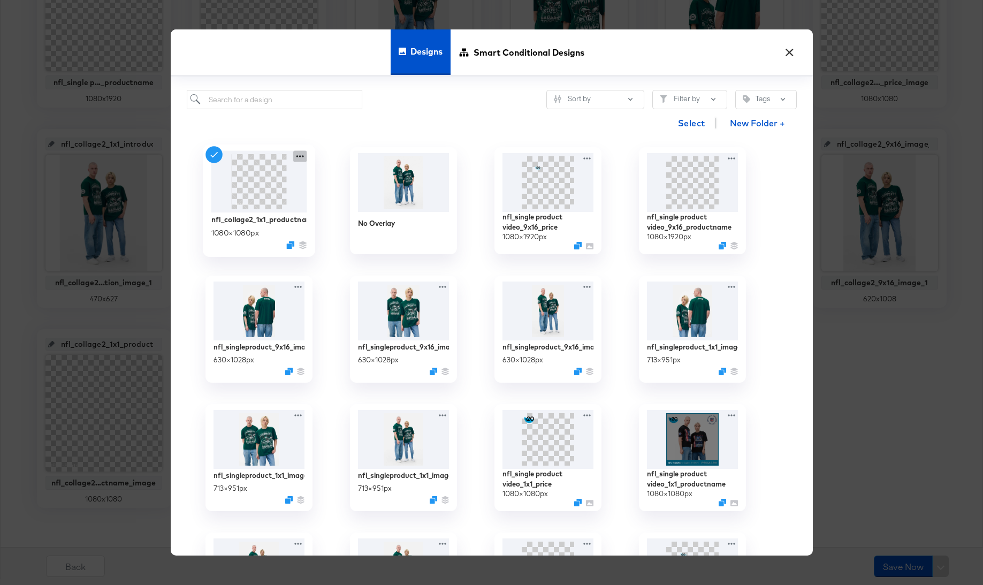
click at [301, 151] on icon at bounding box center [299, 155] width 13 height 11
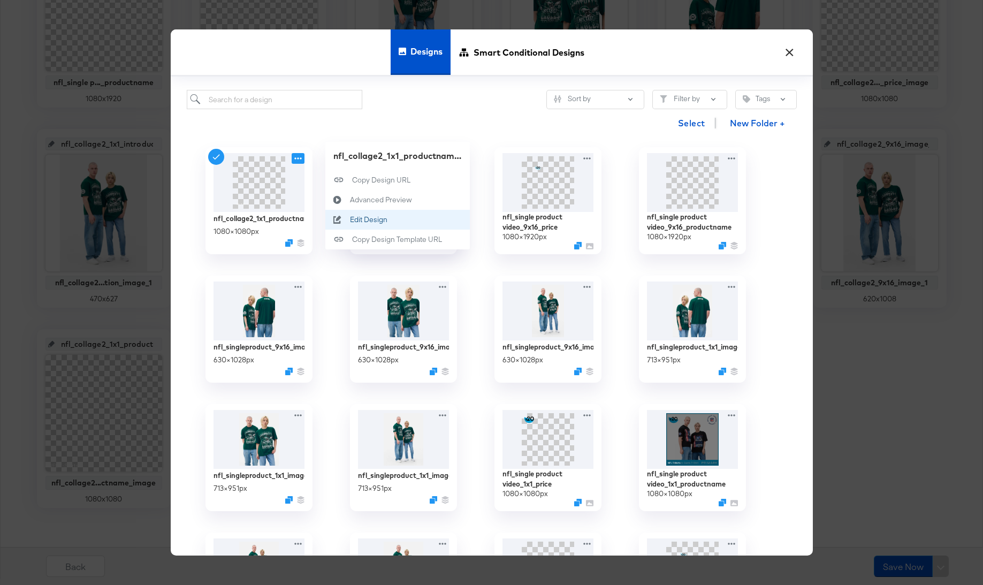
click at [349, 219] on div "Edit Design Edit Design" at bounding box center [349, 219] width 0 height 0
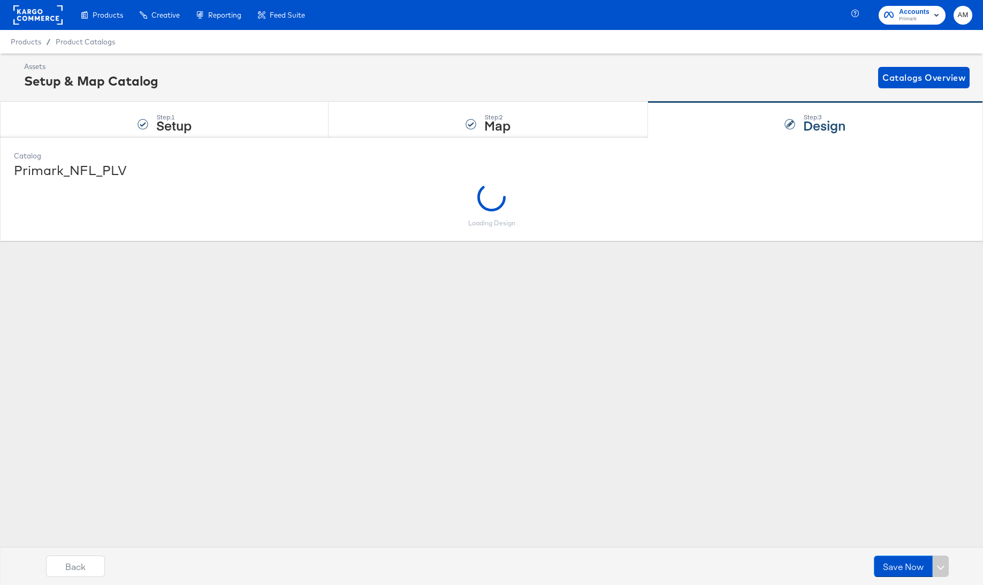
scroll to position [0, 0]
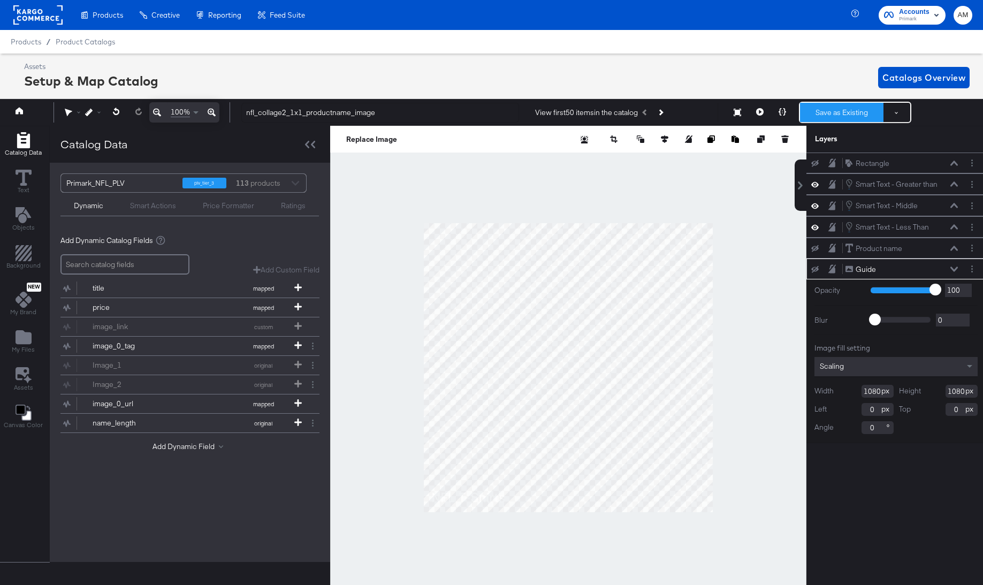
click at [828, 115] on button "Save as Existing" at bounding box center [841, 112] width 83 height 19
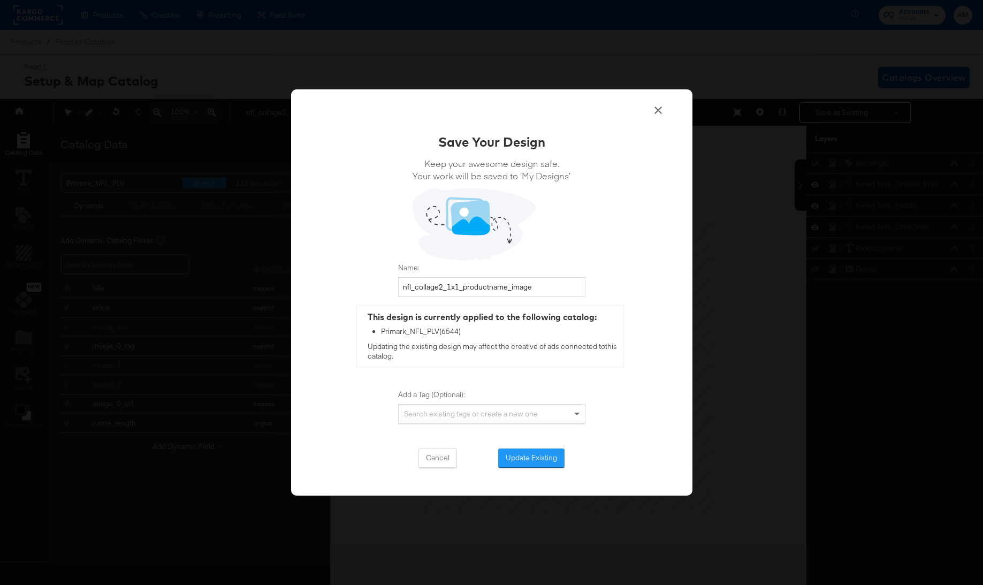
click at [527, 459] on button "Update Existing" at bounding box center [531, 457] width 66 height 19
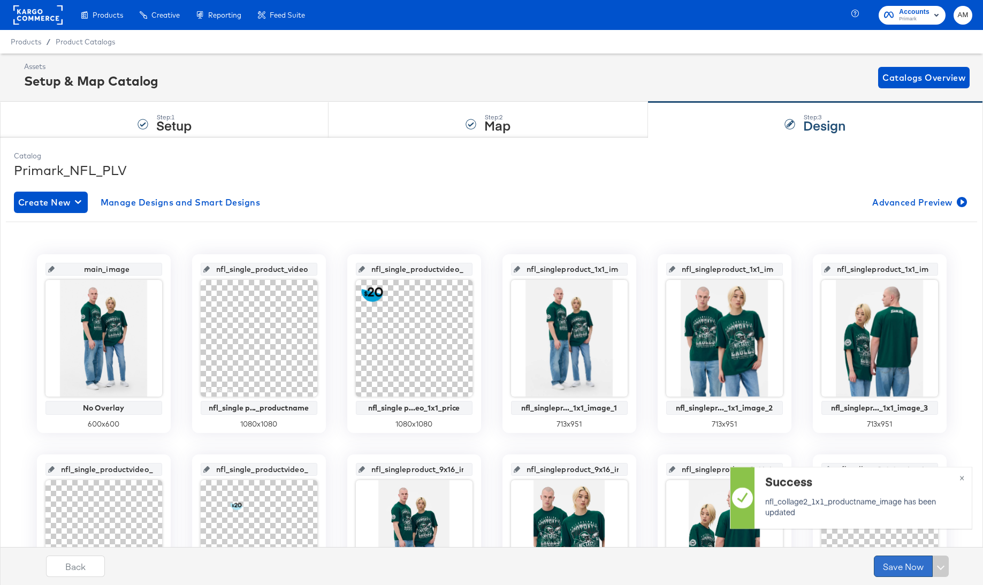
click at [892, 564] on button "Save Now" at bounding box center [903, 565] width 59 height 21
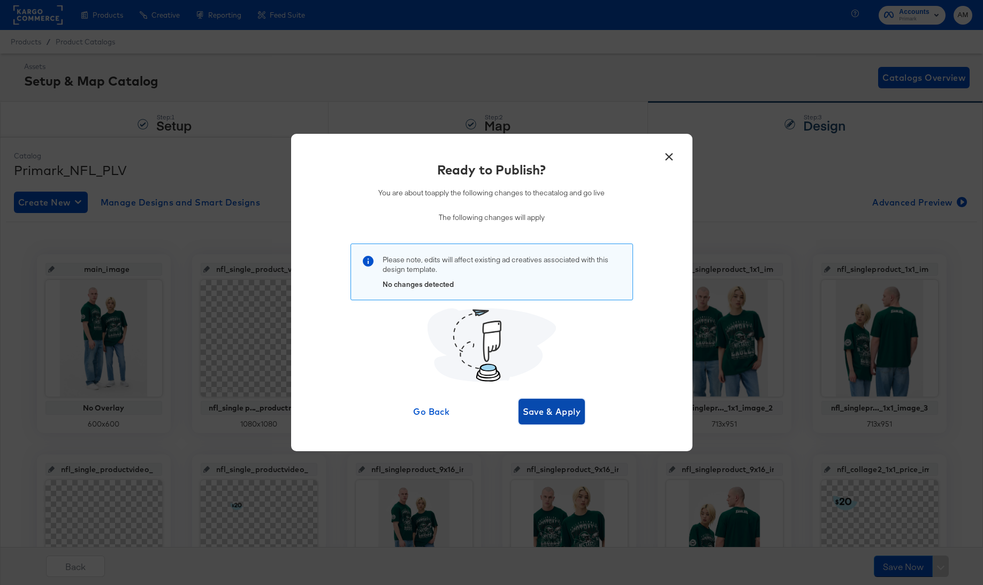
click at [543, 410] on span "Save & Apply" at bounding box center [552, 411] width 58 height 15
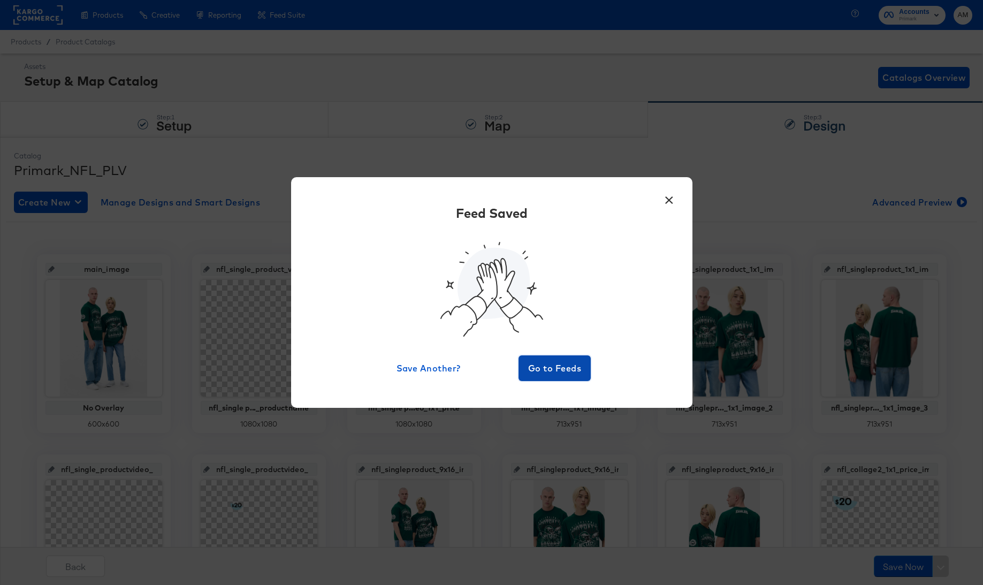
click at [538, 375] on span "Go to Feeds" at bounding box center [555, 368] width 64 height 15
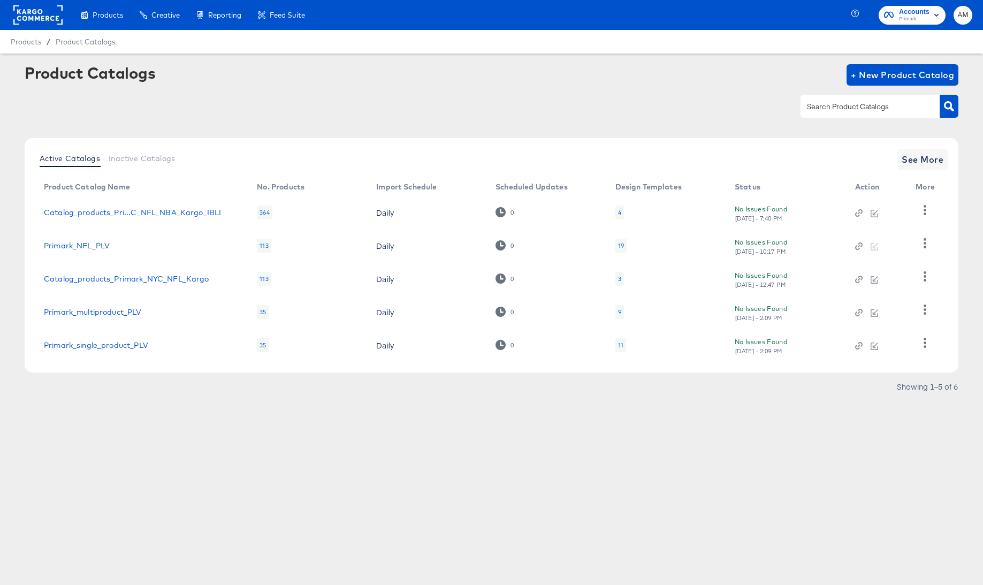
click at [579, 432] on article "Product Catalogs + New Product Catalog Active Catalogs Inactive Catalogs See Mo…" at bounding box center [491, 243] width 983 height 379
click at [926, 247] on icon "button" at bounding box center [925, 243] width 10 height 10
click at [880, 284] on div "HUD Checks (Internal)" at bounding box center [881, 282] width 107 height 17
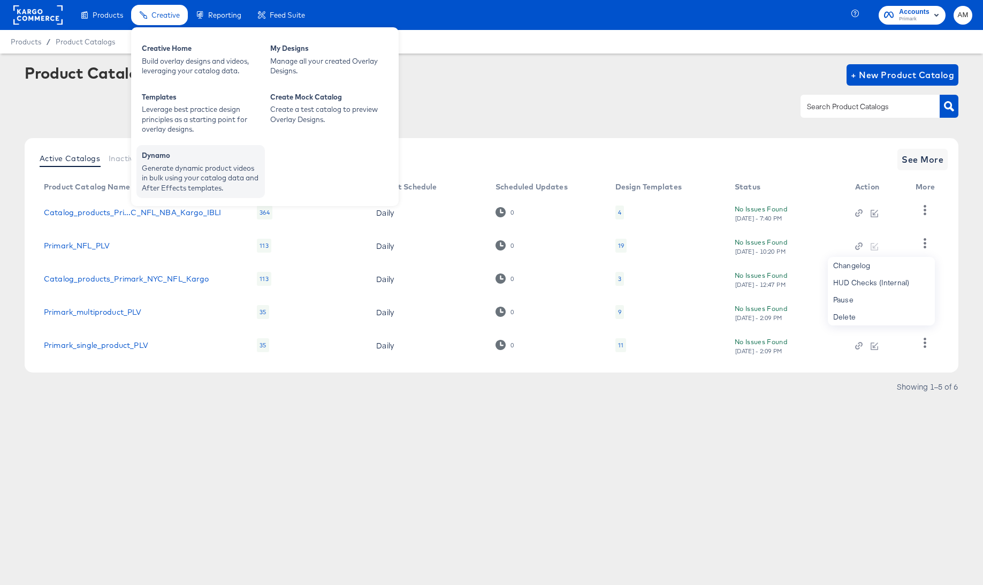
click at [184, 184] on div "Generate dynamic product videos in bulk using your catalog data and After Effec…" at bounding box center [201, 178] width 118 height 30
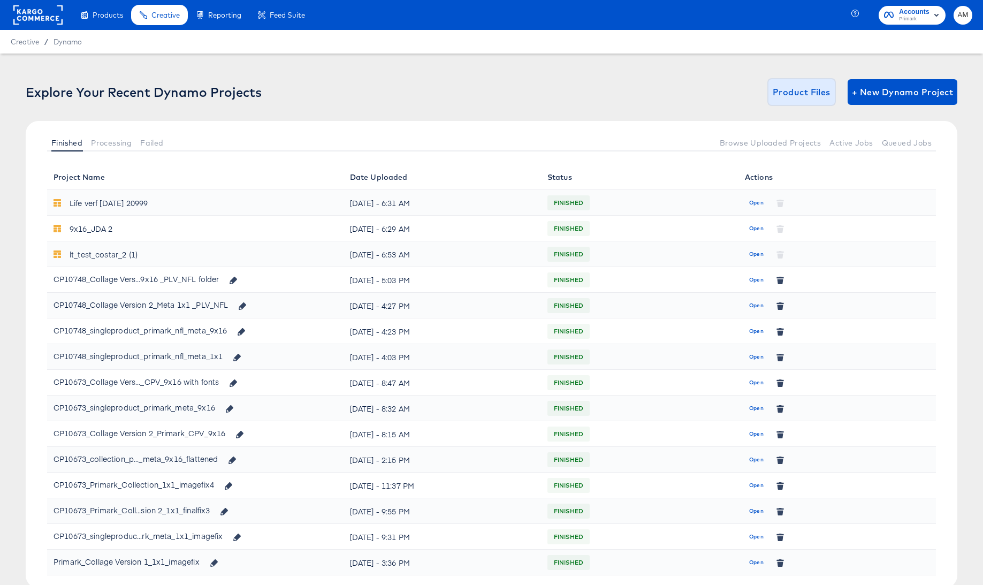
click at [790, 93] on span "Product Files" at bounding box center [802, 92] width 58 height 15
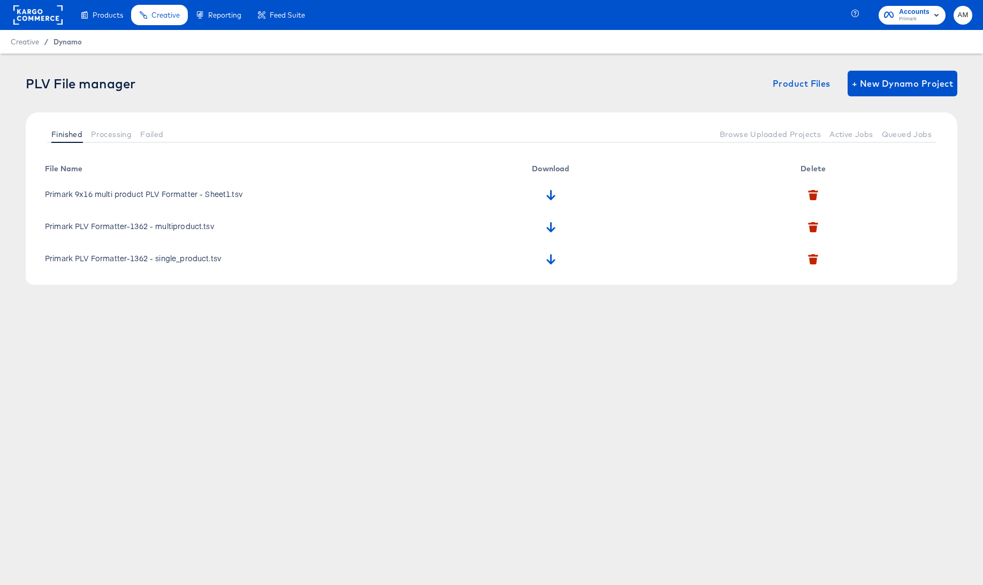
click at [70, 43] on span "Dynamo" at bounding box center [68, 41] width 28 height 9
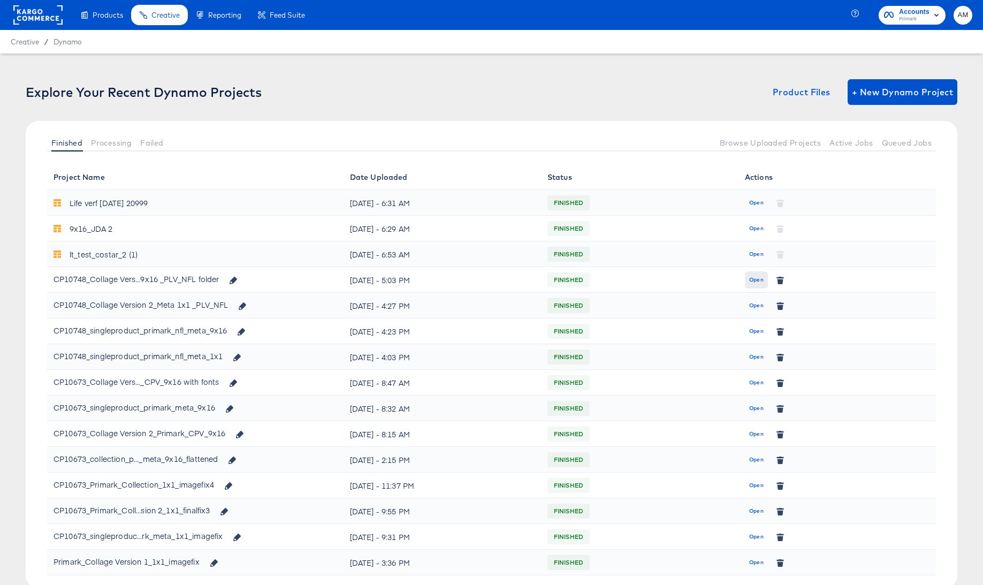
click at [750, 279] on span "Open" at bounding box center [756, 280] width 14 height 10
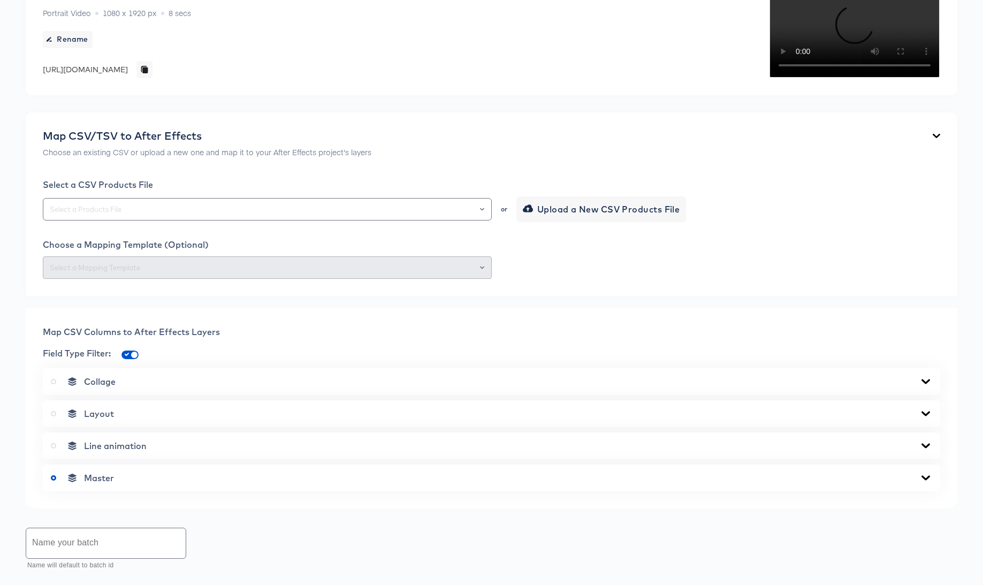
scroll to position [339, 0]
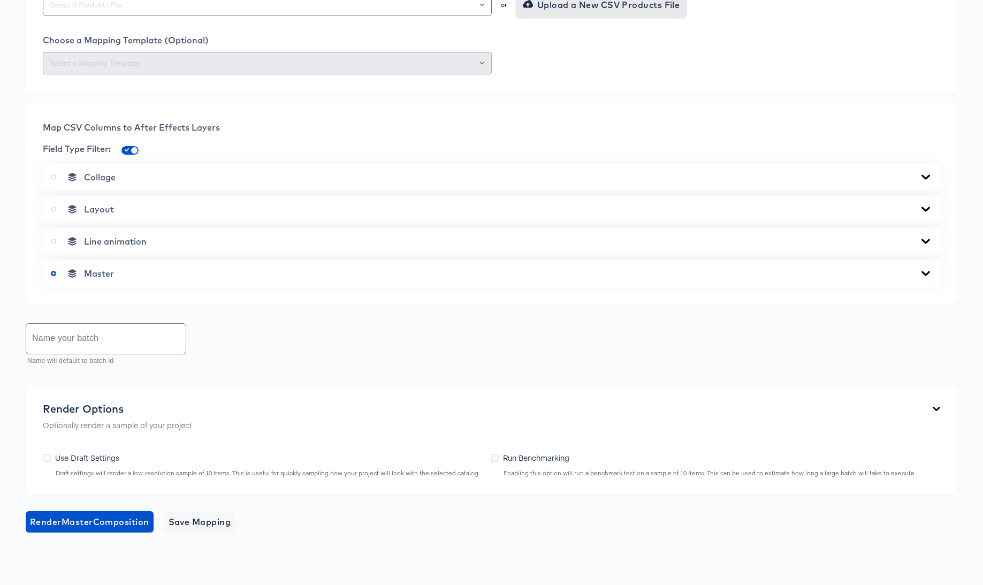
click at [566, 12] on span "Upload a New CSV Products File" at bounding box center [602, 4] width 155 height 15
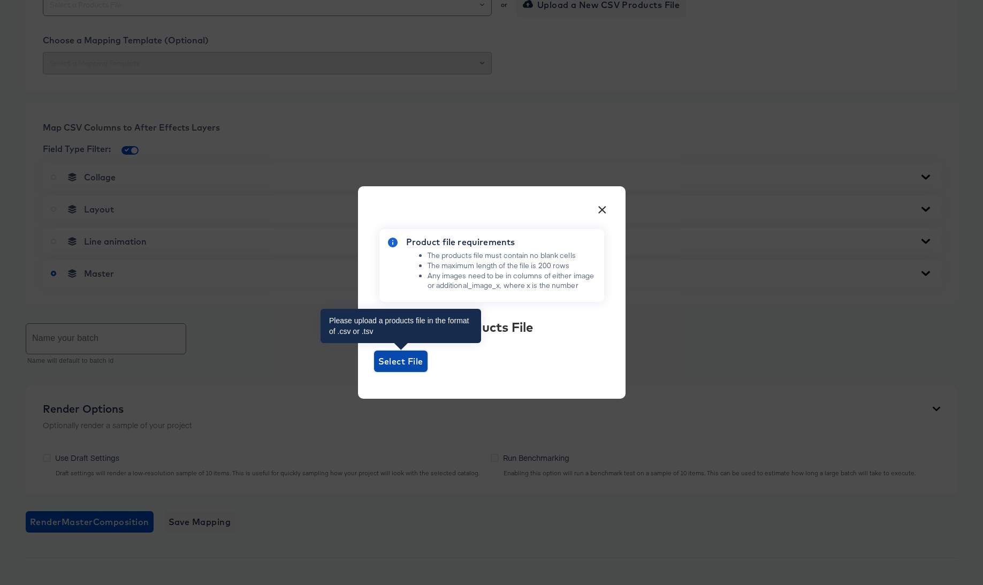
click at [396, 367] on span "Select File" at bounding box center [400, 361] width 45 height 15
click at [374, 372] on input "Select File" at bounding box center [374, 372] width 0 height 0
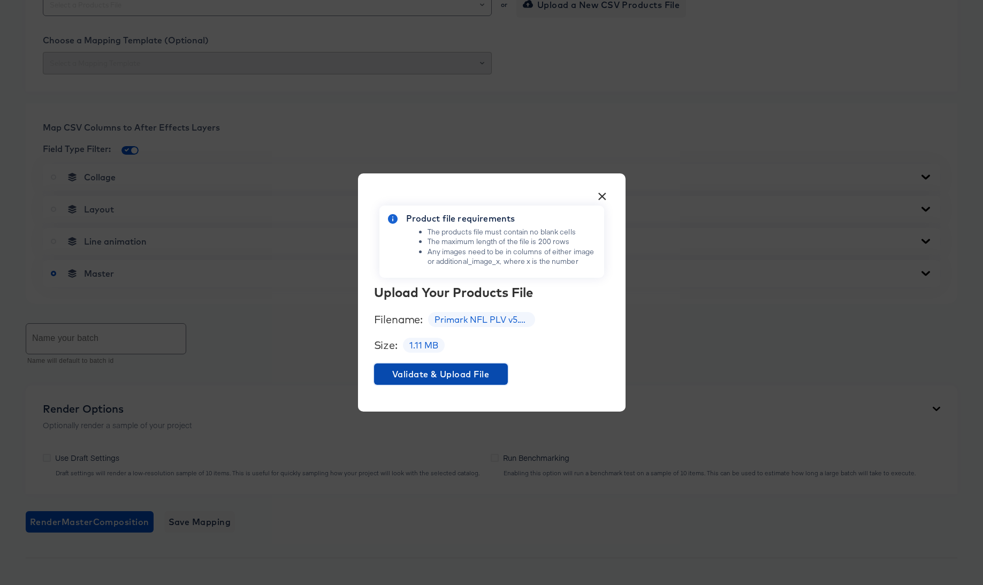
click at [443, 378] on span "Validate & Upload File" at bounding box center [440, 374] width 125 height 15
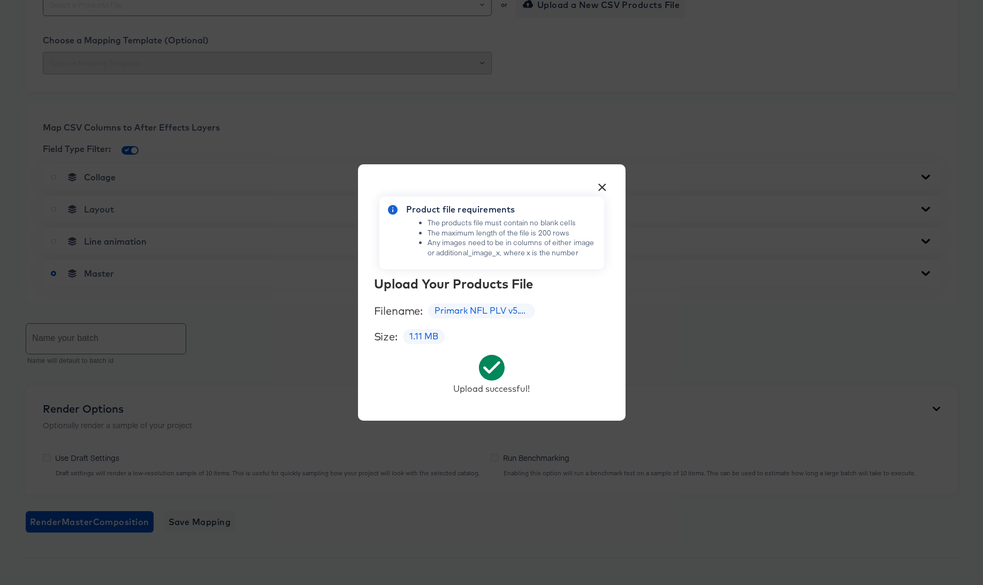
click at [604, 185] on button "×" at bounding box center [602, 184] width 19 height 19
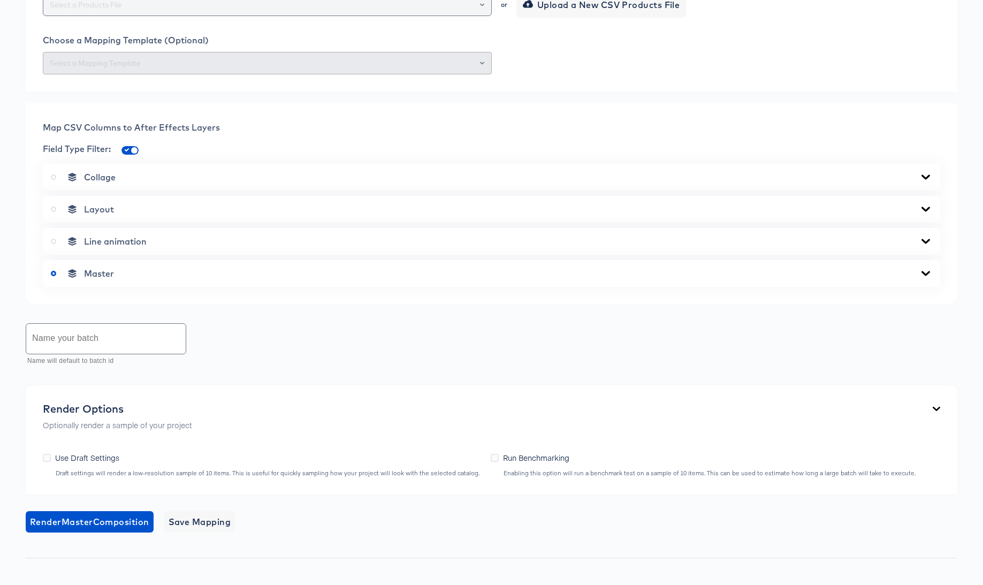
click at [484, 12] on div at bounding box center [477, 4] width 18 height 15
click at [481, 7] on icon "Open" at bounding box center [482, 5] width 4 height 4
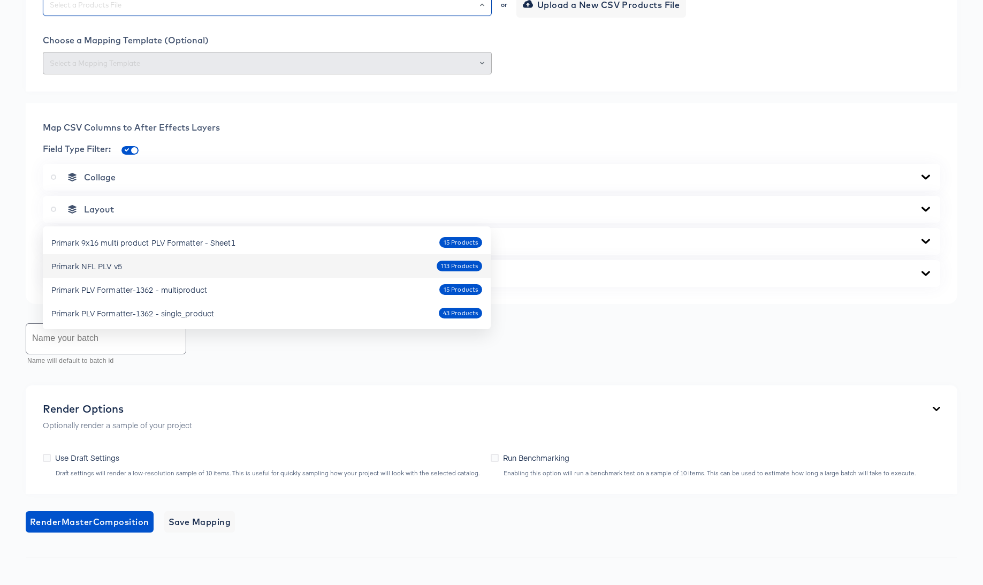
click at [102, 265] on div "Primark NFL PLV v5" at bounding box center [86, 266] width 71 height 11
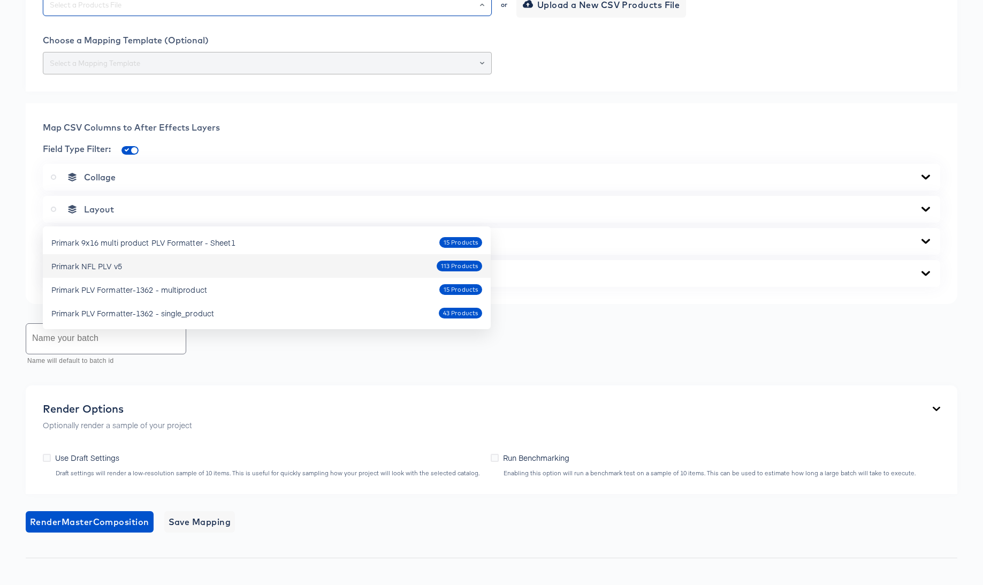
type input "Primark NFL PLV v5"
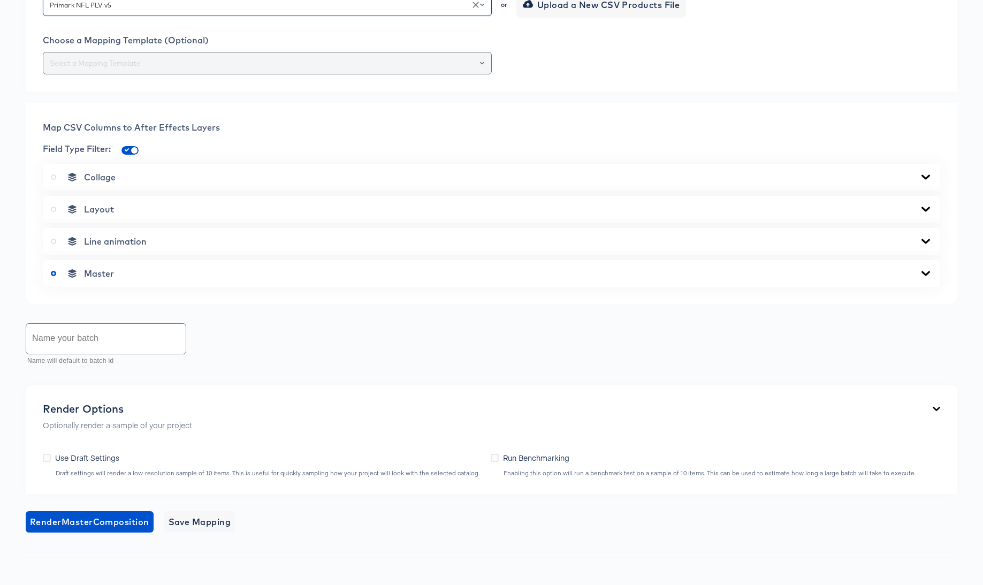
drag, startPoint x: 482, startPoint y: 270, endPoint x: 458, endPoint y: 274, distance: 24.5
click at [482, 65] on icon "Open" at bounding box center [482, 63] width 4 height 4
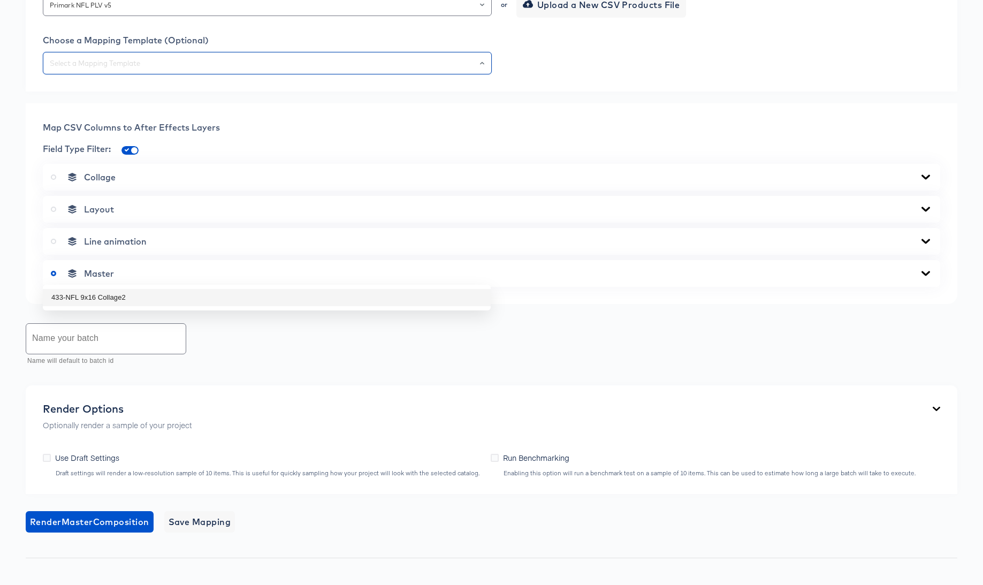
click at [288, 298] on li "433-NFL 9x16 Collage2" at bounding box center [267, 297] width 448 height 17
type input "433-NFL 9x16 Collage2"
drag, startPoint x: 926, startPoint y: 385, endPoint x: 905, endPoint y: 385, distance: 20.9
click at [926, 181] on icon at bounding box center [925, 177] width 13 height 9
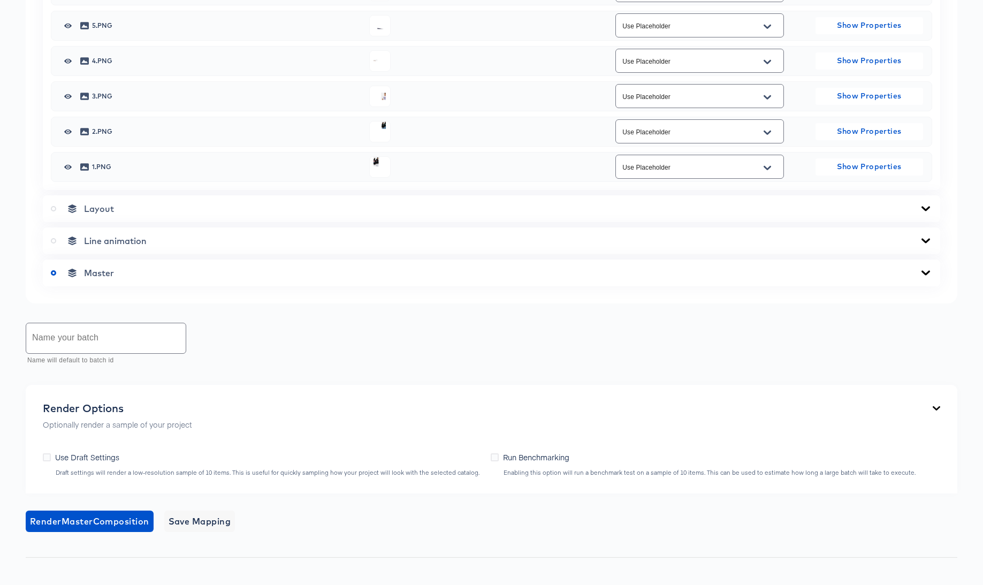
scroll to position [746, 0]
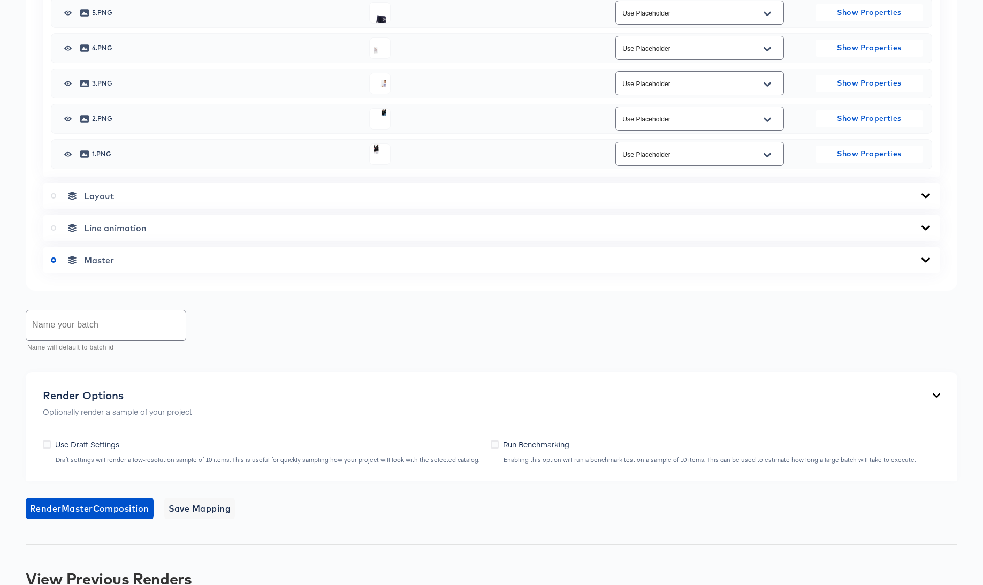
click at [928, 262] on icon at bounding box center [925, 259] width 9 height 5
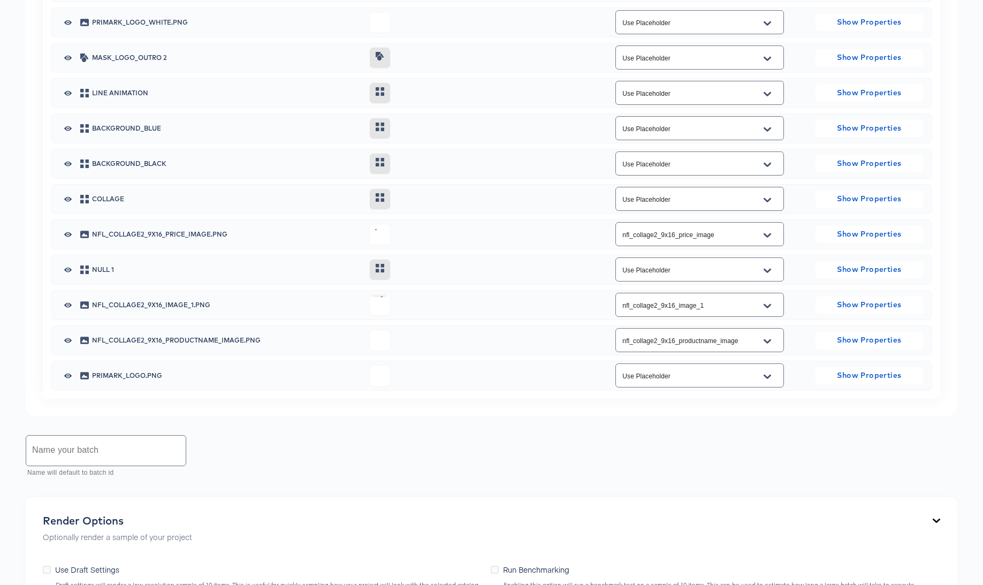
scroll to position [1232, 0]
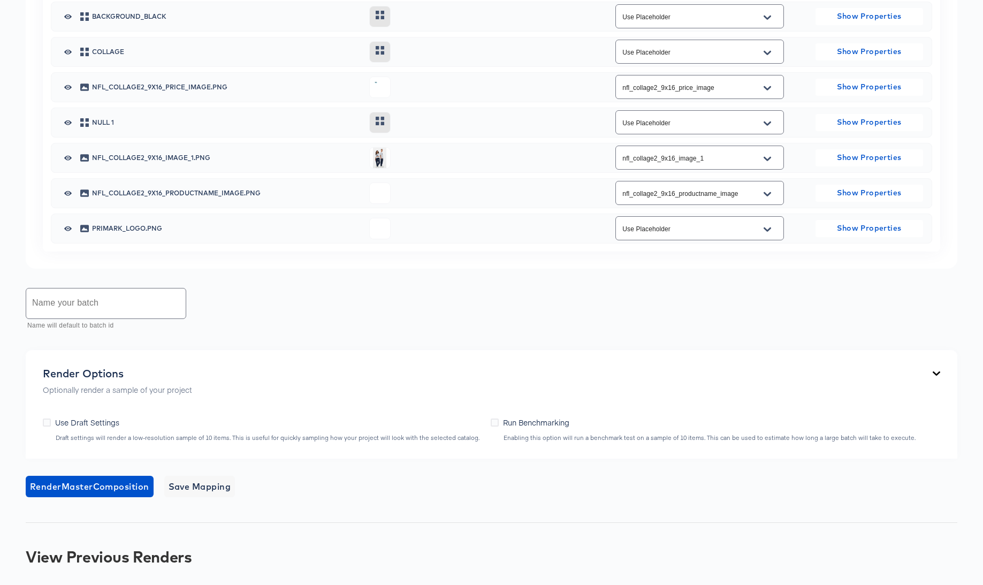
click at [72, 318] on input "text" at bounding box center [105, 303] width 159 height 30
type input "V"
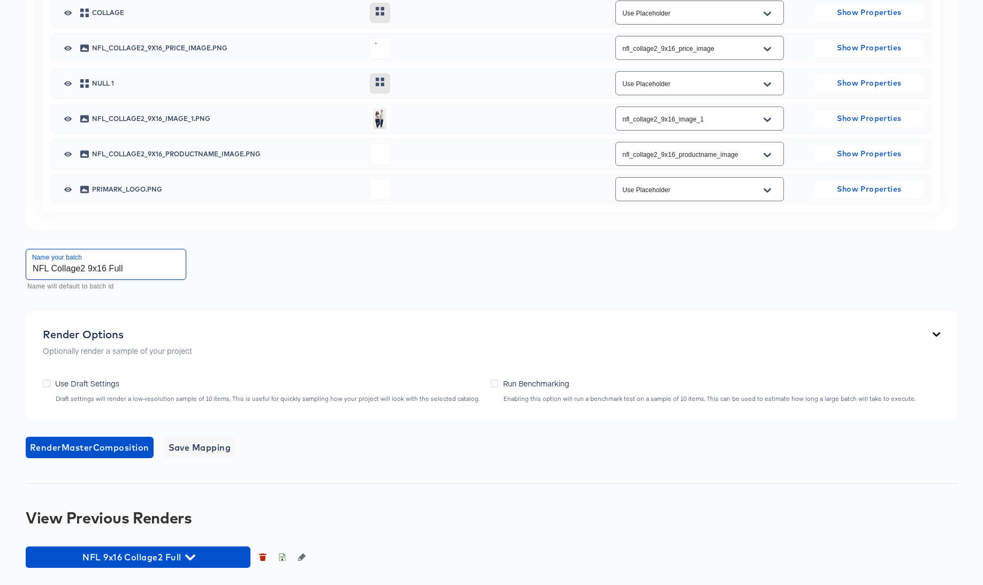
scroll to position [1462, 0]
type input "NFL Collage2 9x16 Full"
click at [262, 561] on icon "button" at bounding box center [263, 558] width 6 height 5
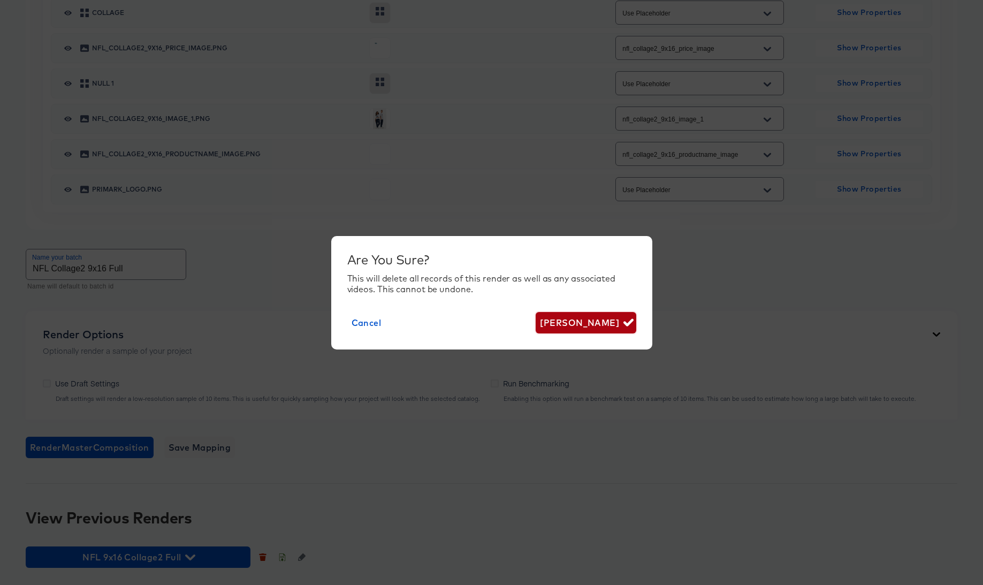
click at [580, 321] on span "Delete Render" at bounding box center [586, 322] width 92 height 15
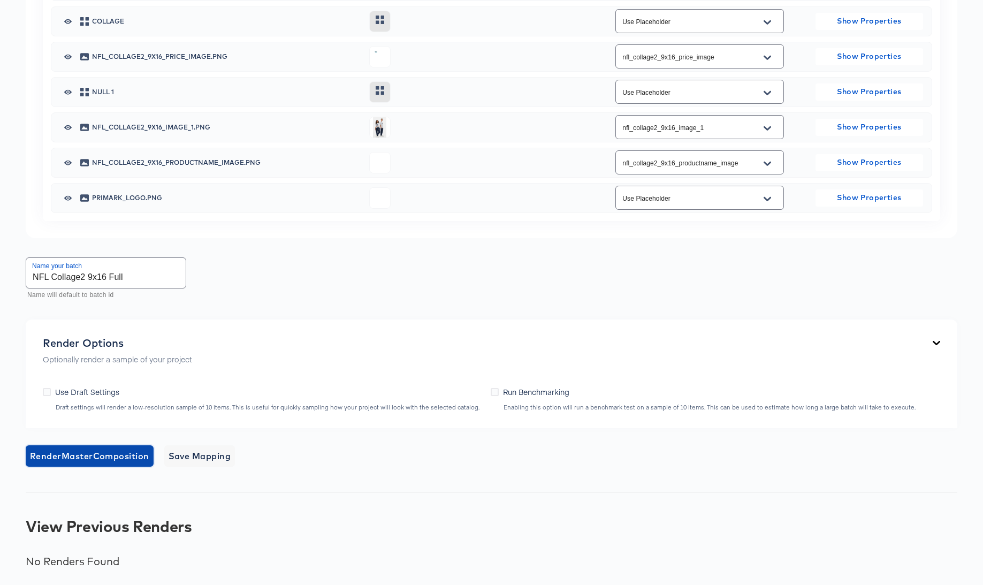
click at [113, 463] on span "Render Master Composition" at bounding box center [89, 455] width 119 height 15
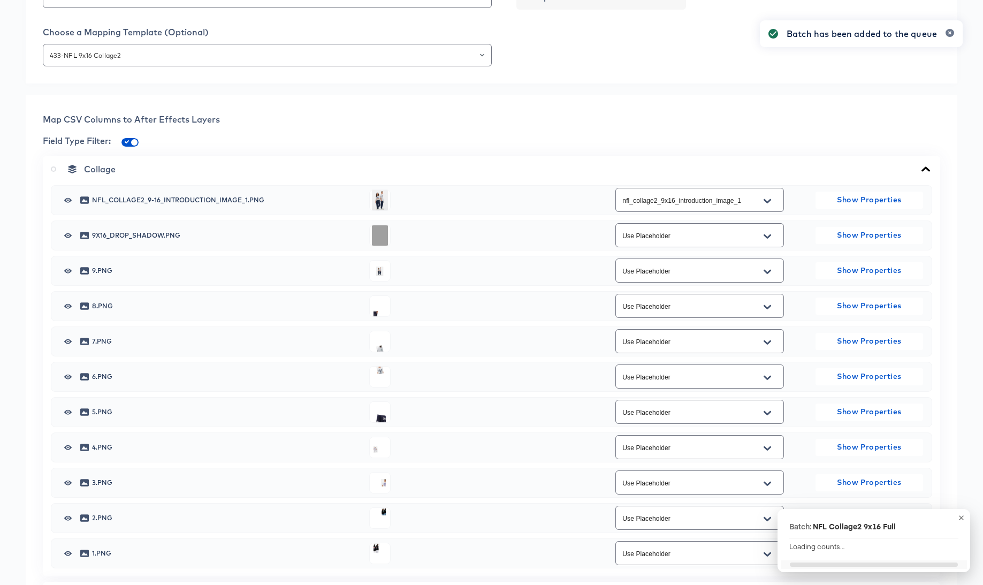
scroll to position [0, 0]
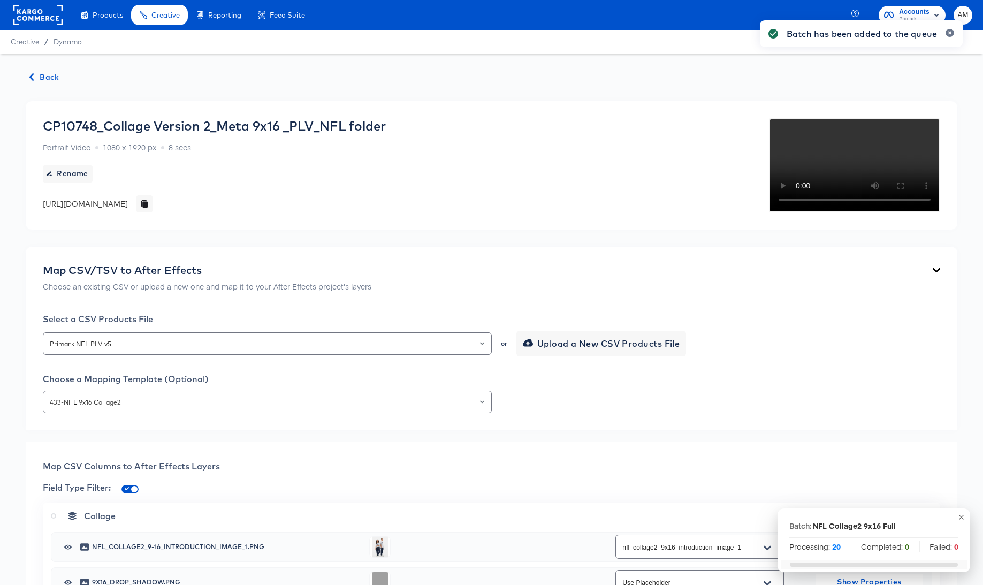
click at [32, 76] on icon "button" at bounding box center [31, 76] width 7 height 7
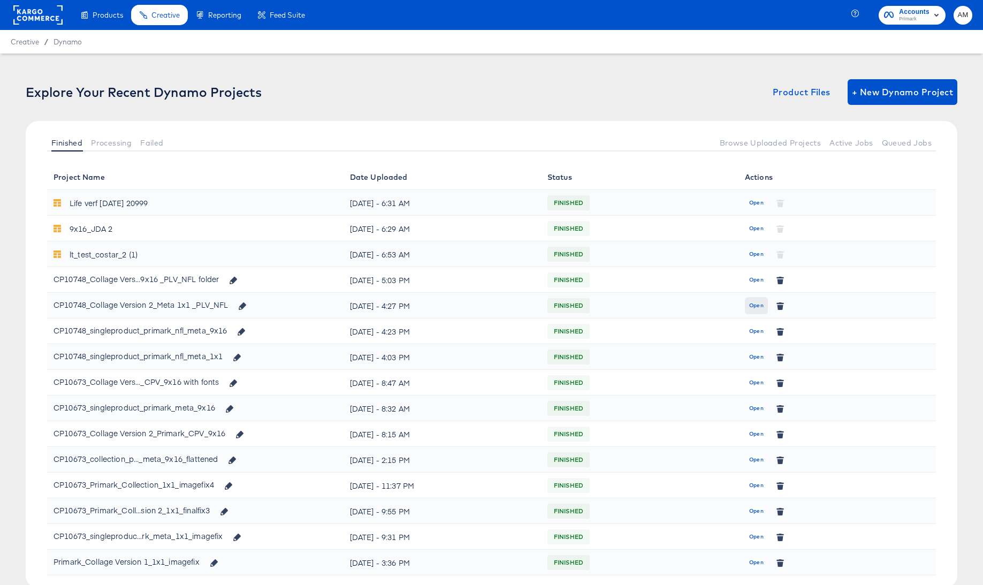
click at [751, 305] on span "Open" at bounding box center [756, 306] width 14 height 10
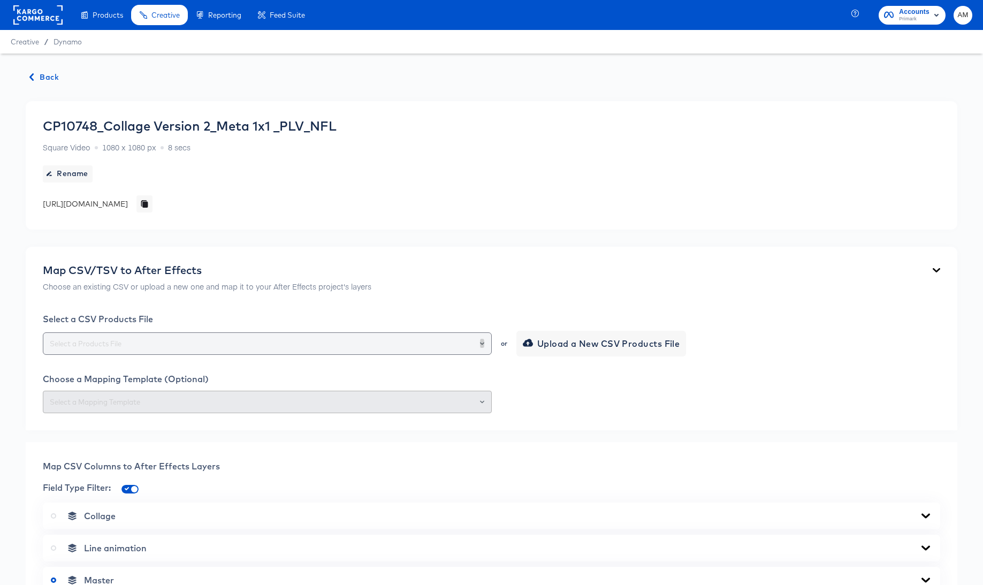
click at [482, 343] on icon "Open" at bounding box center [482, 343] width 4 height 3
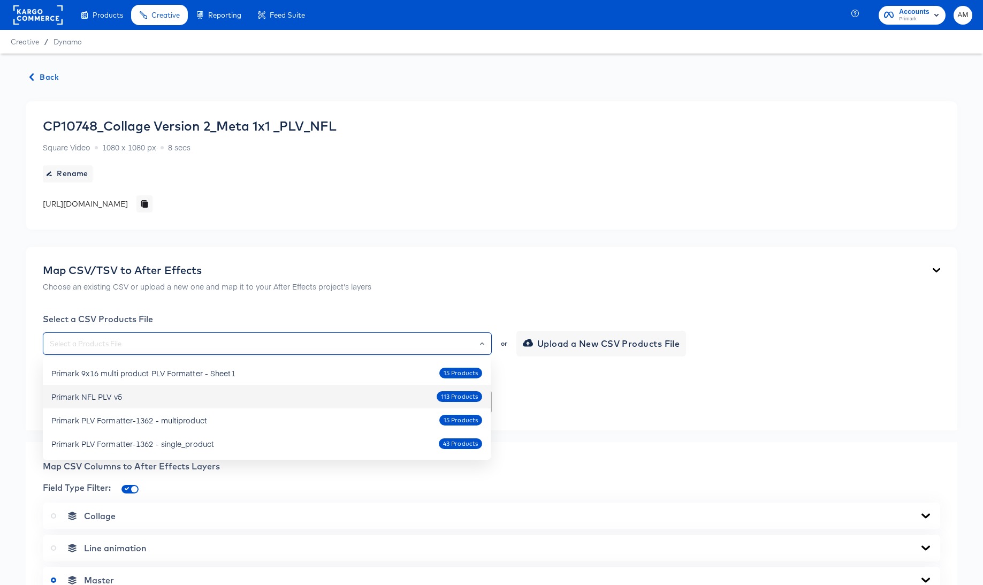
click at [131, 397] on div "Primark NFL PLV v5 113 Products" at bounding box center [266, 396] width 431 height 17
type input "Primark NFL PLV v5"
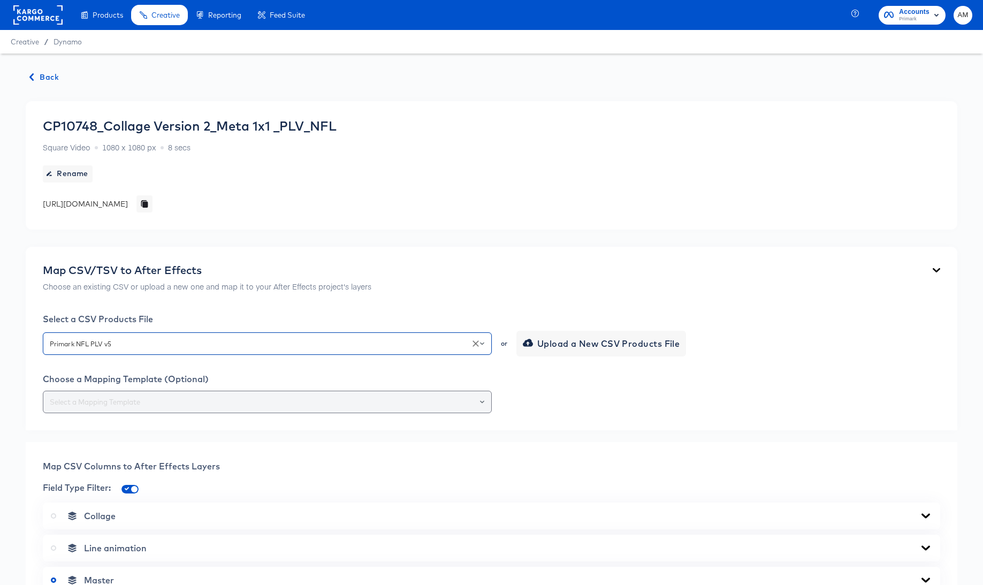
click at [270, 405] on input "text" at bounding box center [267, 402] width 439 height 12
click at [146, 431] on li "431-NFL 1x1 Collage2" at bounding box center [267, 428] width 448 height 17
type input "431-NFL 1x1 Collage2"
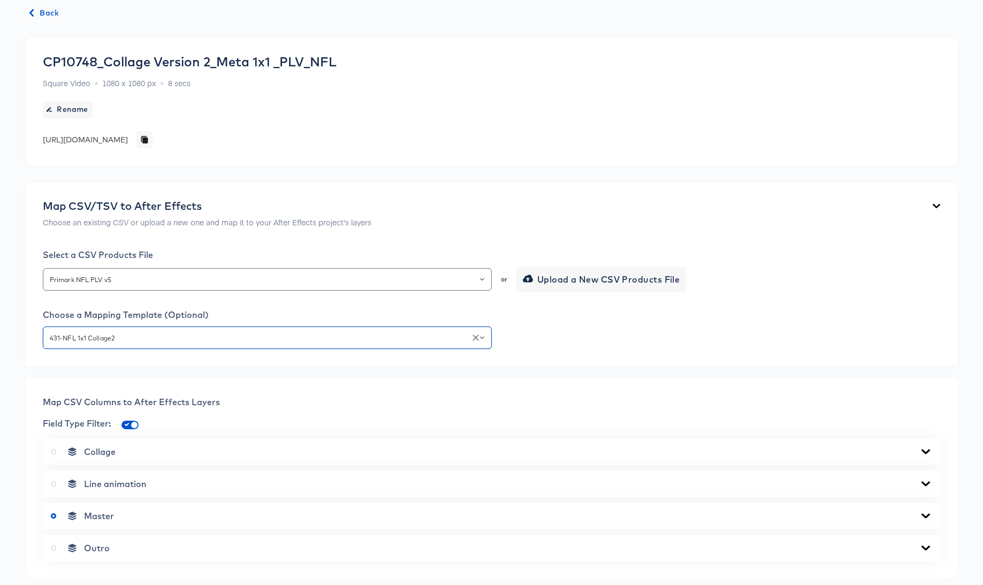
scroll to position [206, 0]
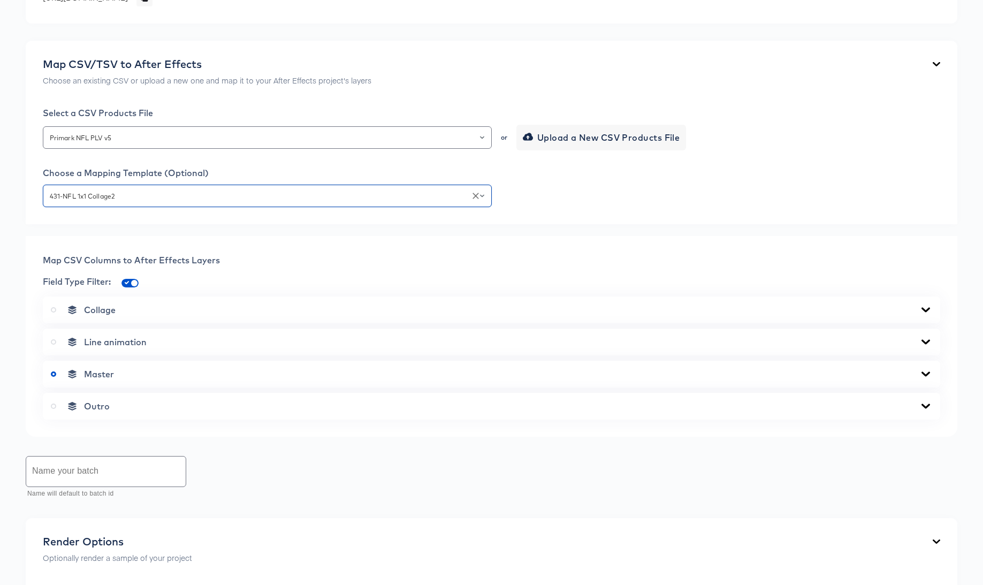
click at [921, 308] on icon at bounding box center [925, 310] width 13 height 9
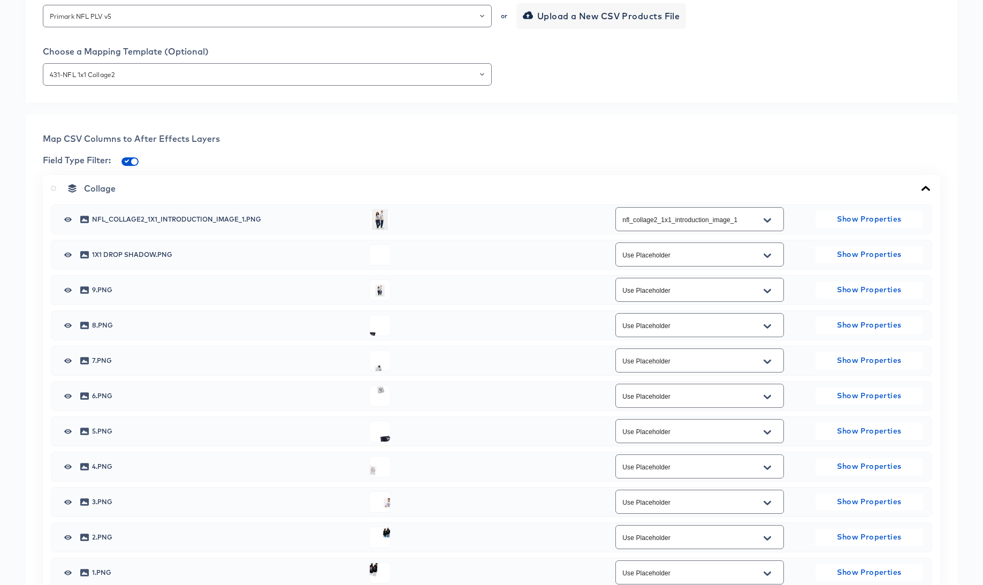
scroll to position [807, 0]
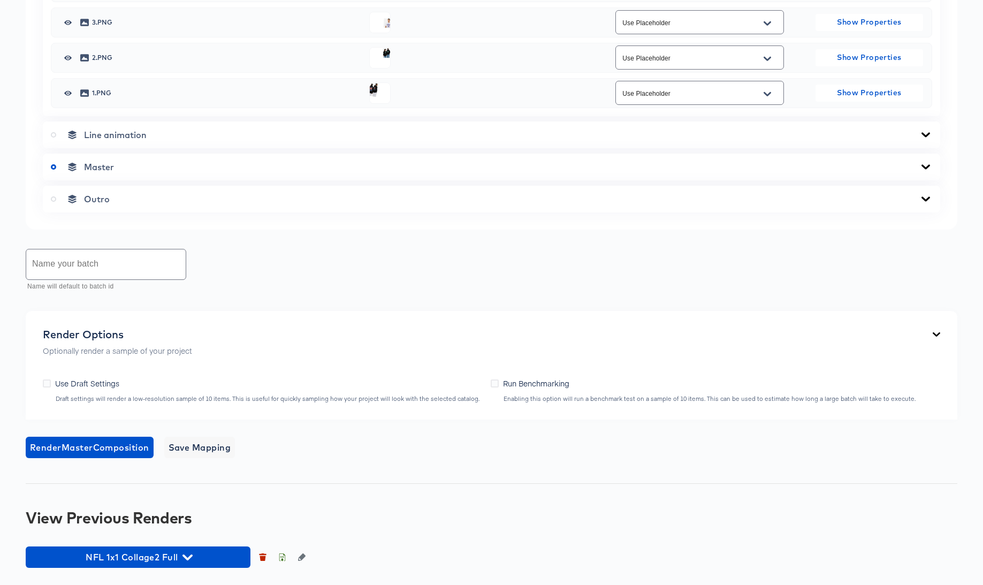
click at [925, 166] on icon at bounding box center [925, 167] width 13 height 9
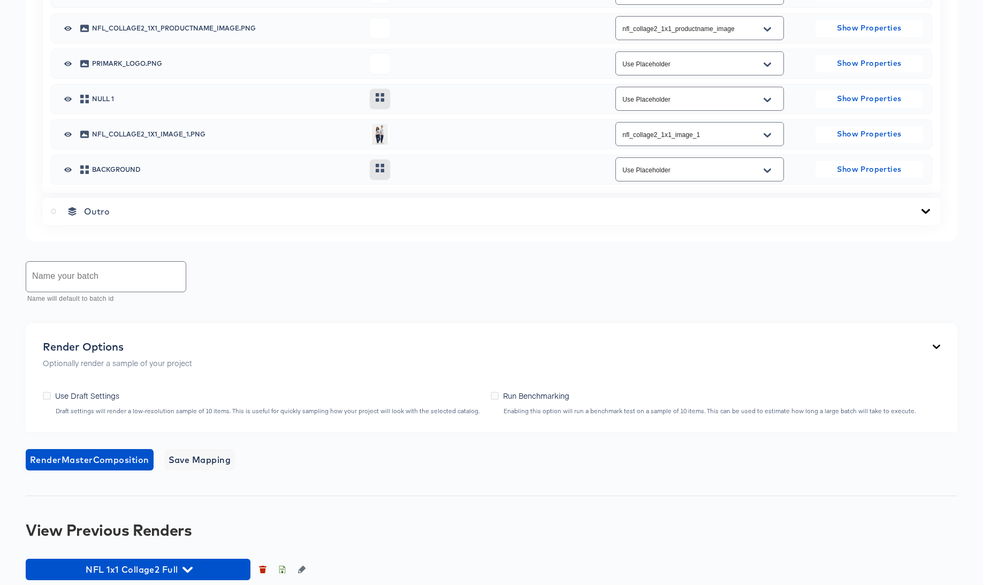
scroll to position [1130, 0]
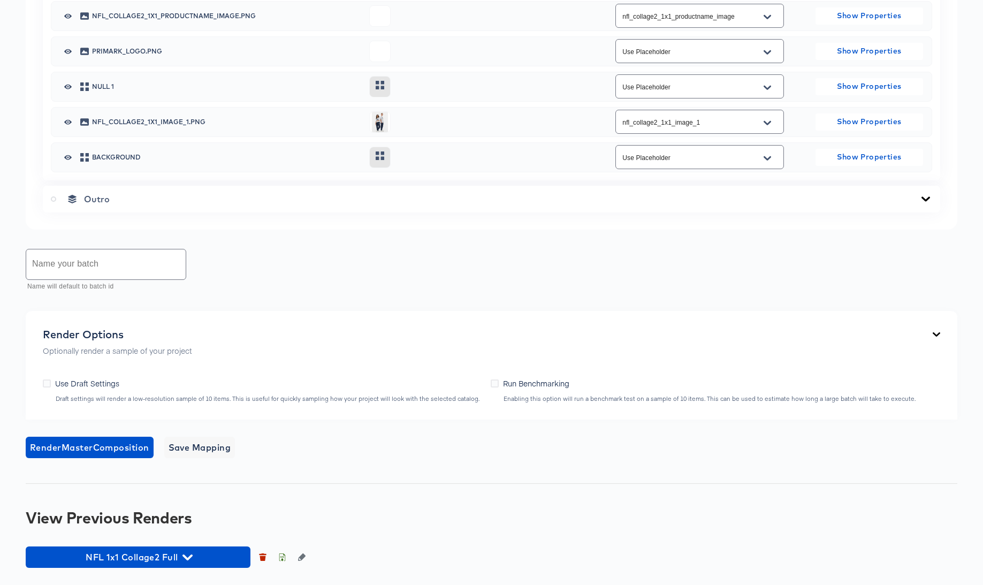
click at [61, 257] on input "text" at bounding box center [105, 264] width 159 height 30
type input "V"
type input "NFL Collage2 1x1 Full"
click at [264, 556] on icon "button" at bounding box center [263, 558] width 6 height 5
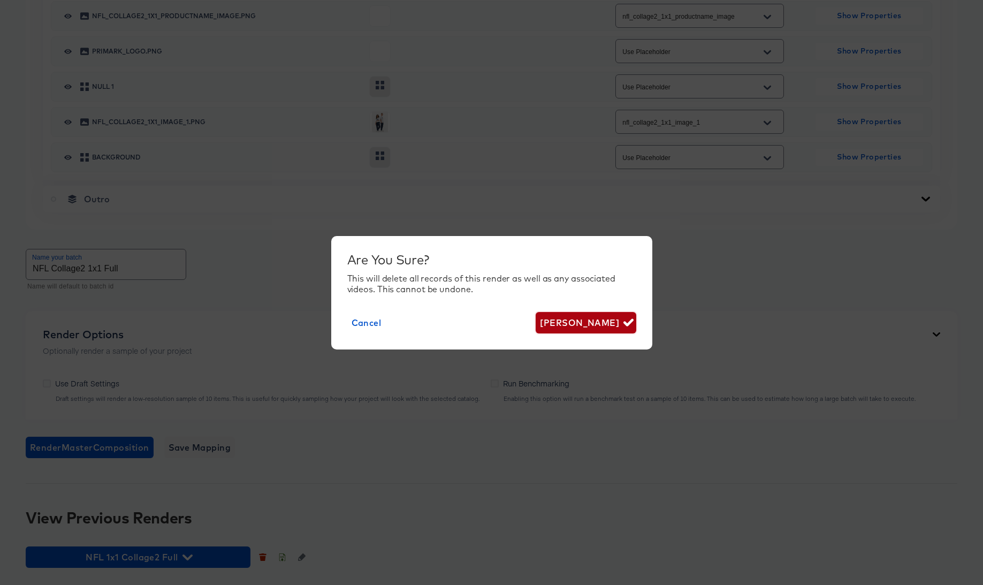
click at [613, 318] on span "Delete Render" at bounding box center [586, 322] width 92 height 15
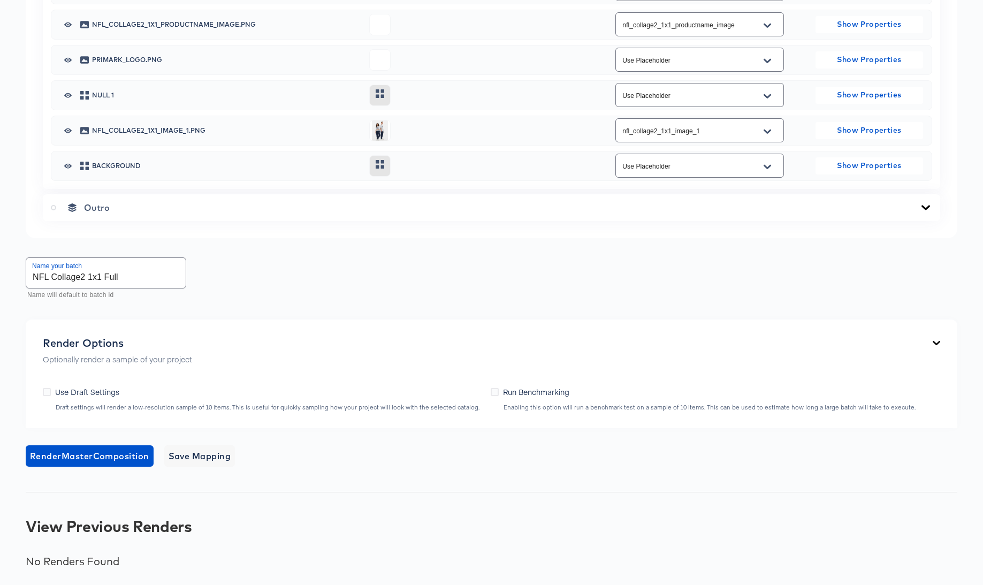
scroll to position [1122, 0]
click at [90, 454] on span "Render Master Composition" at bounding box center [89, 455] width 119 height 15
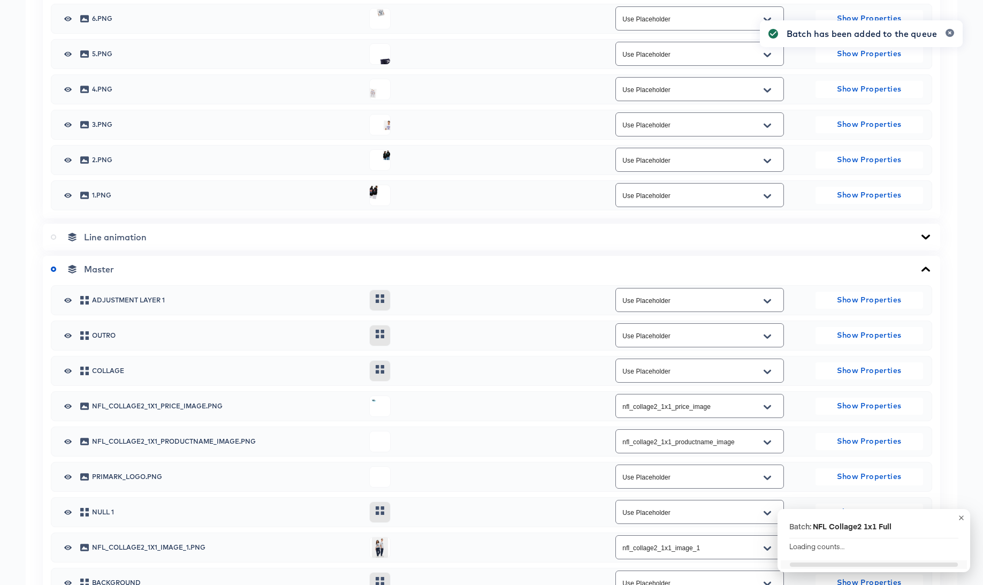
scroll to position [0, 0]
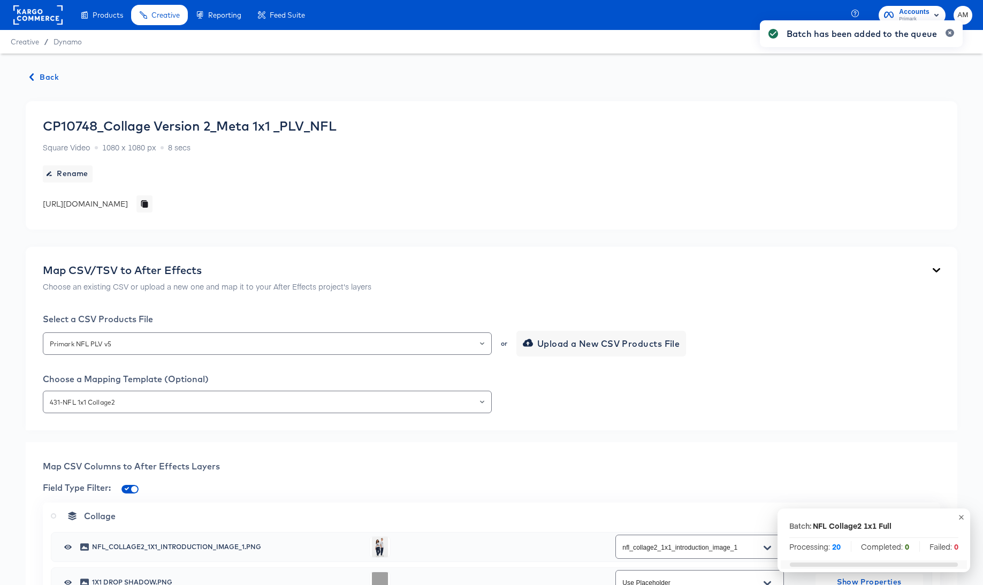
click at [38, 79] on span "Back" at bounding box center [44, 77] width 29 height 13
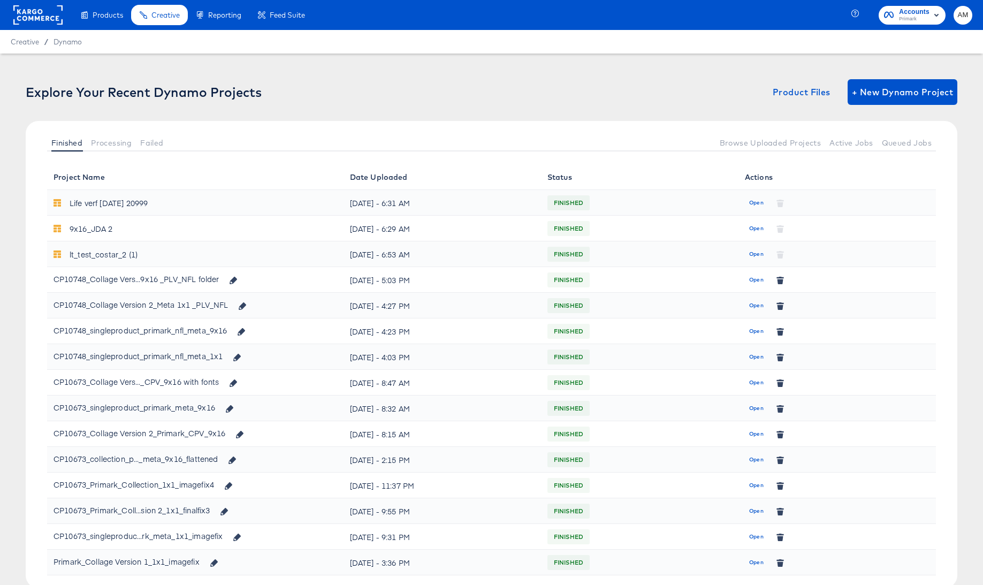
click at [753, 328] on span "Open" at bounding box center [756, 331] width 14 height 10
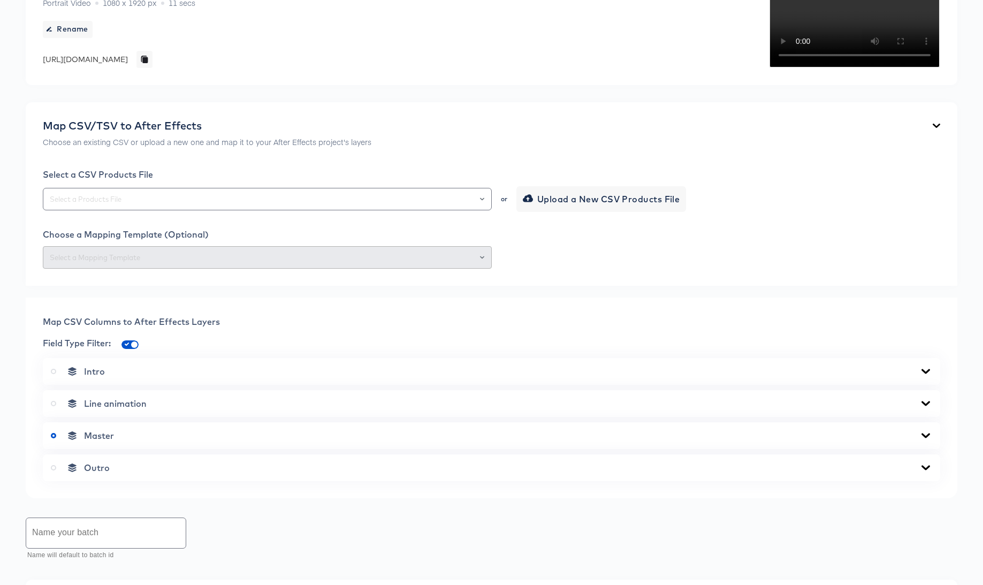
scroll to position [221, 0]
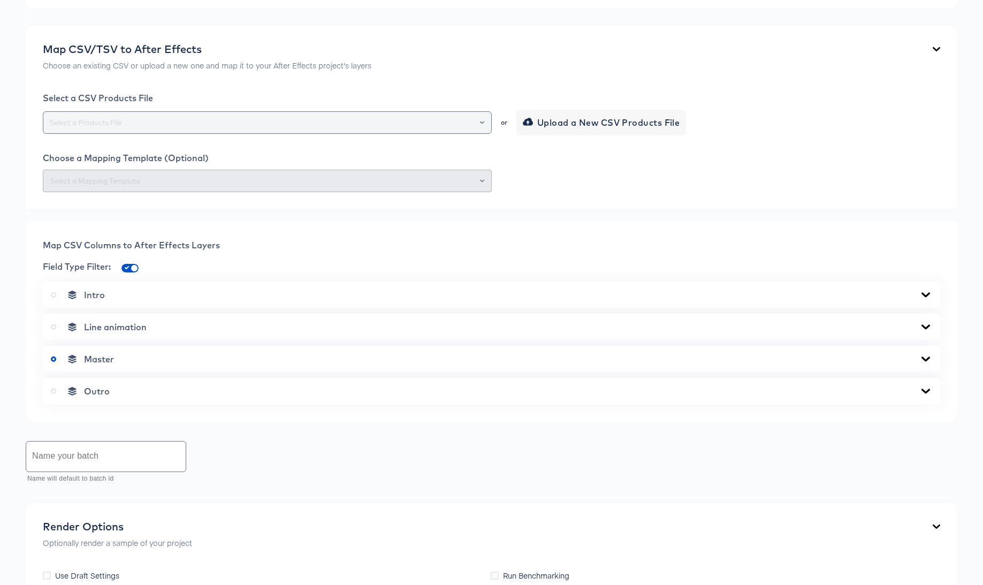
click at [483, 124] on icon "Open" at bounding box center [482, 122] width 4 height 3
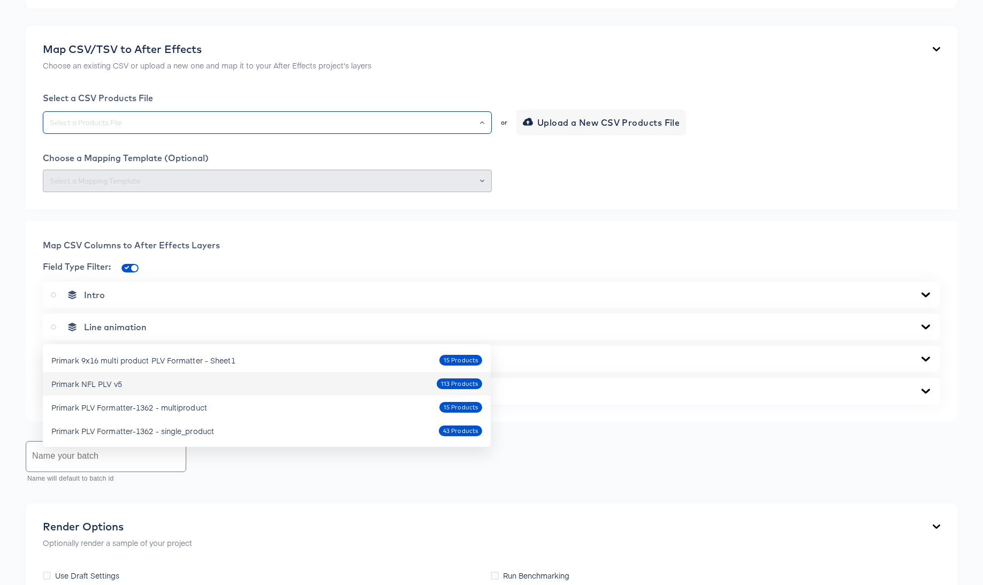
click at [136, 380] on div "Primark NFL PLV v5 113 Products" at bounding box center [266, 383] width 431 height 17
type input "Primark NFL PLV v5"
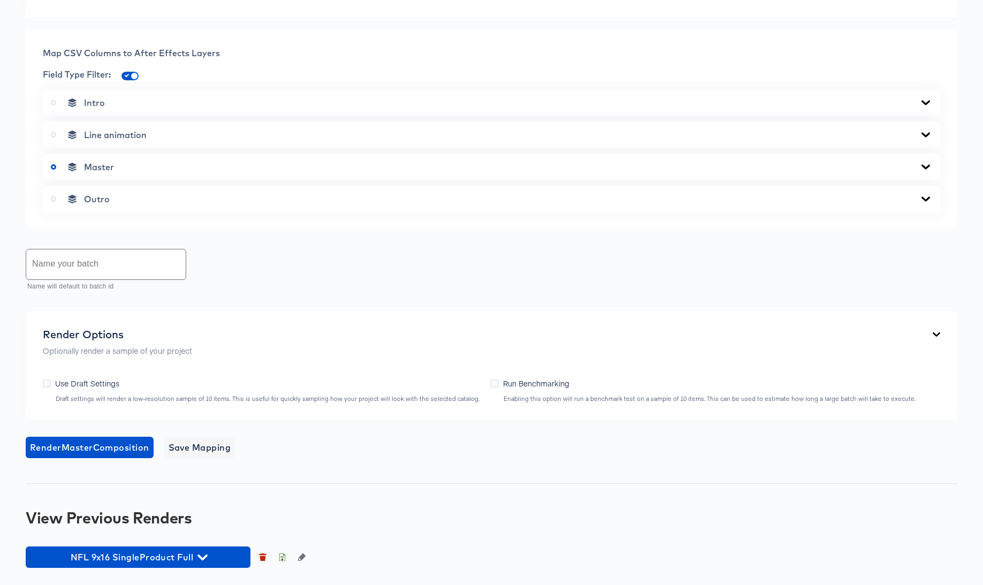
scroll to position [423, 0]
click at [923, 169] on icon at bounding box center [925, 166] width 9 height 5
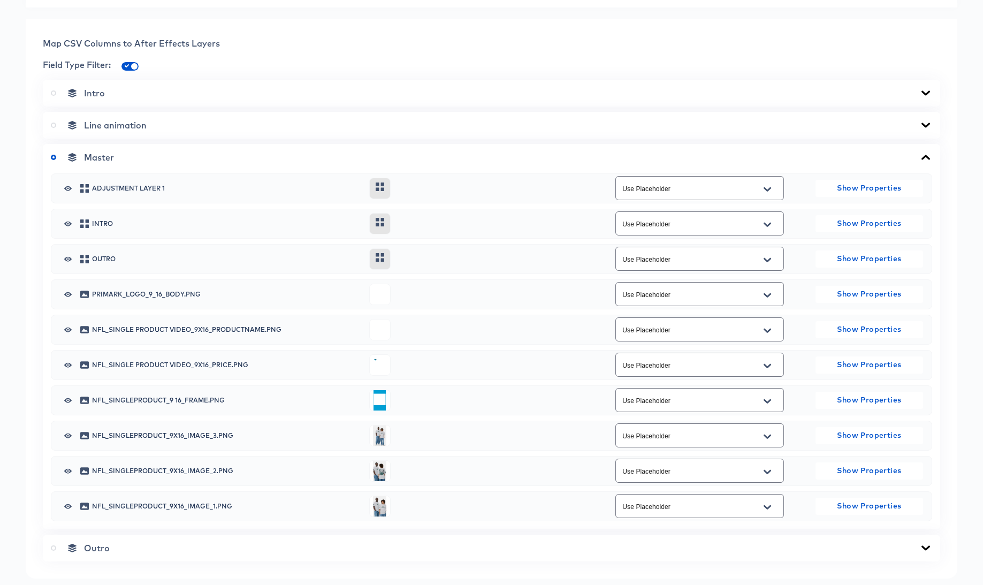
scroll to position [724, 0]
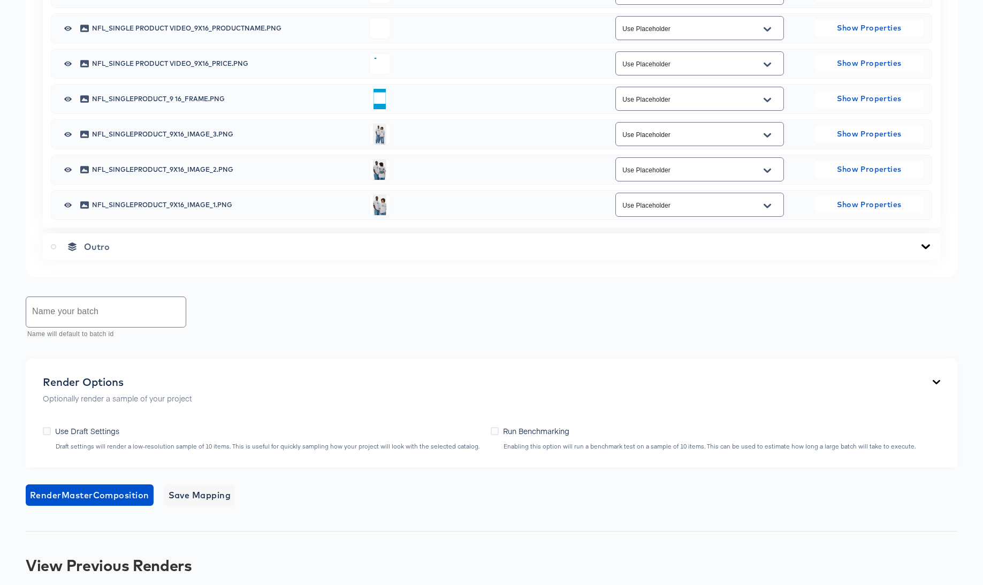
click at [768, 31] on icon "Open" at bounding box center [767, 29] width 7 height 4
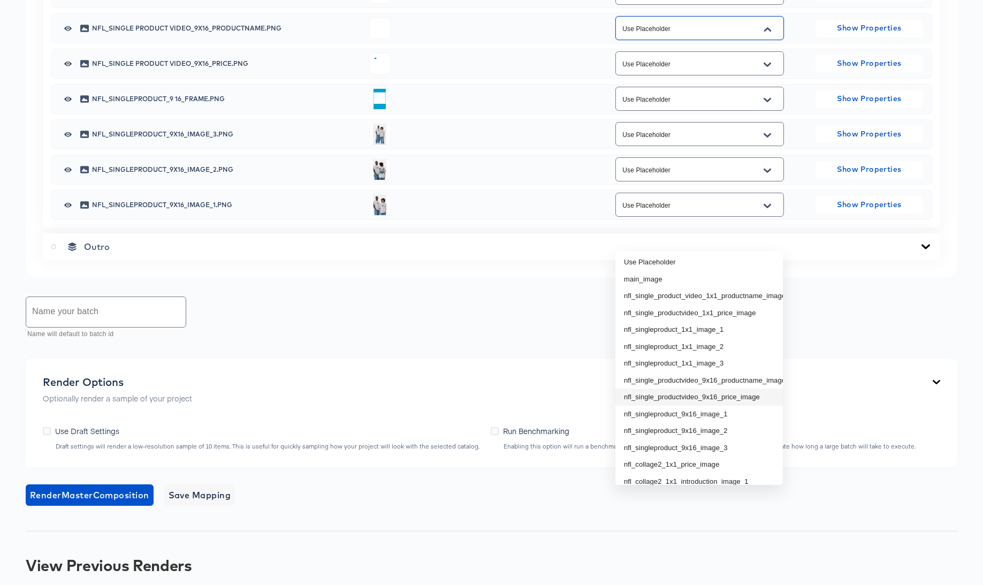
scroll to position [2, 0]
click at [737, 382] on li "nfl_single_productvideo_9x16_productname_image" at bounding box center [698, 379] width 167 height 17
type input "nfl_single_productvideo_9x16_productname_image"
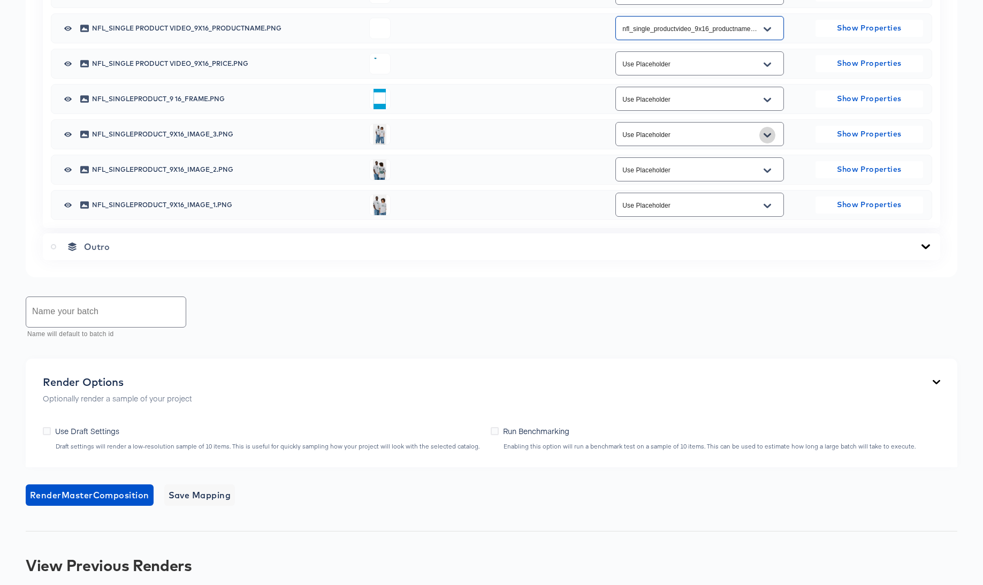
click at [765, 137] on icon "Open" at bounding box center [767, 135] width 7 height 4
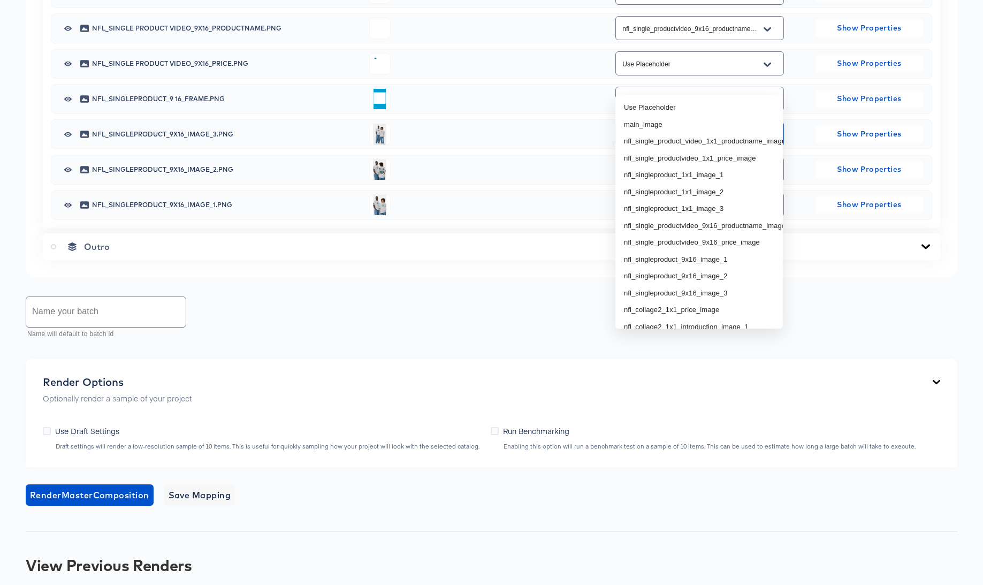
click at [815, 220] on div "Adjustment Layer 1 Use Placeholder Show Properties intro Use Placeholder Show P…" at bounding box center [491, 46] width 881 height 348
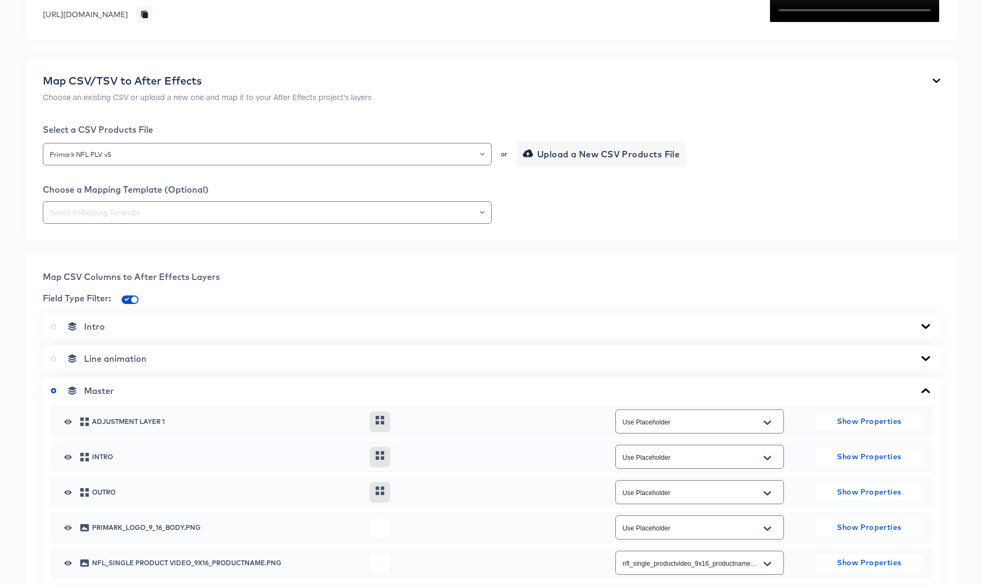
scroll to position [295, 0]
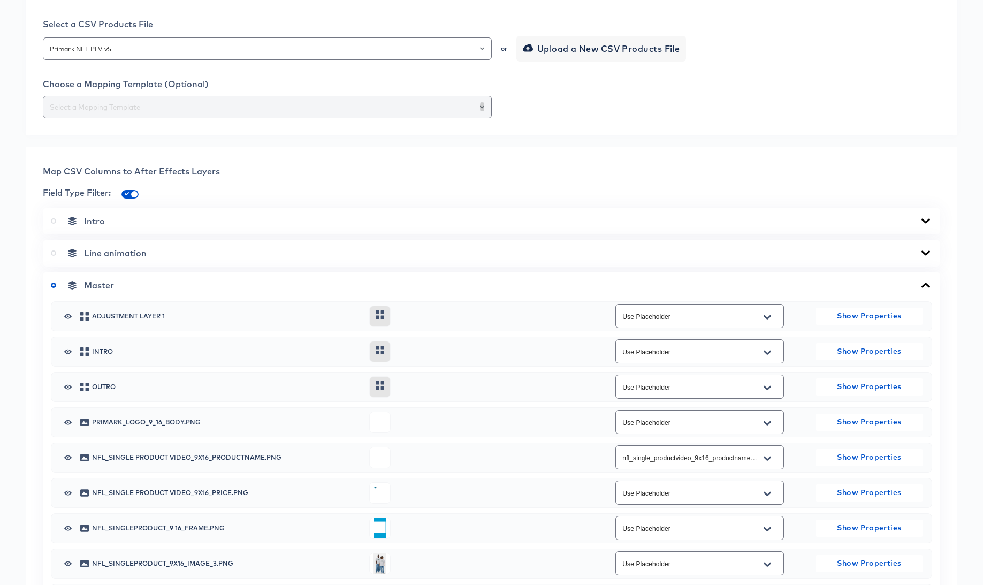
click at [484, 109] on icon "Open" at bounding box center [482, 107] width 4 height 4
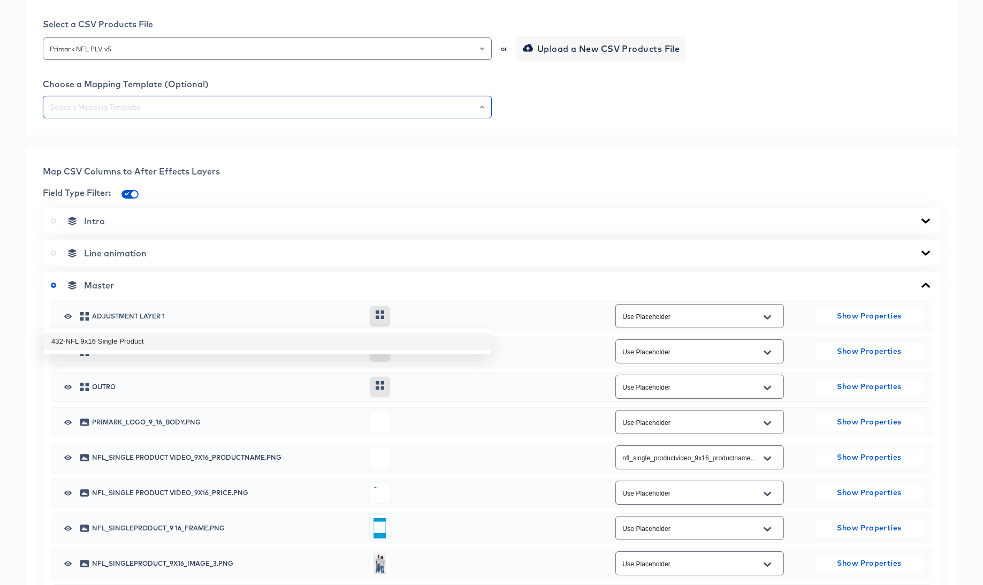
click at [208, 346] on li "432-NFL 9x16 Single Product" at bounding box center [267, 341] width 448 height 17
type input "432-NFL 9x16 Single Product"
type input "Use Placeholder"
type input "nfl_singleproduct_9x16_image_3"
type input "nfl_singleproduct_9x16_image_2"
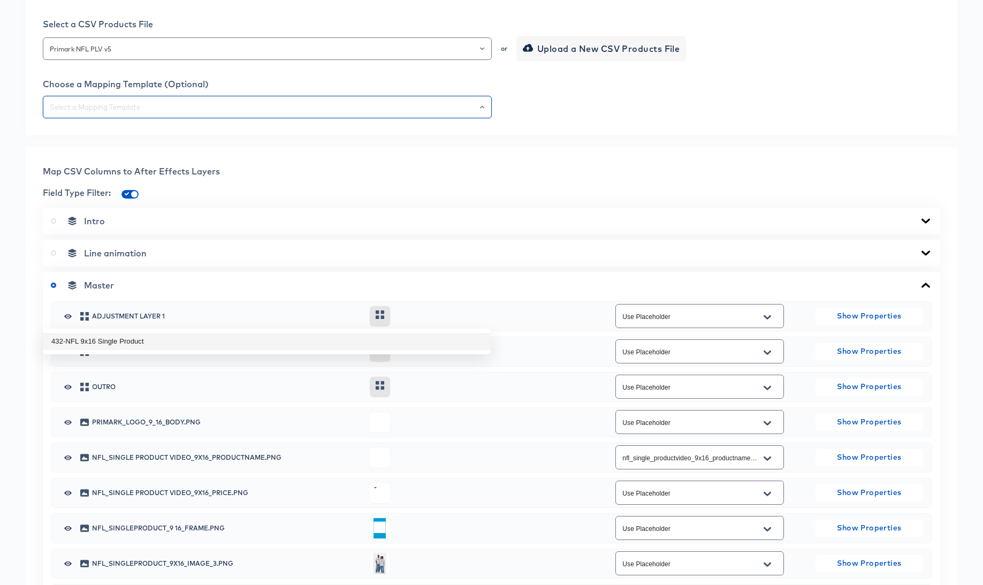
type input "nfl_singleproduct_9x16_image_1"
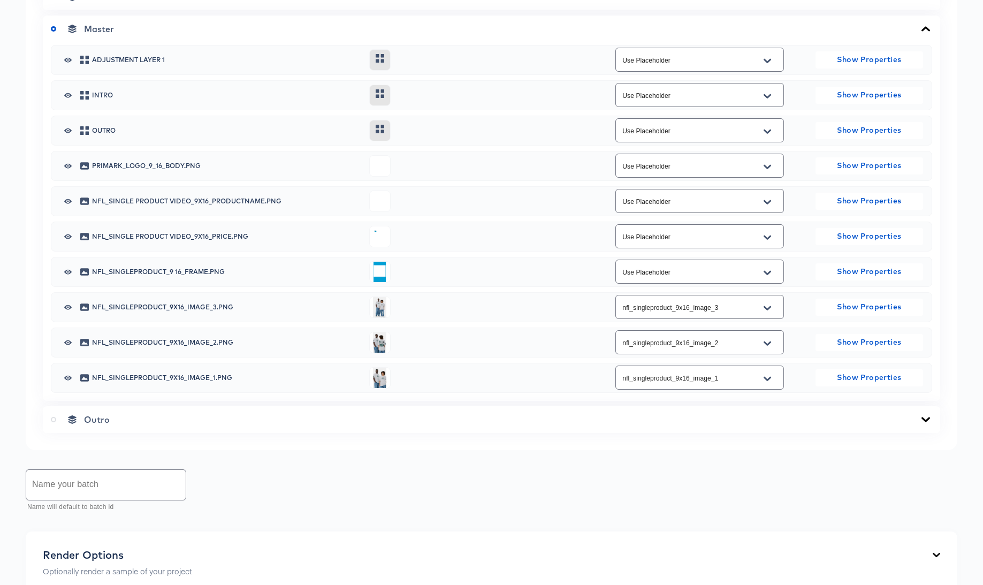
scroll to position [721, 0]
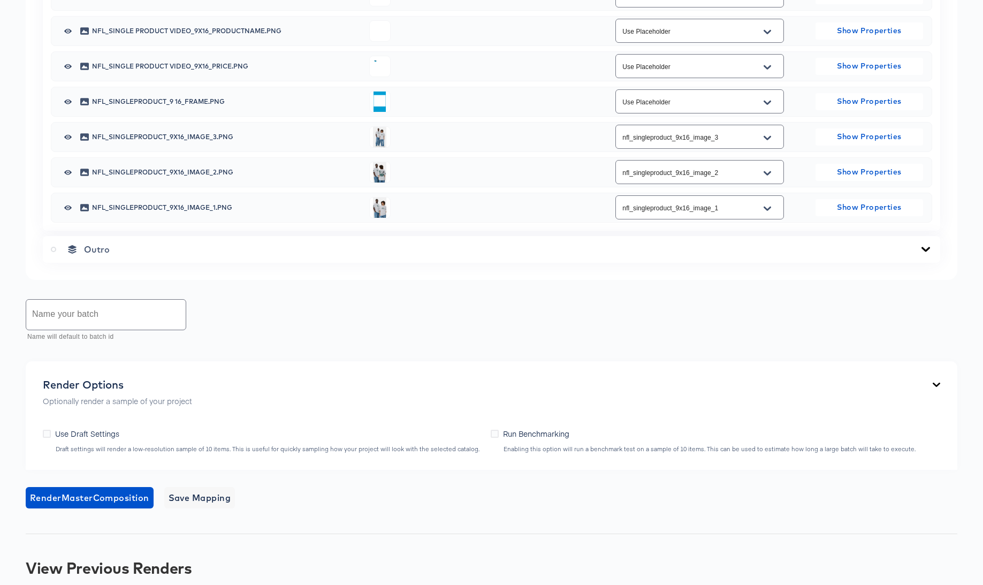
click at [767, 36] on icon "Open" at bounding box center [767, 32] width 7 height 9
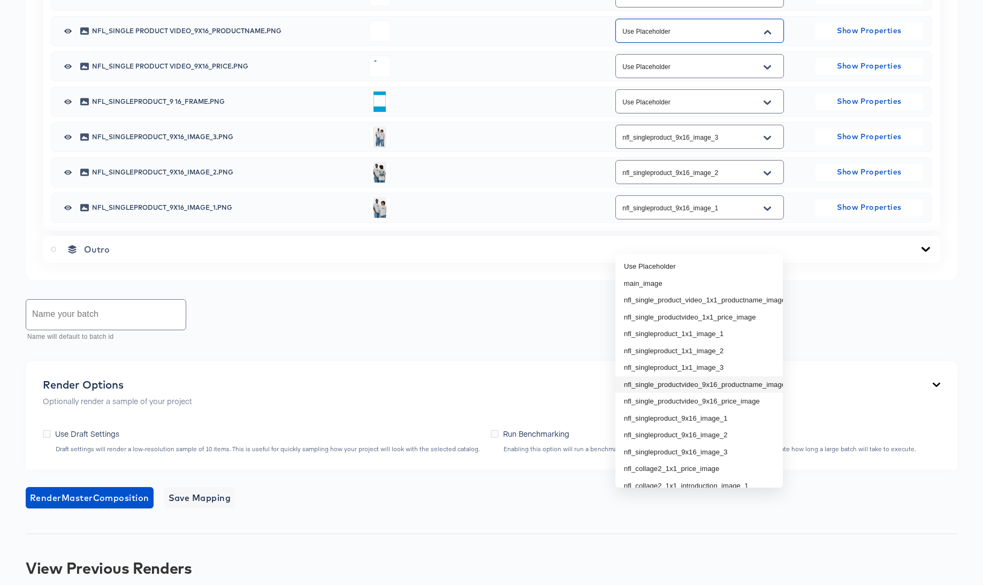
click at [745, 384] on li "nfl_single_productvideo_9x16_productname_image" at bounding box center [698, 384] width 167 height 17
type input "nfl_single_productvideo_9x16_productname_image"
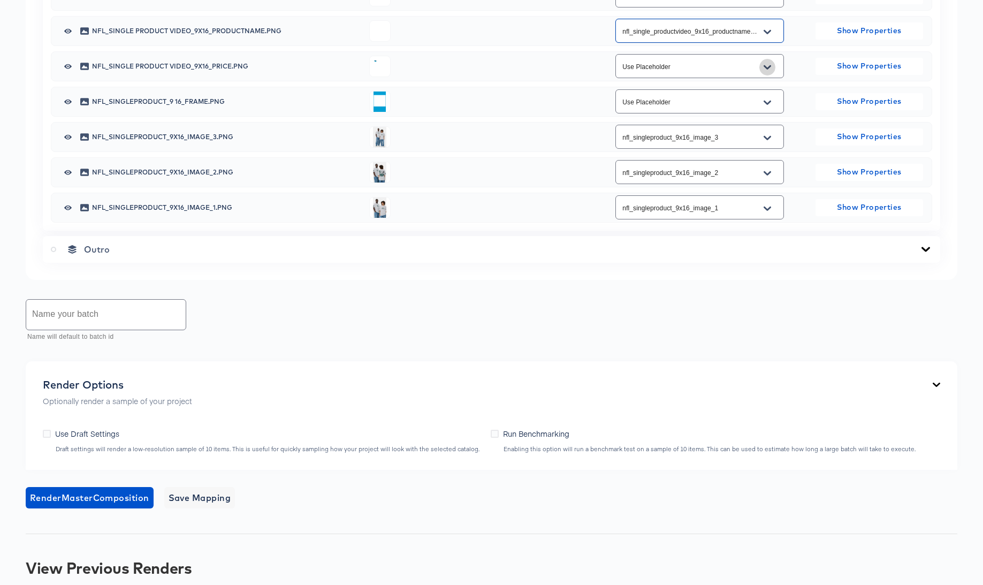
click at [768, 72] on icon "Open" at bounding box center [767, 67] width 7 height 9
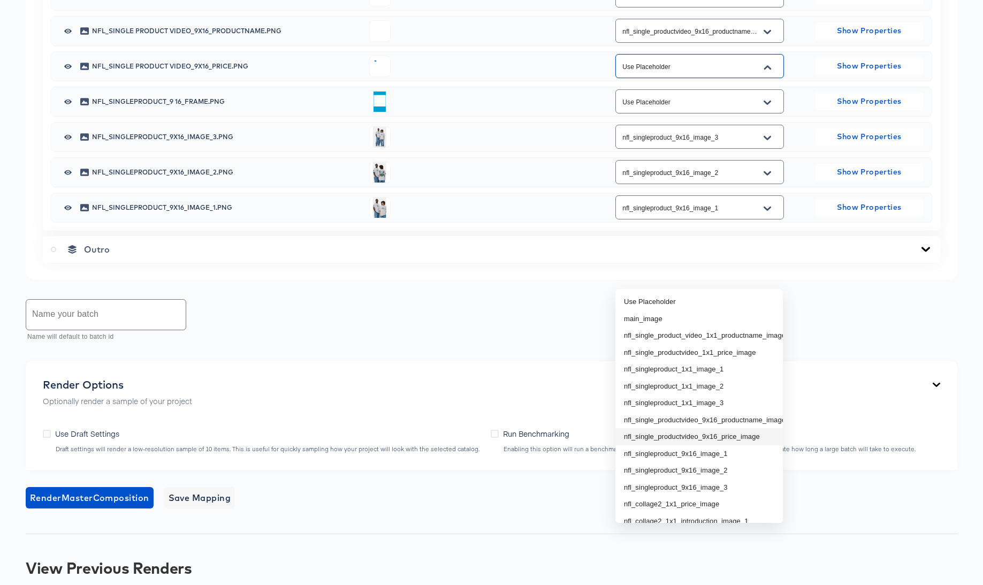
click at [743, 434] on li "nfl_single_productvideo_9x16_price_image" at bounding box center [698, 436] width 167 height 17
type input "nfl_single_productvideo_9x16_price_image"
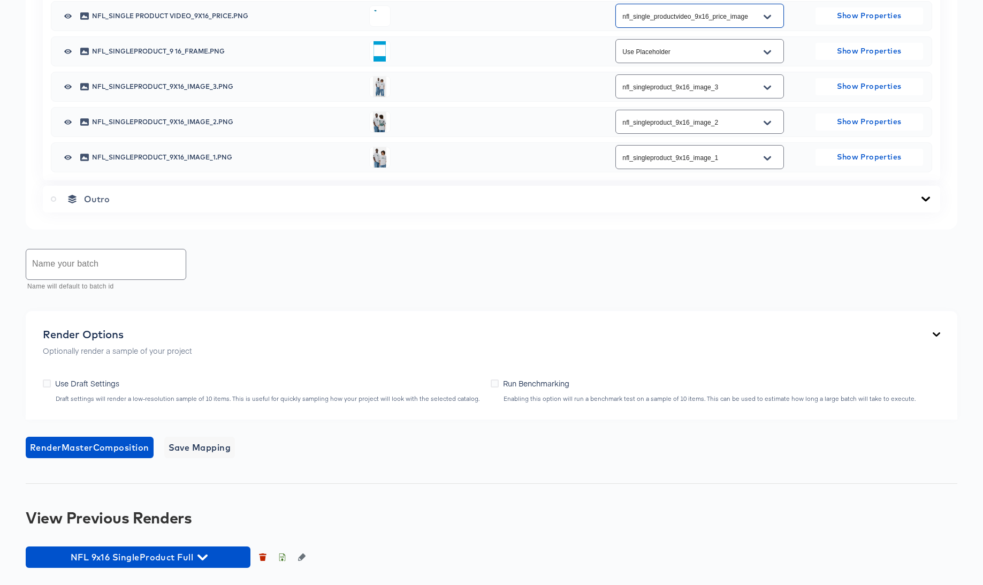
scroll to position [914, 0]
click at [223, 455] on span "Save Mapping" at bounding box center [200, 447] width 63 height 15
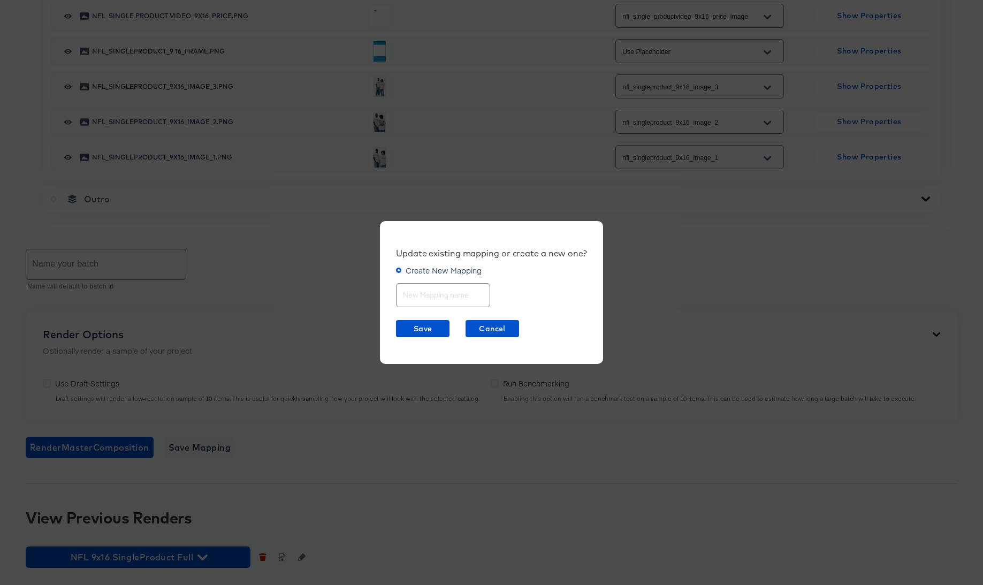
click at [436, 294] on input "text" at bounding box center [443, 290] width 93 height 23
type input "NFL SingleProduct 9x16"
click at [420, 329] on span "Save" at bounding box center [422, 328] width 45 height 13
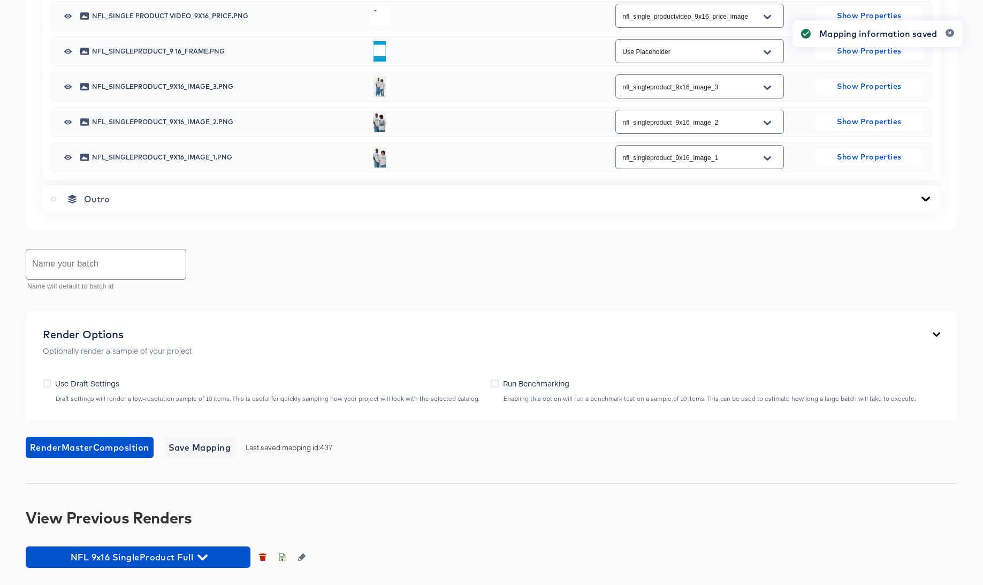
click at [96, 279] on input "text" at bounding box center [105, 264] width 159 height 30
type input "NFL SingleProduct 9x16 Full"
click at [261, 554] on icon "button" at bounding box center [262, 554] width 7 height 2
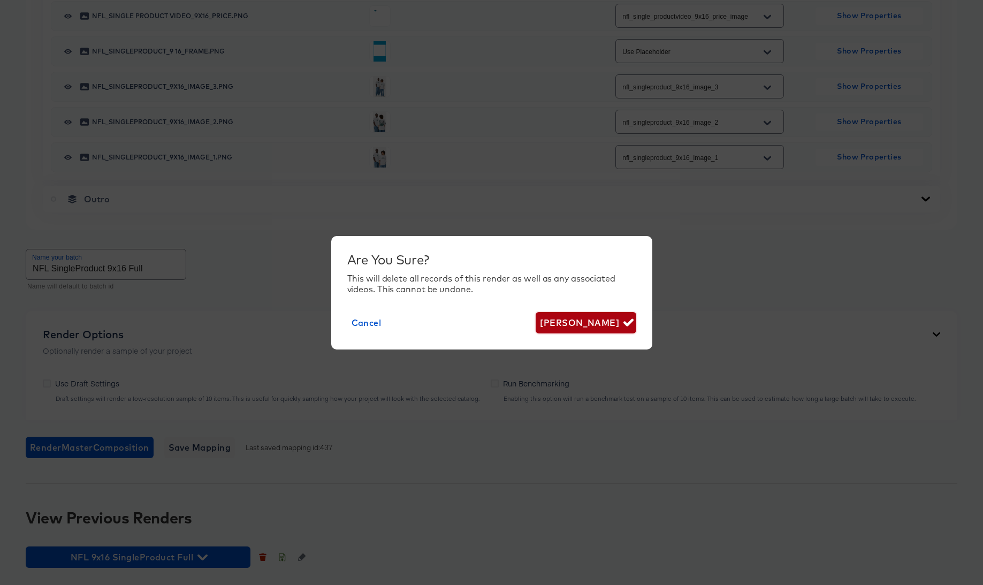
click at [566, 322] on span "Delete Render" at bounding box center [586, 322] width 92 height 15
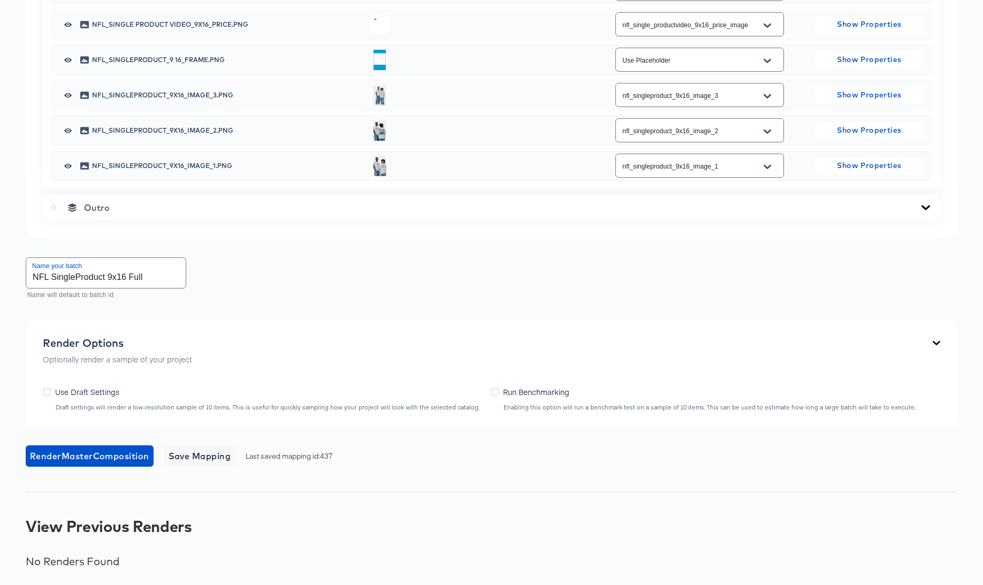
scroll to position [971, 0]
click at [113, 455] on span "Render Master Composition" at bounding box center [89, 455] width 119 height 15
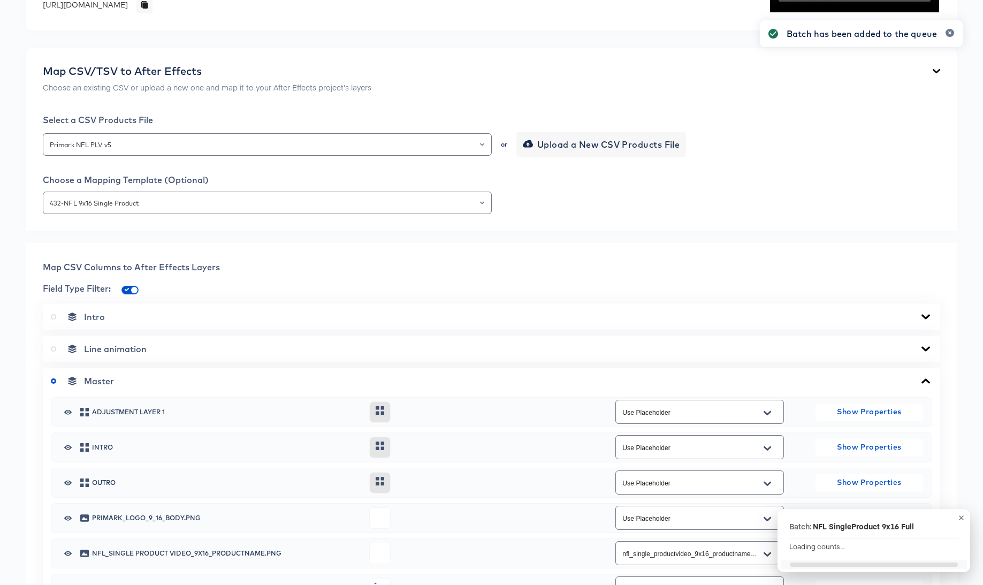
scroll to position [0, 0]
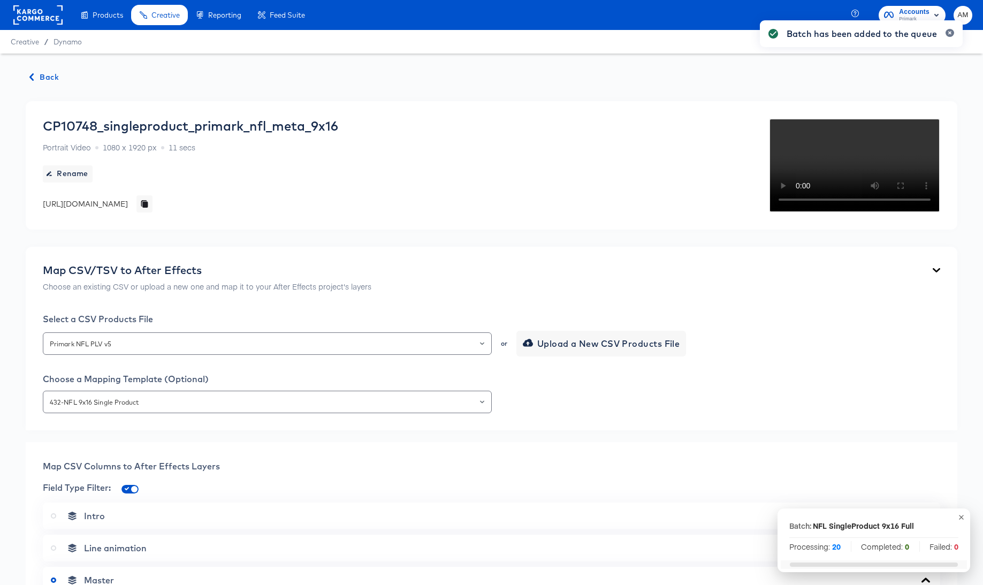
click at [48, 74] on span "Back" at bounding box center [44, 77] width 29 height 13
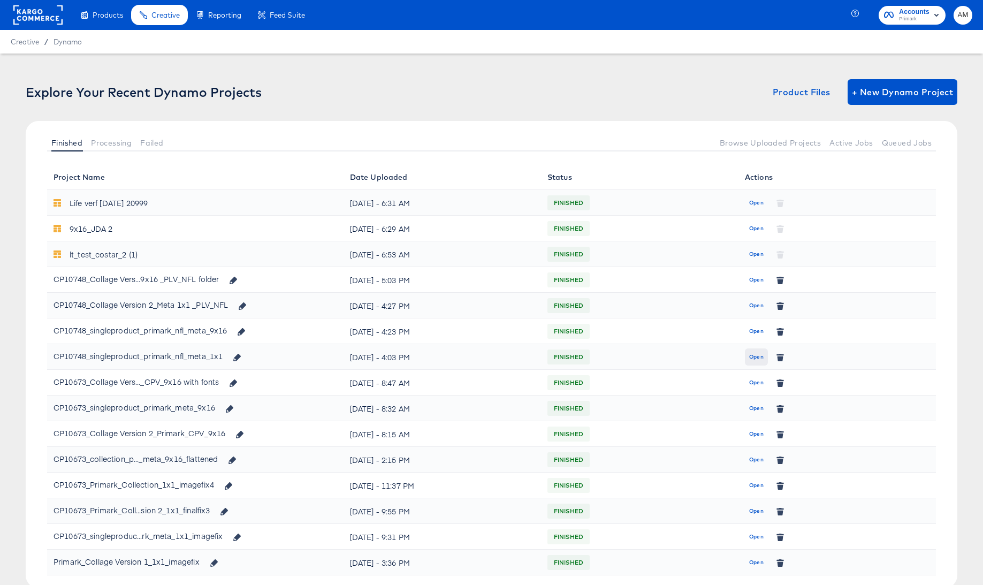
click at [756, 353] on span "Open" at bounding box center [756, 357] width 14 height 10
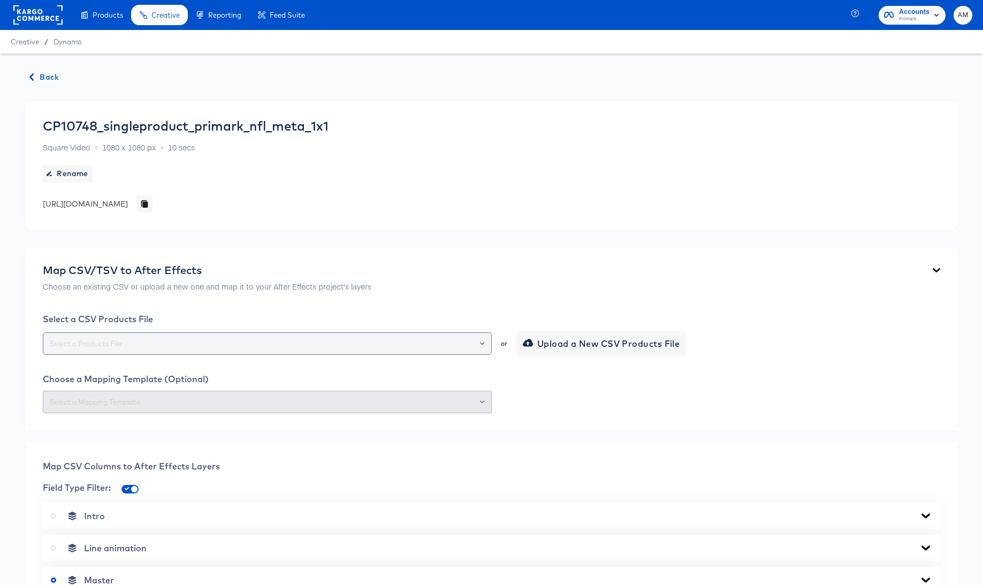
click at [480, 342] on icon "Open" at bounding box center [482, 343] width 4 height 3
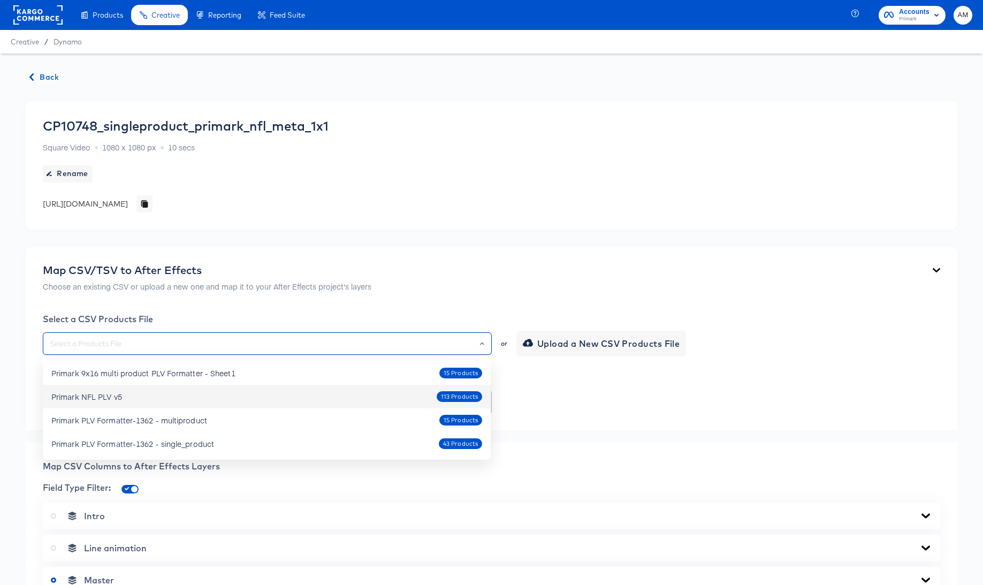
drag, startPoint x: 160, startPoint y: 401, endPoint x: 202, endPoint y: 399, distance: 42.4
click at [160, 401] on div "Primark NFL PLV v5 113 Products" at bounding box center [266, 396] width 431 height 17
type input "Primark NFL PLV v5"
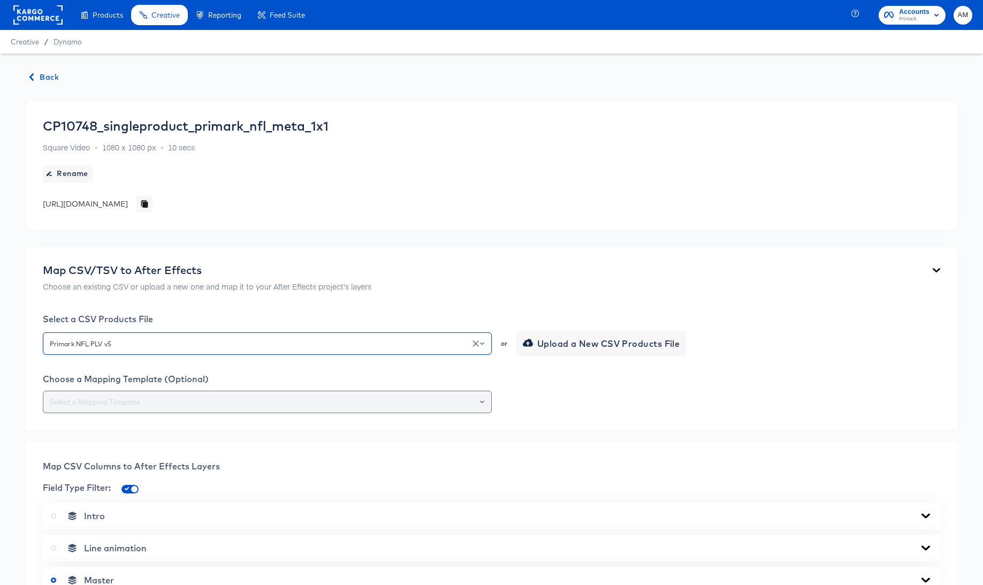
click at [484, 402] on div at bounding box center [477, 401] width 18 height 15
click at [483, 401] on icon "Open" at bounding box center [482, 401] width 4 height 3
click at [228, 431] on li "430-Primark NFL 1x1 SingleProduct" at bounding box center [267, 428] width 448 height 17
type input "430-Primark NFL 1x1 SingleProduct"
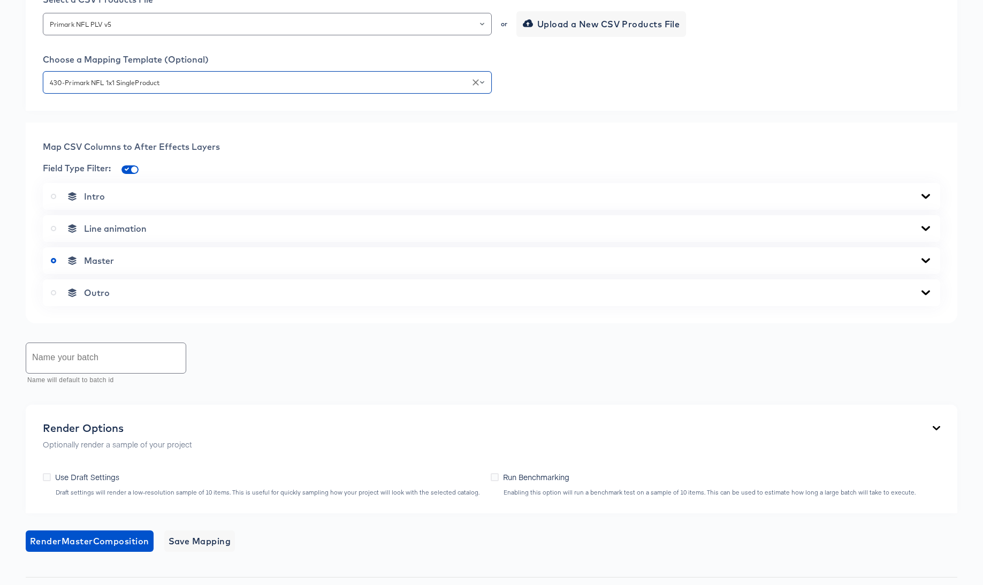
scroll to position [319, 0]
click at [924, 262] on icon at bounding box center [925, 260] width 9 height 5
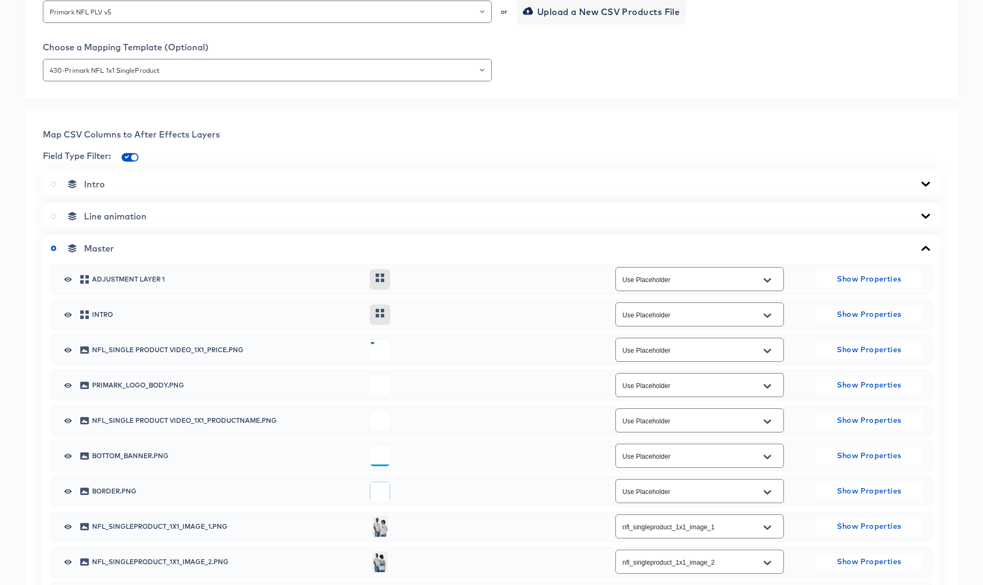
scroll to position [338, 0]
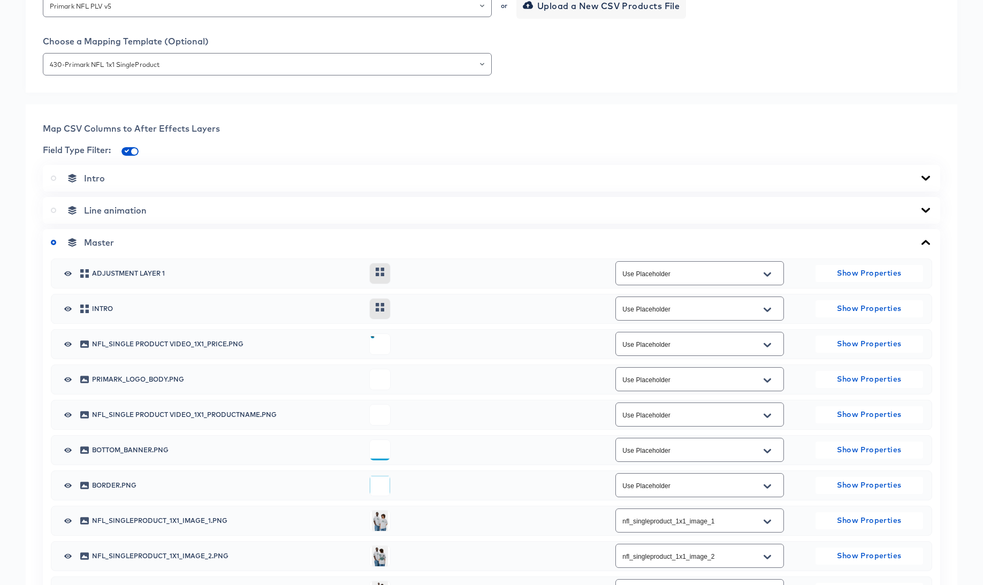
click at [763, 345] on button "Open" at bounding box center [767, 345] width 16 height 17
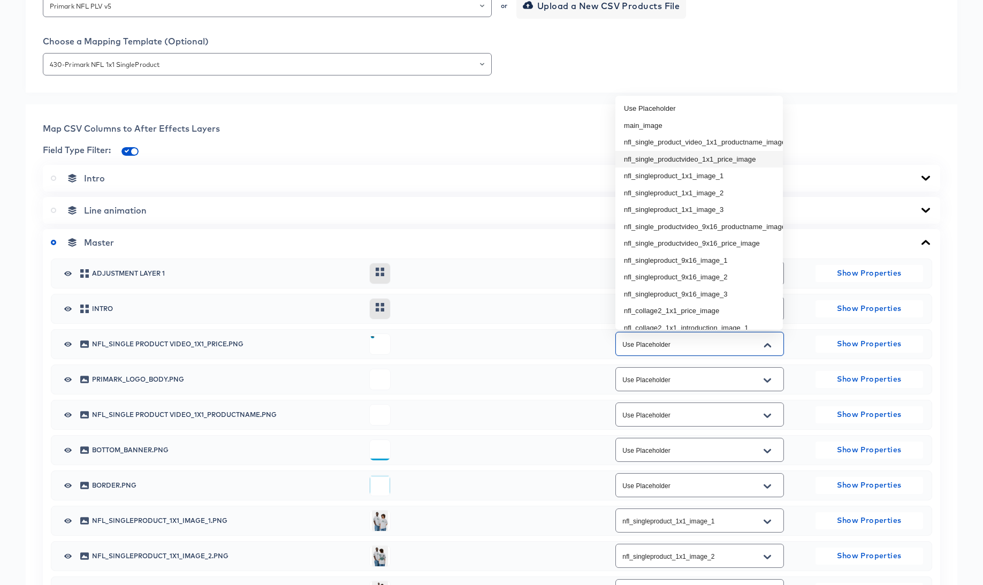
click at [731, 158] on li "nfl_single_productvideo_1x1_price_image" at bounding box center [698, 159] width 167 height 17
type input "nfl_single_productvideo_1x1_price_image"
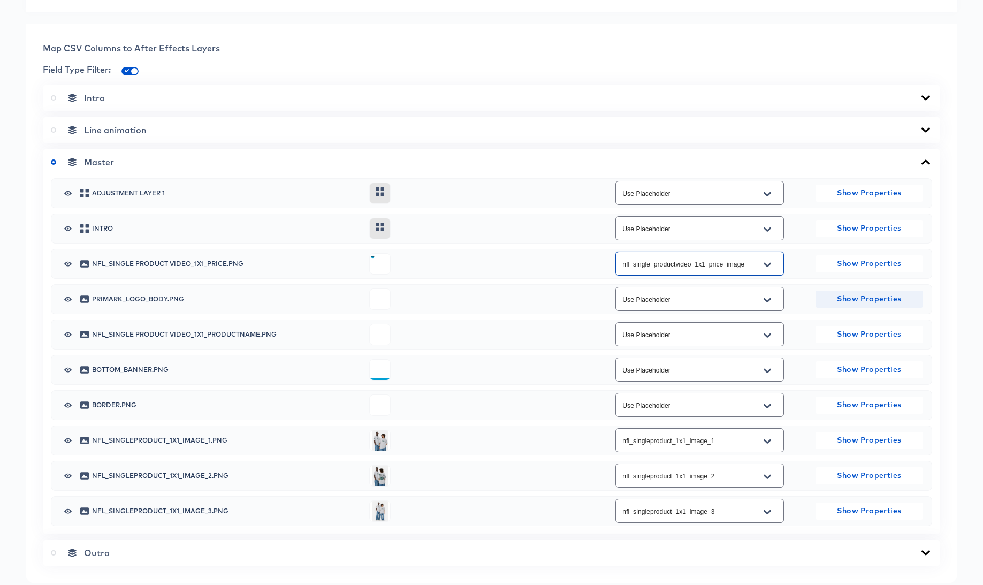
scroll to position [420, 0]
click at [771, 331] on icon "Open" at bounding box center [767, 334] width 7 height 9
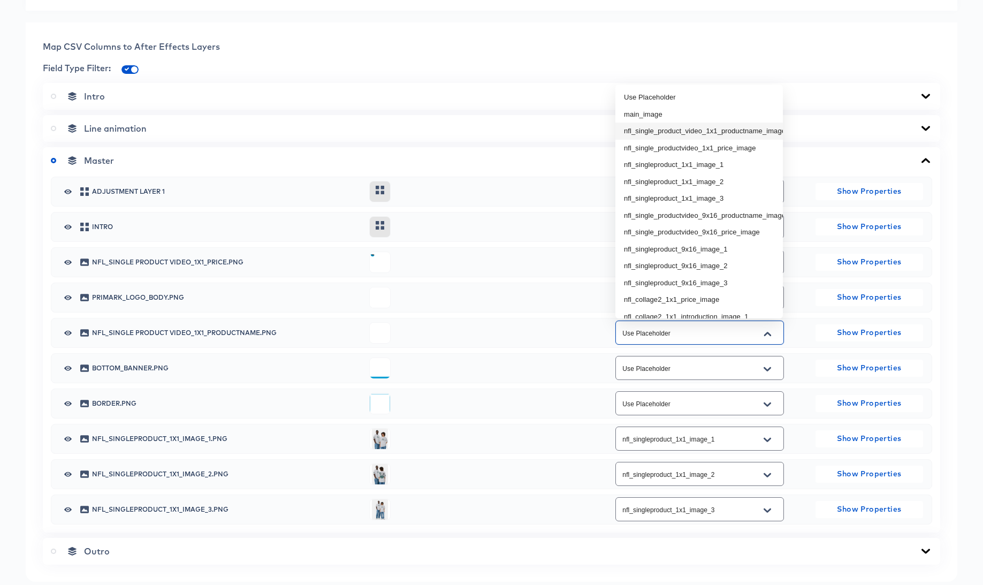
click at [758, 129] on li "nfl_single_product_video_1x1_productname_image" at bounding box center [698, 131] width 167 height 17
type input "nfl_single_product_video_1x1_productname_image"
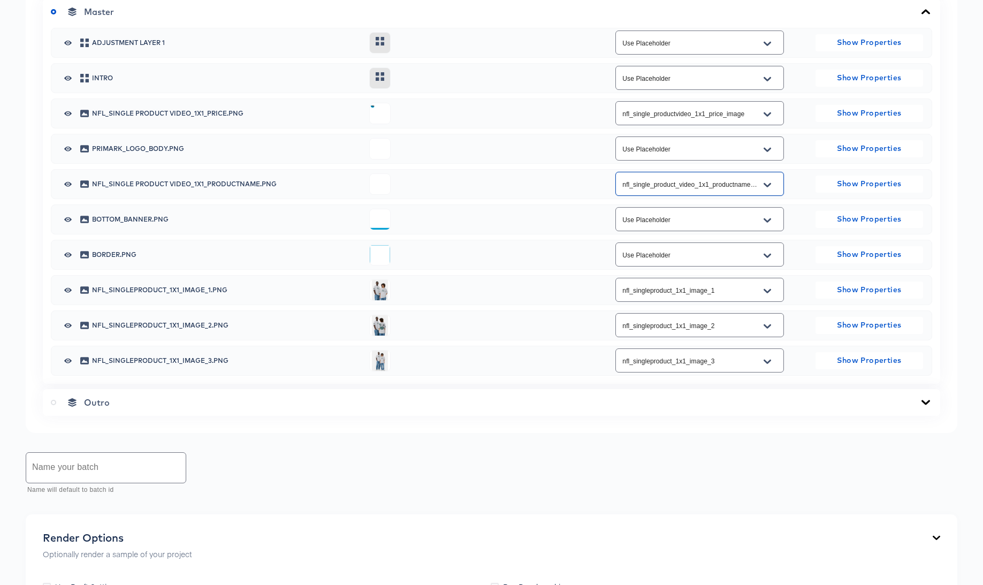
scroll to position [568, 0]
click at [68, 464] on input "text" at bounding box center [105, 468] width 159 height 30
type input "V"
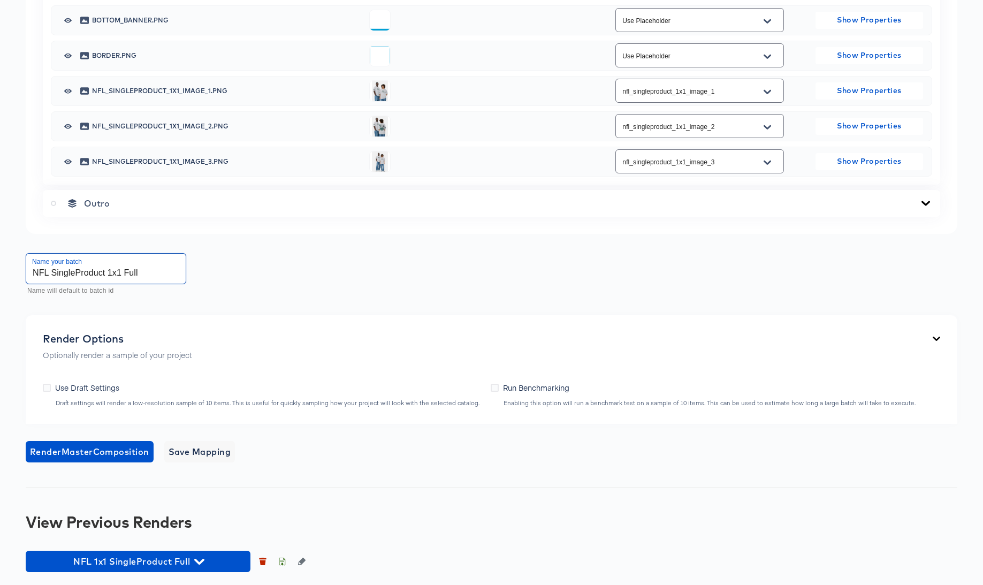
scroll to position [767, 0]
type input "NFL SingleProduct 1x1 Full"
click at [262, 559] on icon "button" at bounding box center [262, 559] width 7 height 2
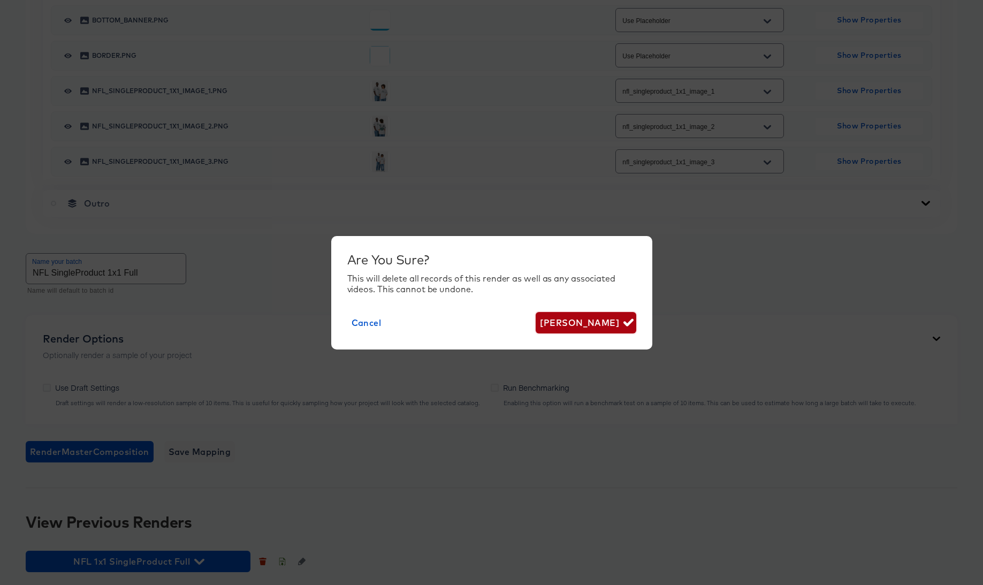
click at [585, 315] on span "Delete Render" at bounding box center [586, 322] width 92 height 15
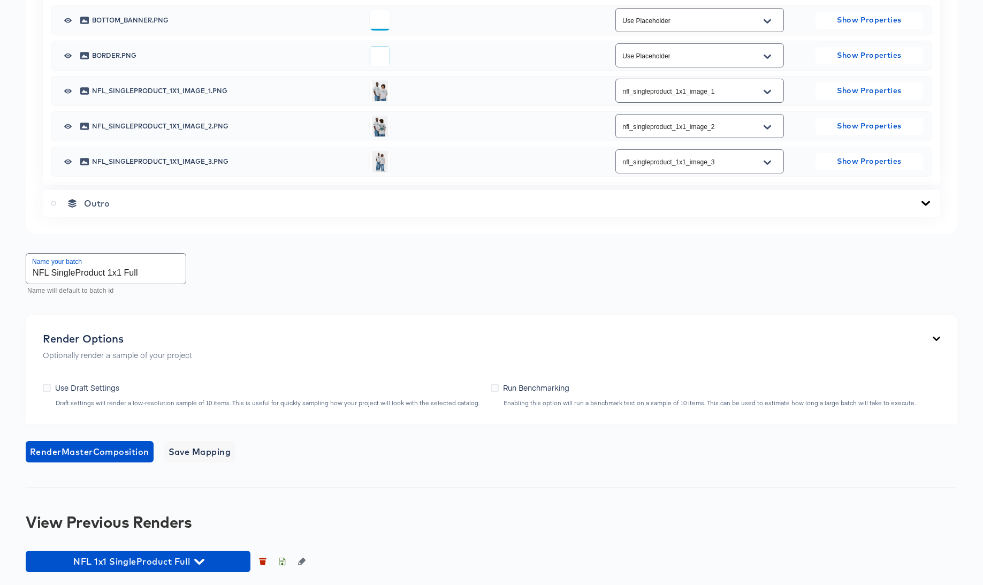
scroll to position [763, 0]
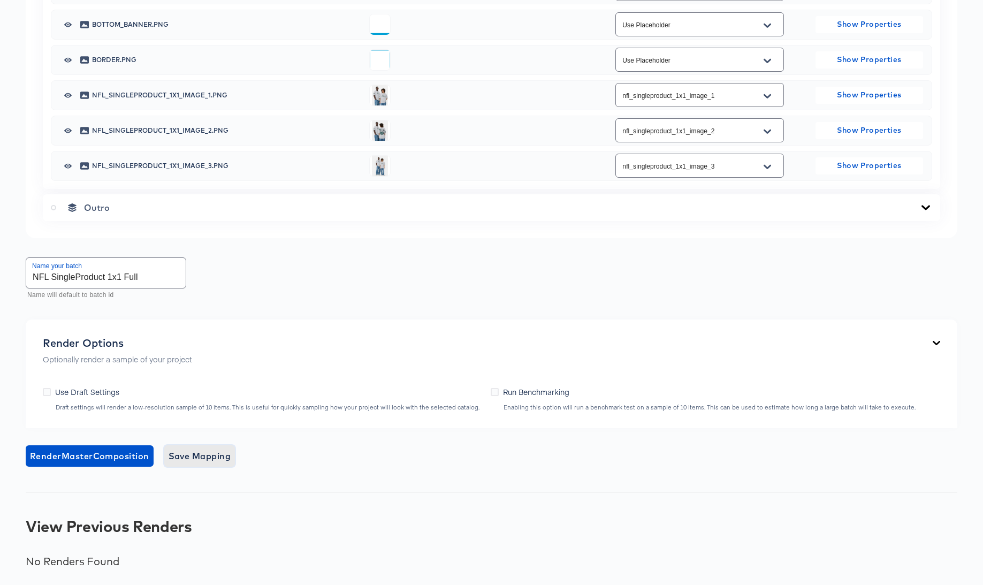
click at [218, 454] on span "Save Mapping" at bounding box center [200, 455] width 63 height 15
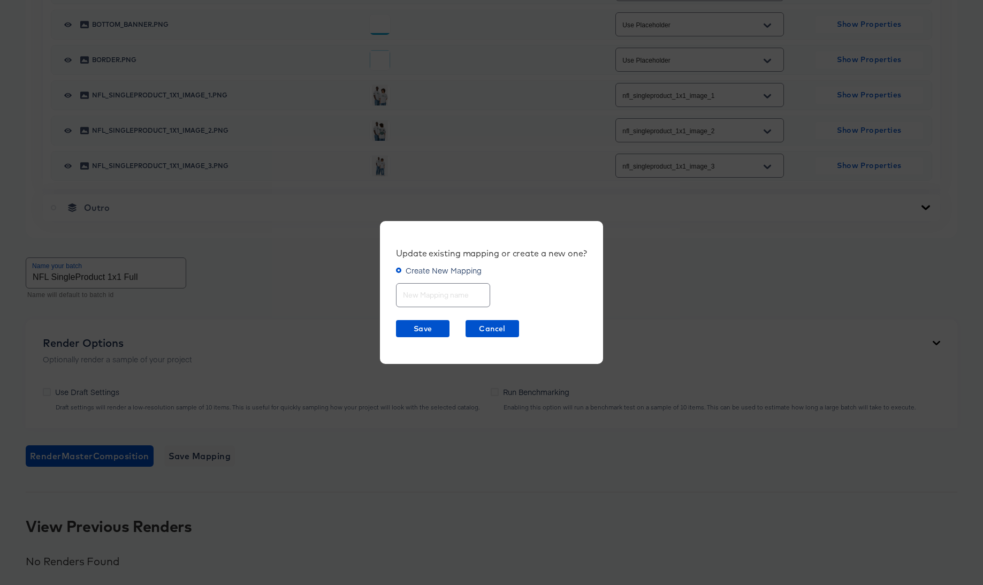
click at [431, 296] on input "text" at bounding box center [443, 290] width 93 height 23
type input "NFL SingleProduct 1x1"
click at [415, 325] on span "Save" at bounding box center [422, 328] width 45 height 13
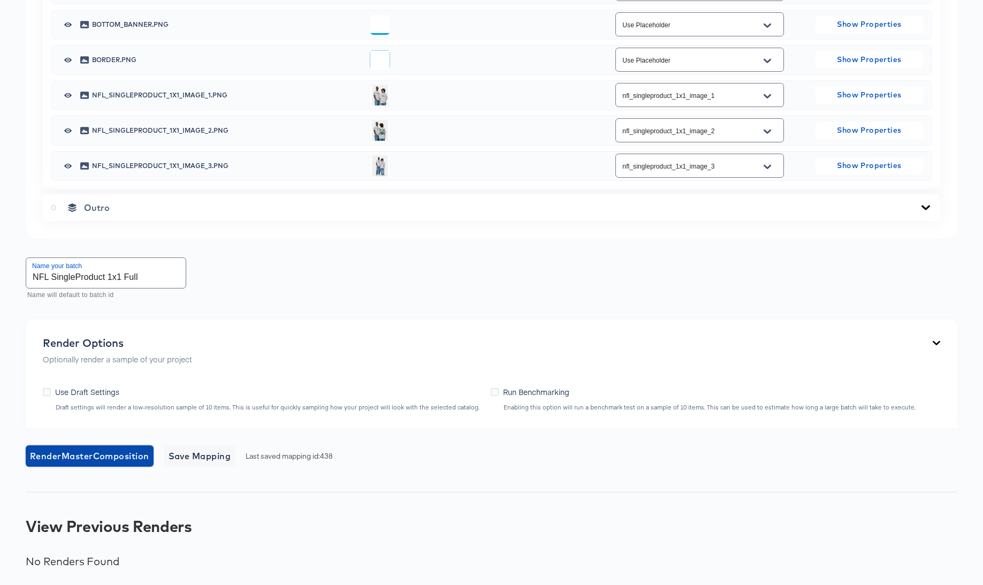
click at [86, 454] on span "Render Master Composition" at bounding box center [89, 455] width 119 height 15
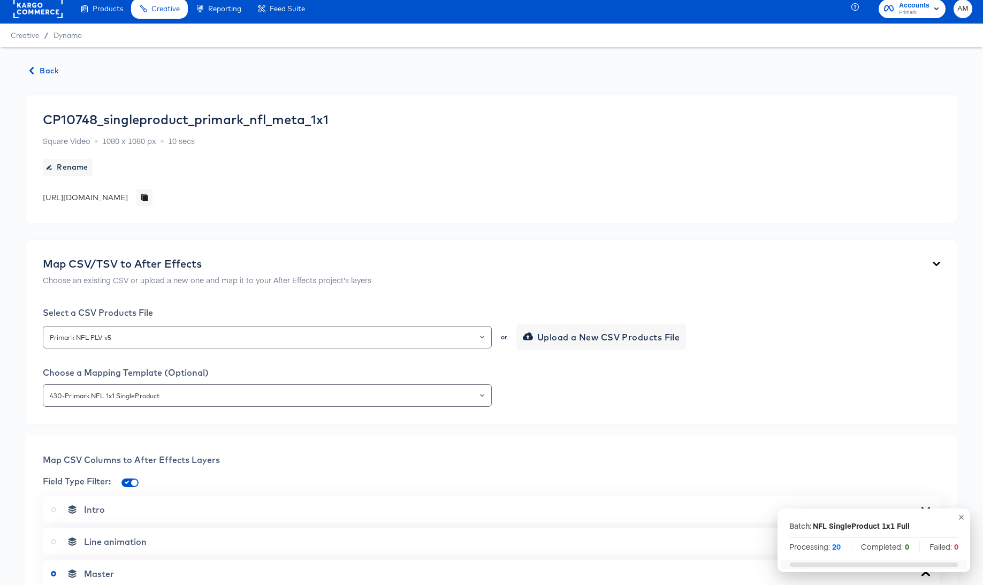
scroll to position [0, 0]
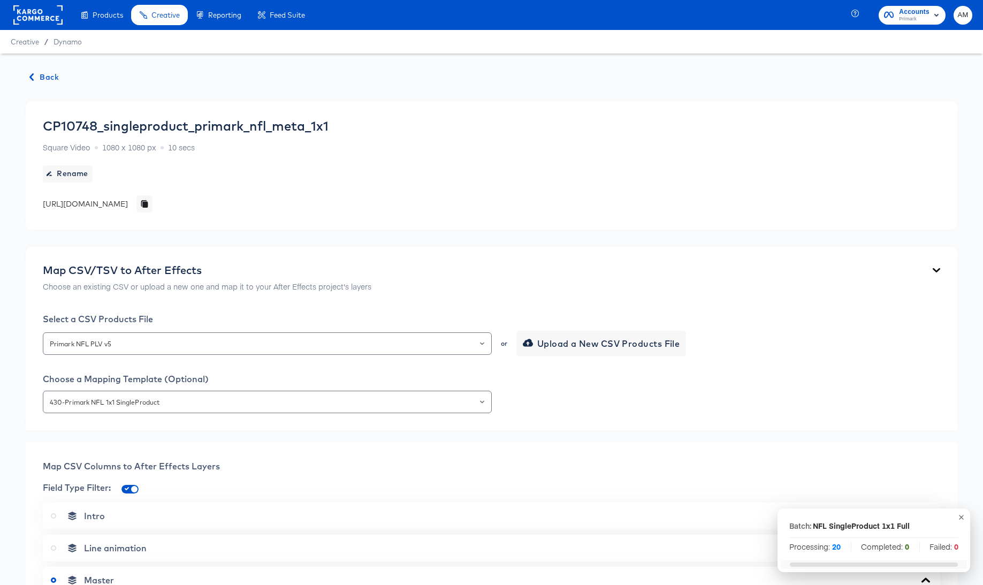
click at [32, 17] on rect at bounding box center [37, 14] width 49 height 19
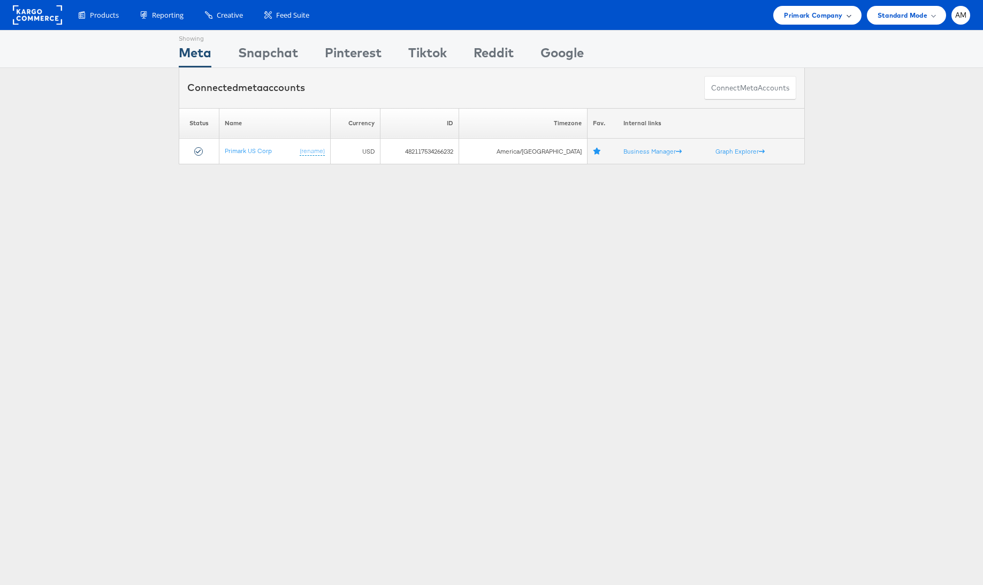
click at [791, 14] on span "Primark Company" at bounding box center [813, 15] width 58 height 11
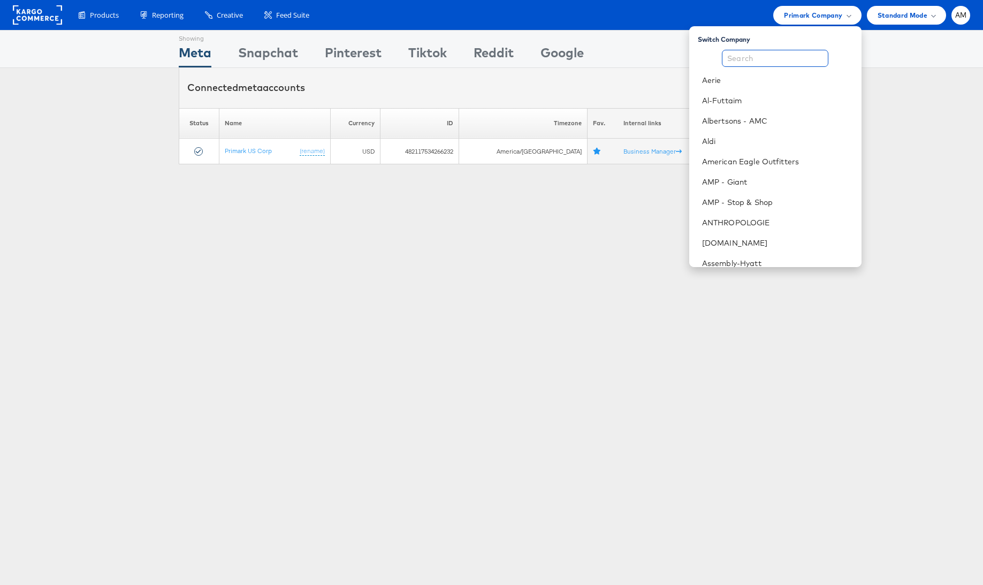
click at [774, 51] on input "text" at bounding box center [775, 58] width 106 height 17
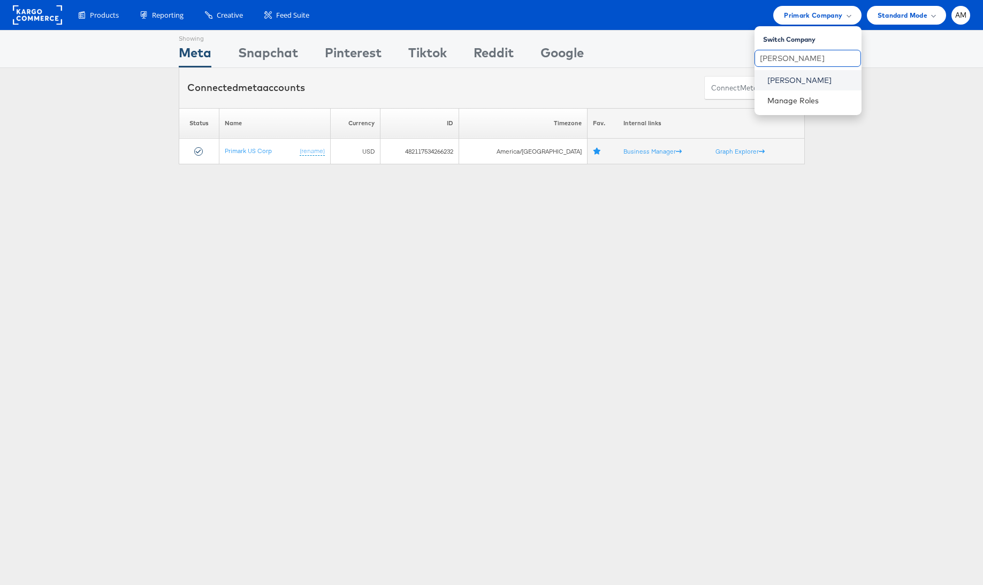
type input "[PERSON_NAME]"
click at [775, 77] on link "[PERSON_NAME]" at bounding box center [810, 80] width 86 height 11
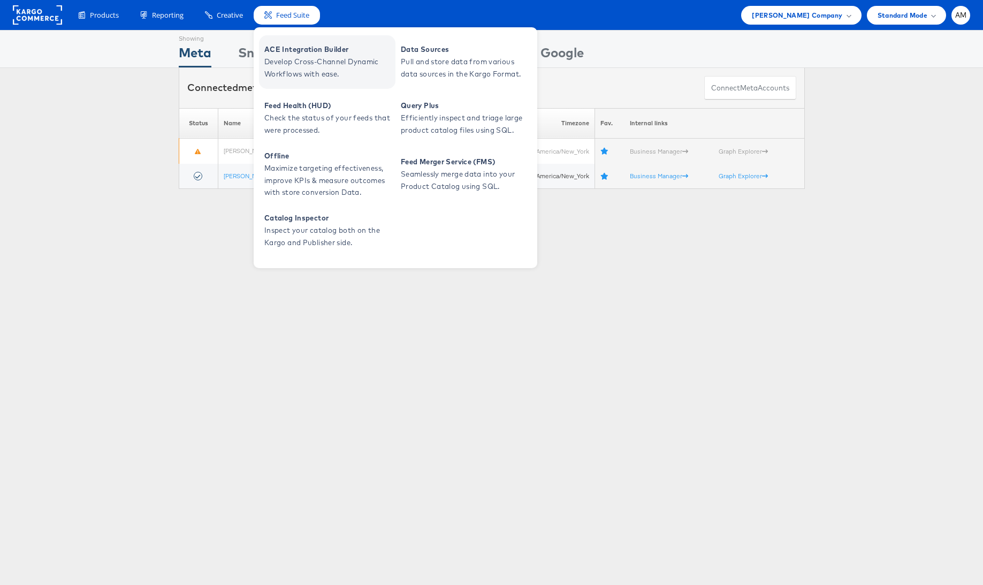
click at [308, 72] on span "Develop Cross-Channel Dynamic Workflows with ease." at bounding box center [328, 68] width 128 height 25
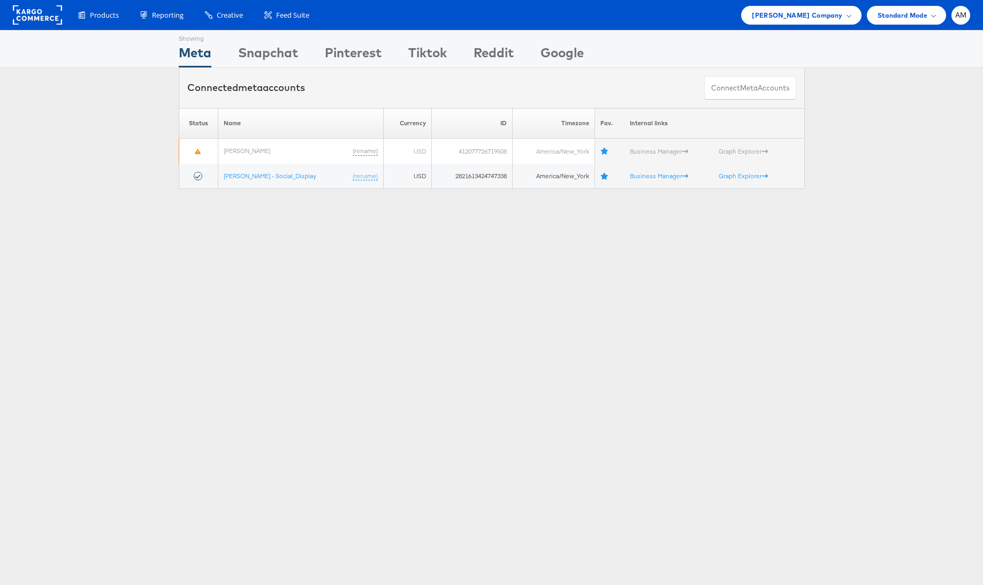
click at [171, 334] on div "Showing Meta Showing [GEOGRAPHIC_DATA] Showing Pinterest Showing Tiktok Showing…" at bounding box center [491, 297] width 983 height 535
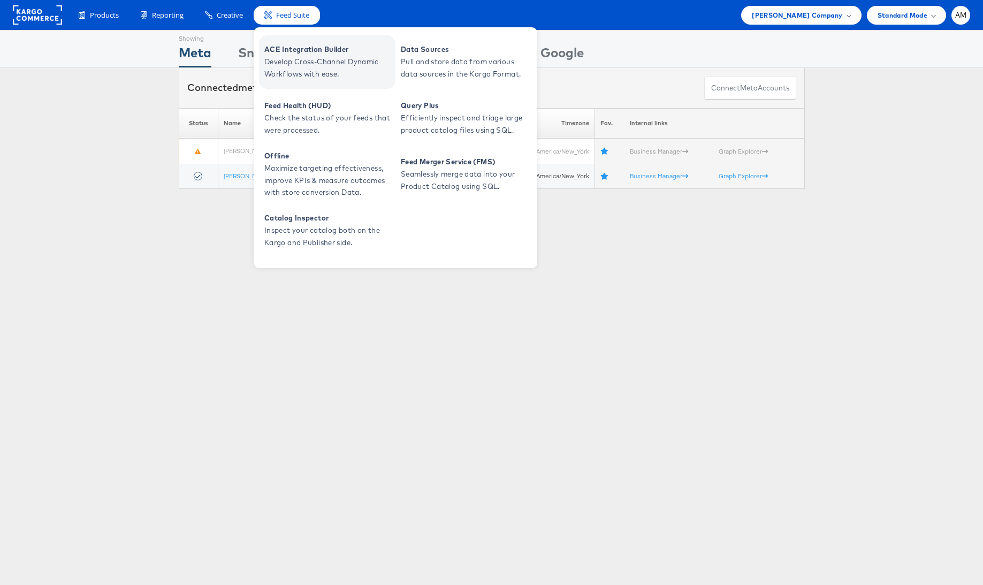
click at [296, 56] on span "Develop Cross-Channel Dynamic Workflows with ease." at bounding box center [328, 68] width 128 height 25
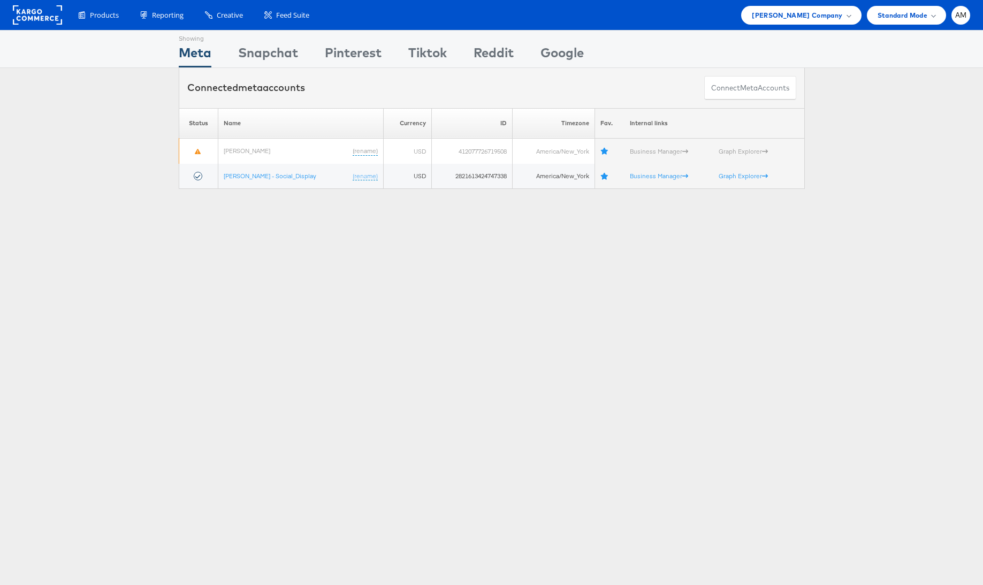
drag, startPoint x: 818, startPoint y: 13, endPoint x: 811, endPoint y: 26, distance: 14.4
click at [818, 14] on span "[PERSON_NAME] Company" at bounding box center [797, 15] width 90 height 11
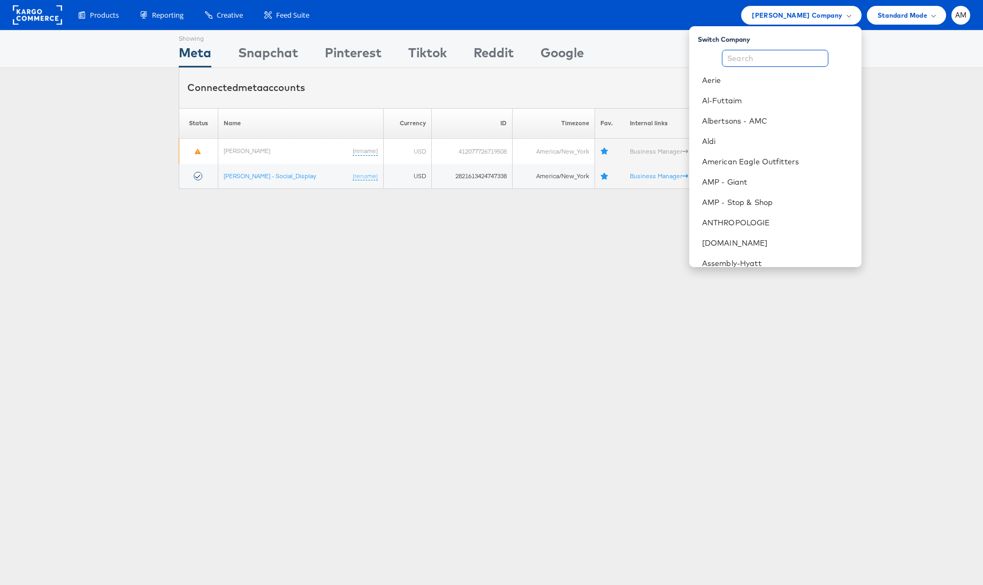
click at [790, 52] on input "text" at bounding box center [775, 58] width 106 height 17
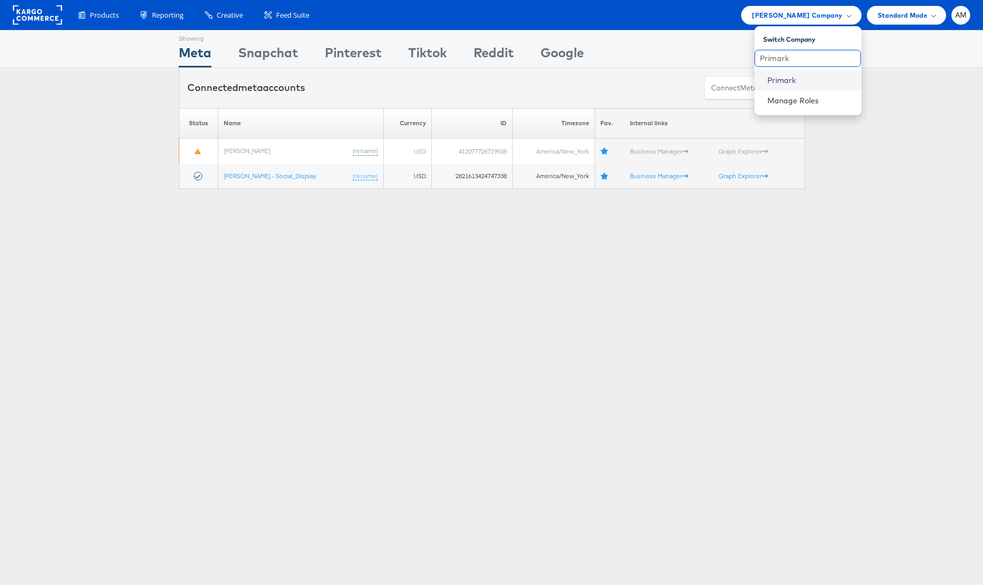
type input "Primark"
click at [788, 77] on link "Primark" at bounding box center [810, 80] width 86 height 11
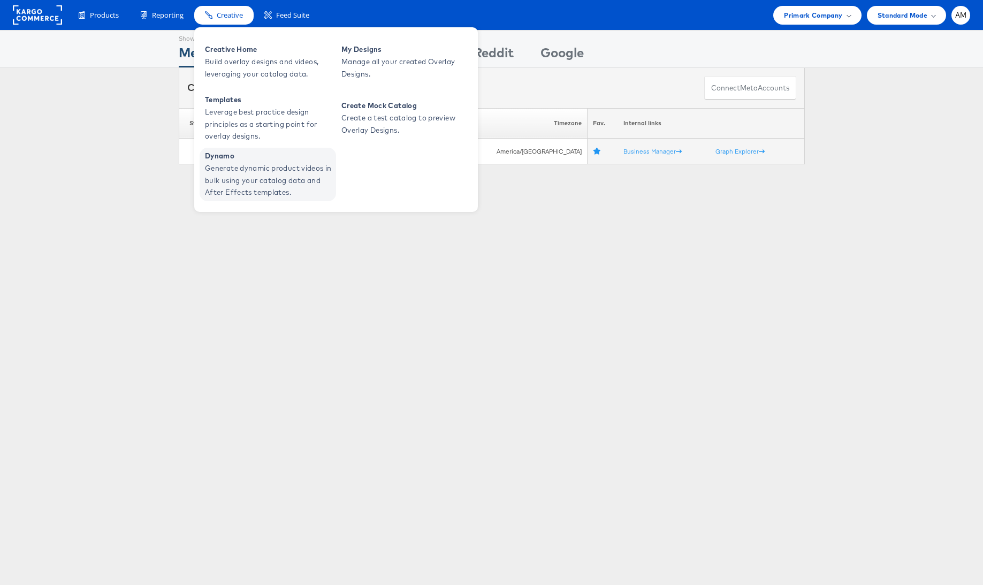
click at [255, 167] on span "Generate dynamic product videos in bulk using your catalog data and After Effec…" at bounding box center [269, 180] width 128 height 36
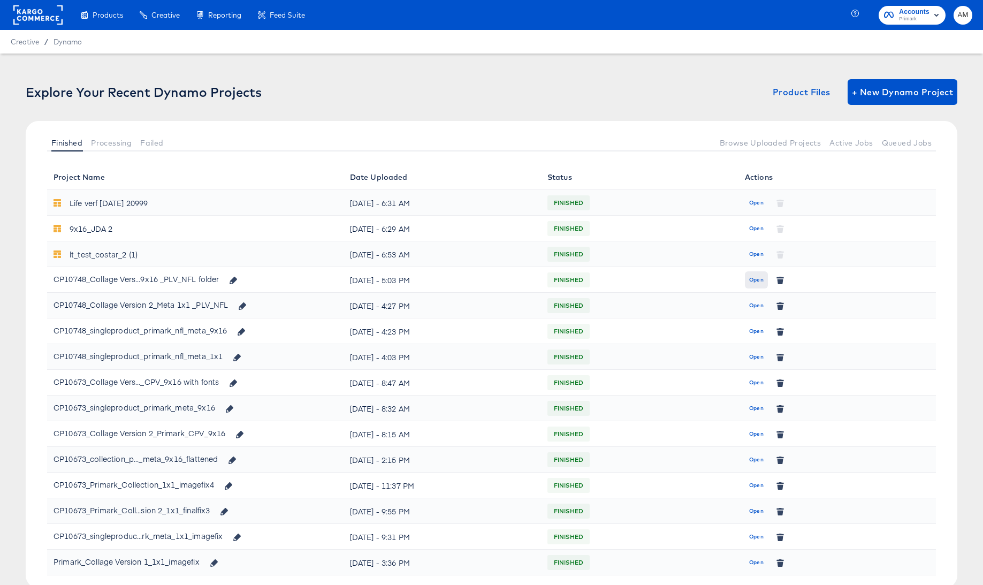
click at [758, 275] on span "Open" at bounding box center [756, 280] width 14 height 10
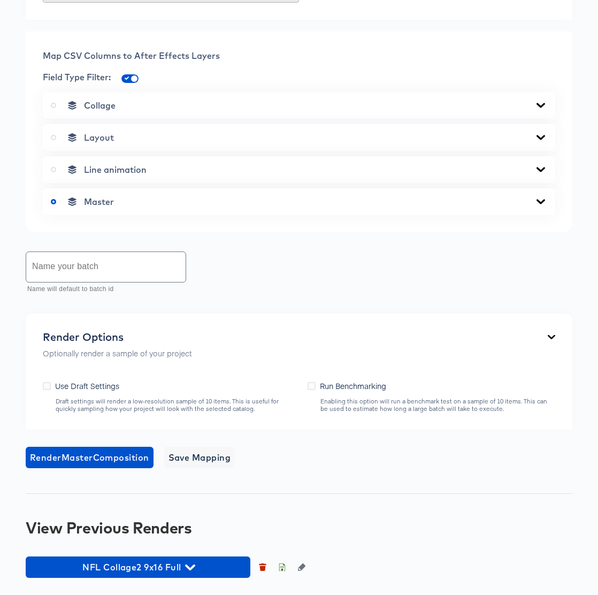
scroll to position [619, 0]
click at [281, 566] on icon "button" at bounding box center [281, 566] width 7 height 7
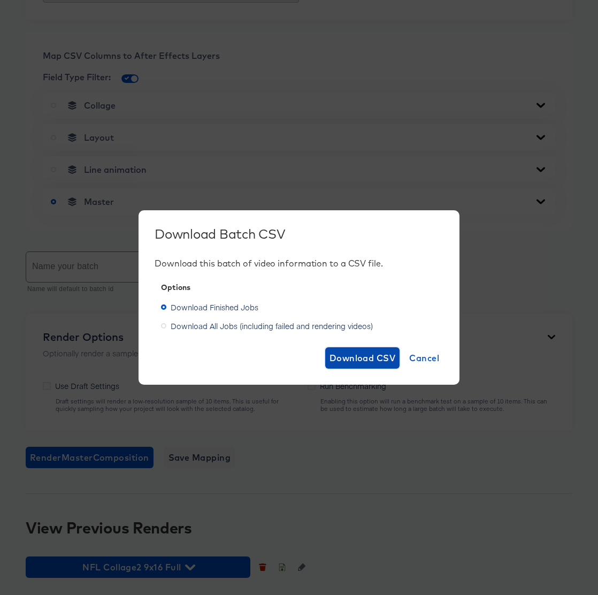
click at [362, 359] on span "Download CSV" at bounding box center [363, 357] width 66 height 15
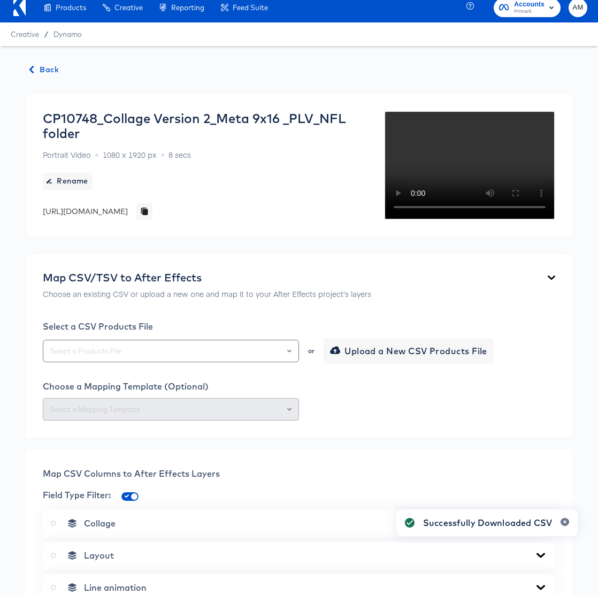
scroll to position [0, 0]
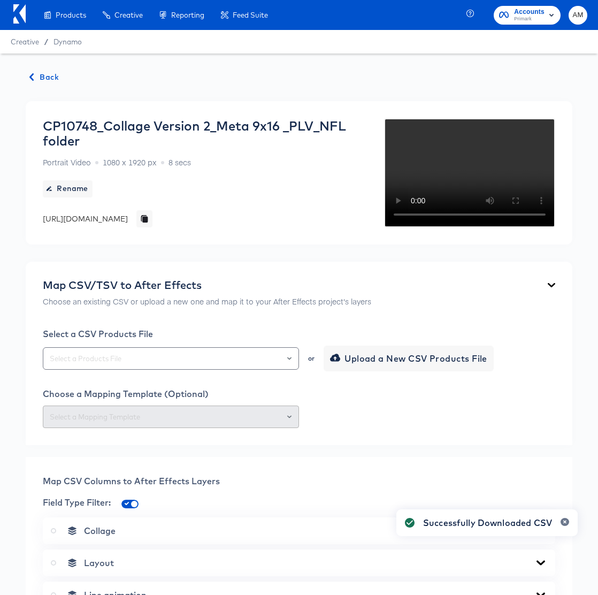
click at [48, 77] on span "Back" at bounding box center [44, 77] width 29 height 13
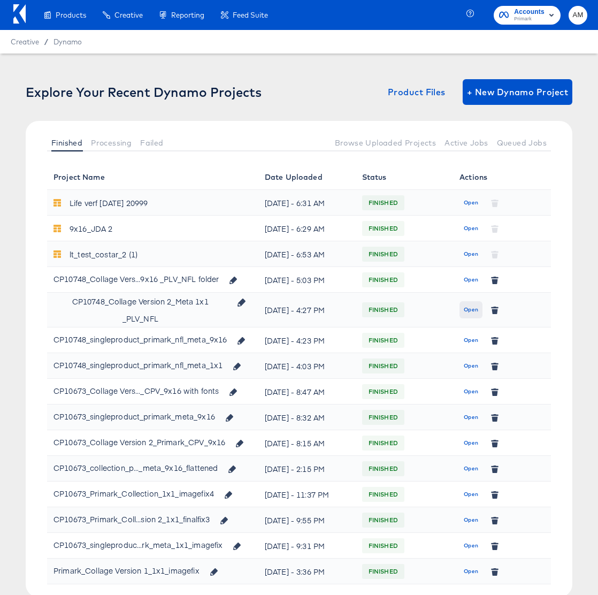
click at [472, 315] on span "Open" at bounding box center [471, 310] width 14 height 10
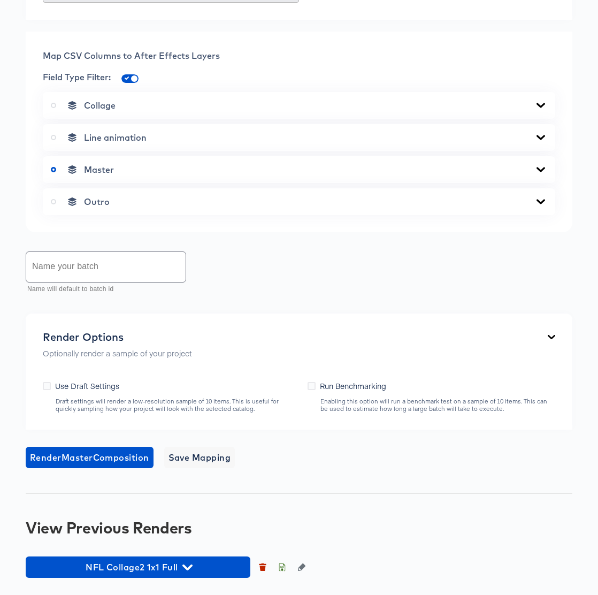
scroll to position [415, 0]
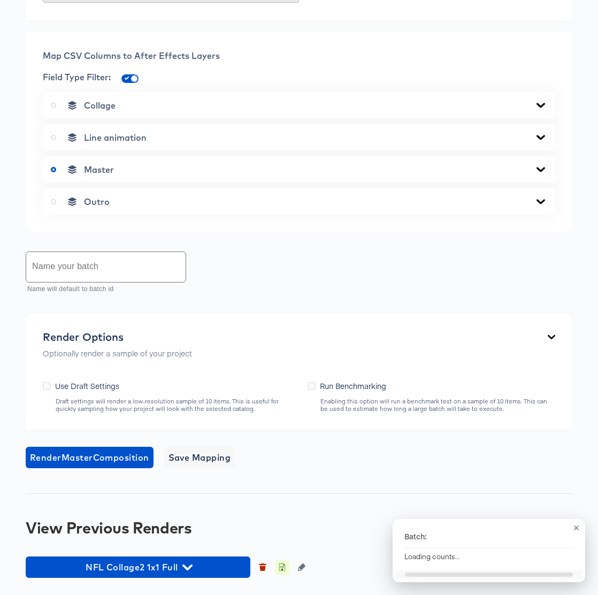
click at [278, 566] on button "button" at bounding box center [282, 567] width 14 height 14
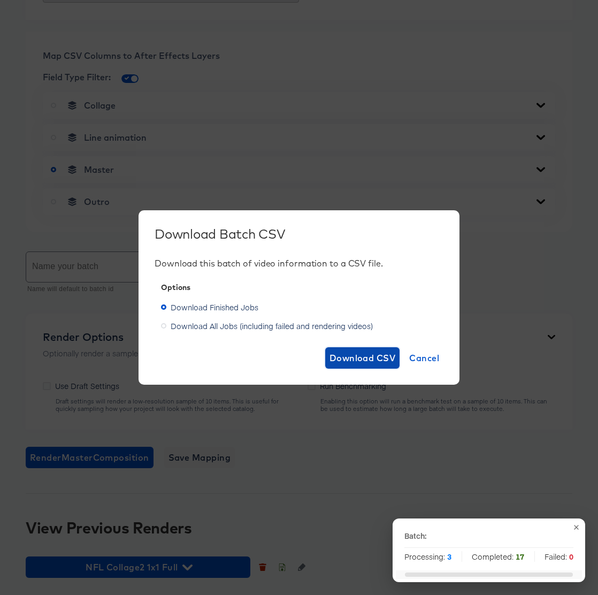
click at [353, 360] on span "Download CSV" at bounding box center [363, 357] width 66 height 15
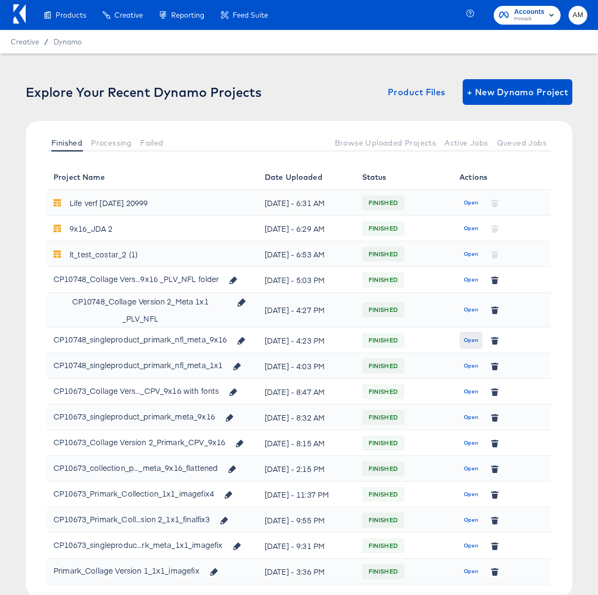
click at [476, 345] on span "Open" at bounding box center [471, 341] width 14 height 10
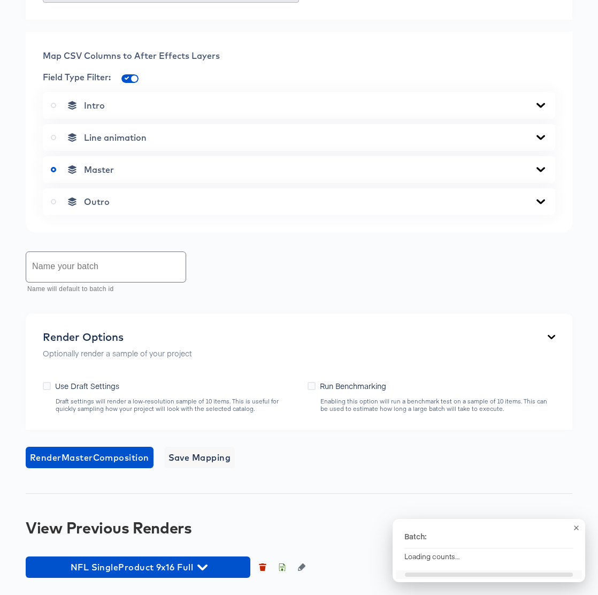
scroll to position [619, 0]
click at [282, 569] on icon "button" at bounding box center [282, 568] width 4 height 5
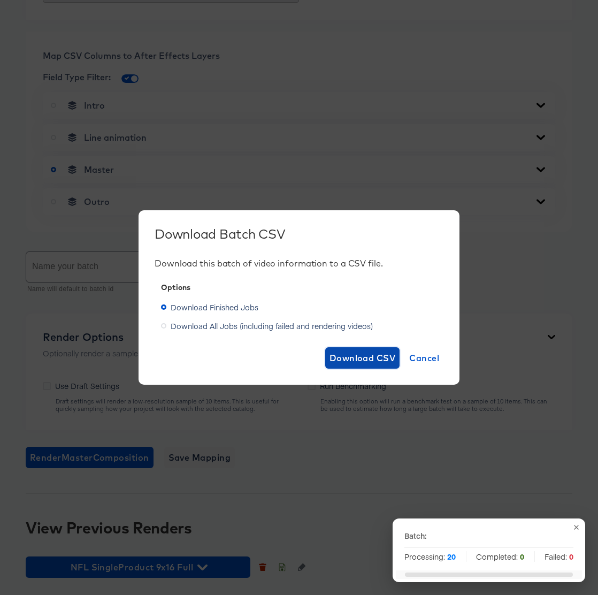
click at [357, 357] on span "Download CSV" at bounding box center [363, 357] width 66 height 15
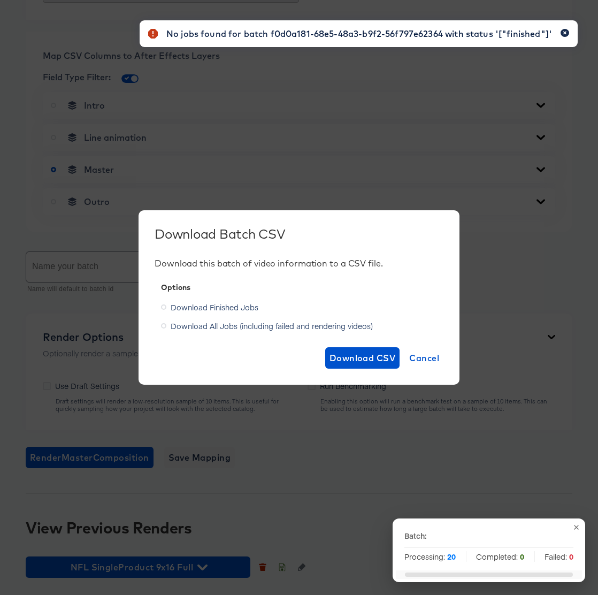
click at [565, 31] on icon "button" at bounding box center [565, 33] width 4 height 6
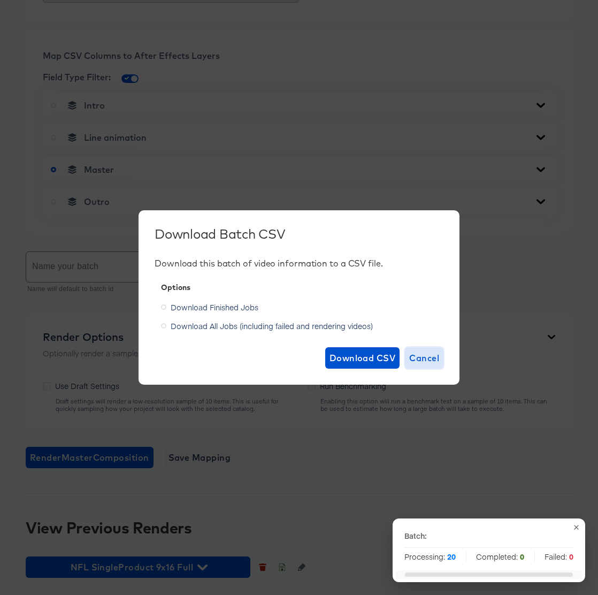
click at [420, 360] on span "Cancel" at bounding box center [424, 357] width 30 height 15
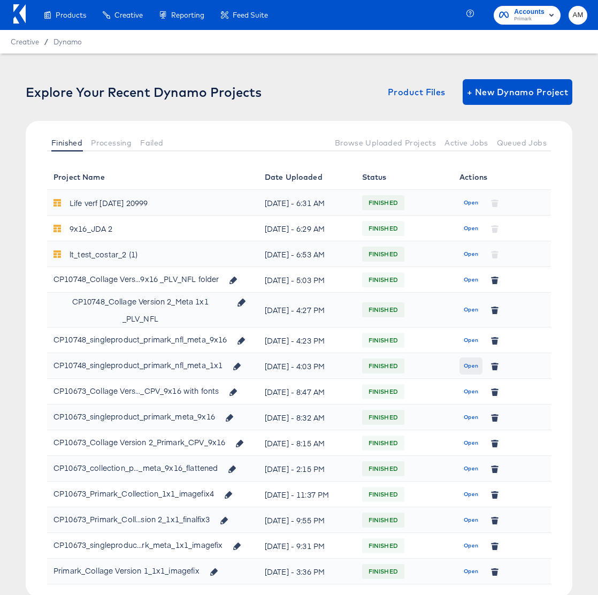
click at [476, 371] on span "Open" at bounding box center [471, 366] width 14 height 10
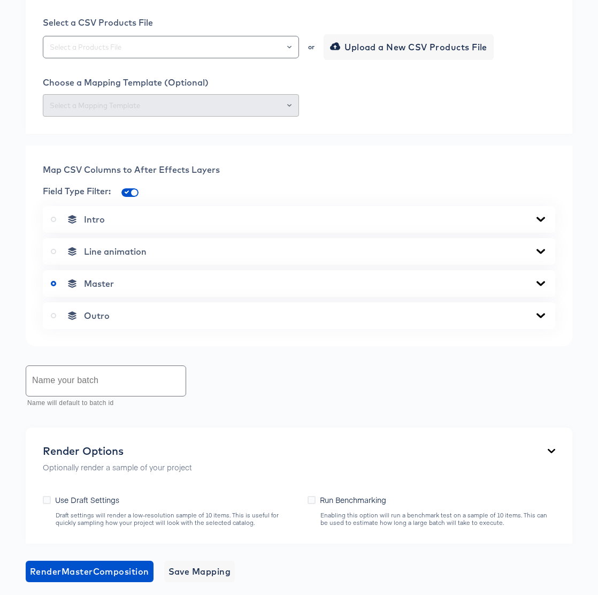
scroll to position [415, 0]
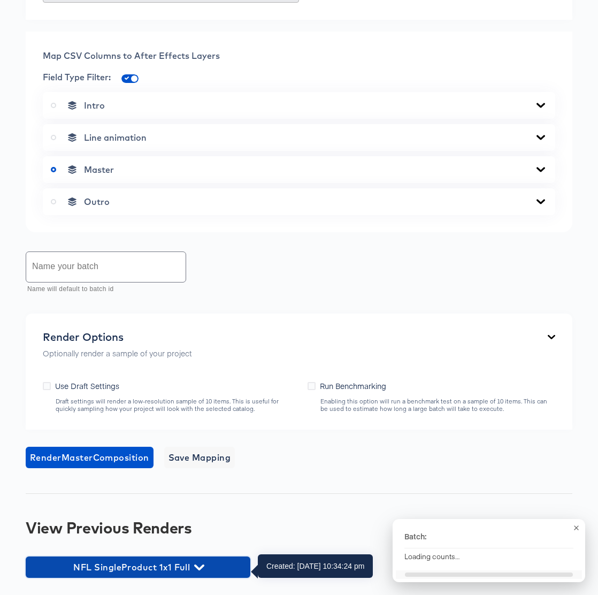
click at [199, 564] on icon "button" at bounding box center [199, 567] width 10 height 10
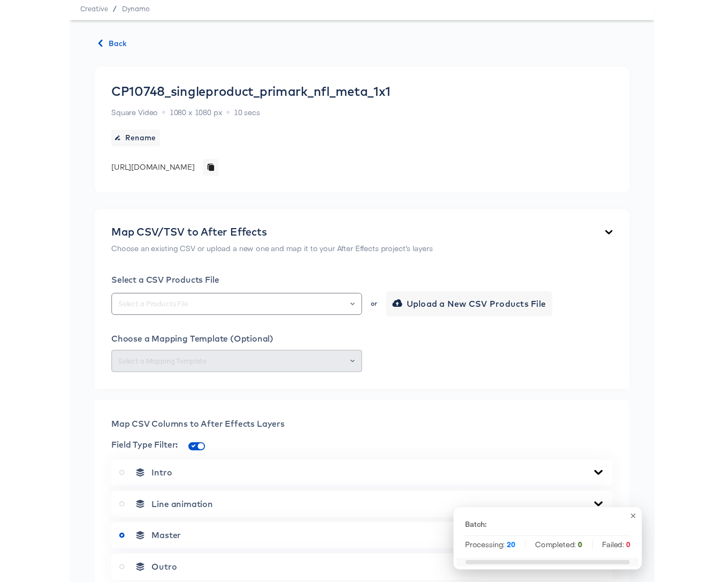
scroll to position [0, 0]
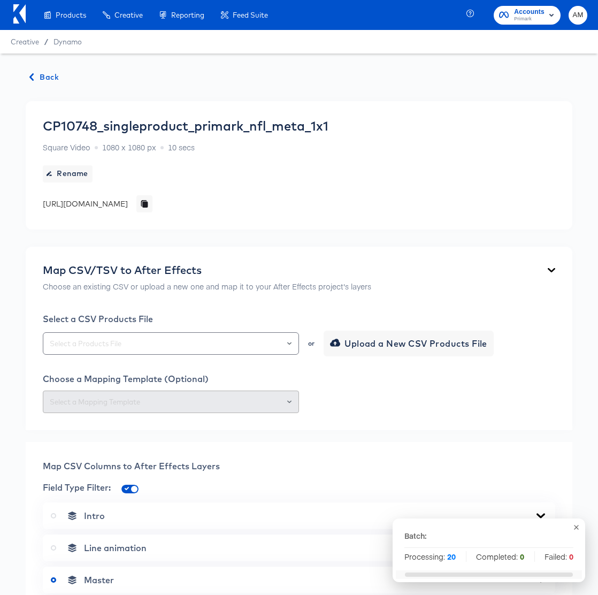
click at [30, 79] on icon "button" at bounding box center [31, 76] width 7 height 7
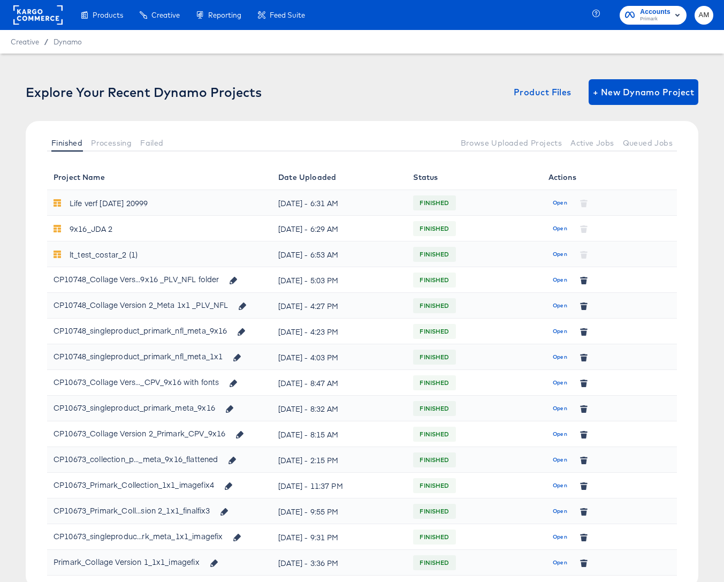
click at [32, 15] on rect at bounding box center [37, 14] width 49 height 19
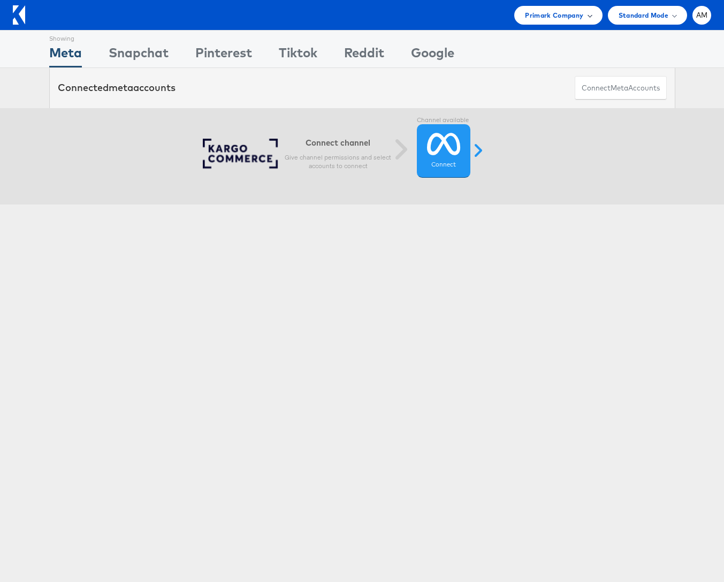
click at [541, 13] on span "Primark Company" at bounding box center [554, 15] width 58 height 11
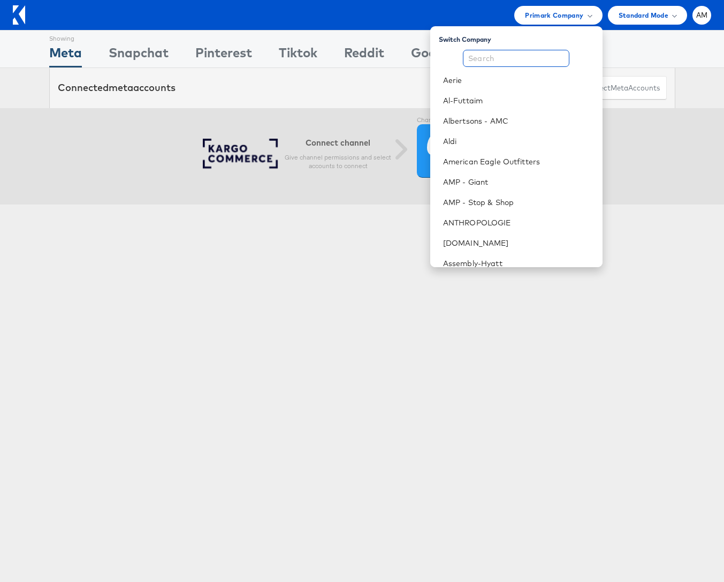
click at [510, 62] on input "text" at bounding box center [516, 58] width 106 height 17
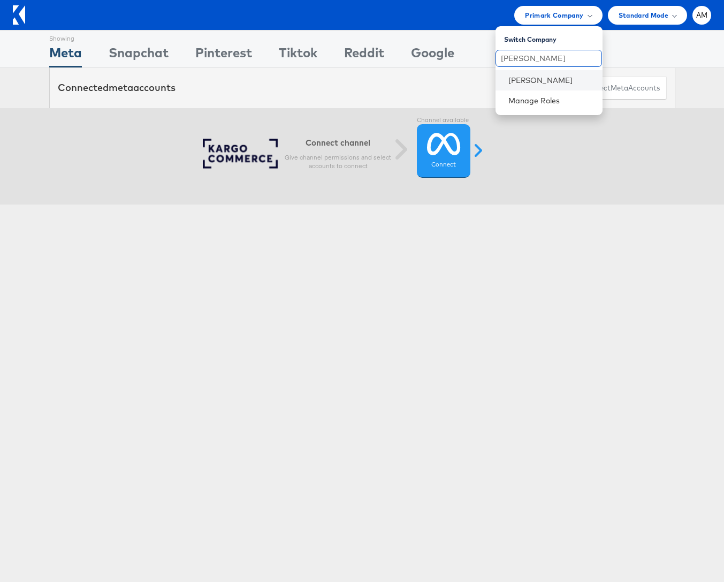
type input "[PERSON_NAME]"
click at [529, 87] on li "[PERSON_NAME]" at bounding box center [548, 80] width 107 height 20
click at [514, 86] on li "[PERSON_NAME]" at bounding box center [548, 80] width 107 height 20
click at [514, 83] on link "[PERSON_NAME]" at bounding box center [551, 80] width 86 height 11
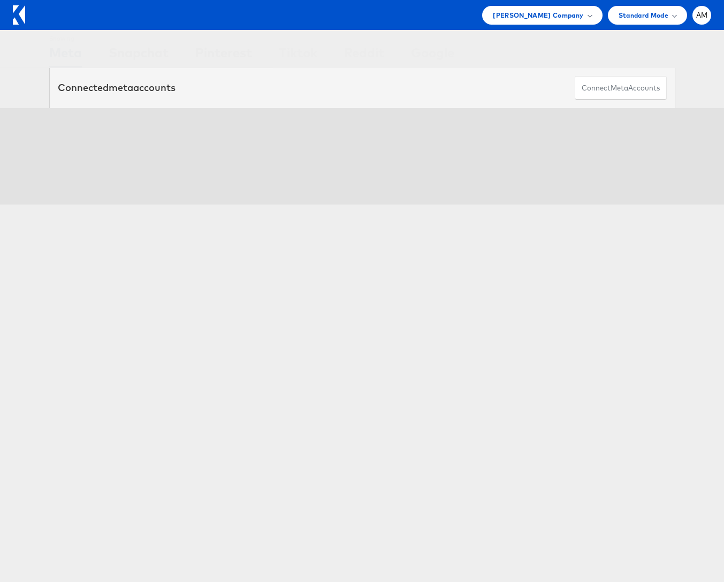
click at [441, 159] on link "Connect Connected" at bounding box center [444, 151] width 54 height 54
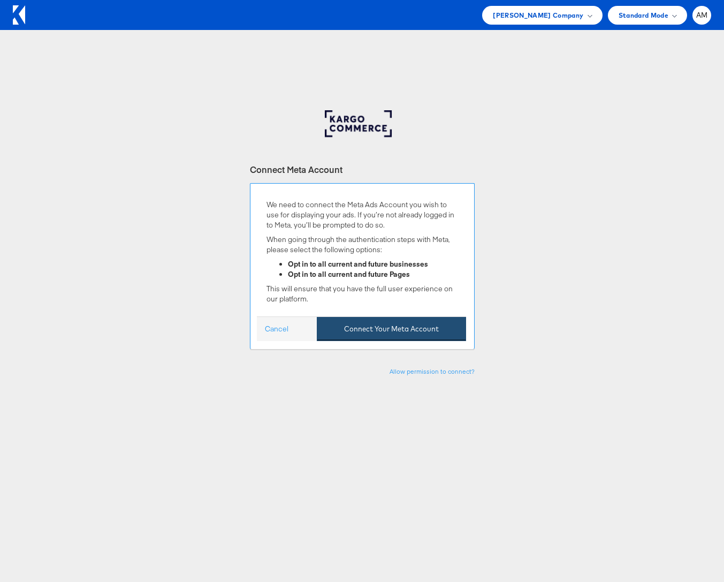
click at [398, 328] on button "Connect Your Meta Account" at bounding box center [391, 329] width 149 height 24
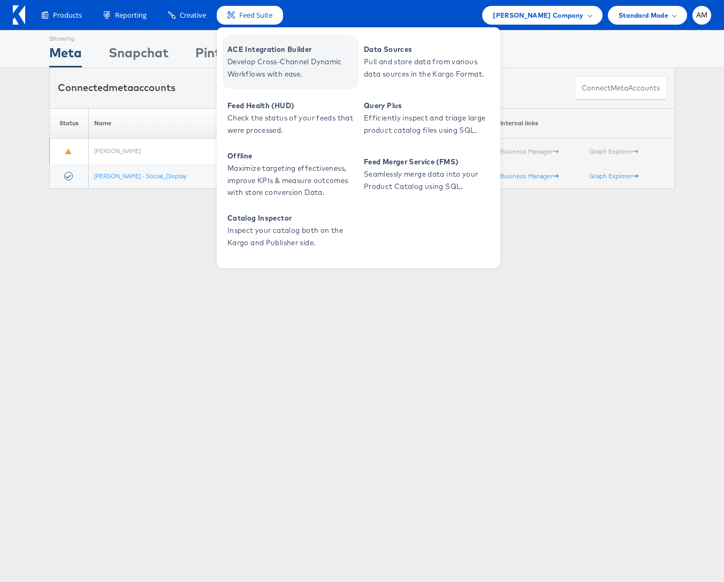
click at [252, 56] on span "Develop Cross-Channel Dynamic Workflows with ease." at bounding box center [291, 68] width 128 height 25
